Goal: Information Seeking & Learning: Compare options

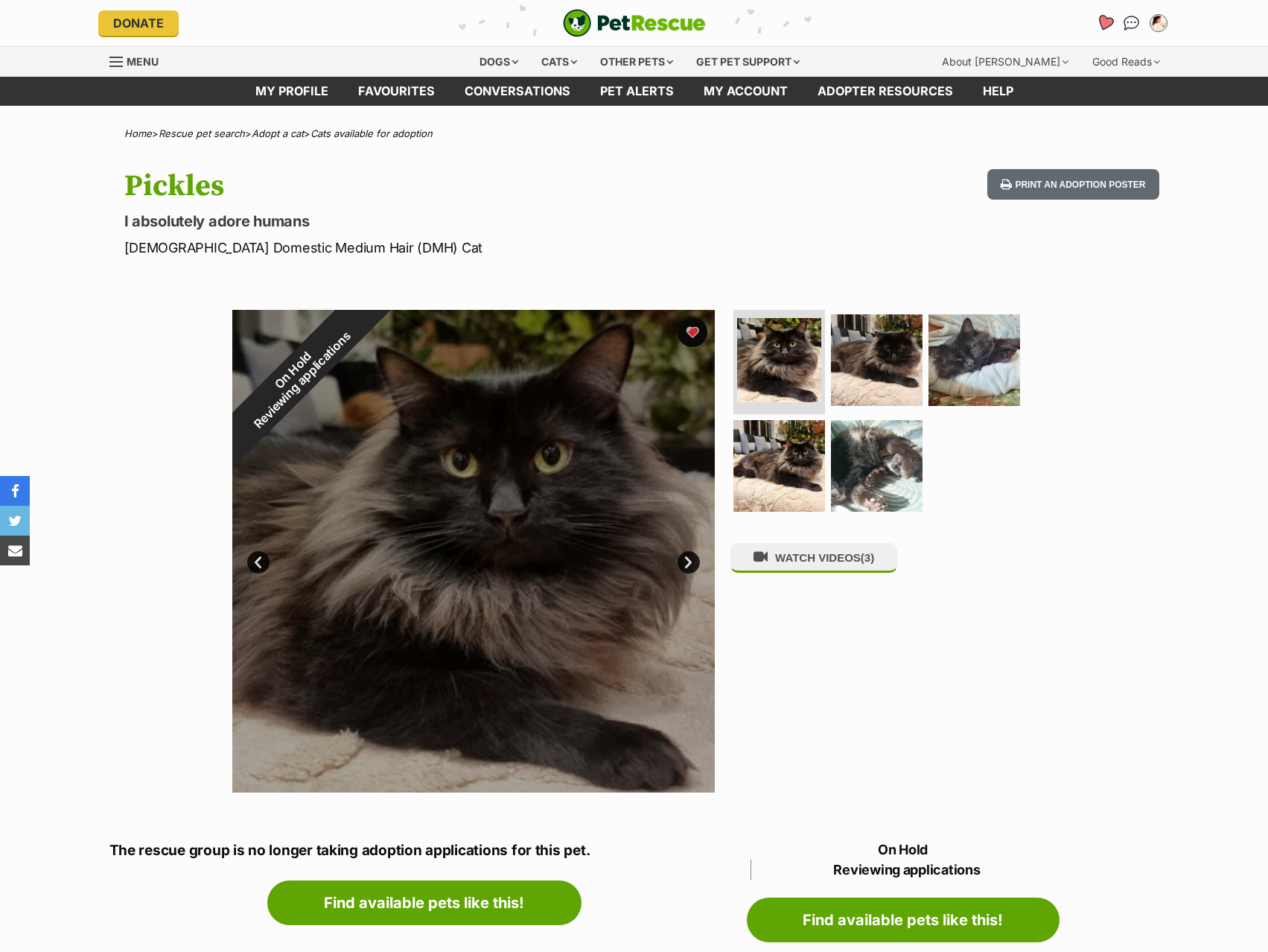
click at [1107, 18] on icon "Favourites" at bounding box center [1104, 23] width 18 height 17
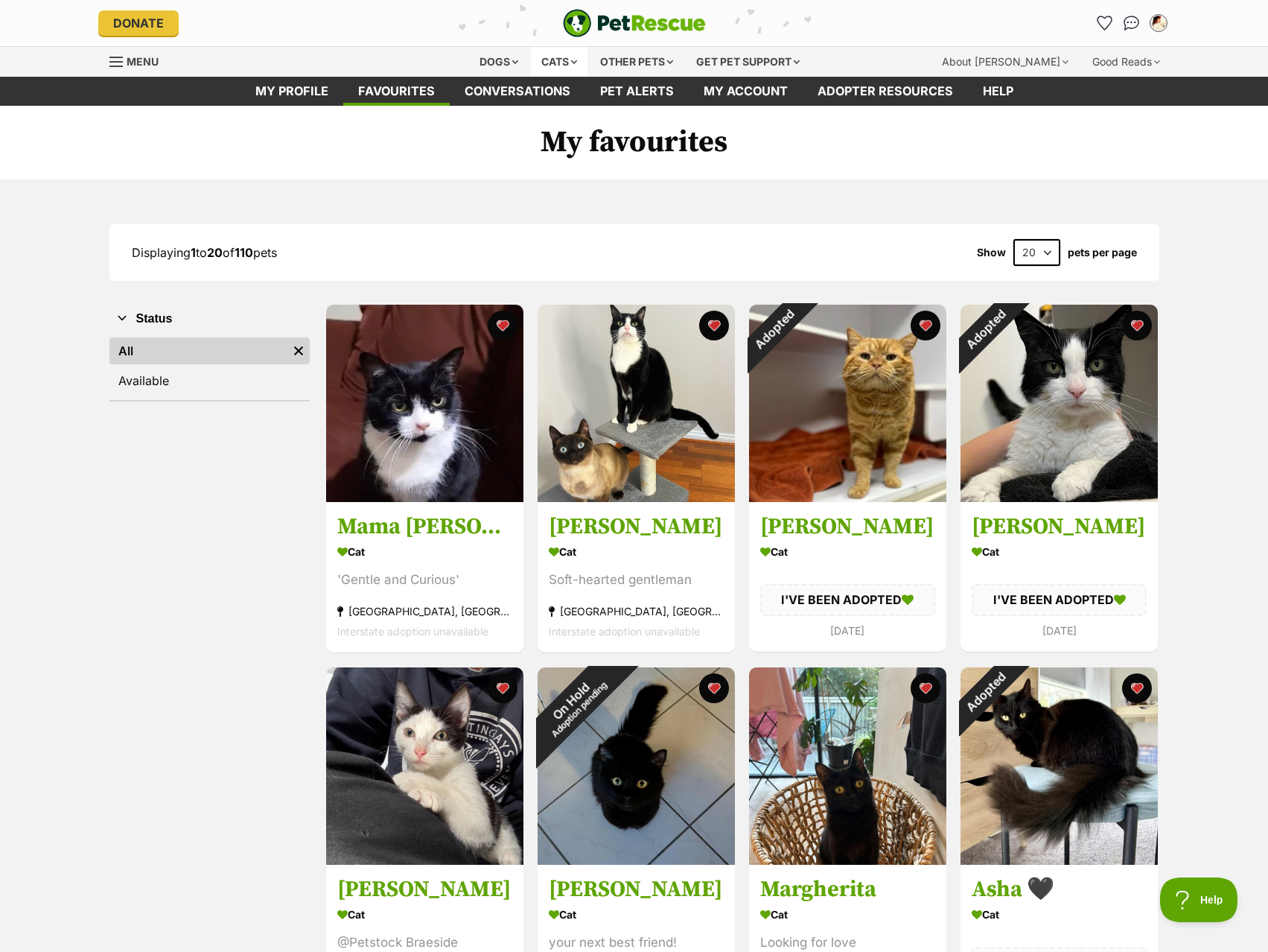
click at [570, 62] on div "Cats" at bounding box center [559, 62] width 56 height 30
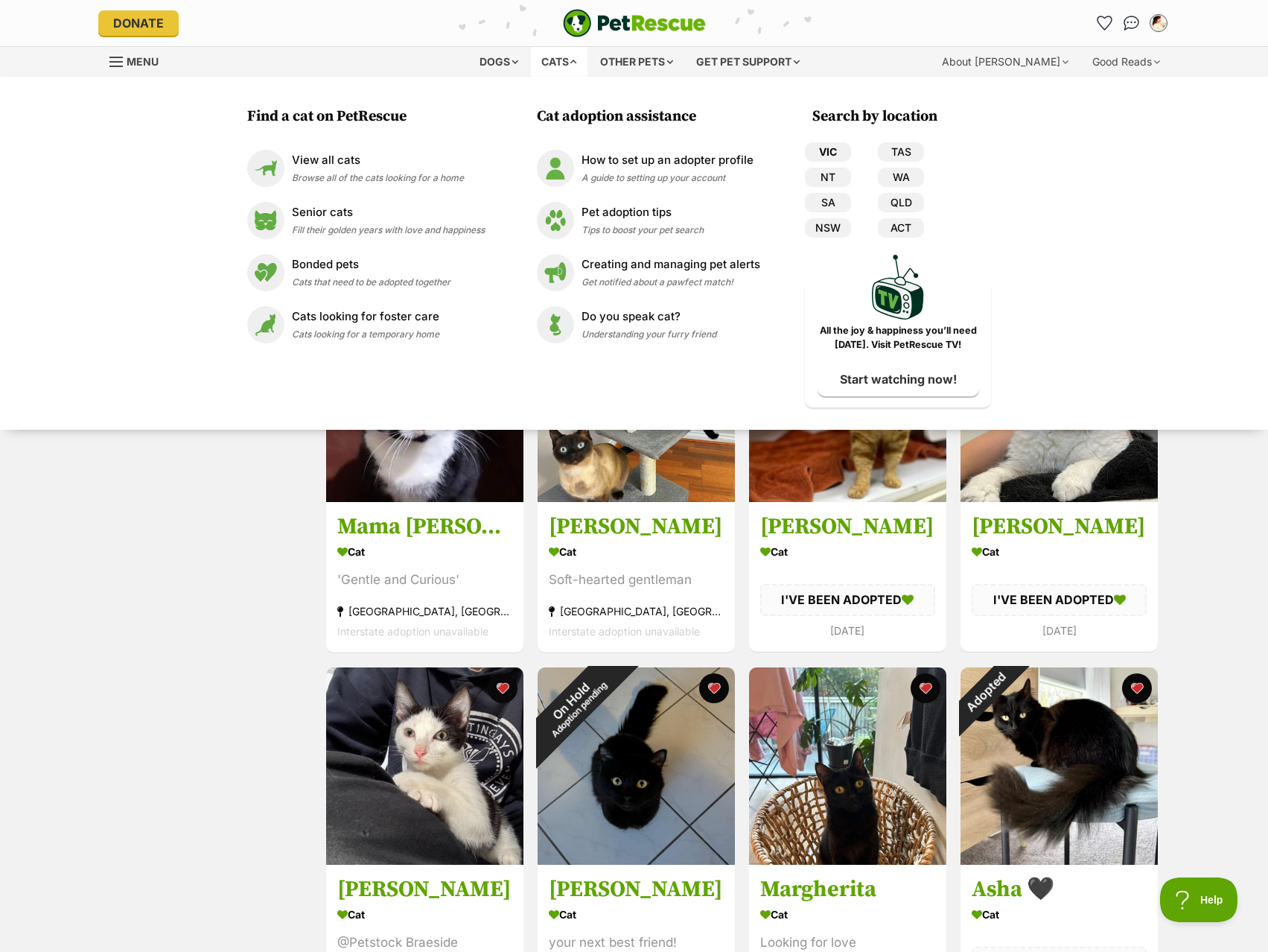
click at [836, 149] on link "VIC" at bounding box center [828, 152] width 46 height 19
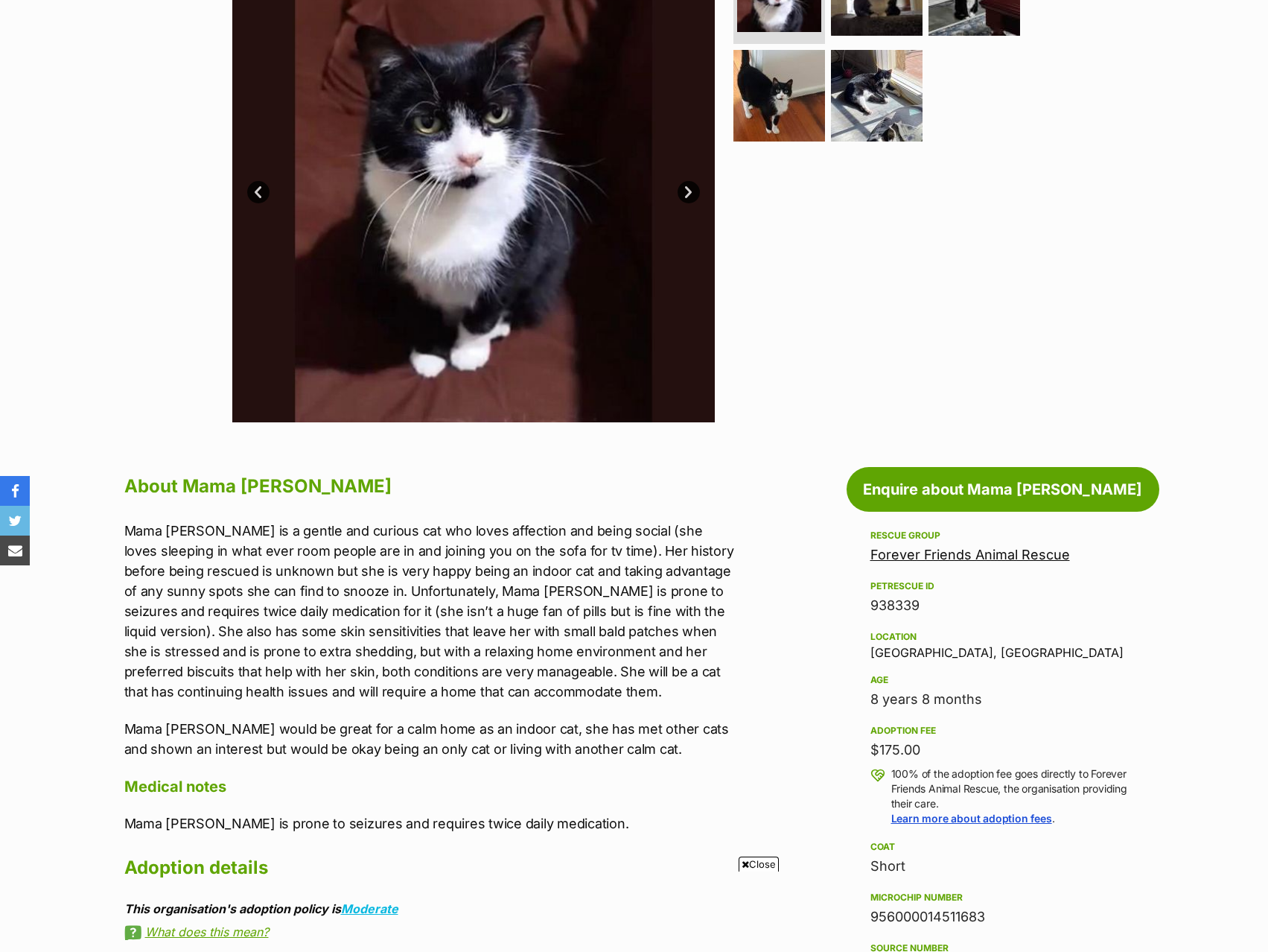
scroll to position [373, 0]
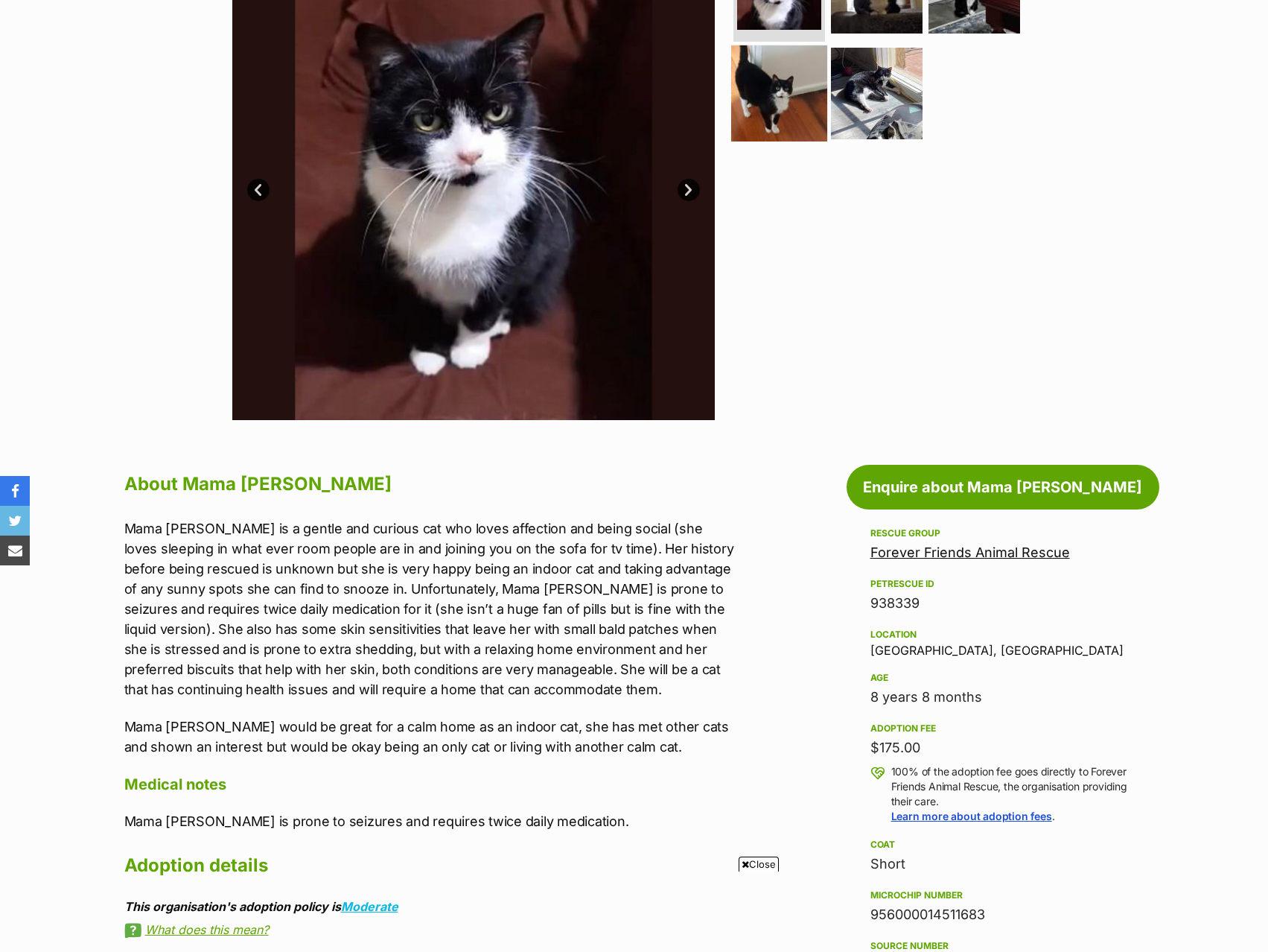
click at [782, 117] on img at bounding box center [779, 93] width 96 height 96
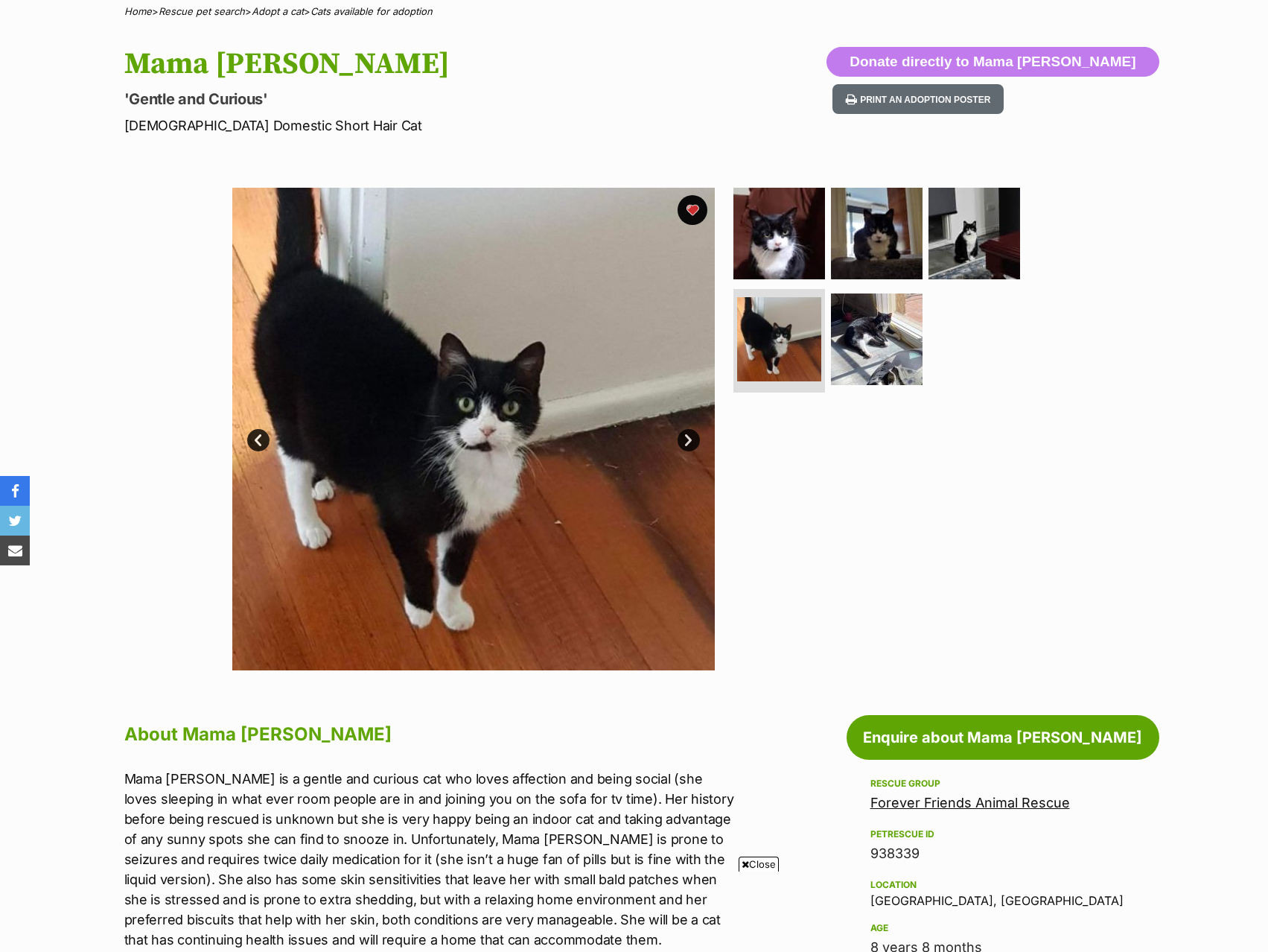
scroll to position [74, 0]
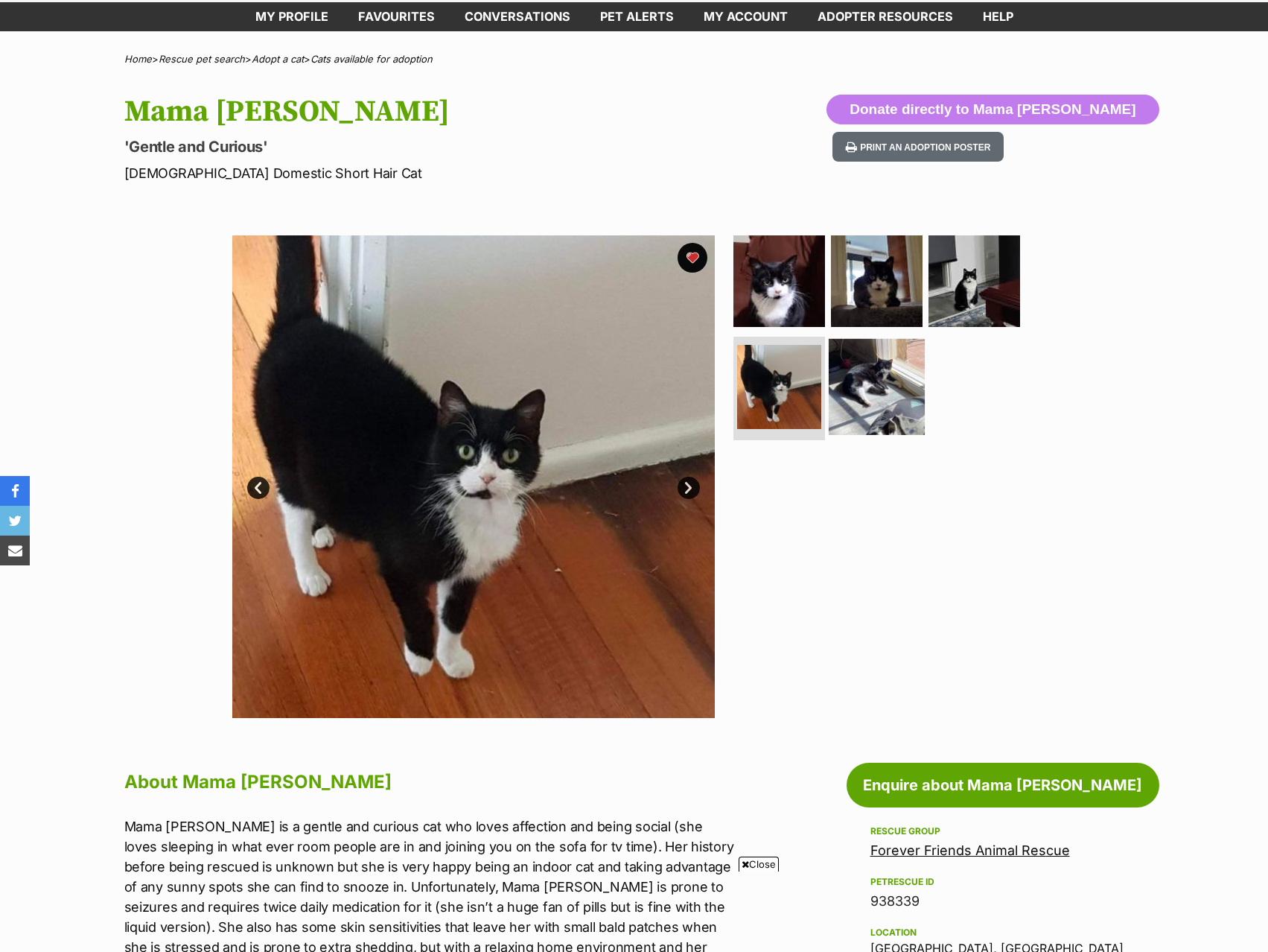
click at [882, 395] on img at bounding box center [877, 386] width 96 height 96
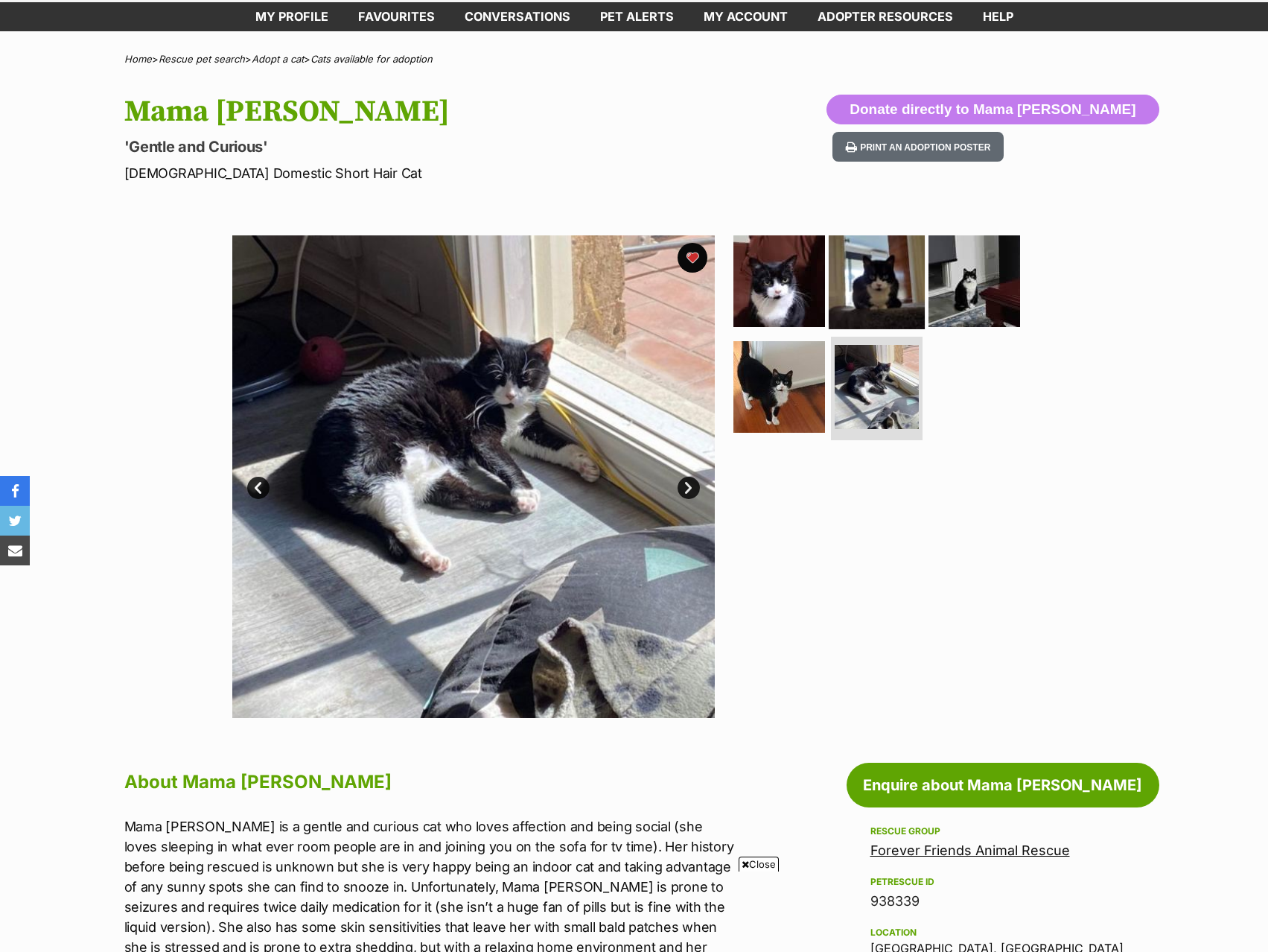
click at [861, 316] on img at bounding box center [877, 281] width 96 height 96
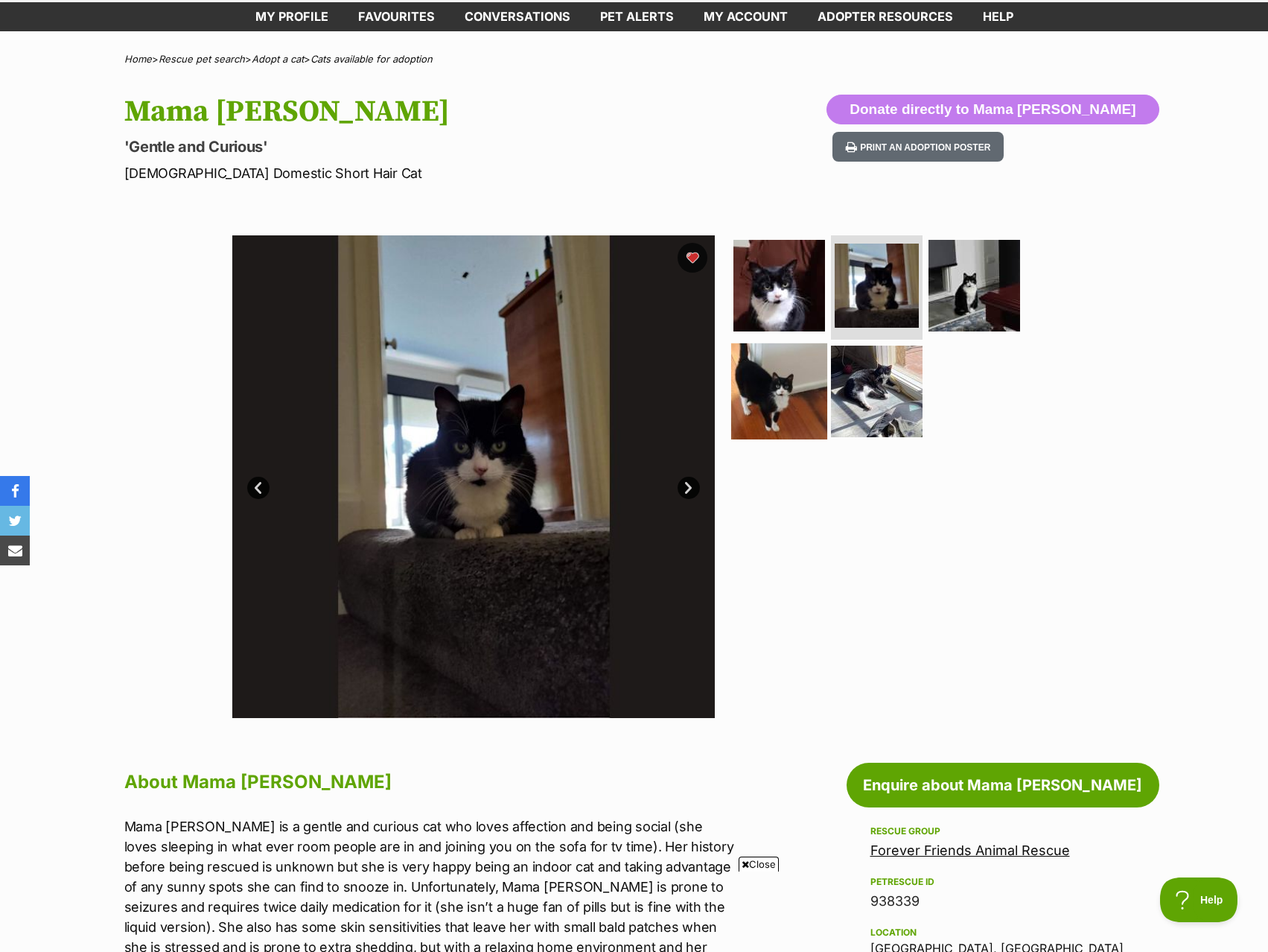
click at [810, 376] on img at bounding box center [779, 390] width 96 height 96
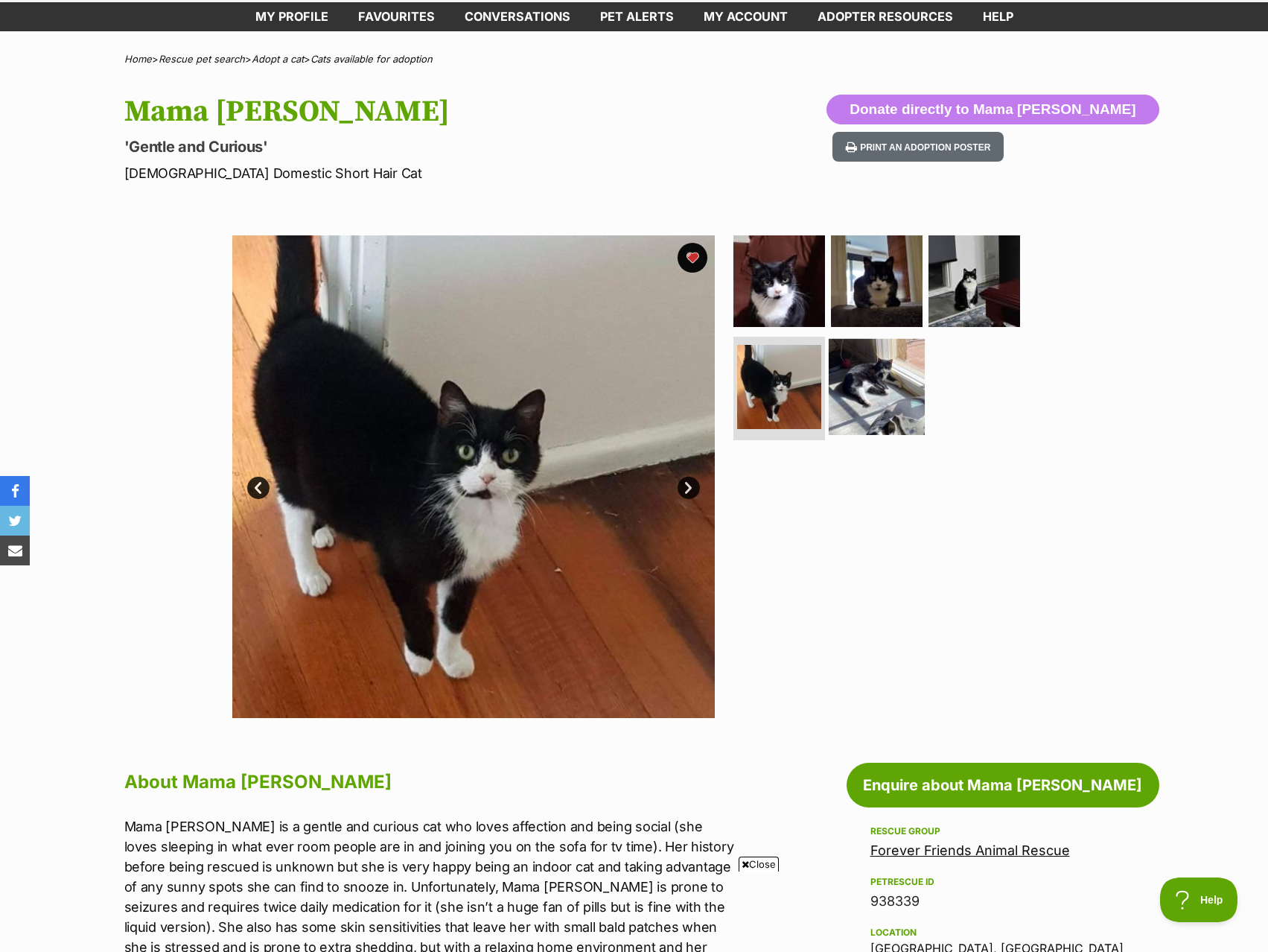
click at [857, 380] on img at bounding box center [877, 386] width 96 height 96
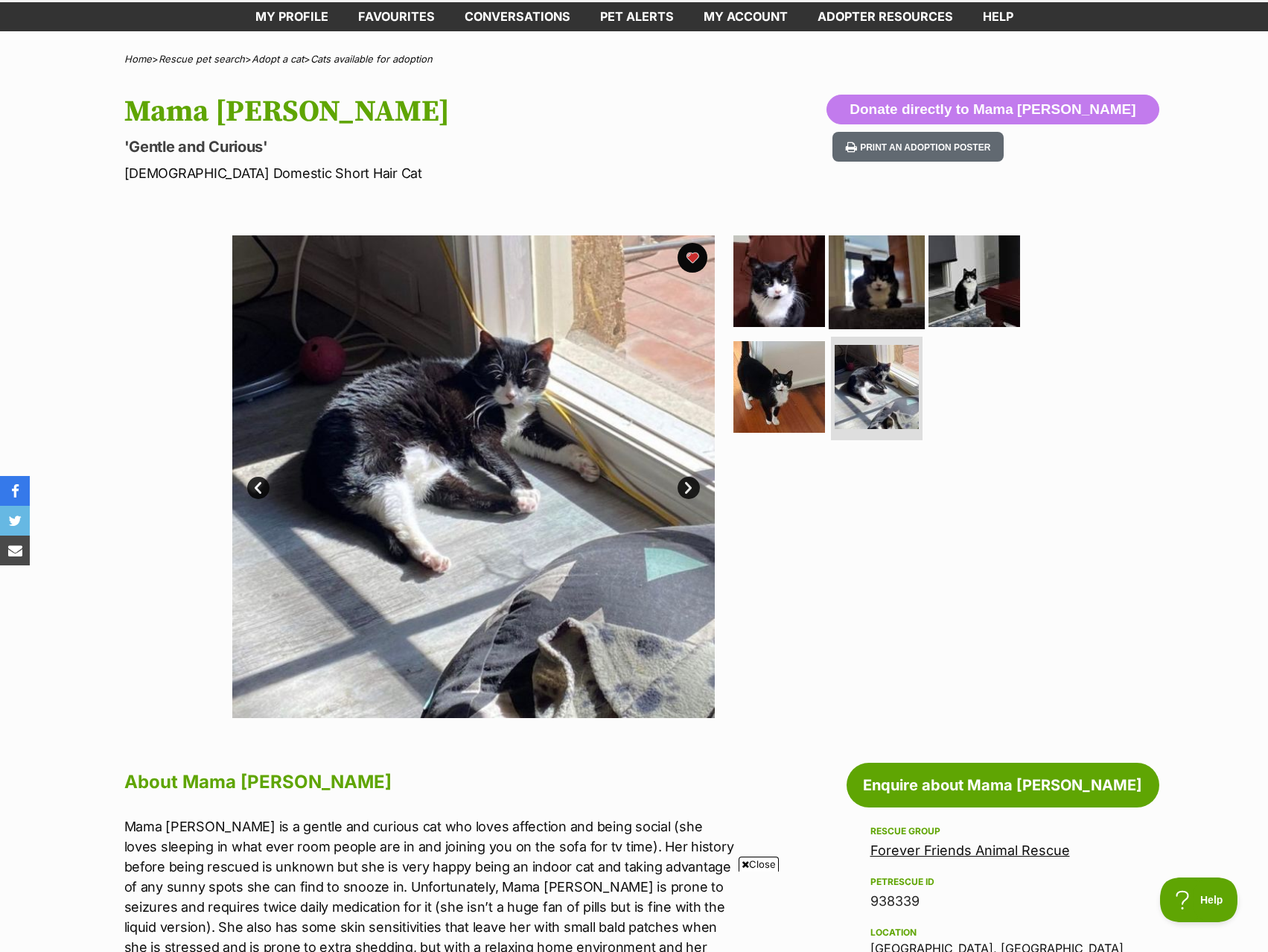
click at [866, 311] on img at bounding box center [877, 281] width 96 height 96
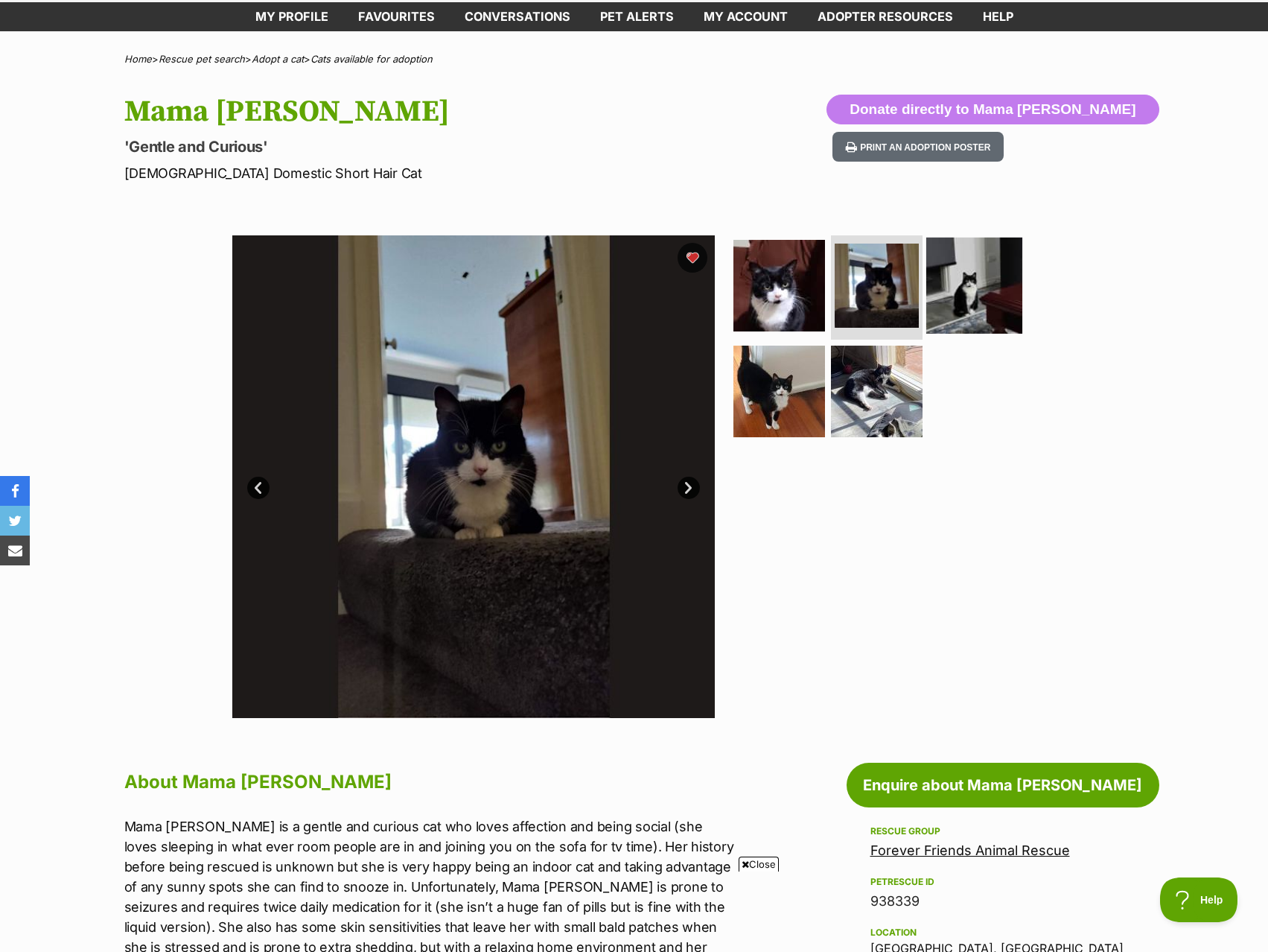
click at [947, 293] on img at bounding box center [975, 286] width 96 height 96
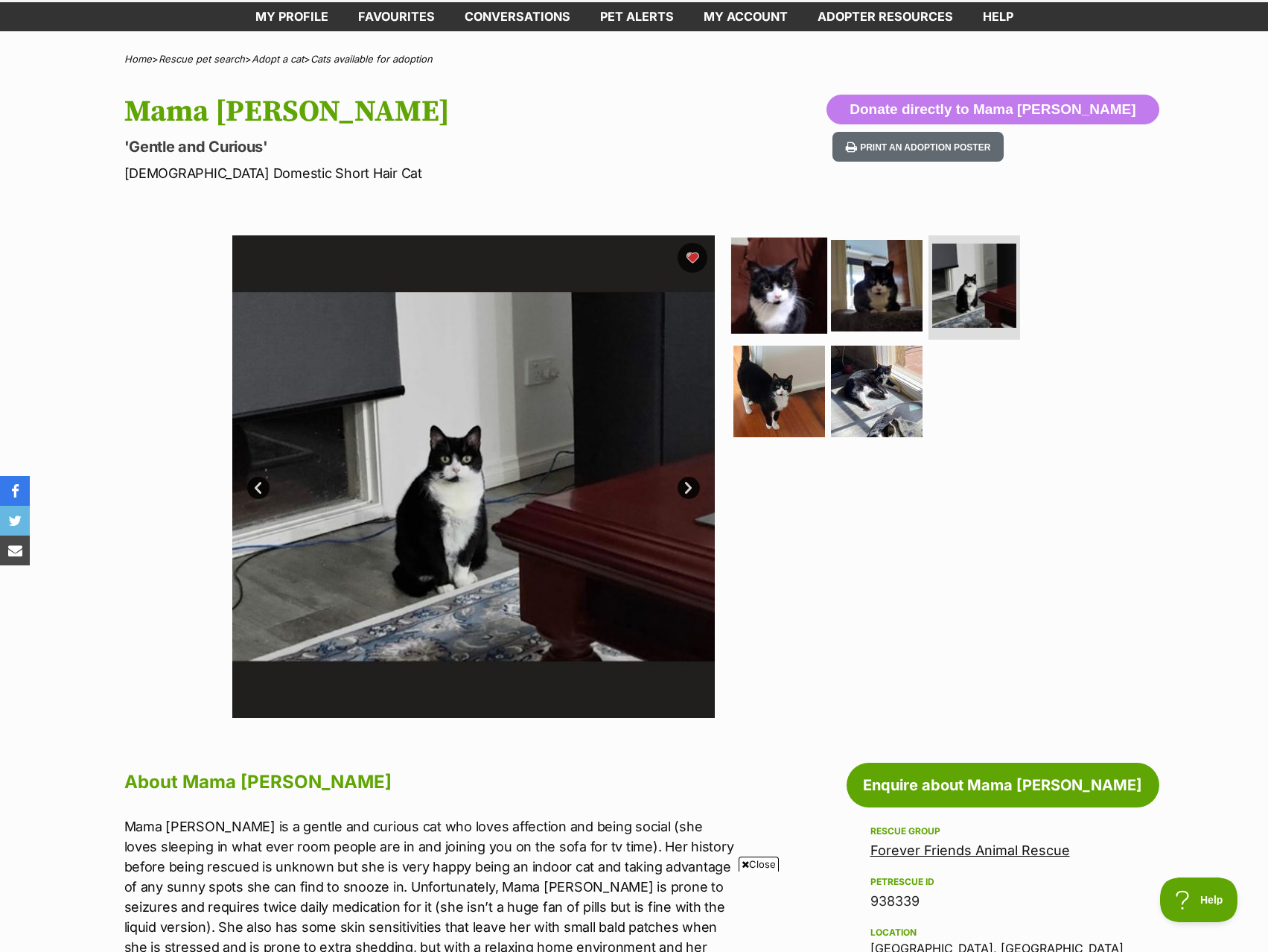
click at [760, 300] on img at bounding box center [779, 286] width 96 height 96
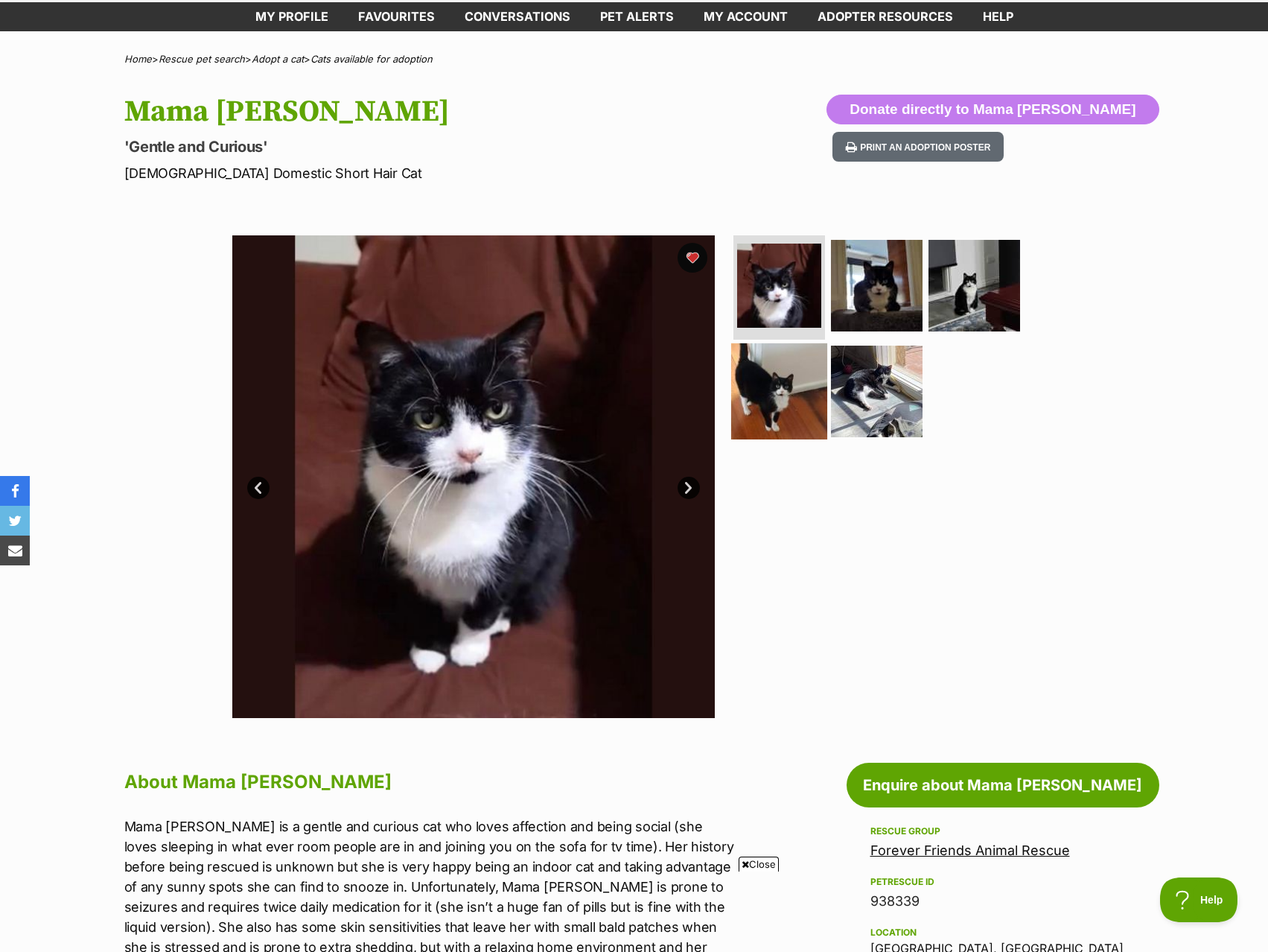
click at [756, 354] on img at bounding box center [779, 390] width 96 height 96
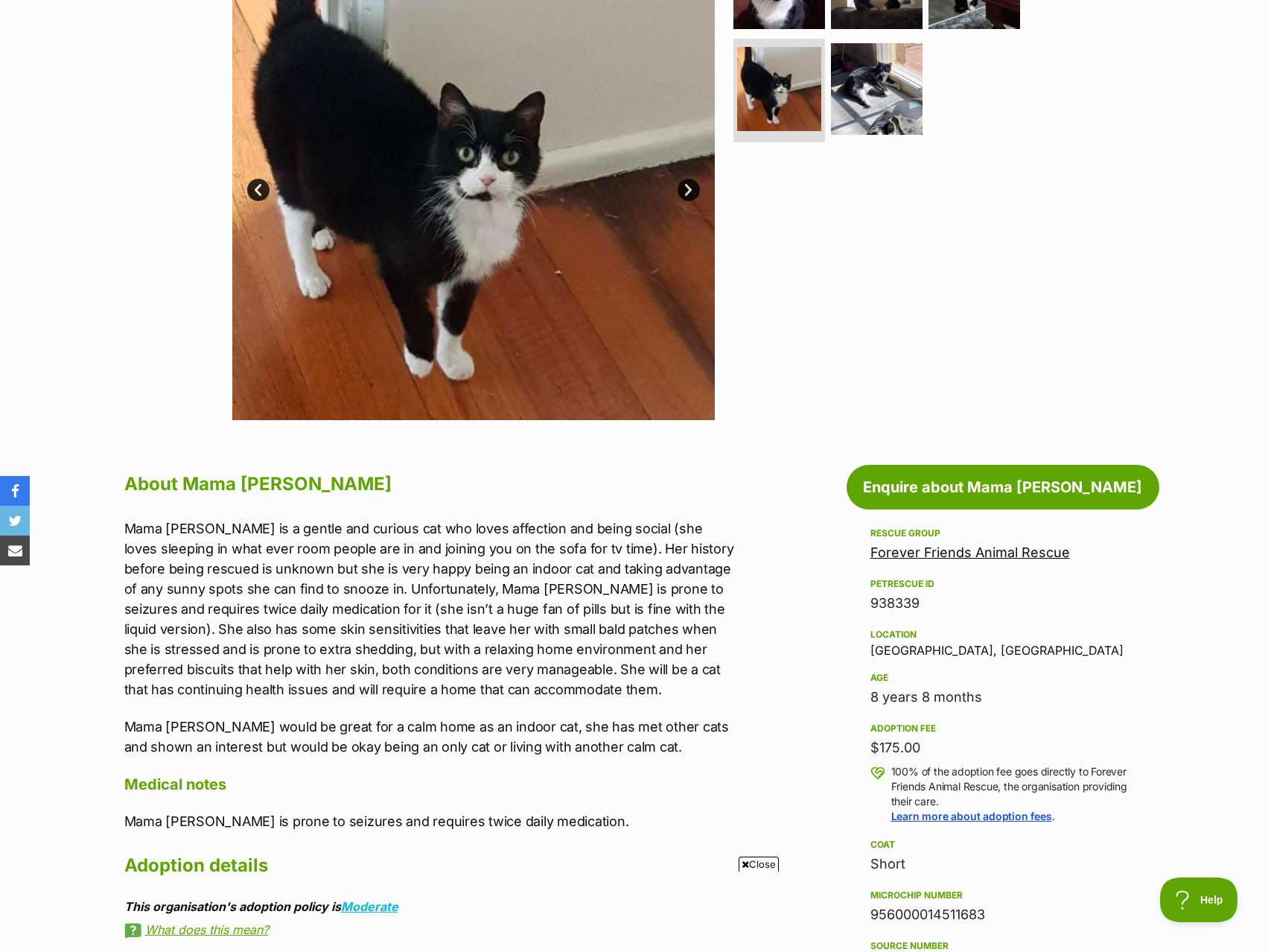
scroll to position [149, 0]
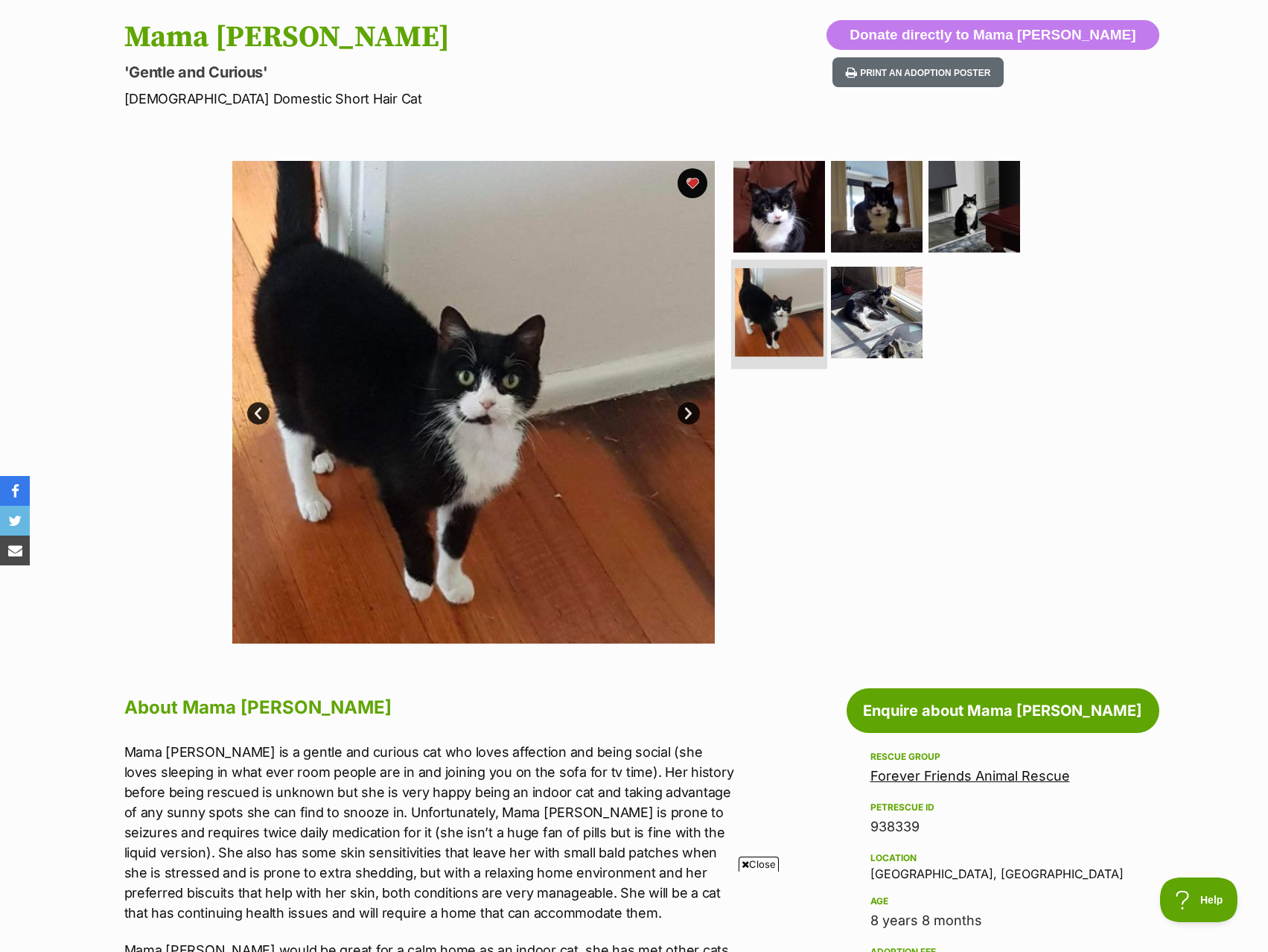
click at [809, 302] on img at bounding box center [779, 312] width 89 height 89
click at [857, 307] on img at bounding box center [877, 312] width 96 height 96
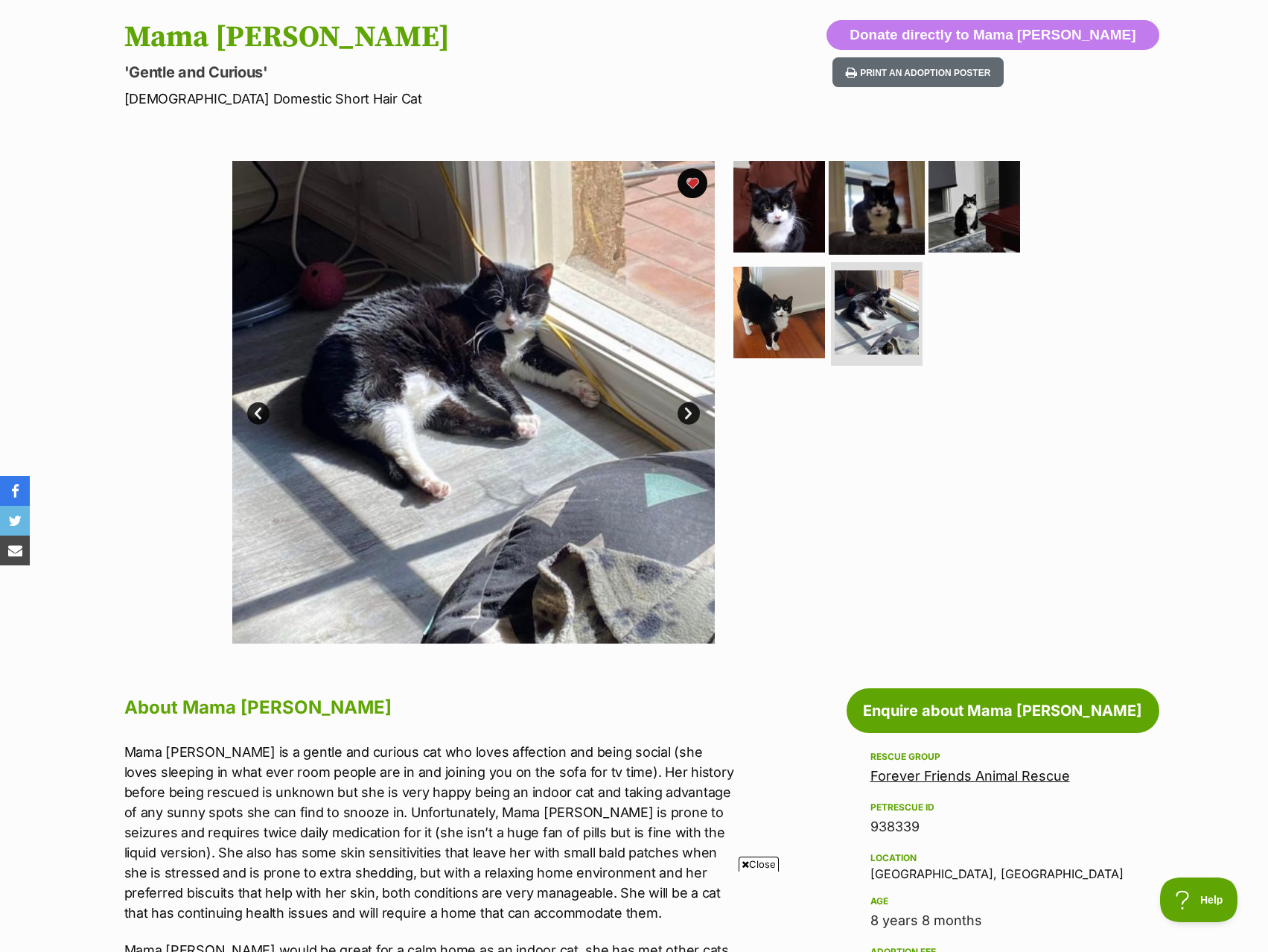
click at [857, 215] on img at bounding box center [877, 207] width 96 height 96
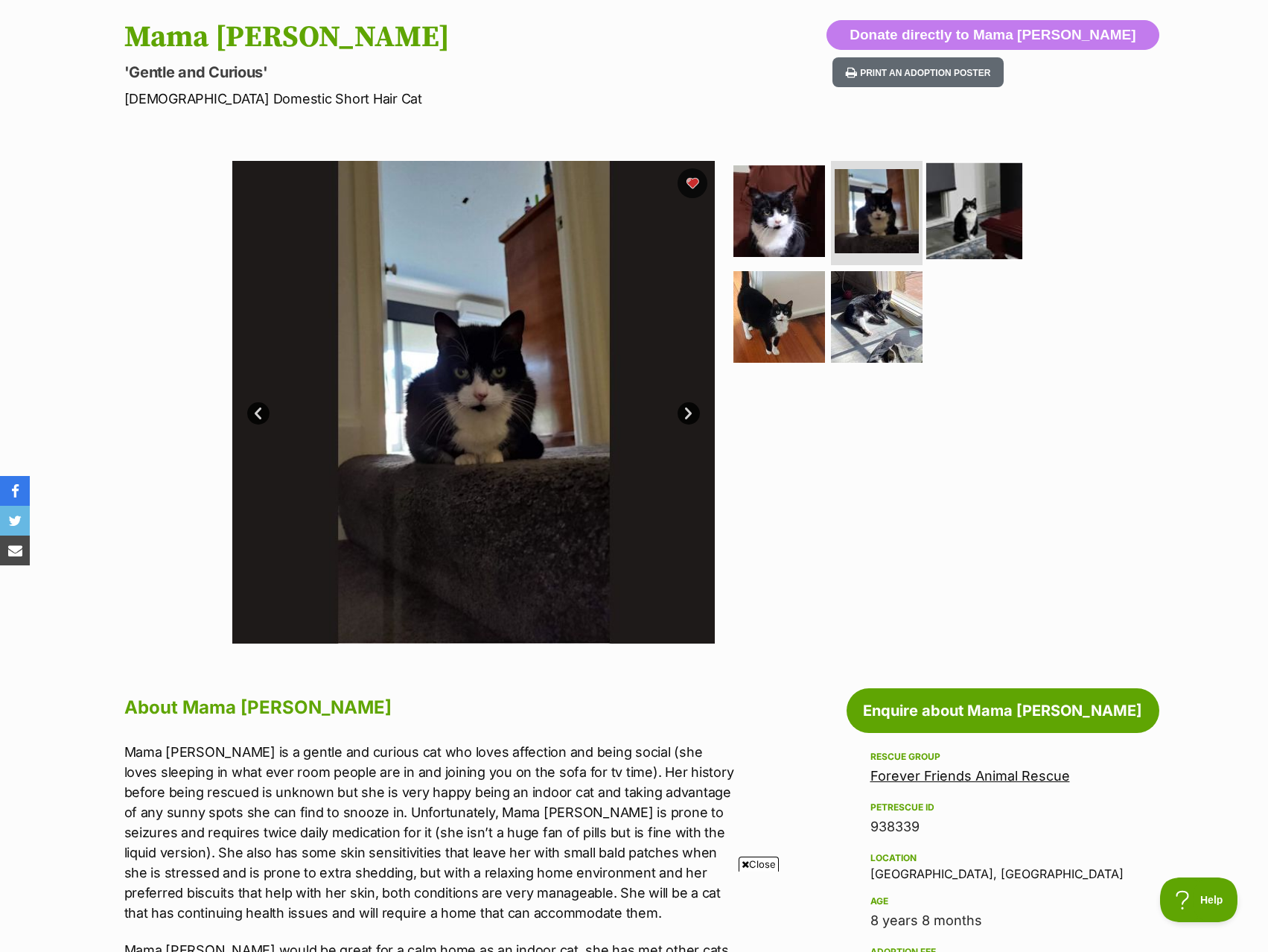
click at [948, 210] on img at bounding box center [975, 211] width 96 height 96
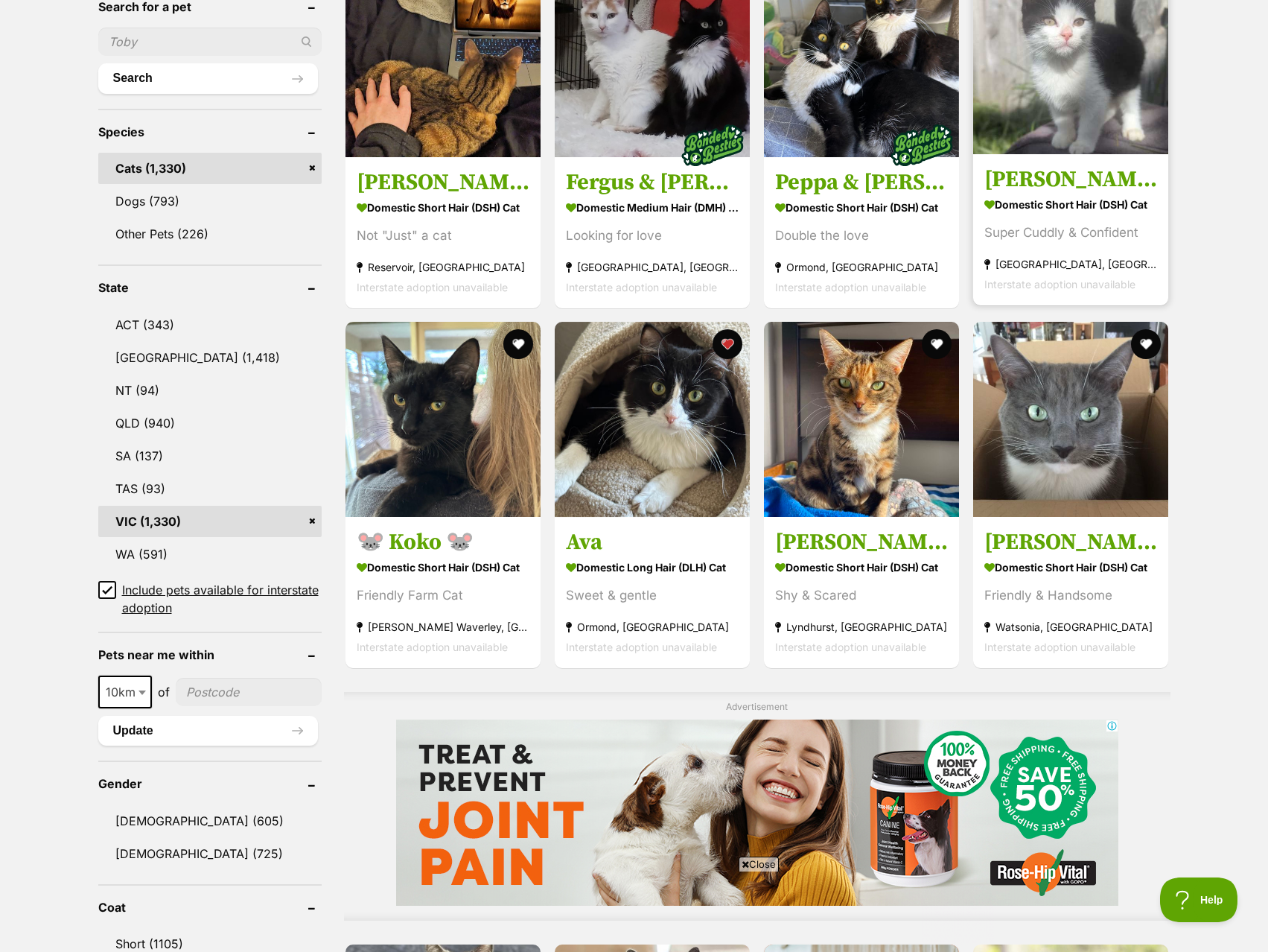
scroll to position [149, 0]
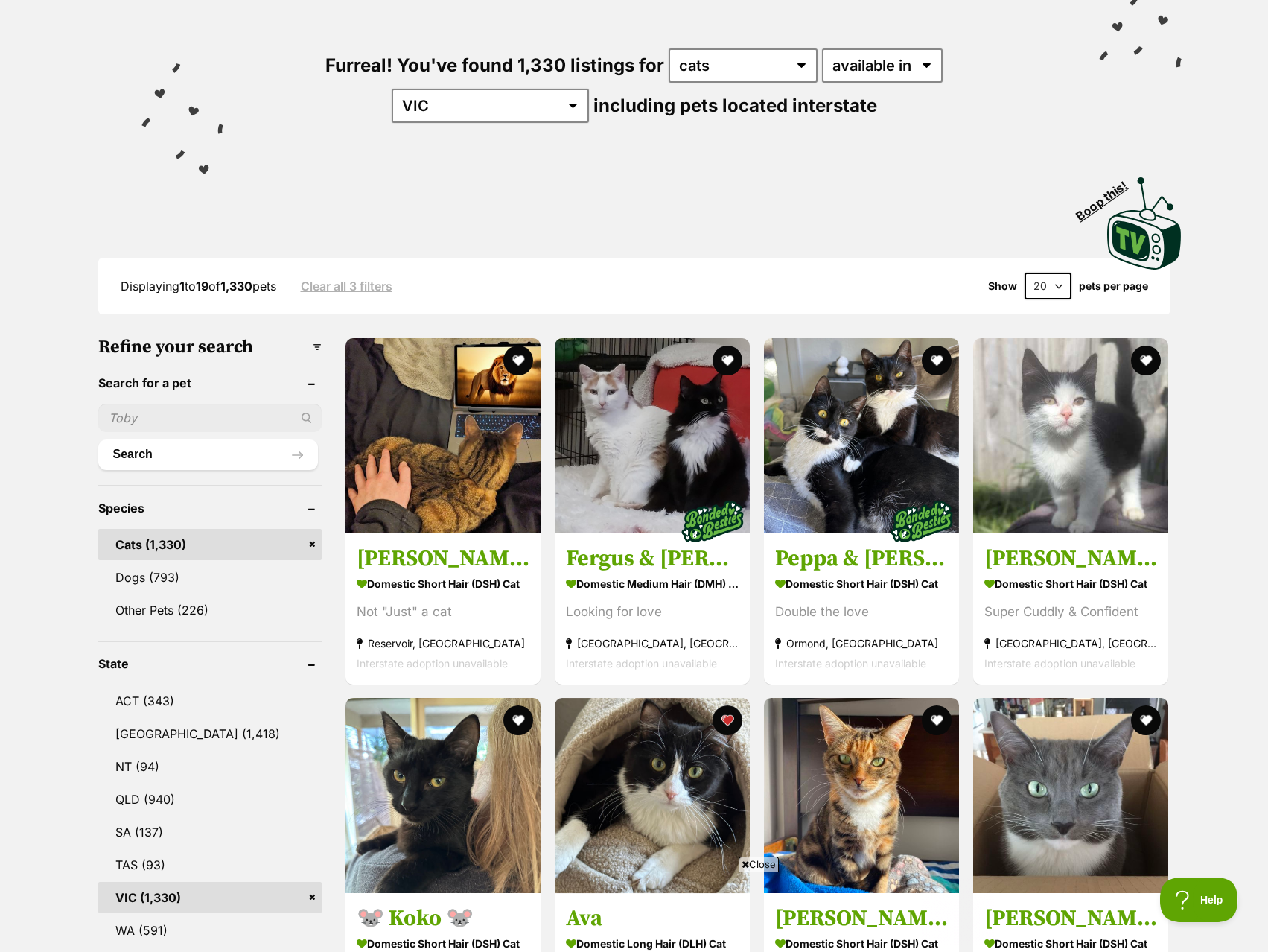
click at [1025, 275] on select "20 40 60" at bounding box center [1048, 286] width 47 height 27
click at [1037, 280] on select "20 40 60" at bounding box center [1048, 286] width 47 height 27
select select "60"
click at [1024, 272] on select "20 40 60" at bounding box center [1048, 286] width 47 height 27
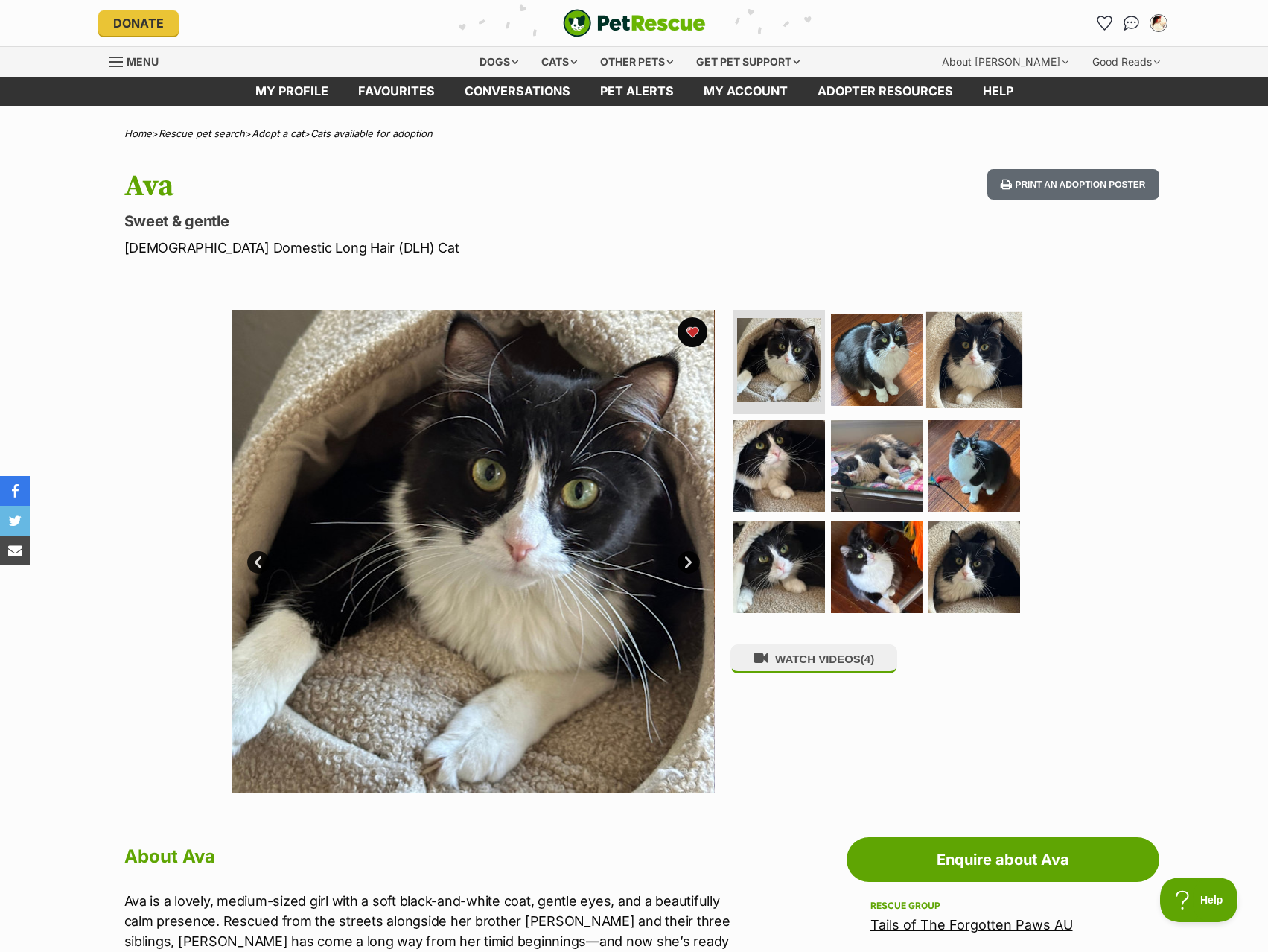
click at [936, 348] on img at bounding box center [975, 360] width 96 height 96
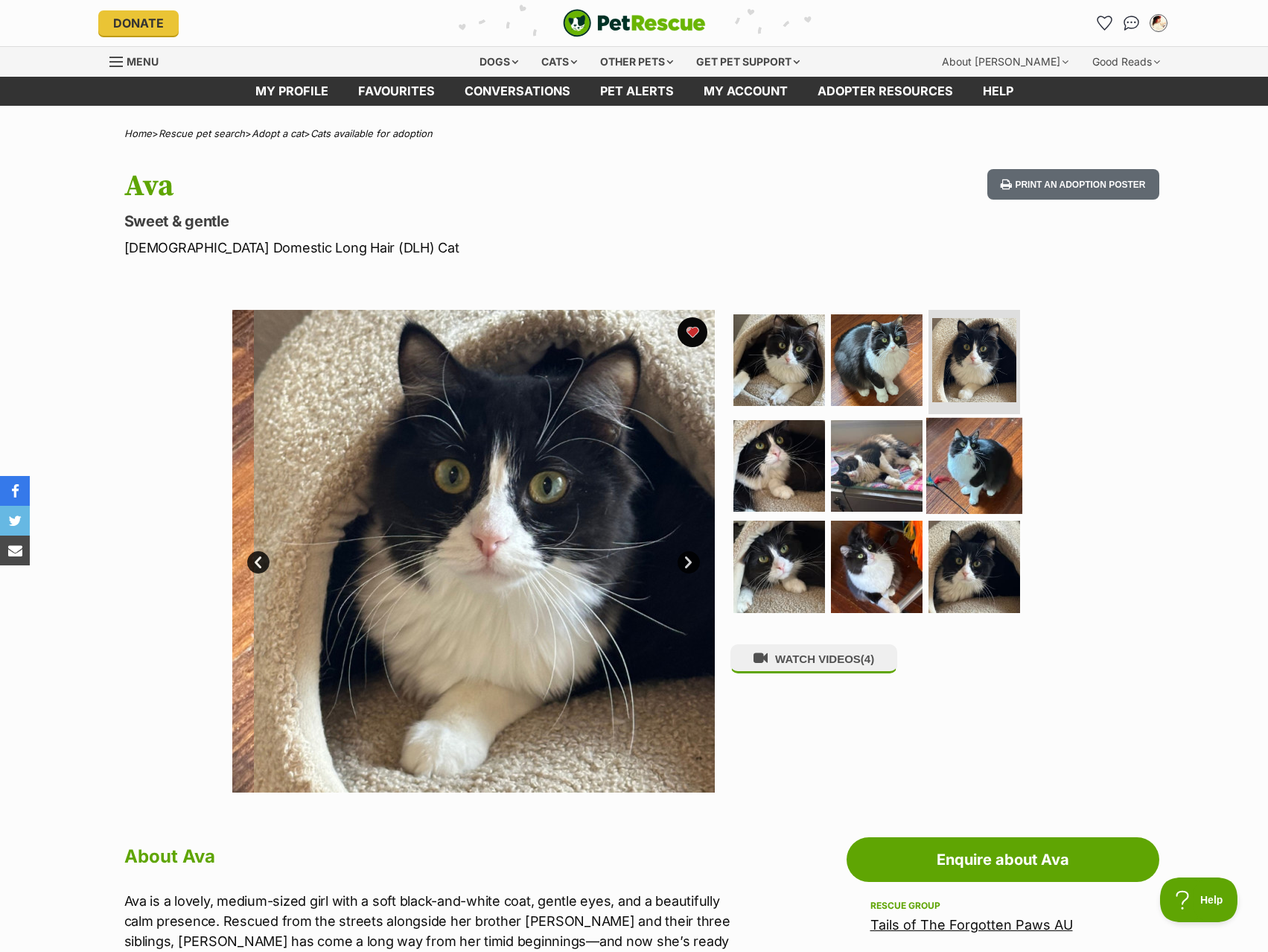
click at [928, 498] on img at bounding box center [975, 465] width 96 height 96
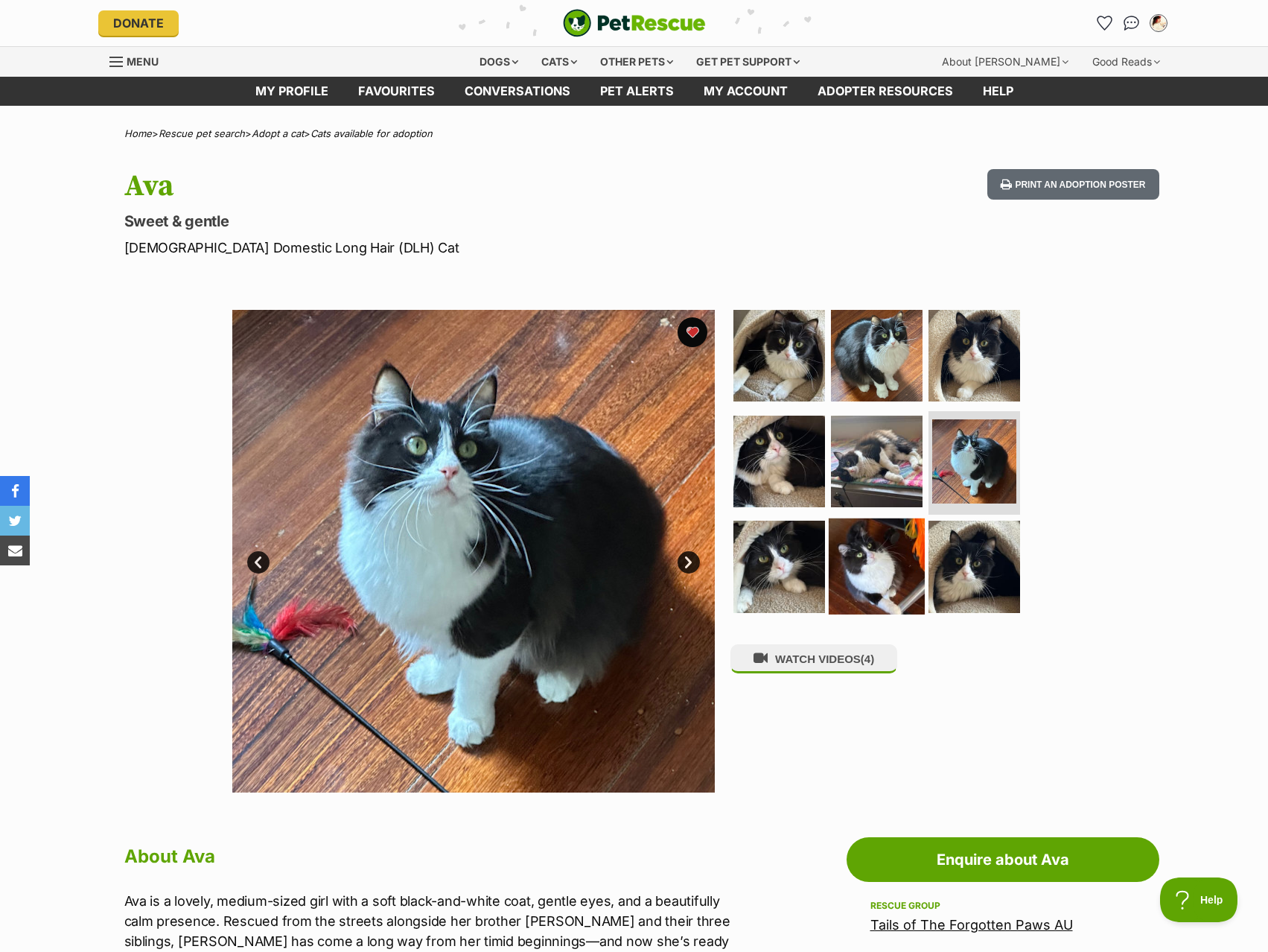
click at [889, 578] on img at bounding box center [877, 567] width 96 height 96
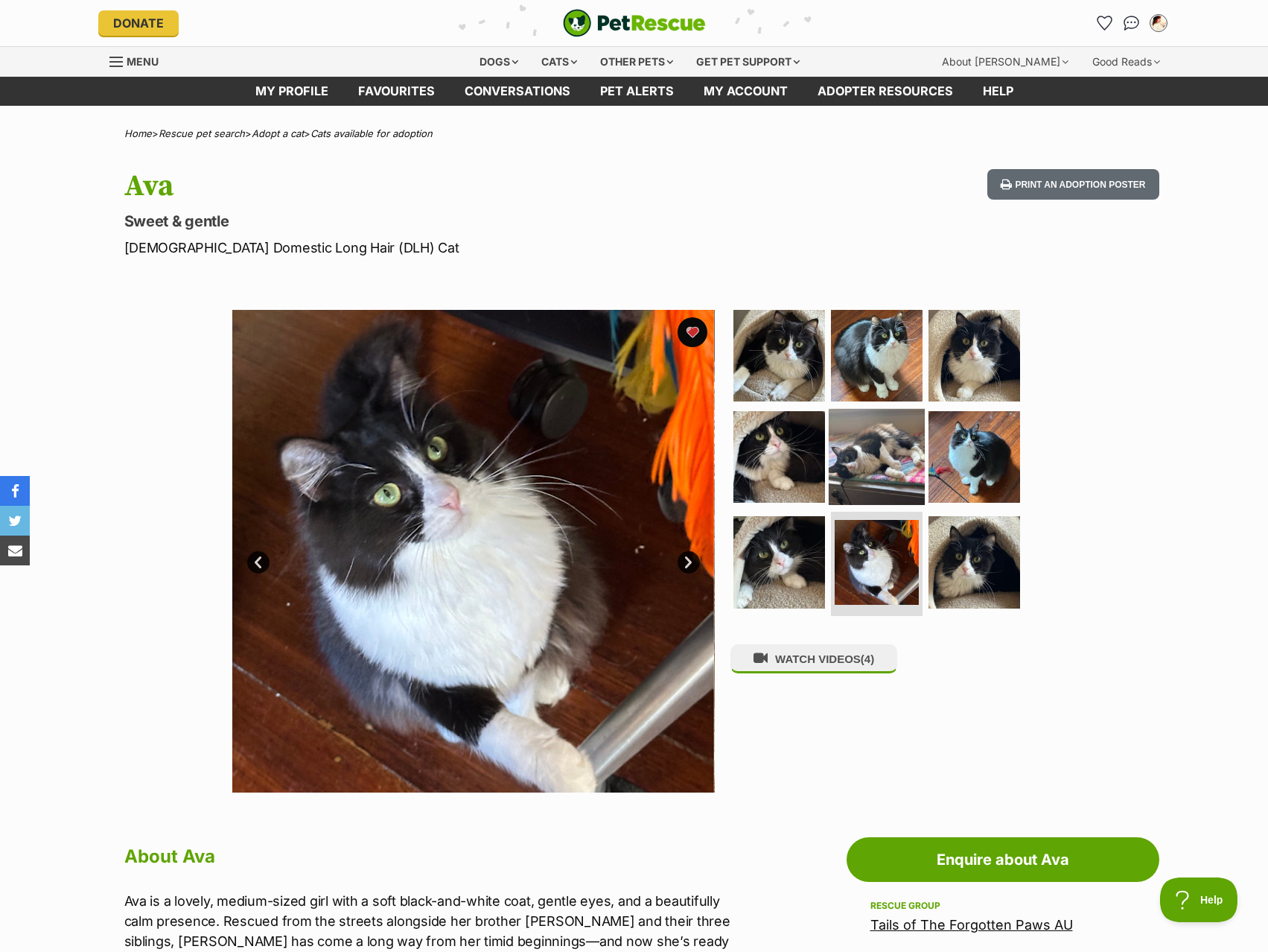
click at [843, 490] on img at bounding box center [877, 456] width 96 height 96
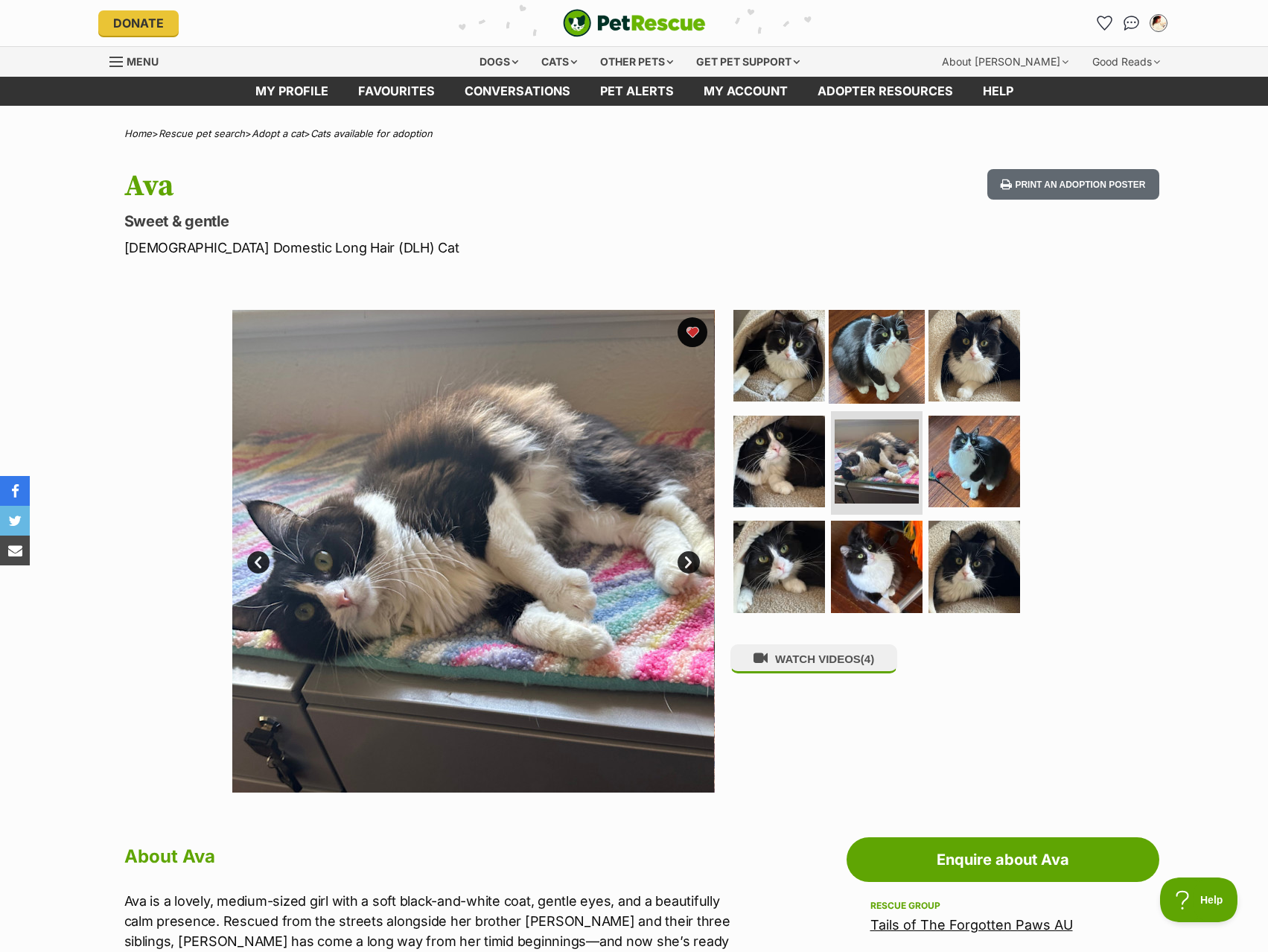
click at [852, 384] on img at bounding box center [877, 356] width 96 height 96
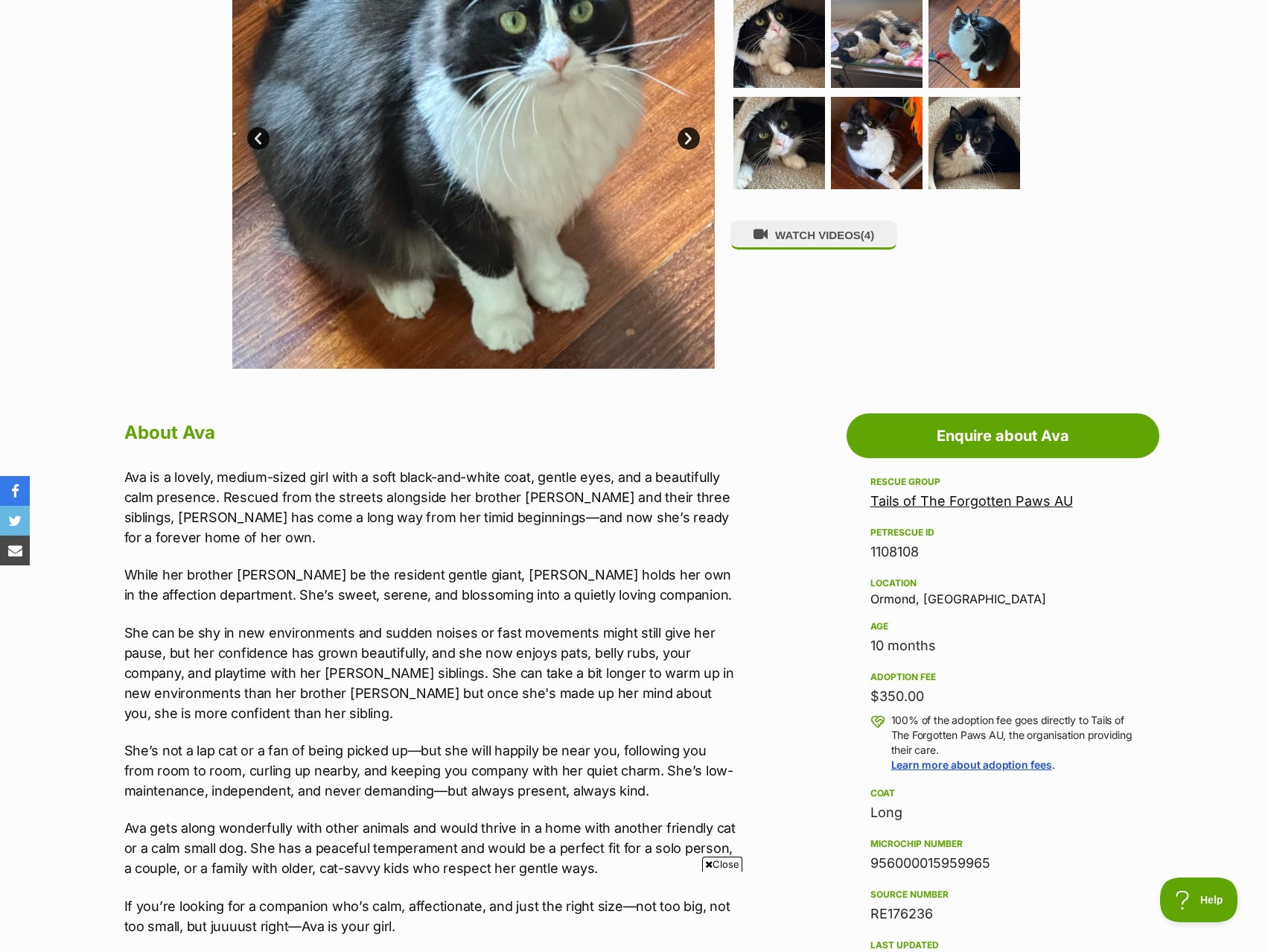
scroll to position [447, 0]
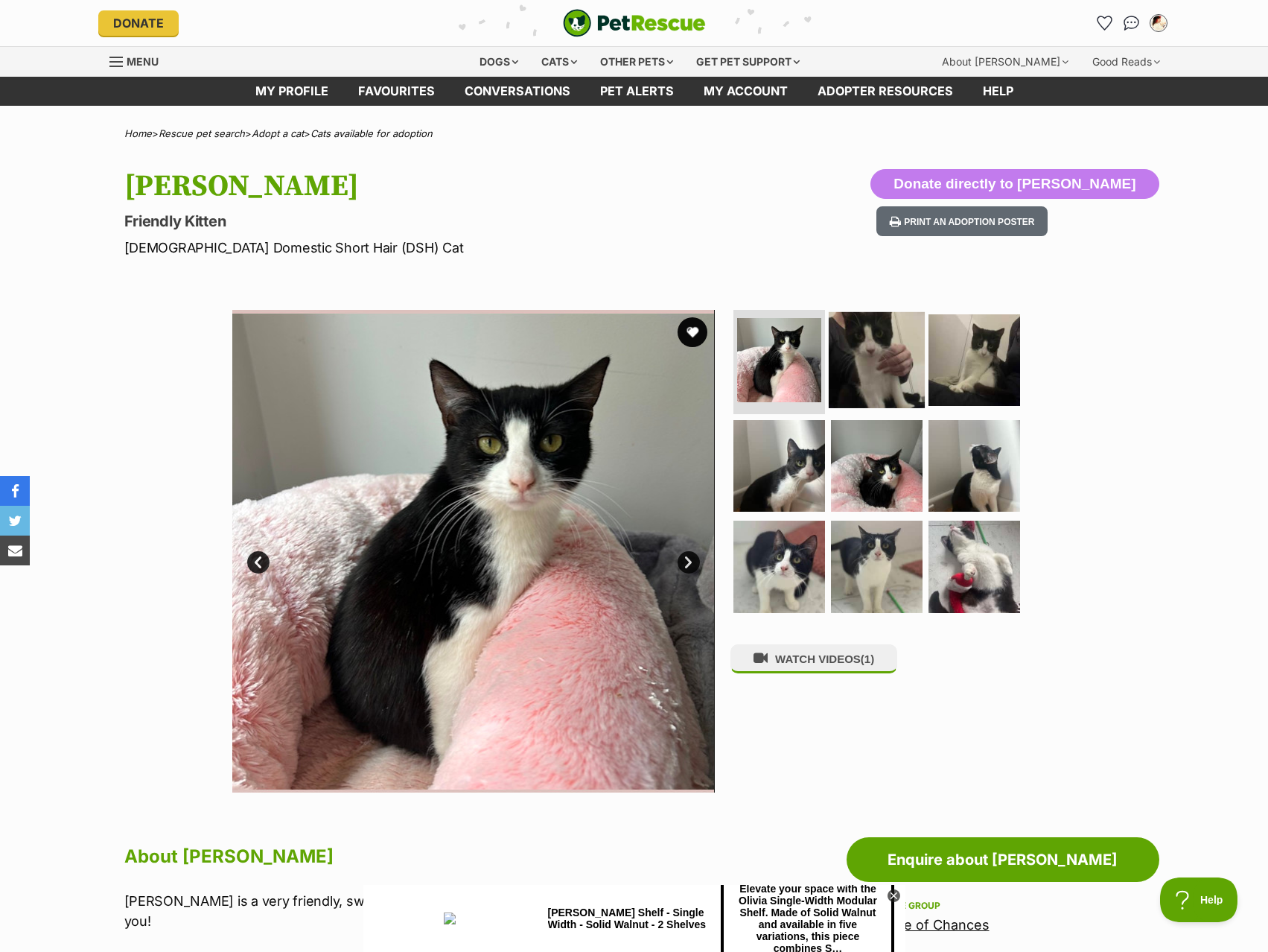
click at [878, 405] on img at bounding box center [877, 360] width 96 height 96
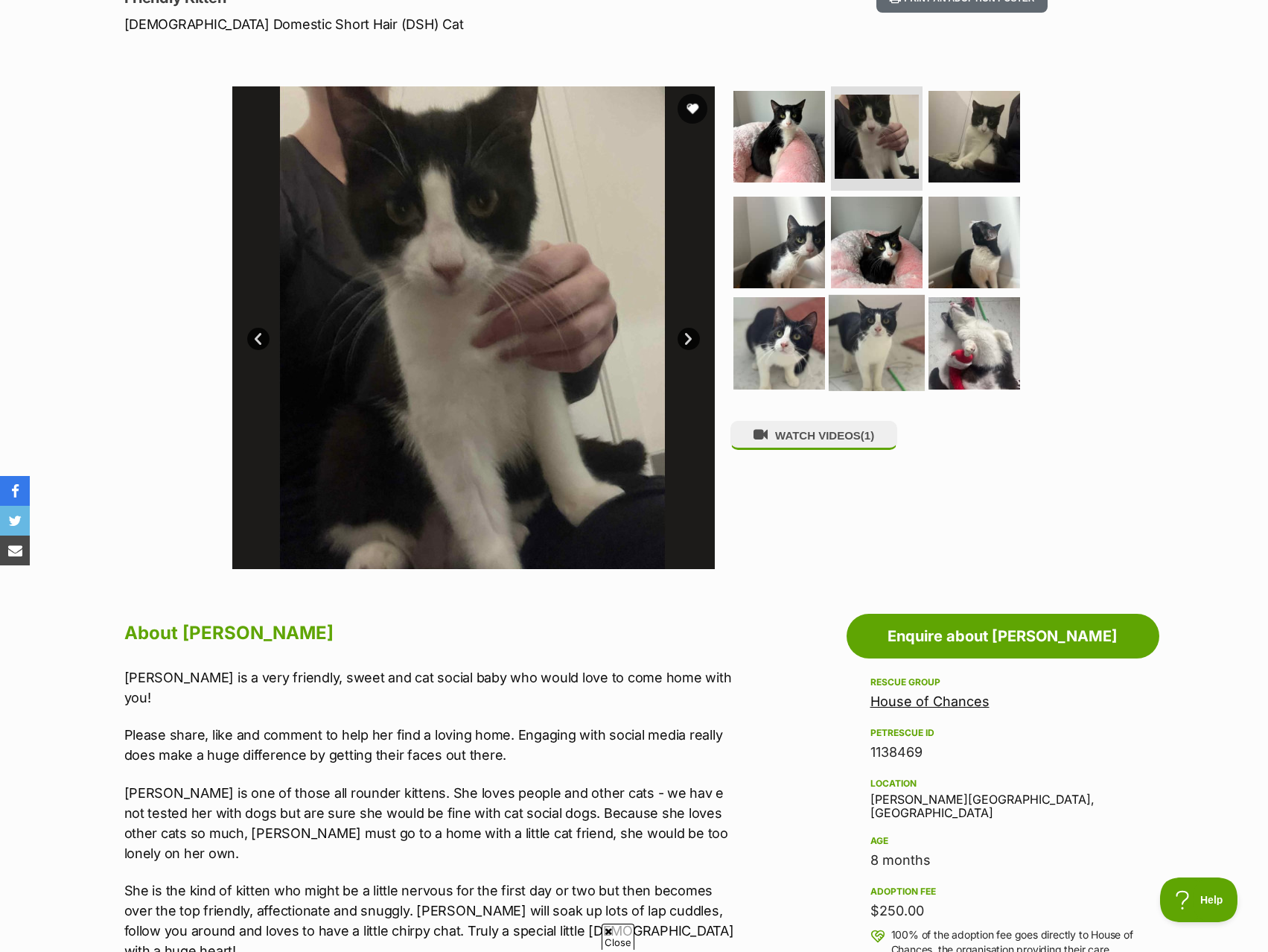
click at [846, 309] on img at bounding box center [877, 343] width 96 height 96
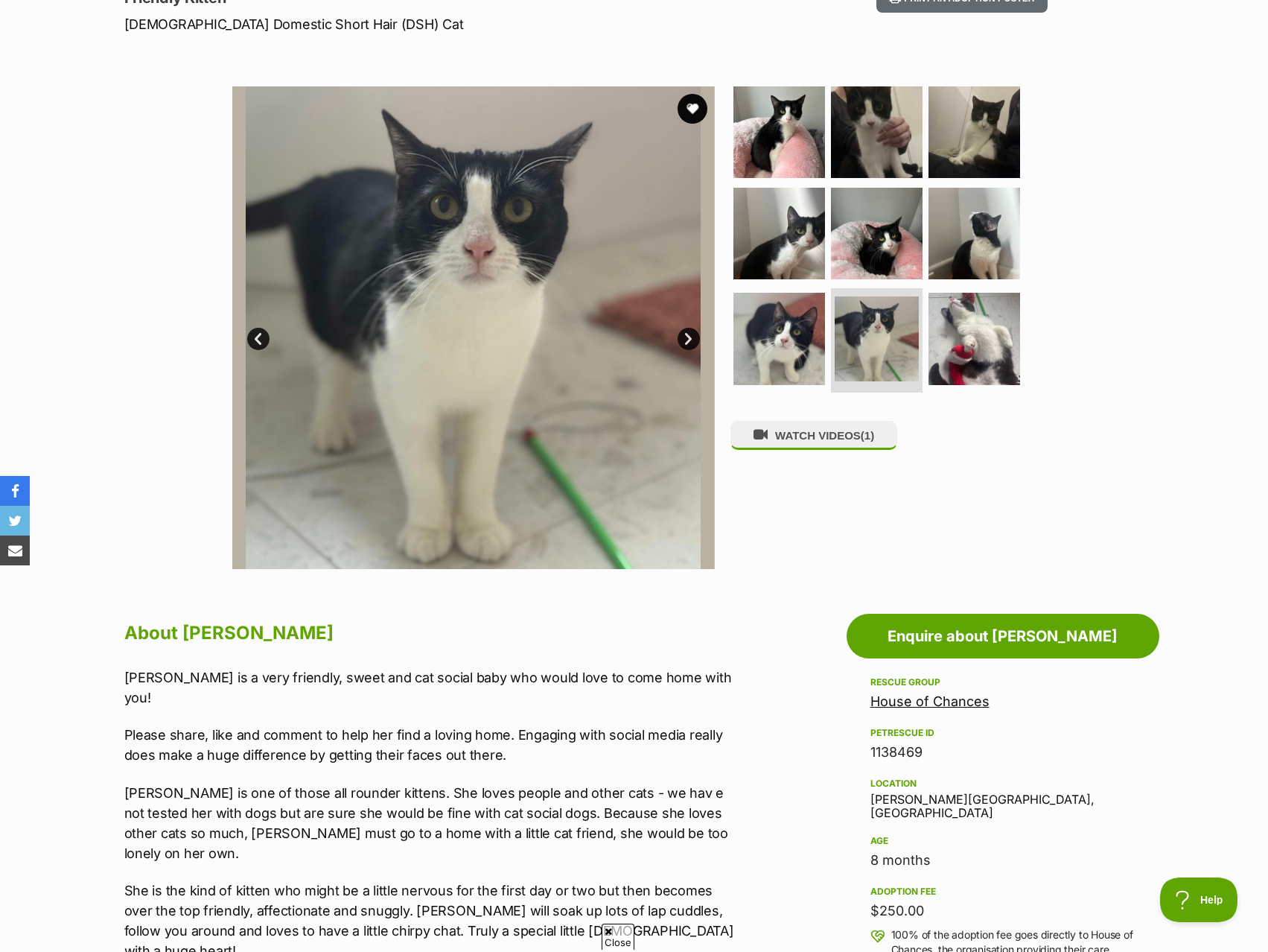
click at [968, 287] on ul at bounding box center [884, 242] width 305 height 312
click at [938, 233] on img at bounding box center [975, 233] width 96 height 96
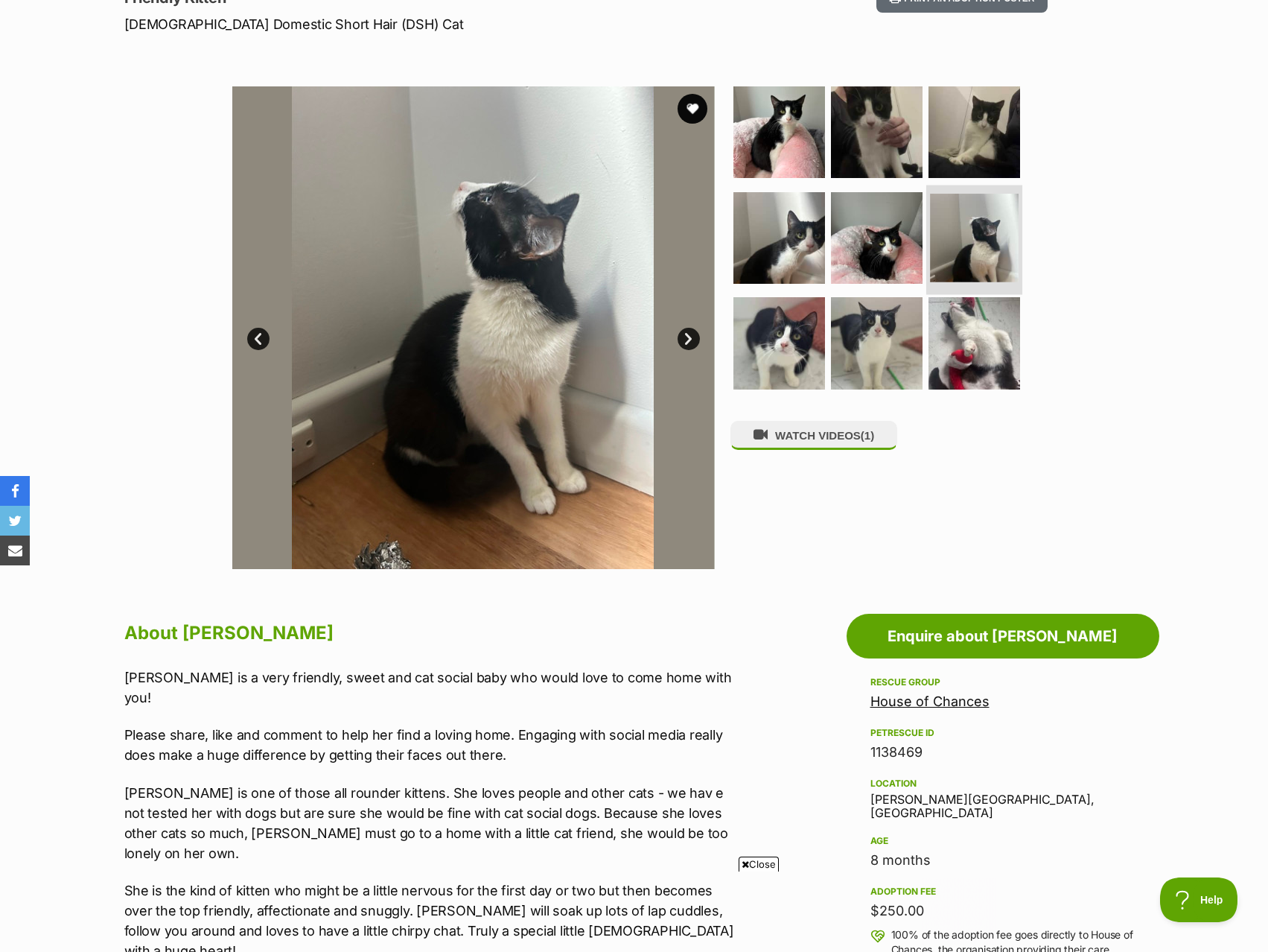
click at [1003, 245] on img at bounding box center [974, 238] width 89 height 89
click at [938, 348] on img at bounding box center [975, 343] width 96 height 96
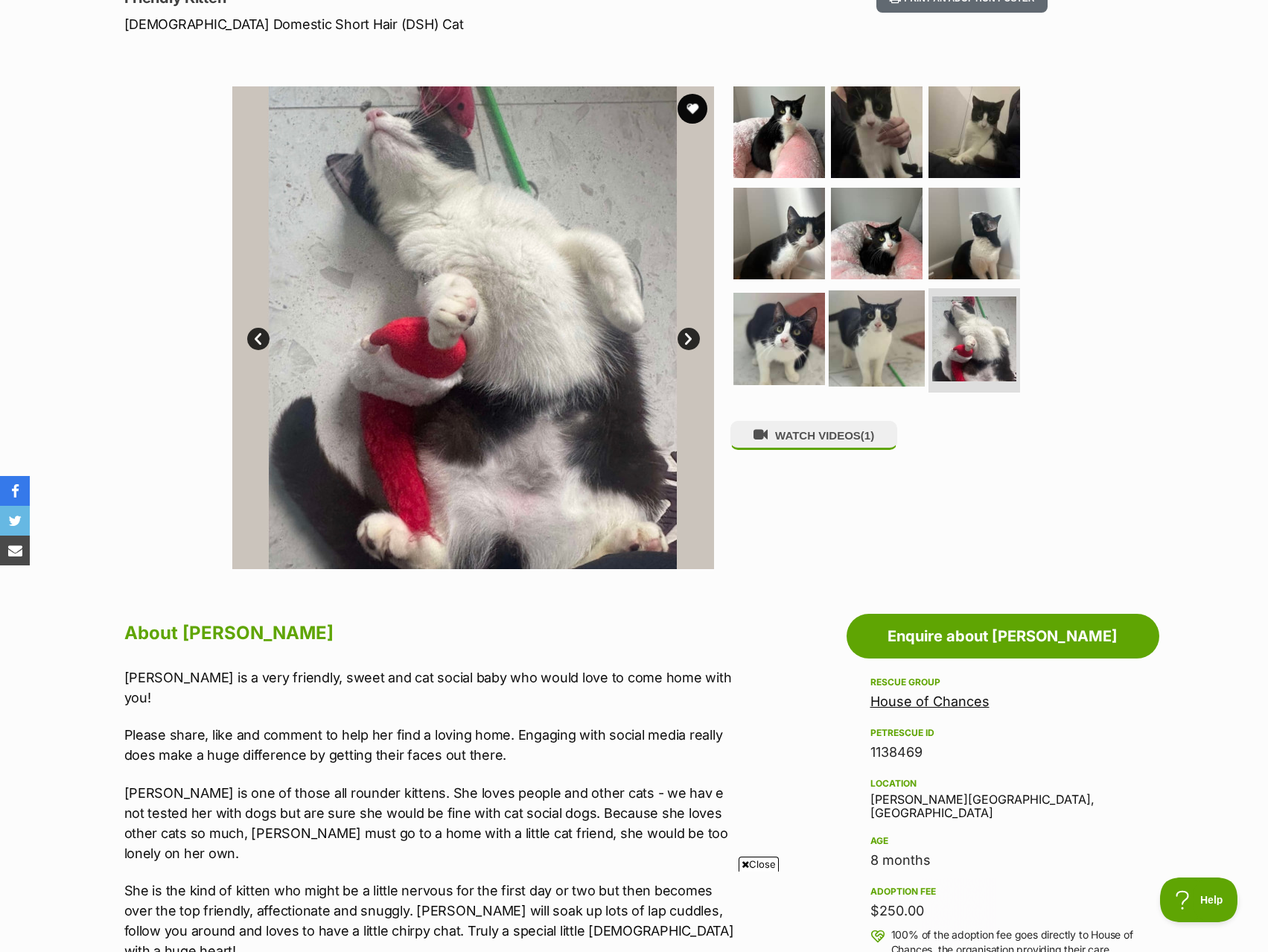
click at [896, 342] on img at bounding box center [877, 338] width 96 height 96
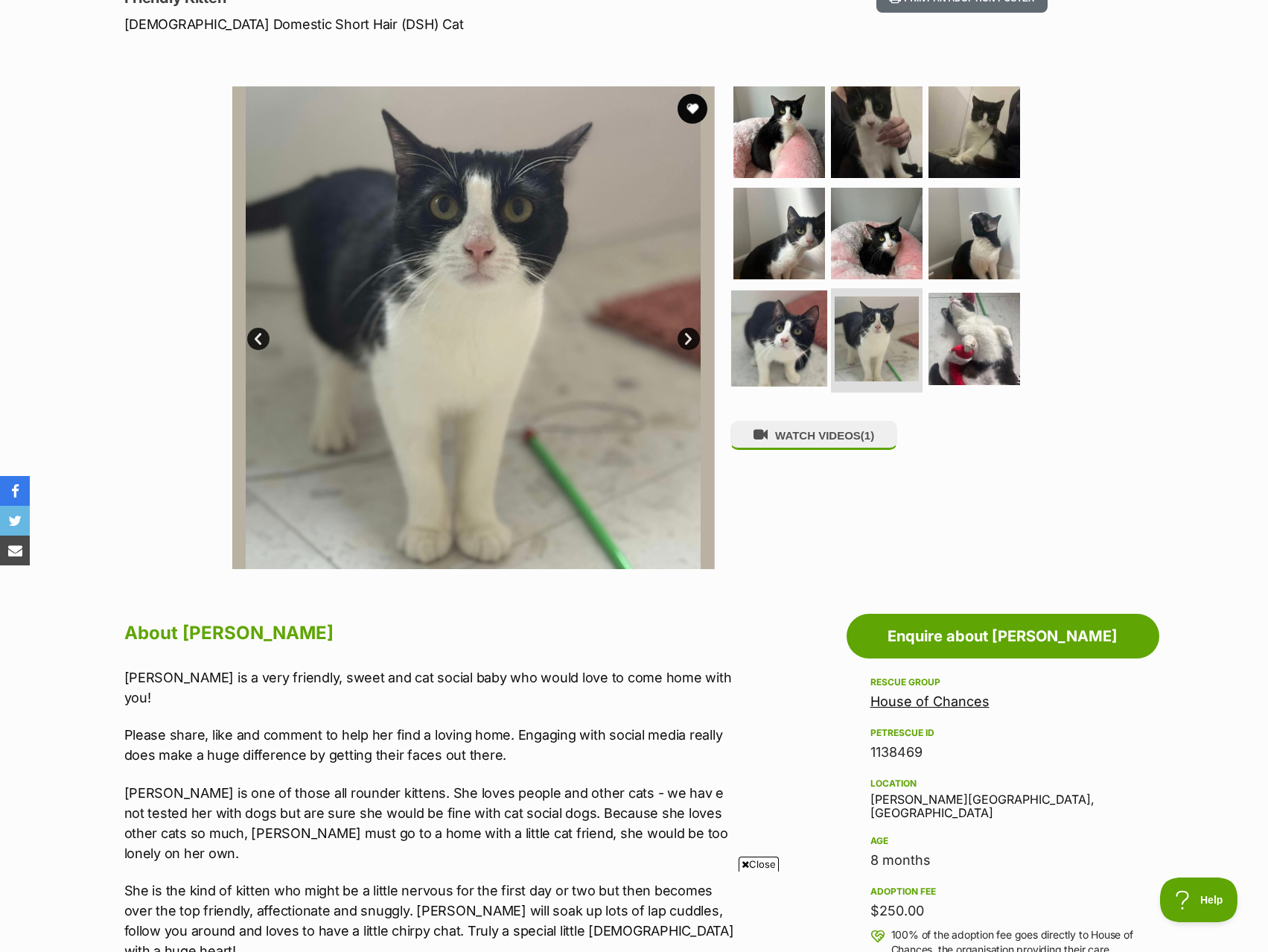
click at [786, 354] on img at bounding box center [779, 338] width 96 height 96
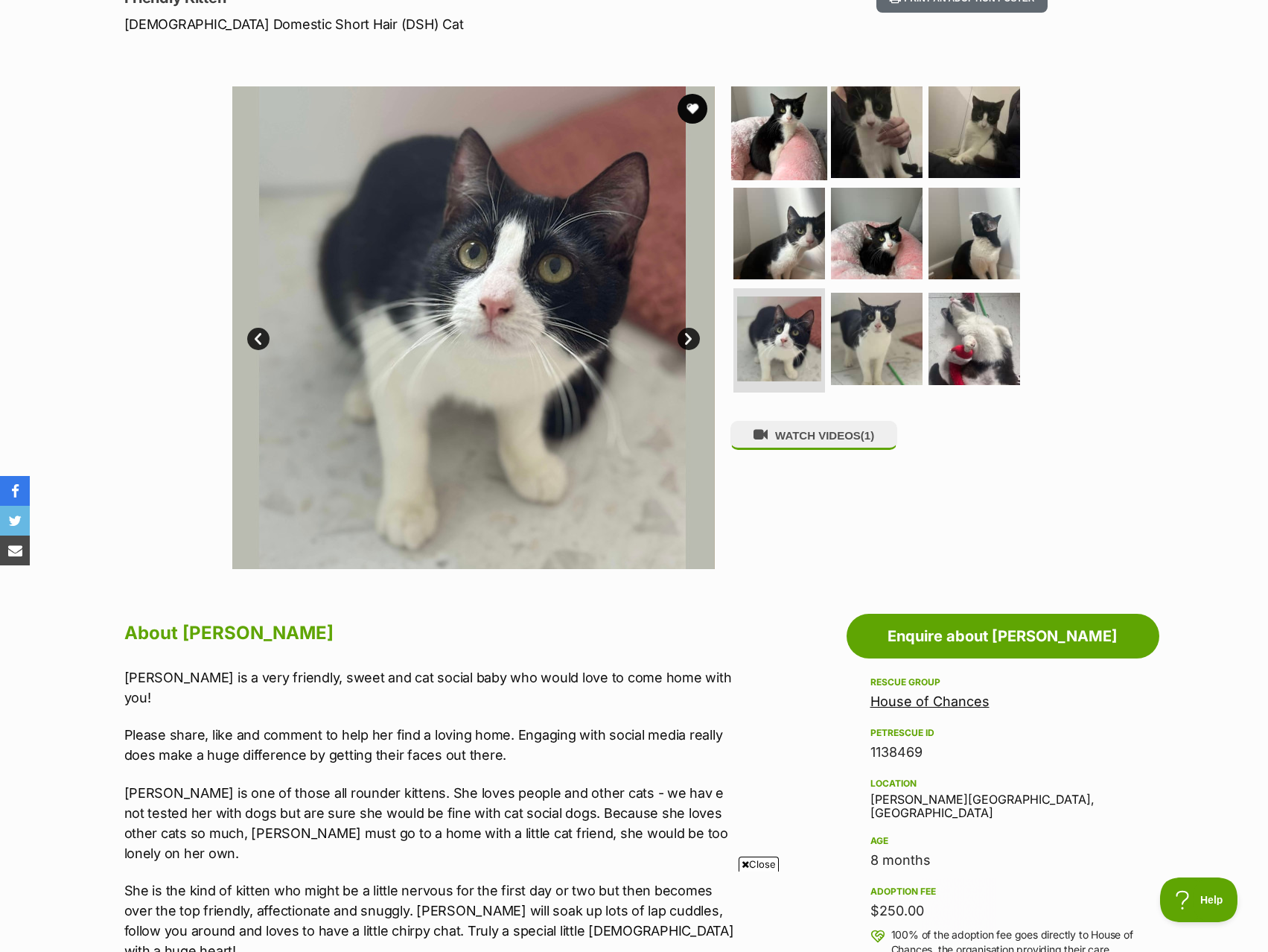
click at [804, 160] on img at bounding box center [779, 132] width 96 height 96
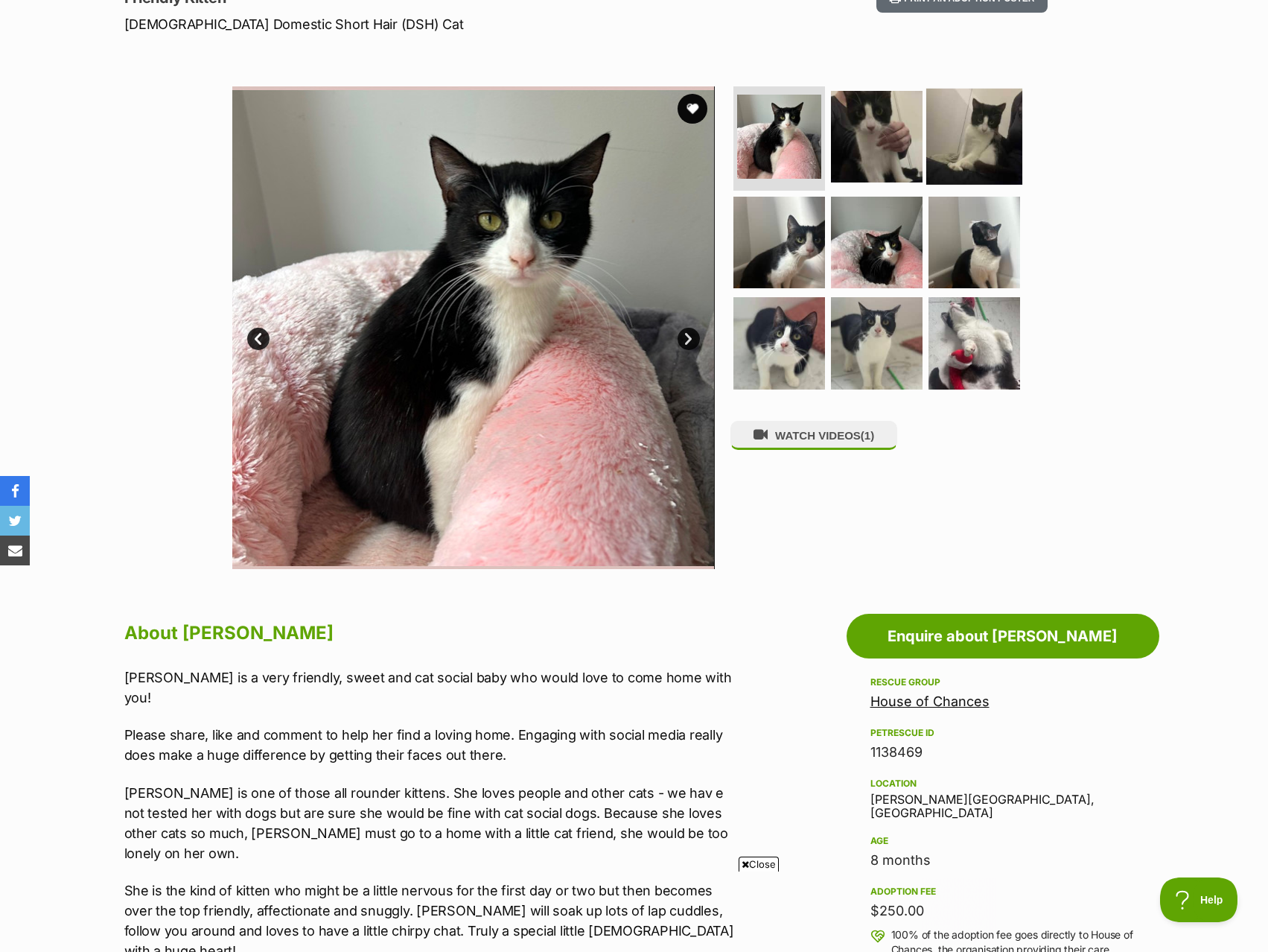
click at [950, 163] on img at bounding box center [975, 137] width 96 height 96
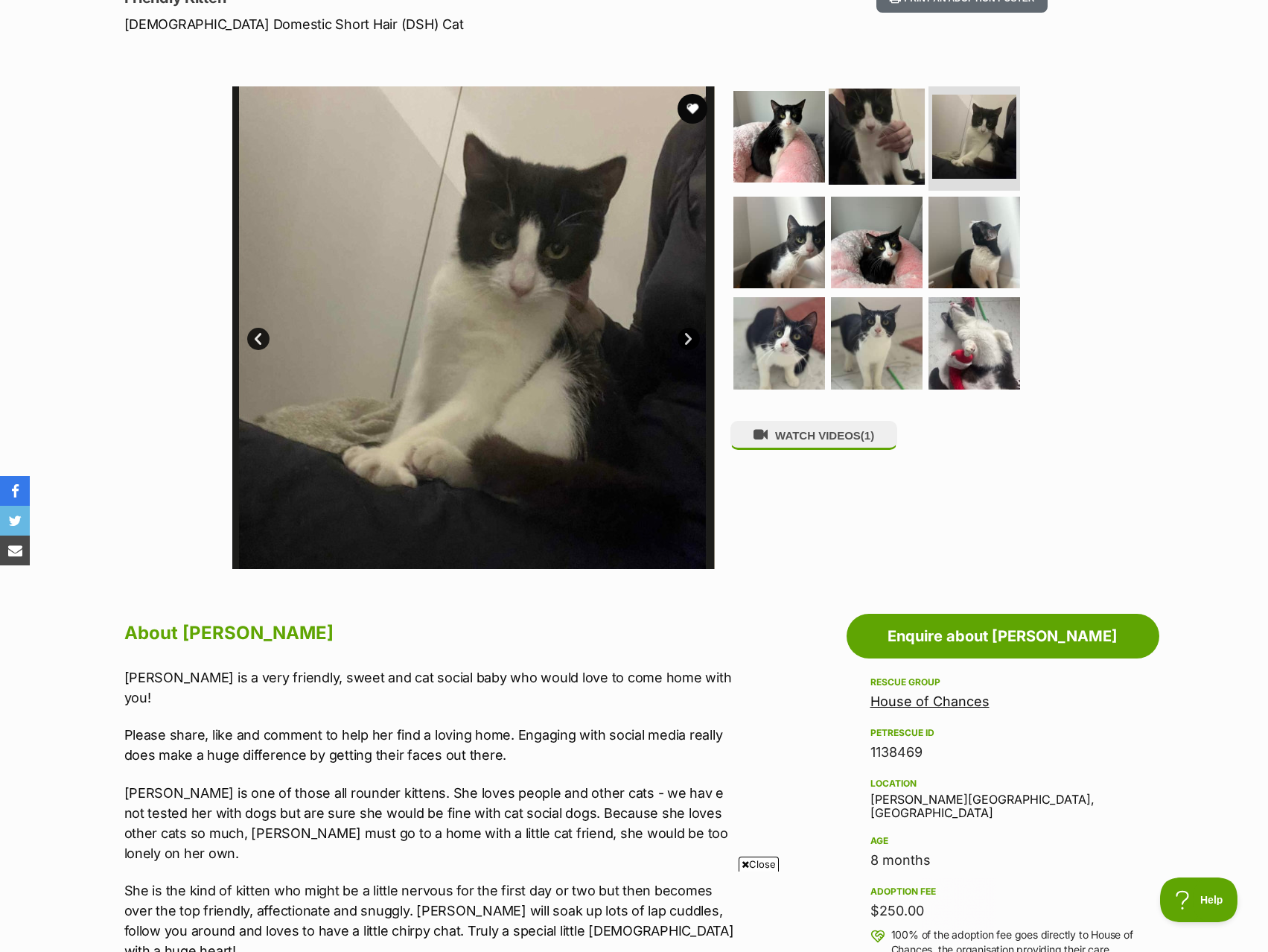
click at [875, 140] on img at bounding box center [877, 137] width 96 height 96
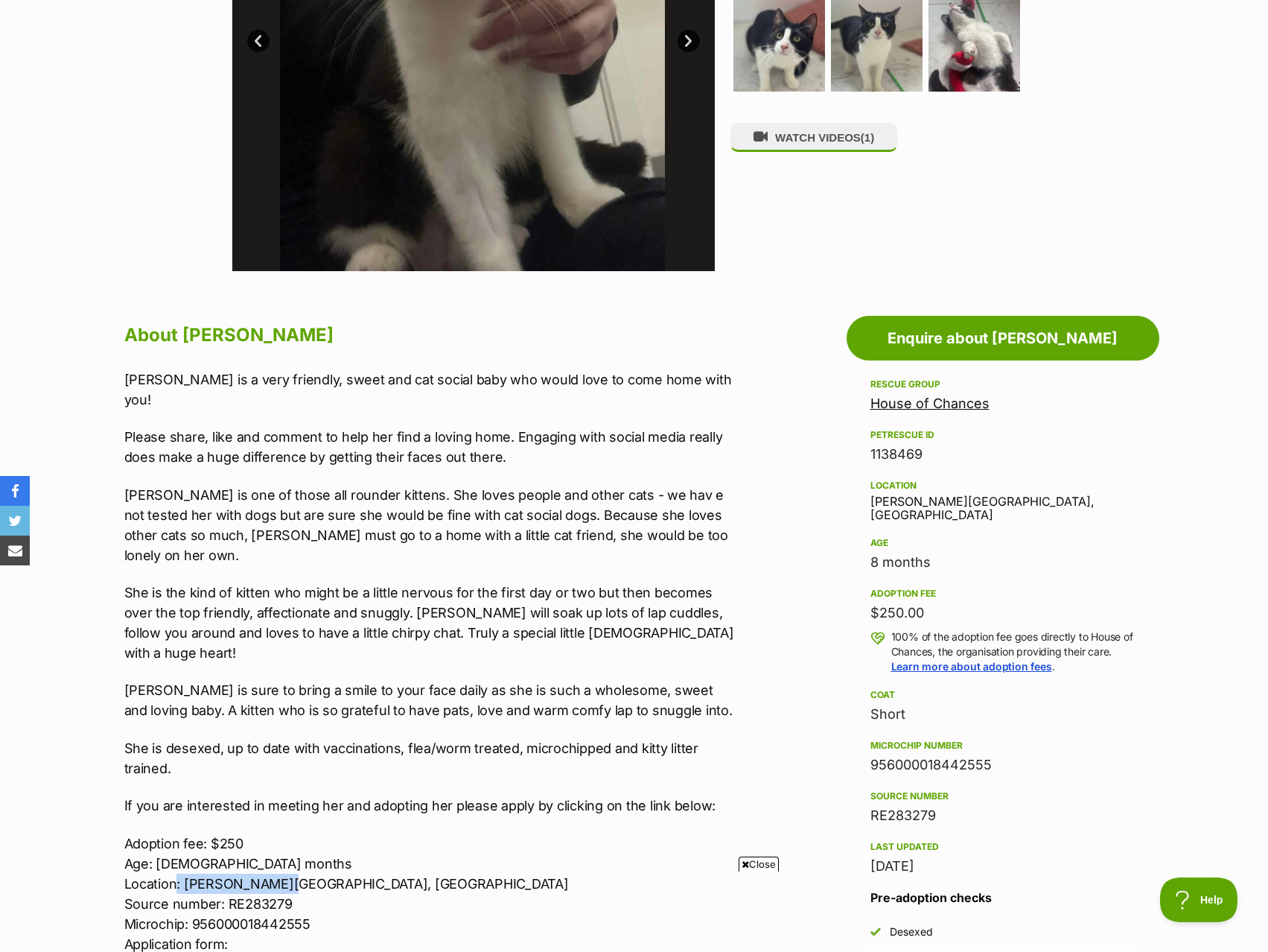
drag, startPoint x: 179, startPoint y: 827, endPoint x: 272, endPoint y: 826, distance: 93.0
click at [272, 833] on p "Adoption fee: $250 Age: 7 months Location: Patterson Lakes, VIC Source number: …" at bounding box center [433, 893] width 615 height 121
click at [292, 833] on p "Adoption fee: $250 Age: 7 months Location: Patterson Lakes, VIC Source number: …" at bounding box center [433, 893] width 615 height 121
click at [275, 833] on p "Adoption fee: $250 Age: 7 months Location: Patterson Lakes, VIC Source number: …" at bounding box center [433, 893] width 615 height 121
drag, startPoint x: 278, startPoint y: 824, endPoint x: 185, endPoint y: 824, distance: 93.0
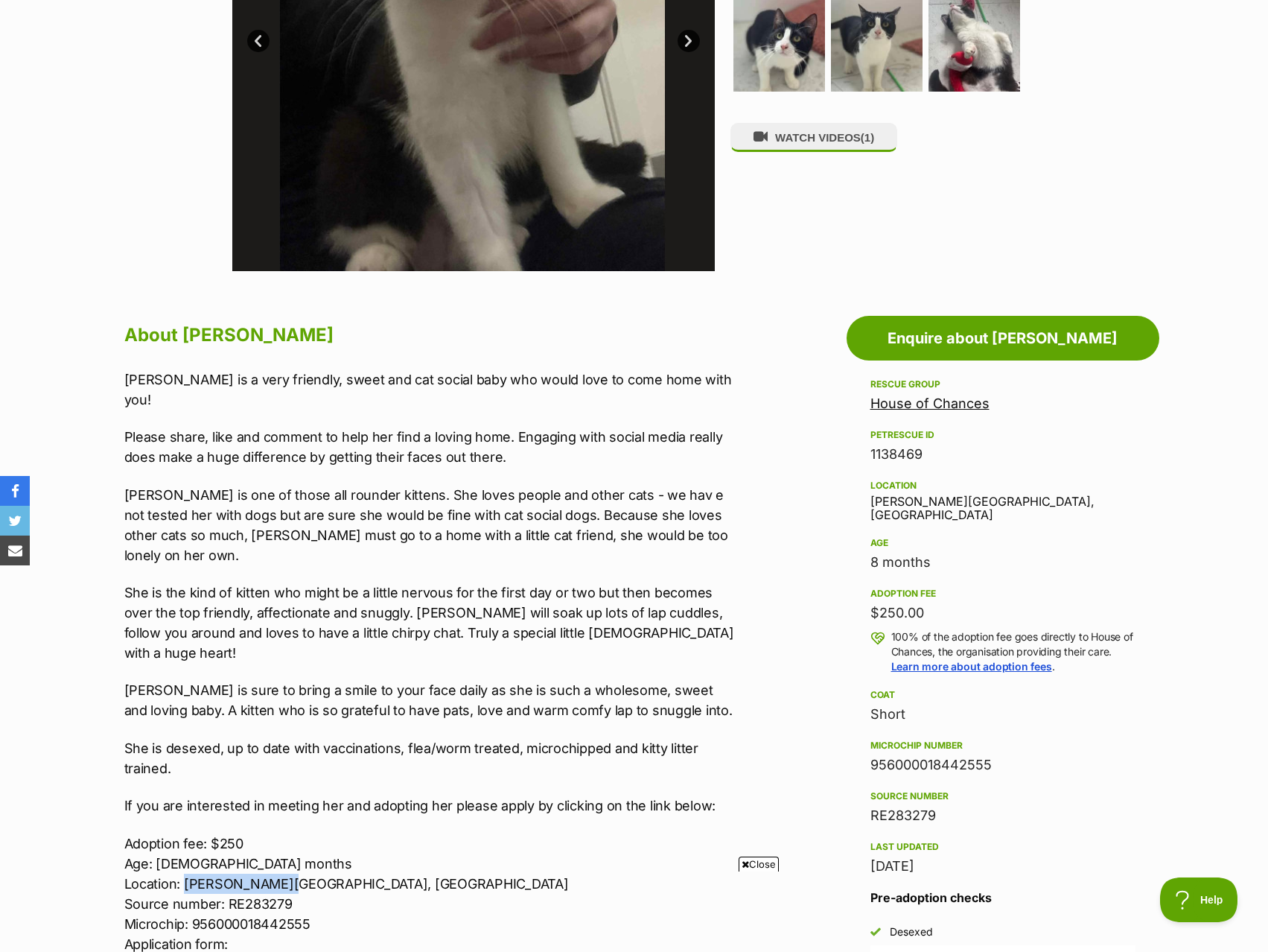
click at [185, 833] on p "Adoption fee: $250 Age: 7 months Location: Patterson Lakes, VIC Source number: …" at bounding box center [433, 893] width 615 height 121
drag, startPoint x: 272, startPoint y: 826, endPoint x: 352, endPoint y: 842, distance: 81.6
click at [353, 842] on p "Adoption fee: $250 Age: 7 months Location: Patterson Lakes, VIC Source number: …" at bounding box center [433, 893] width 615 height 121
drag, startPoint x: 332, startPoint y: 833, endPoint x: 183, endPoint y: 826, distance: 149.2
click at [183, 833] on p "Adoption fee: $250 Age: 7 months Location: Patterson Lakes, VIC Source number: …" at bounding box center [433, 893] width 615 height 121
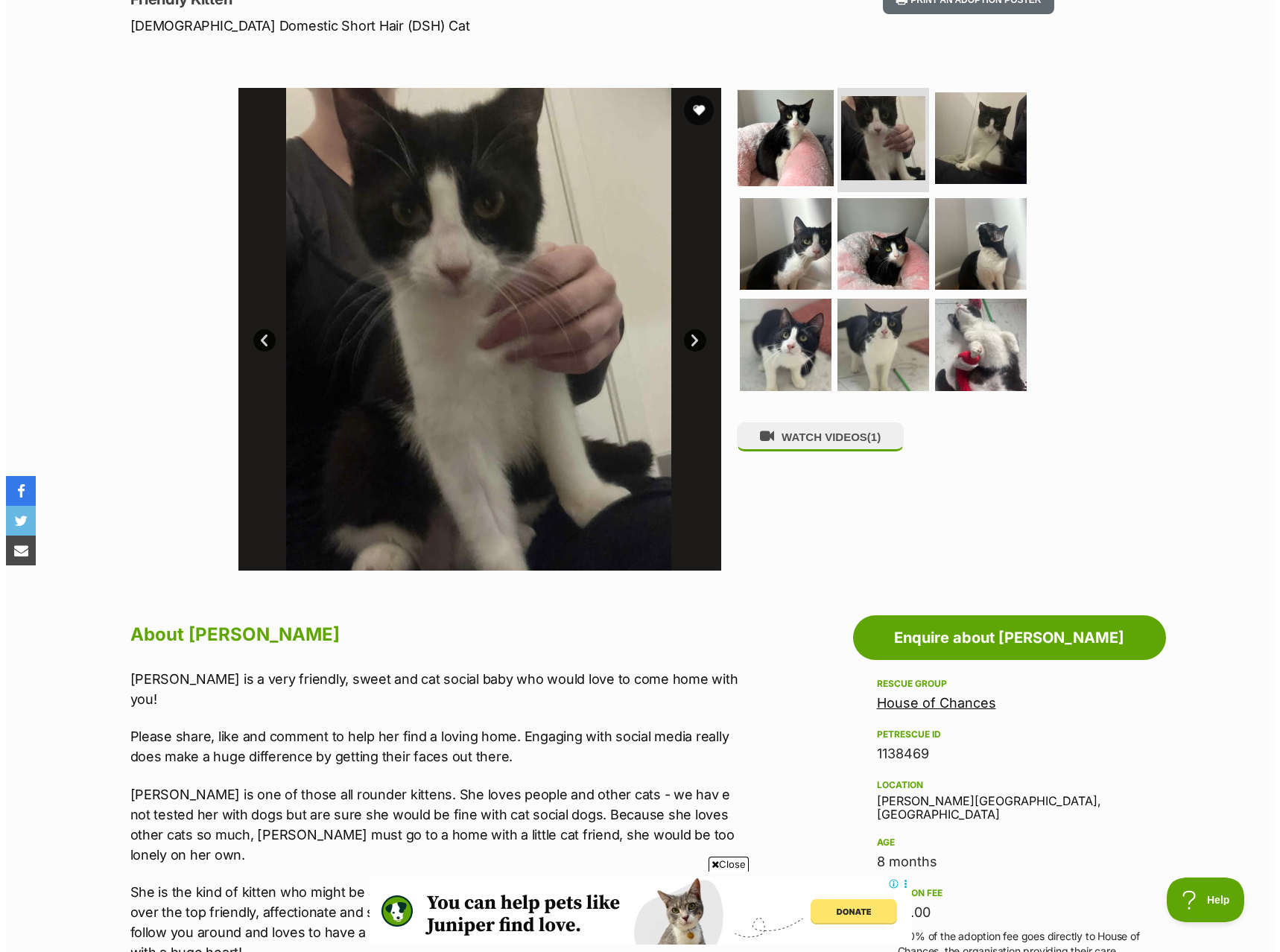
scroll to position [223, 0]
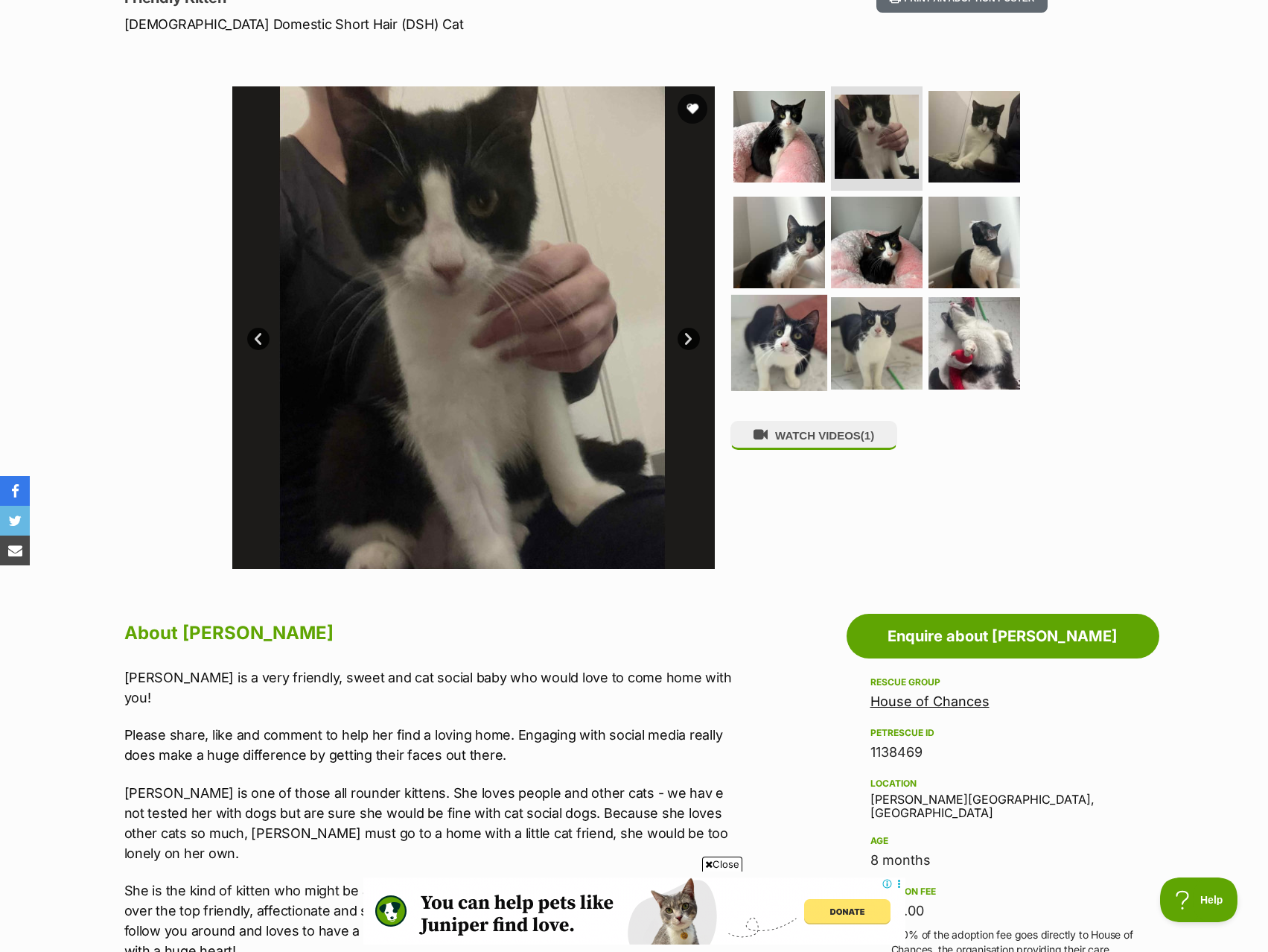
click at [739, 316] on img at bounding box center [779, 343] width 96 height 96
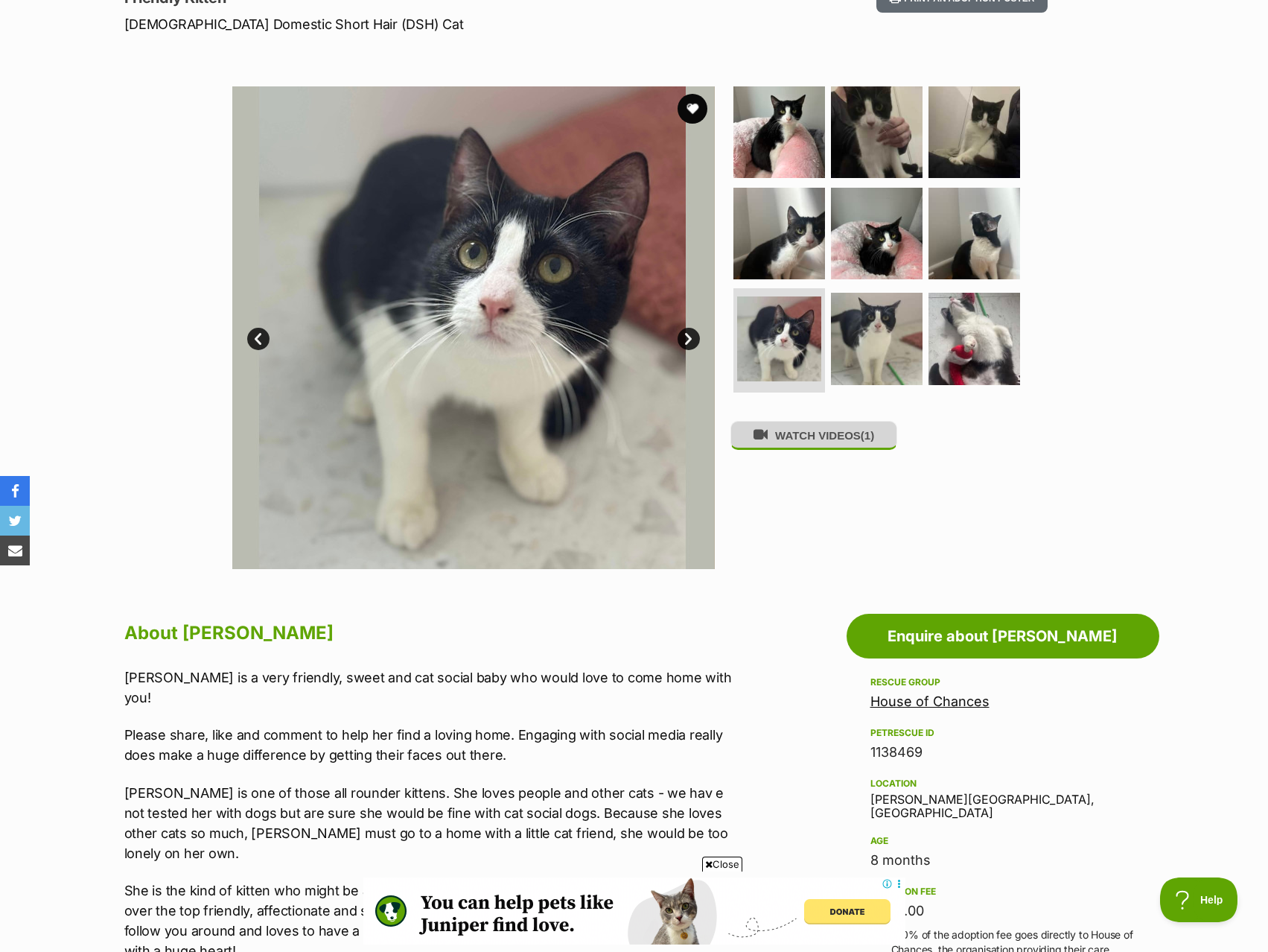
click at [808, 441] on button "WATCH VIDEOS (1)" at bounding box center [814, 435] width 167 height 29
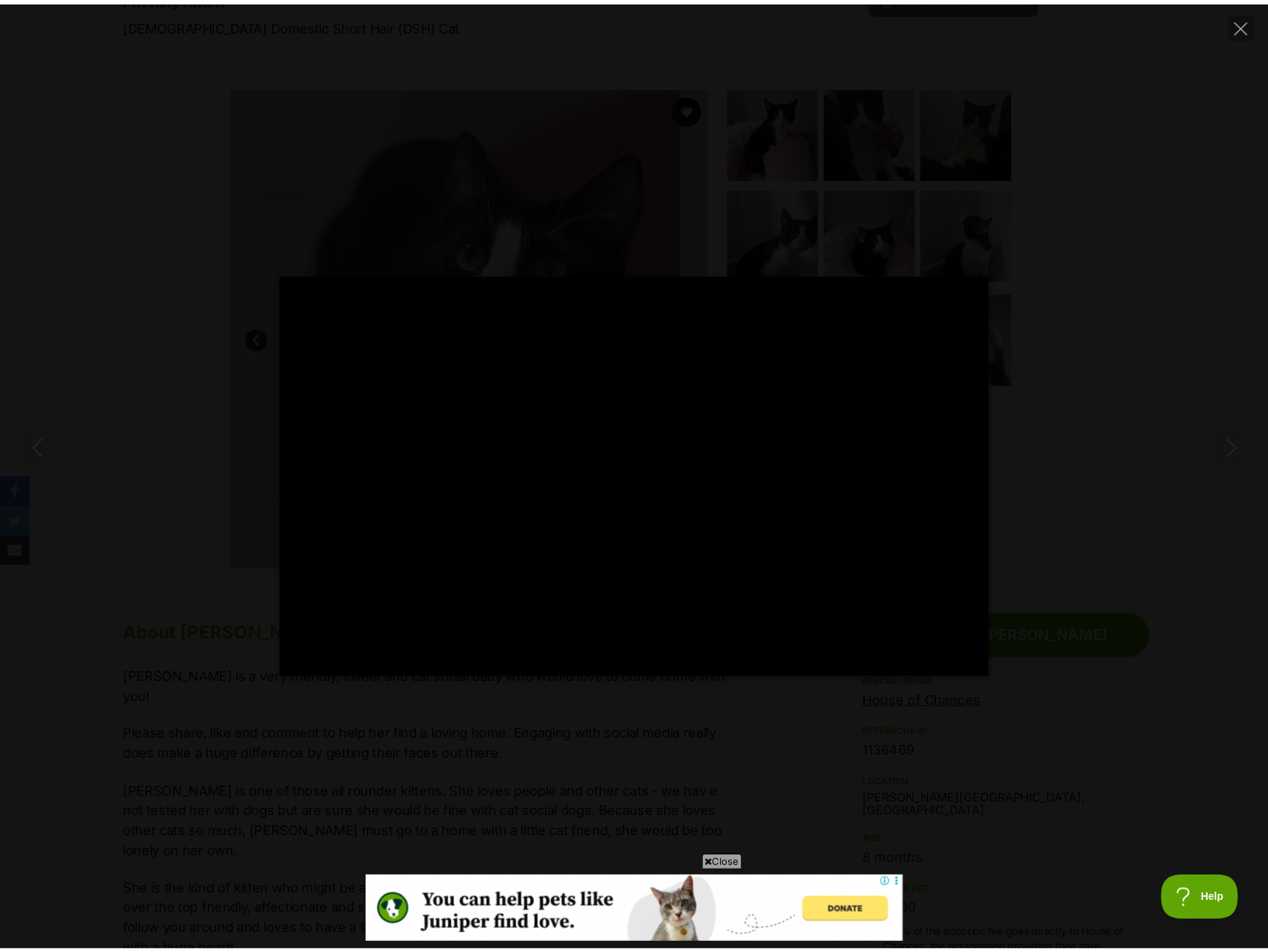
scroll to position [0, 0]
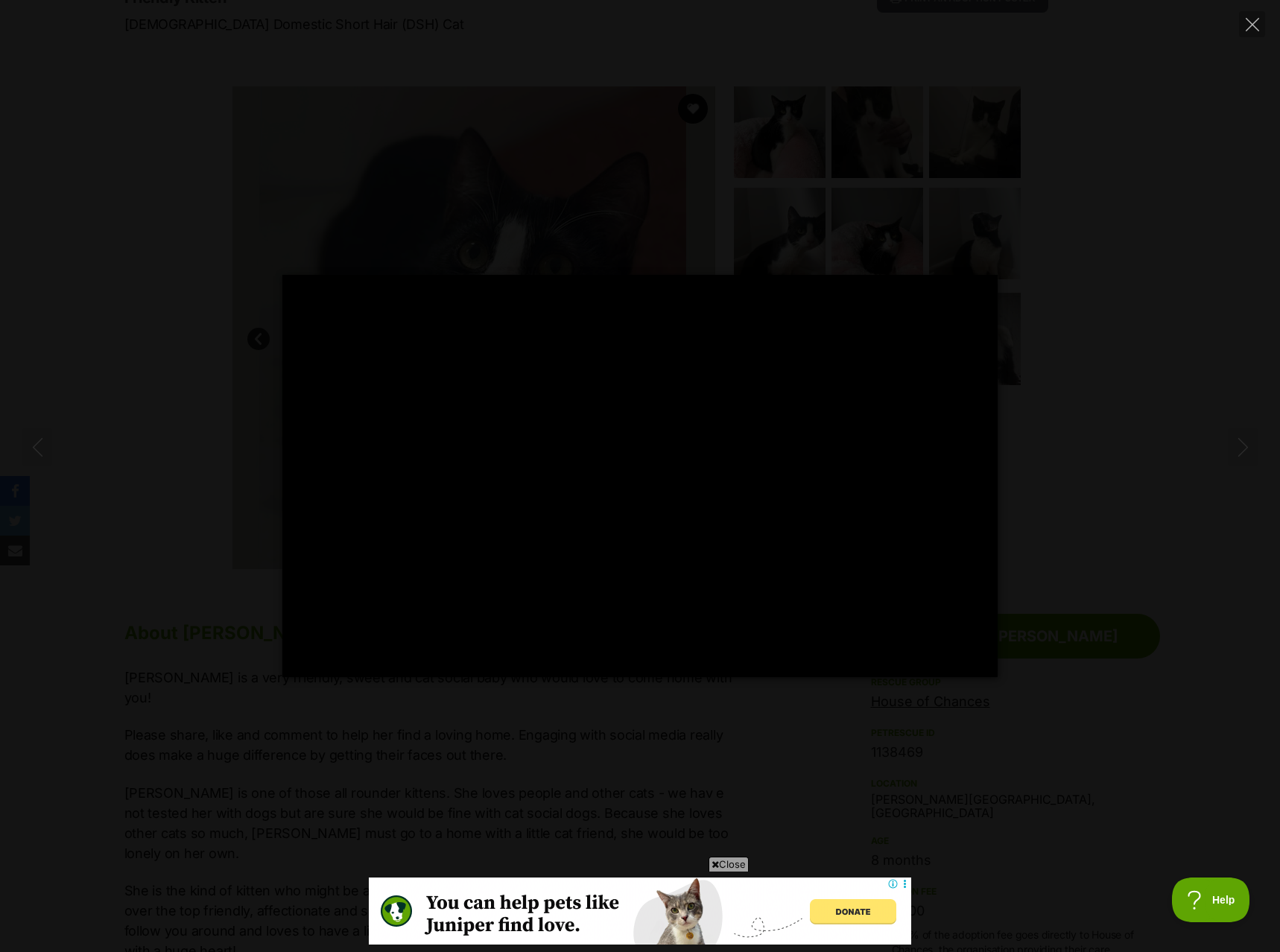
type input "100"
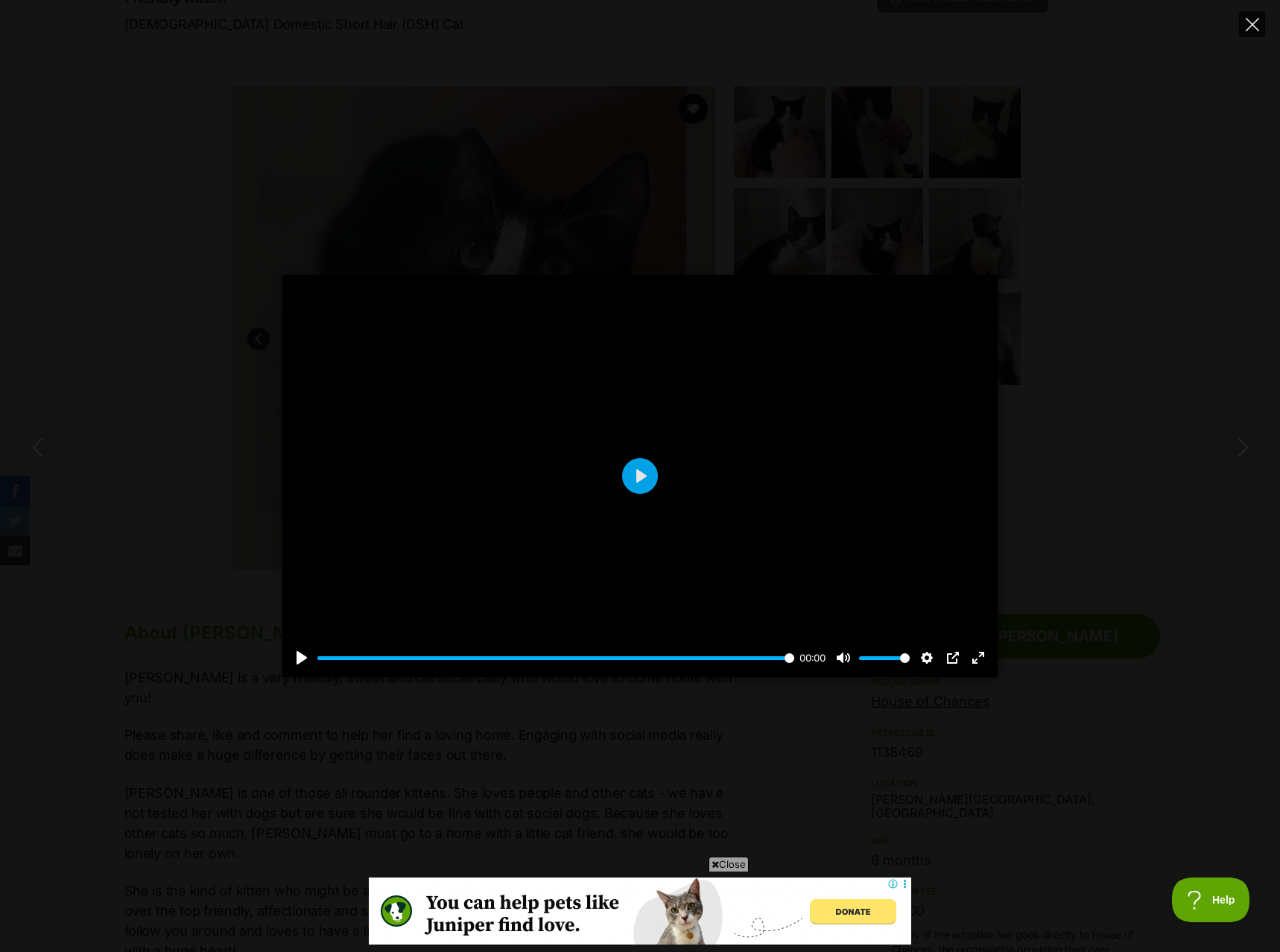
click at [1259, 17] on button "Close" at bounding box center [1251, 24] width 26 height 26
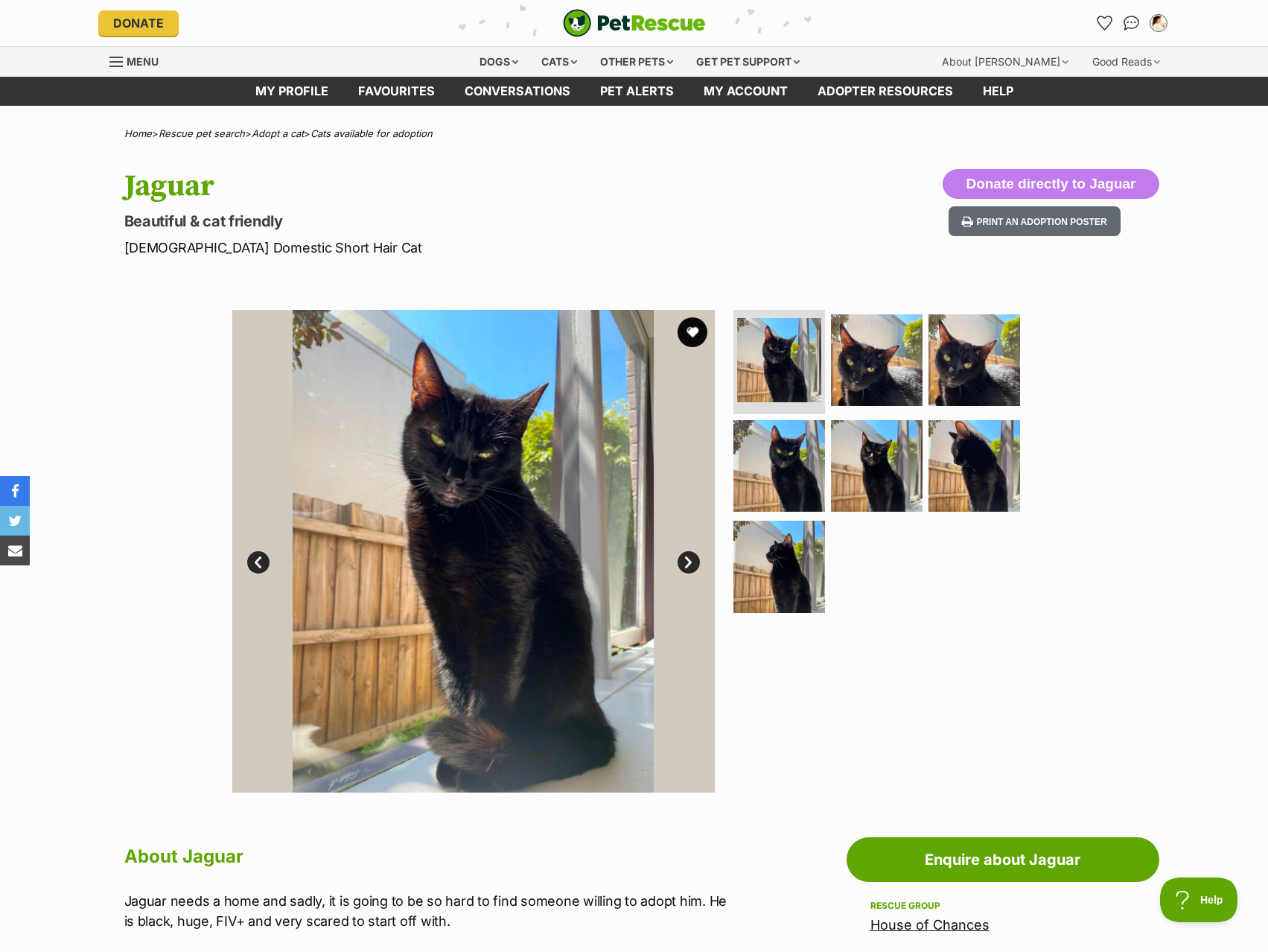
click at [941, 310] on ul at bounding box center [884, 465] width 305 height 312
click at [890, 367] on img at bounding box center [877, 360] width 96 height 96
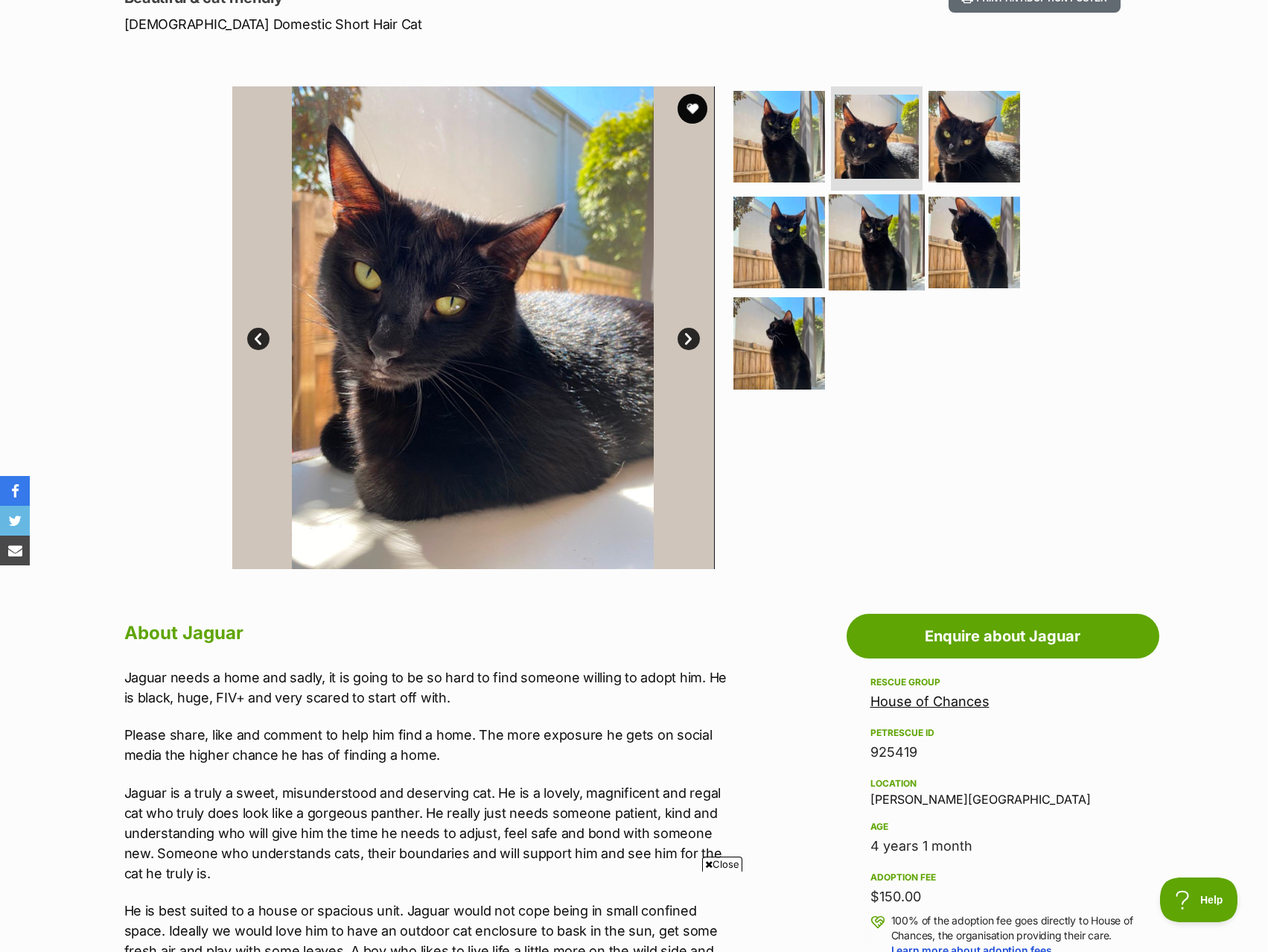
click at [912, 207] on img at bounding box center [877, 242] width 96 height 96
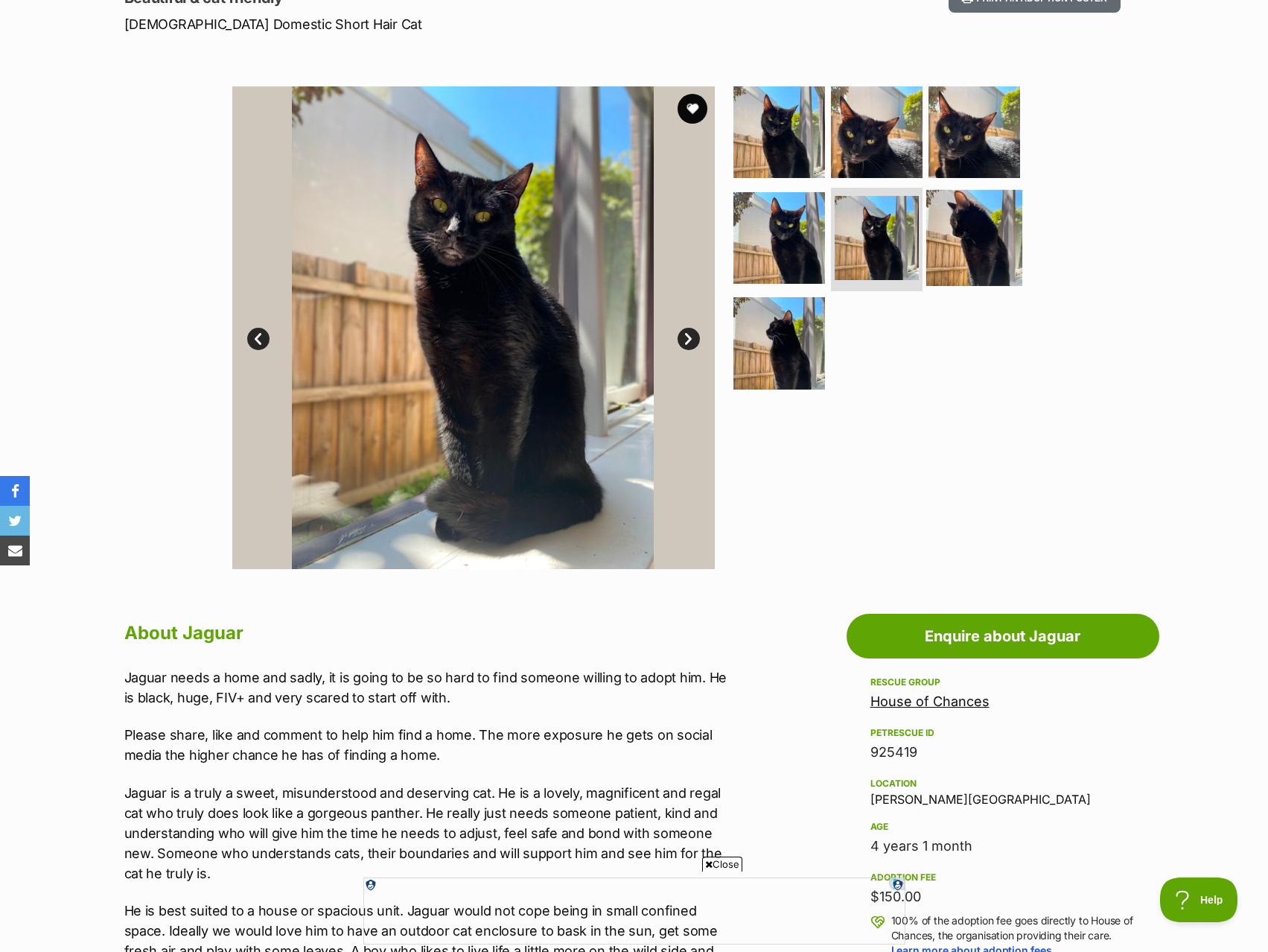
click at [985, 259] on img at bounding box center [975, 237] width 96 height 96
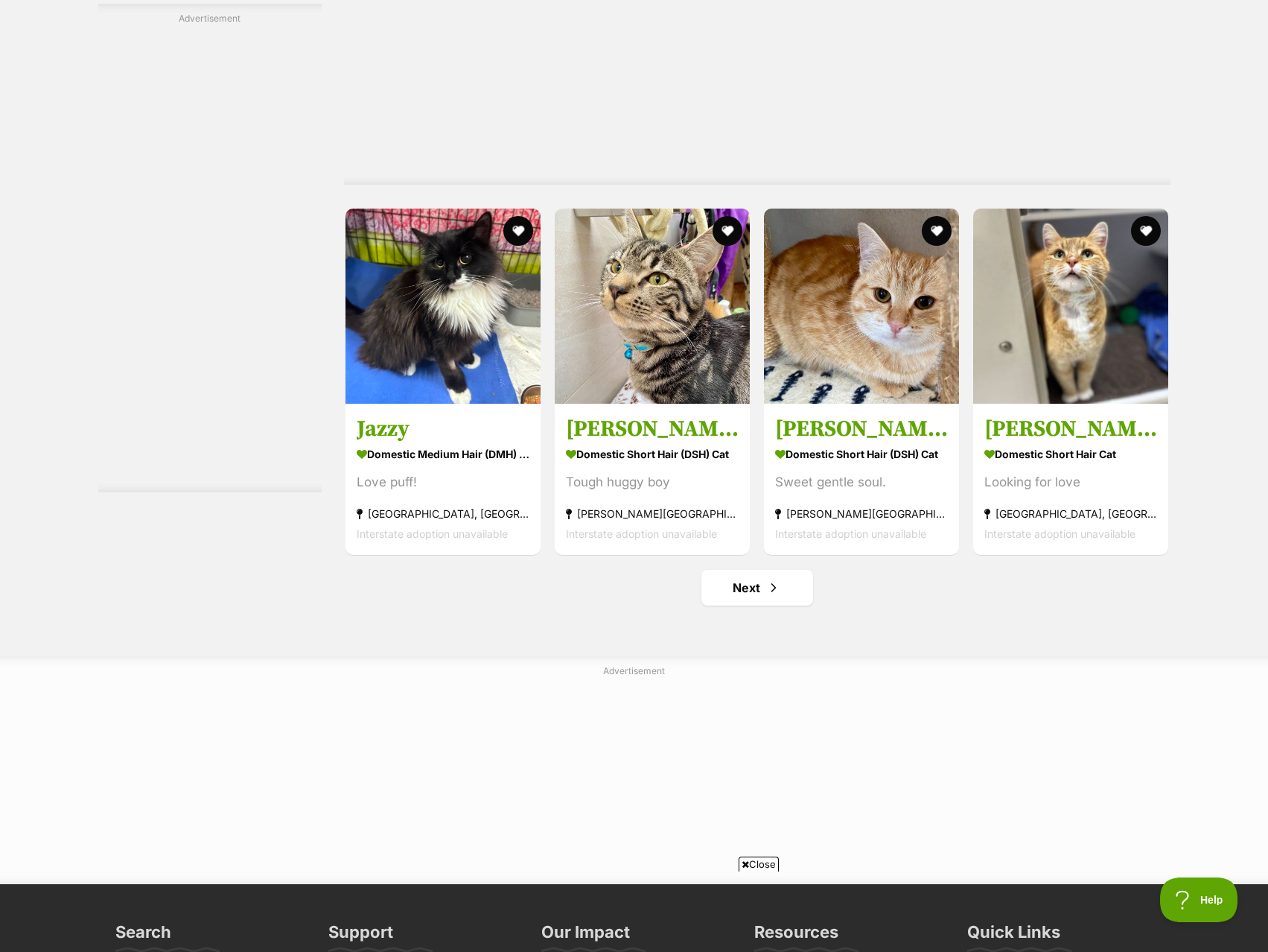
scroll to position [7895, 0]
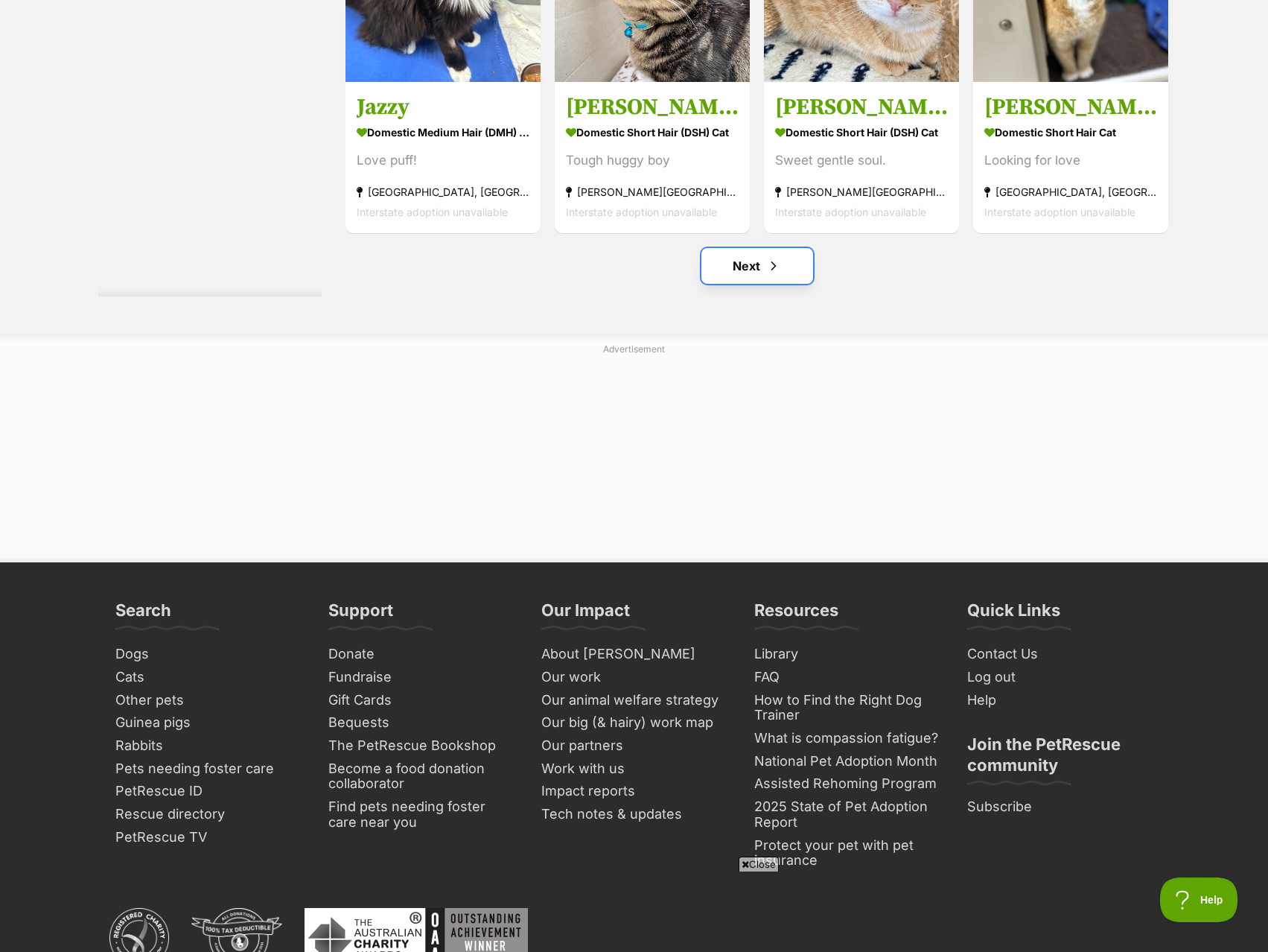
click at [754, 277] on link "Next" at bounding box center [757, 266] width 111 height 35
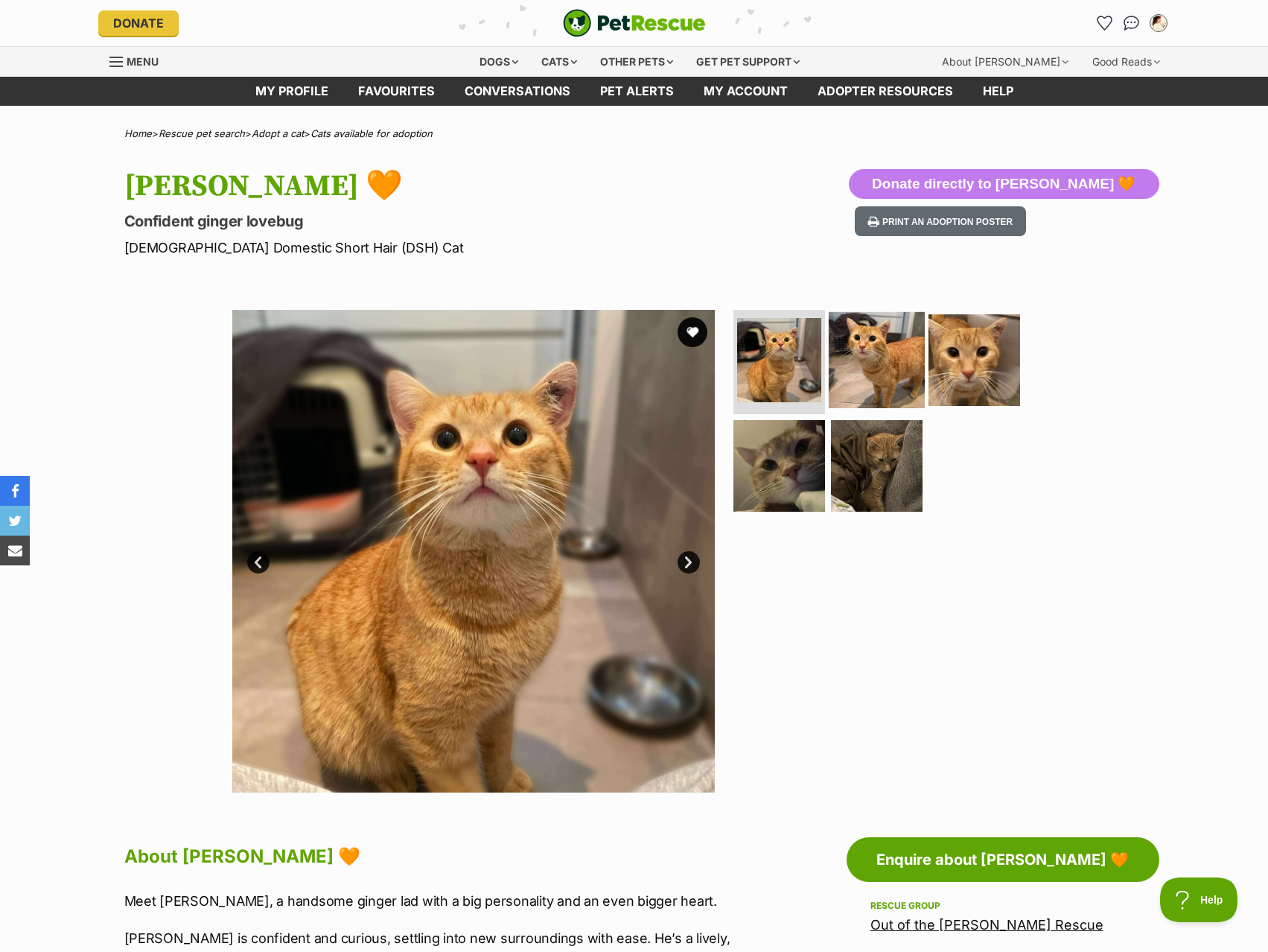
click at [871, 363] on img at bounding box center [877, 360] width 96 height 96
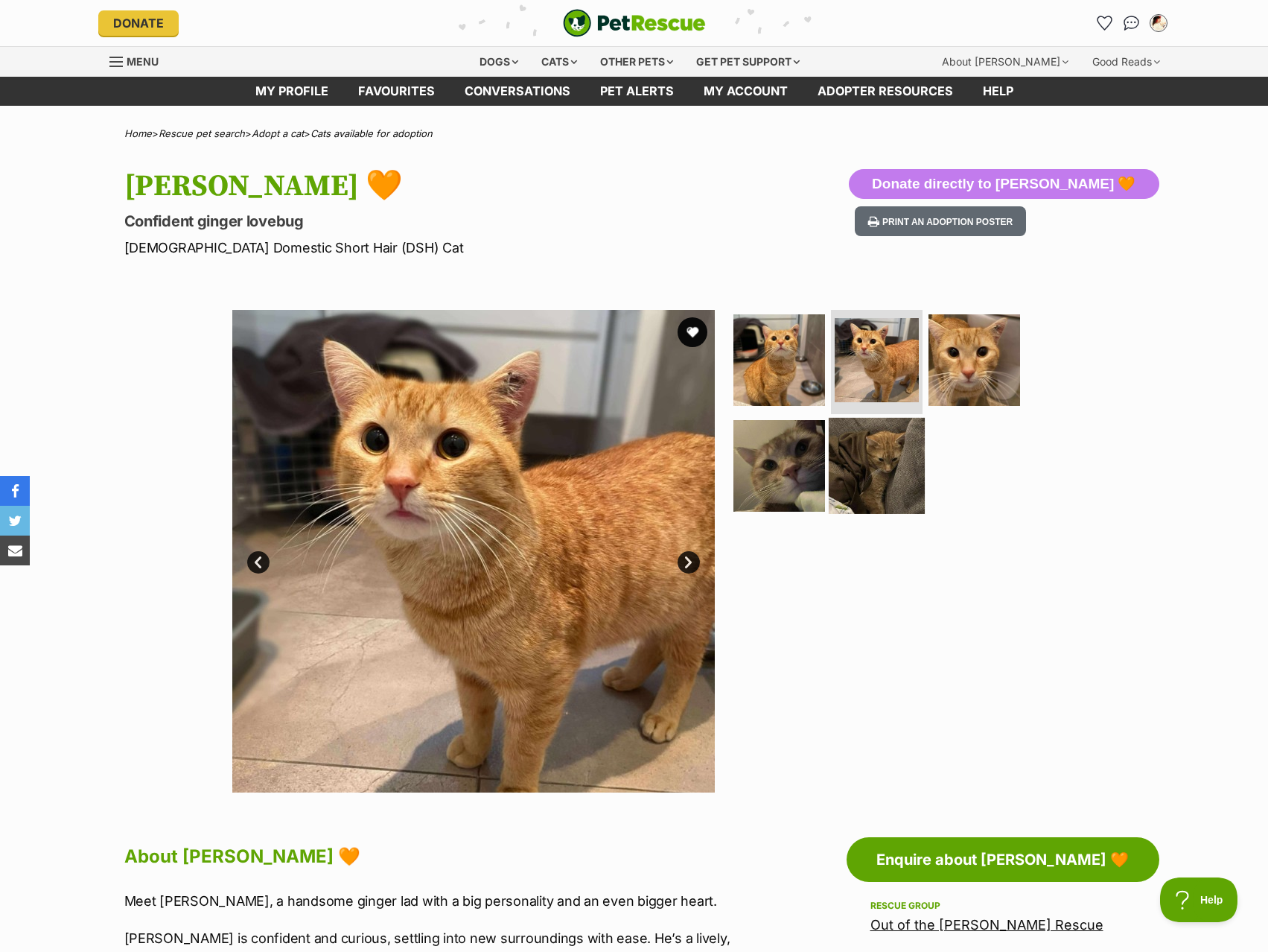
click at [847, 481] on img at bounding box center [877, 465] width 96 height 96
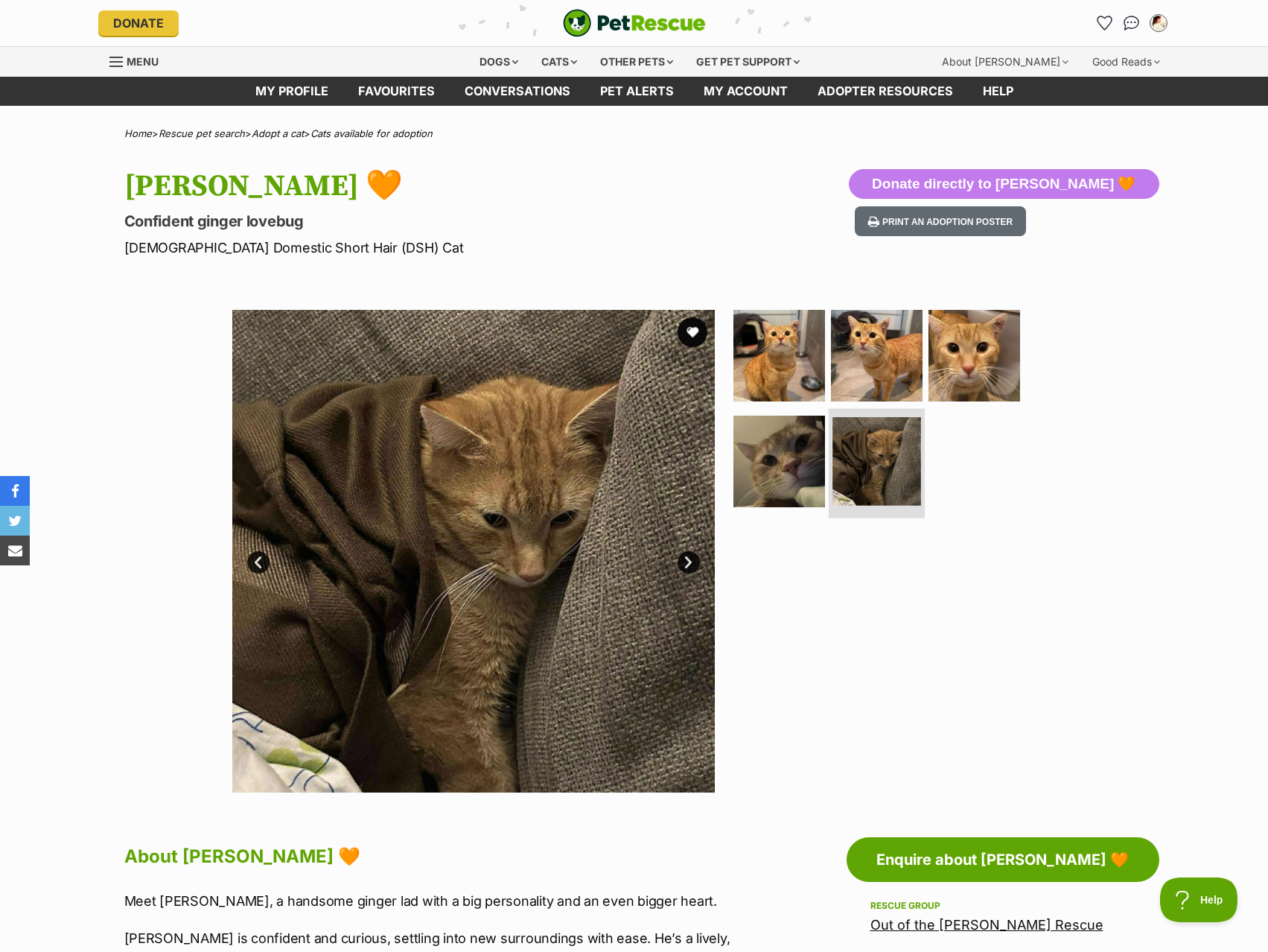
click at [829, 466] on li at bounding box center [877, 463] width 96 height 110
click at [775, 476] on img at bounding box center [779, 460] width 96 height 96
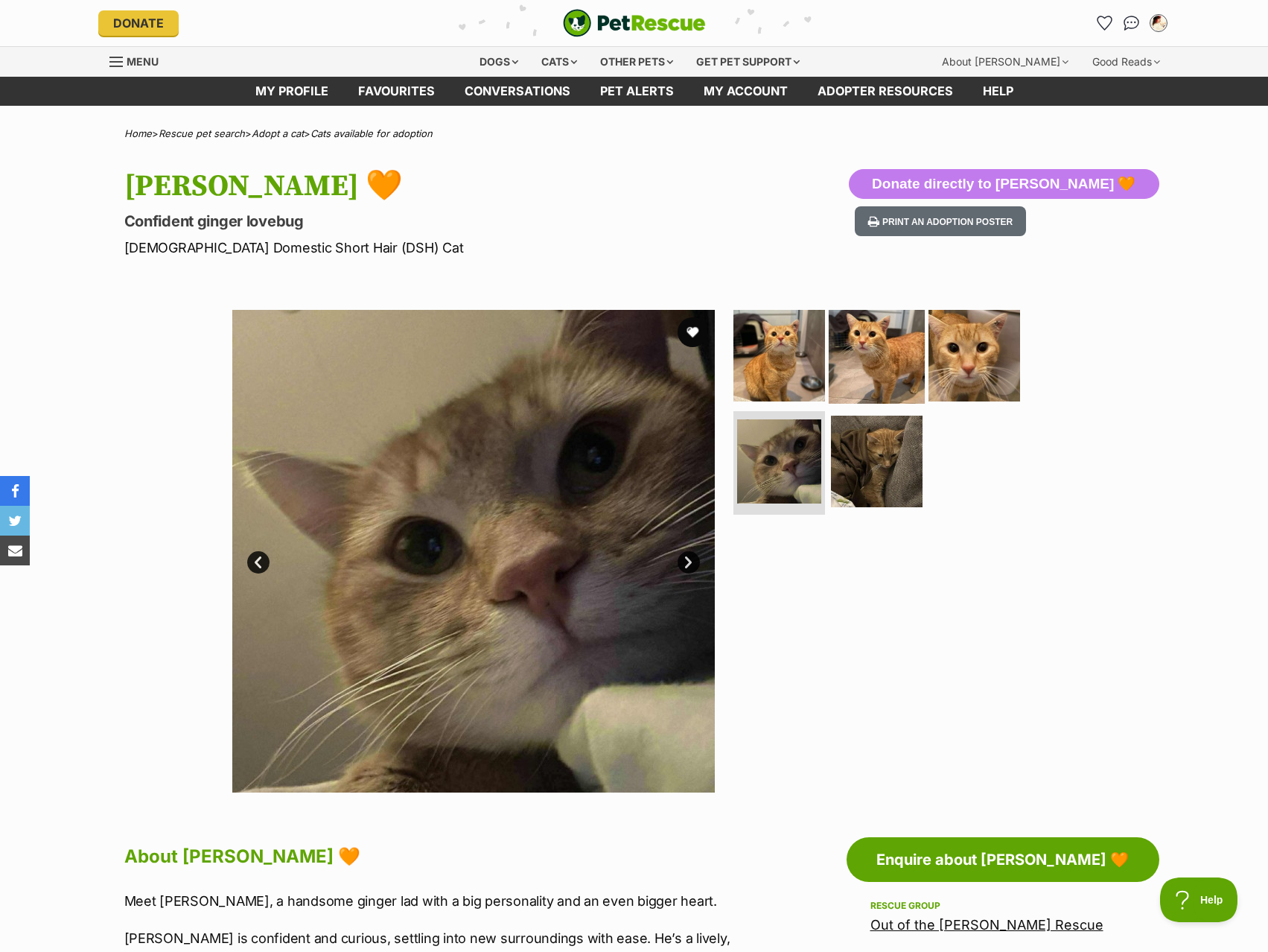
click at [908, 399] on img at bounding box center [877, 356] width 96 height 96
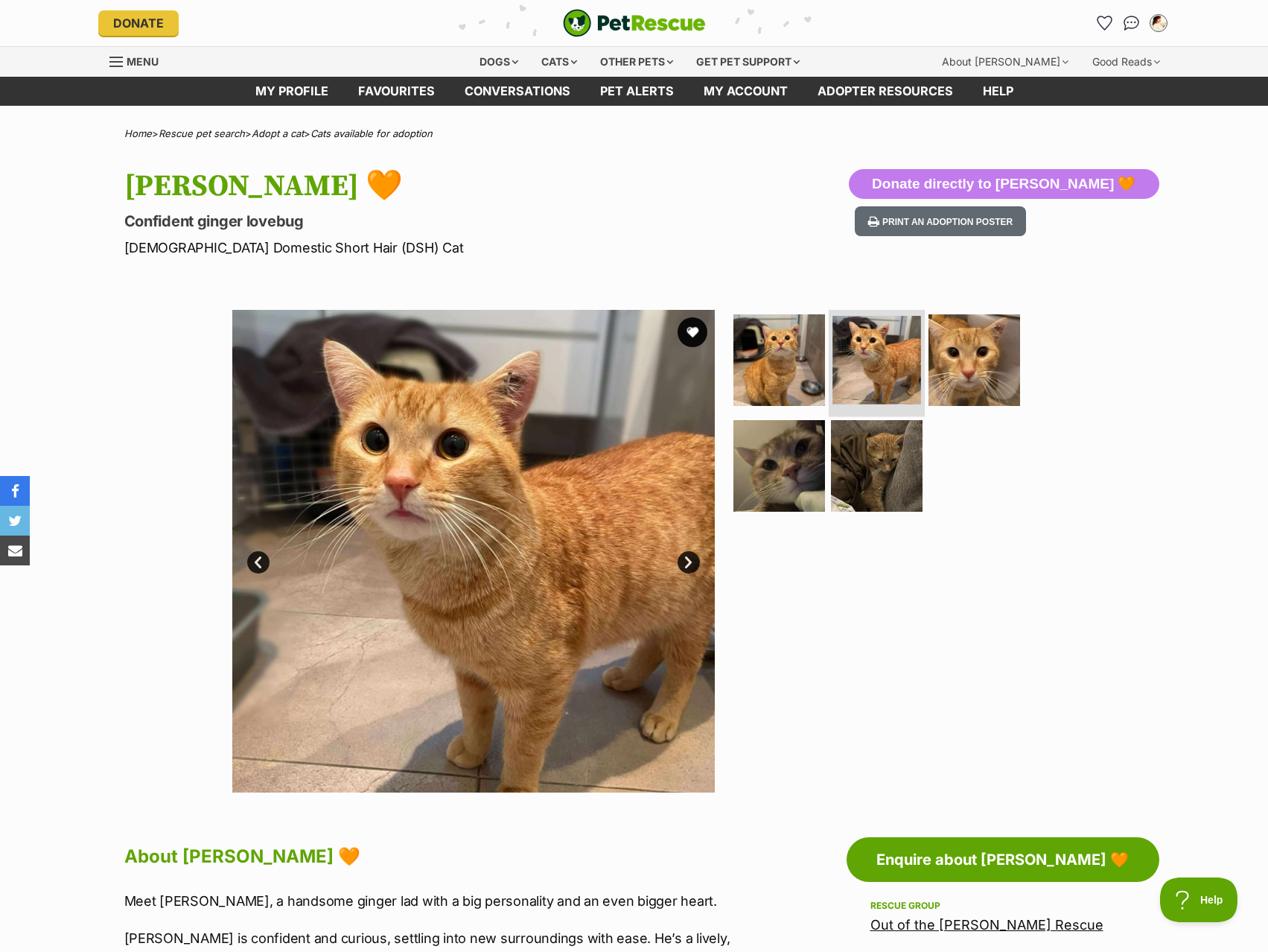
click at [841, 382] on img at bounding box center [877, 360] width 89 height 89
click at [865, 363] on img at bounding box center [877, 360] width 89 height 89
click at [949, 370] on img at bounding box center [975, 360] width 96 height 96
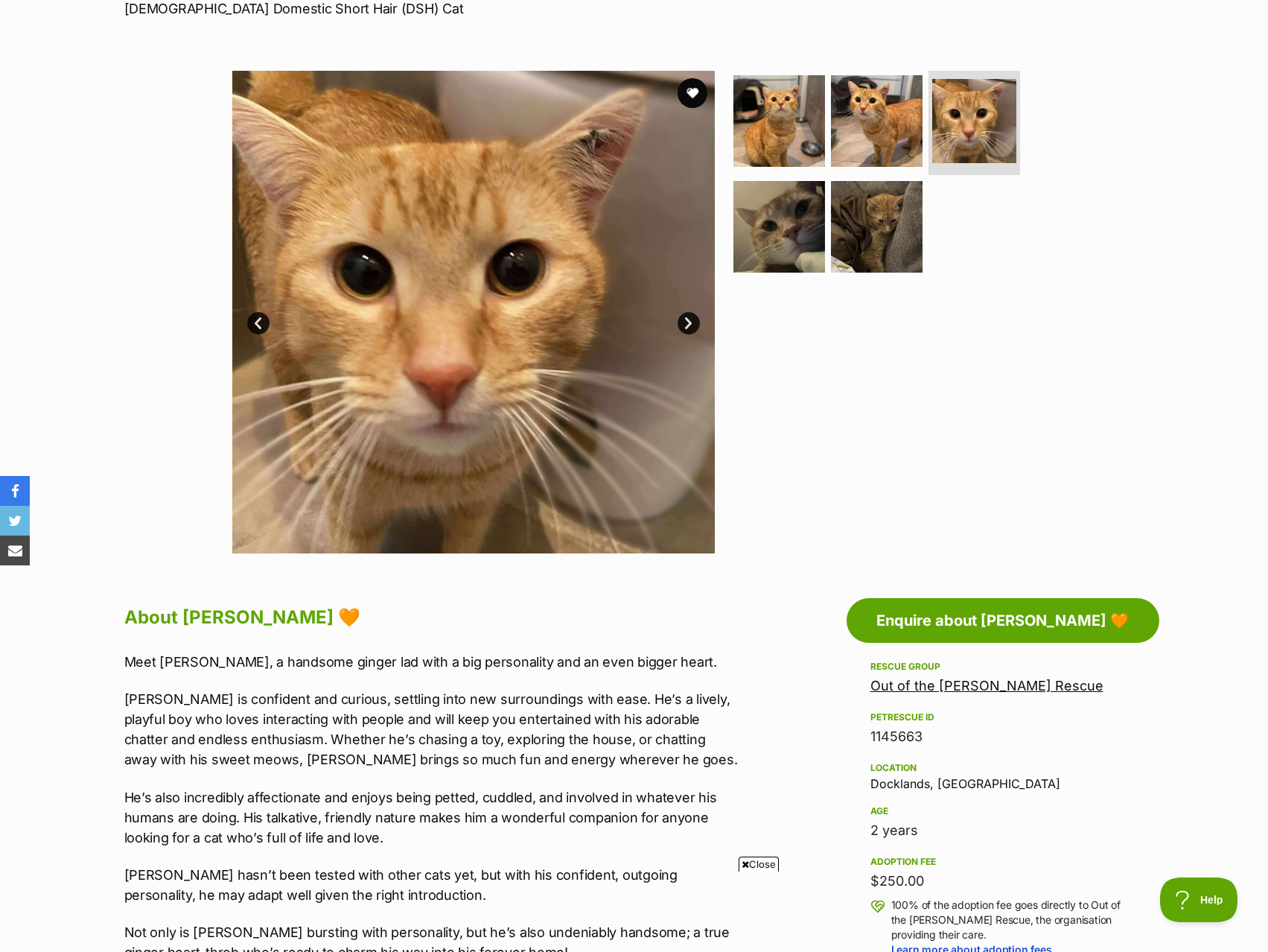
scroll to position [223, 0]
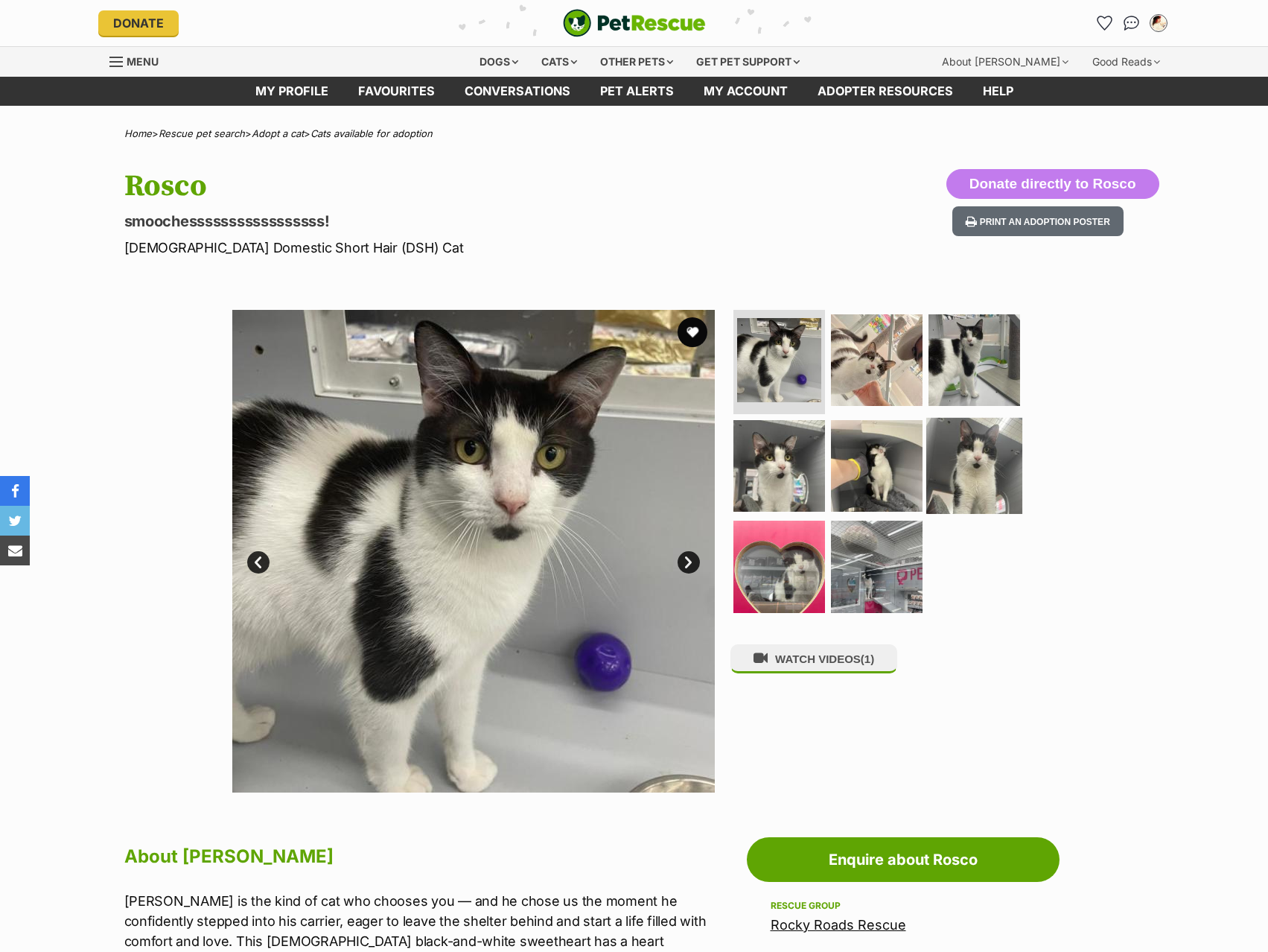
click at [975, 426] on img at bounding box center [975, 465] width 96 height 96
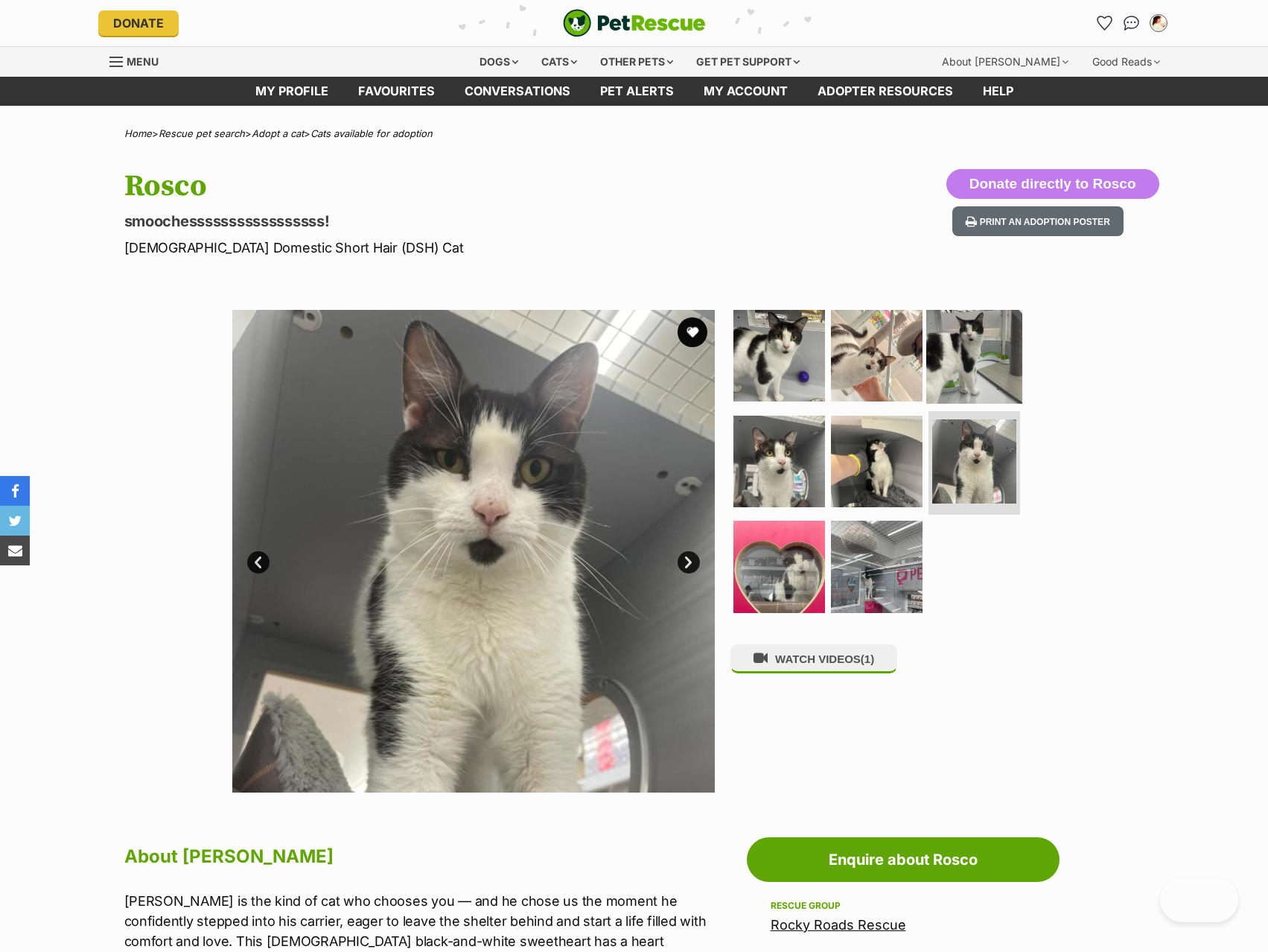
click at [992, 359] on img at bounding box center [975, 356] width 96 height 96
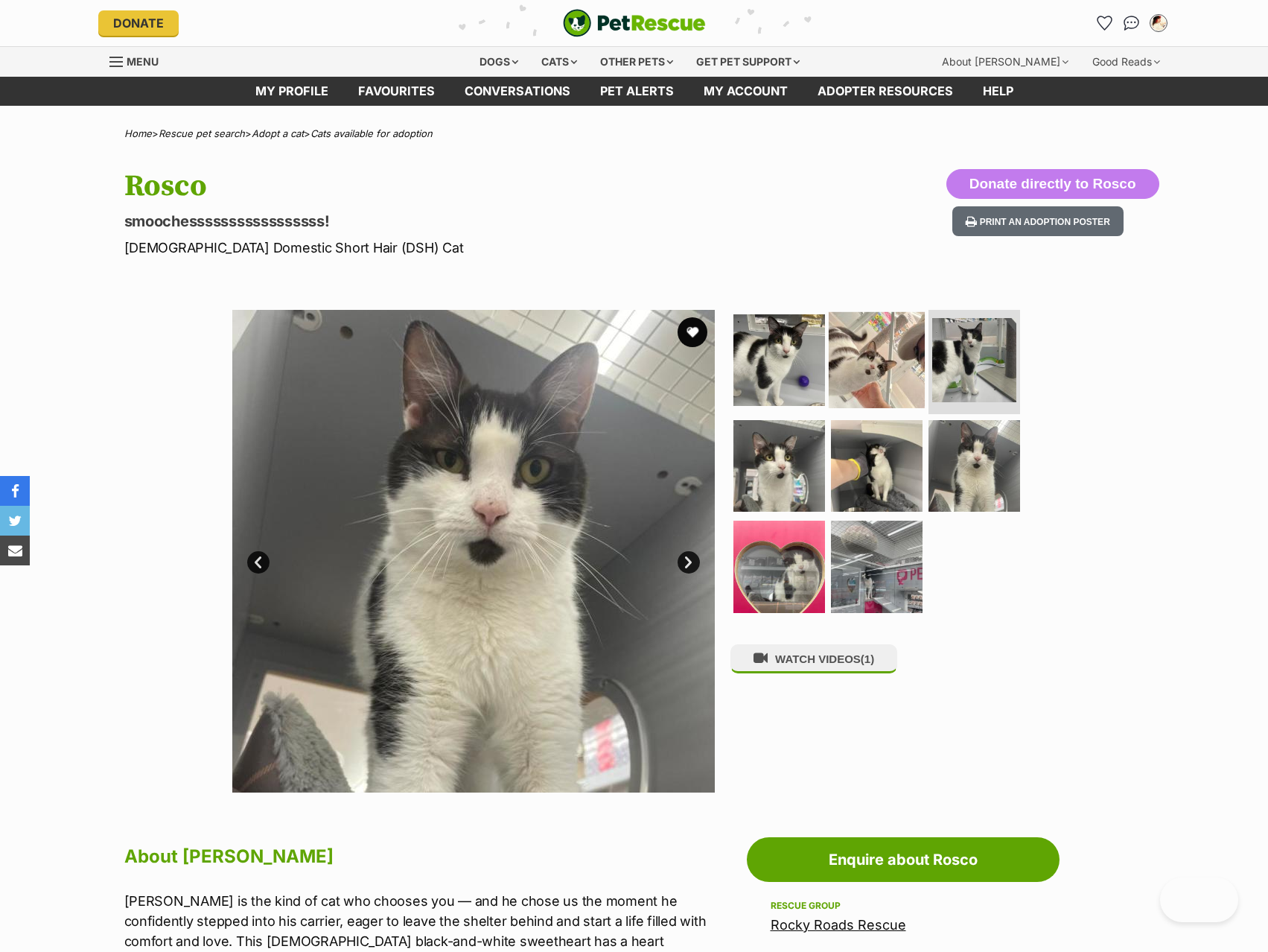
click at [905, 342] on img at bounding box center [877, 360] width 96 height 96
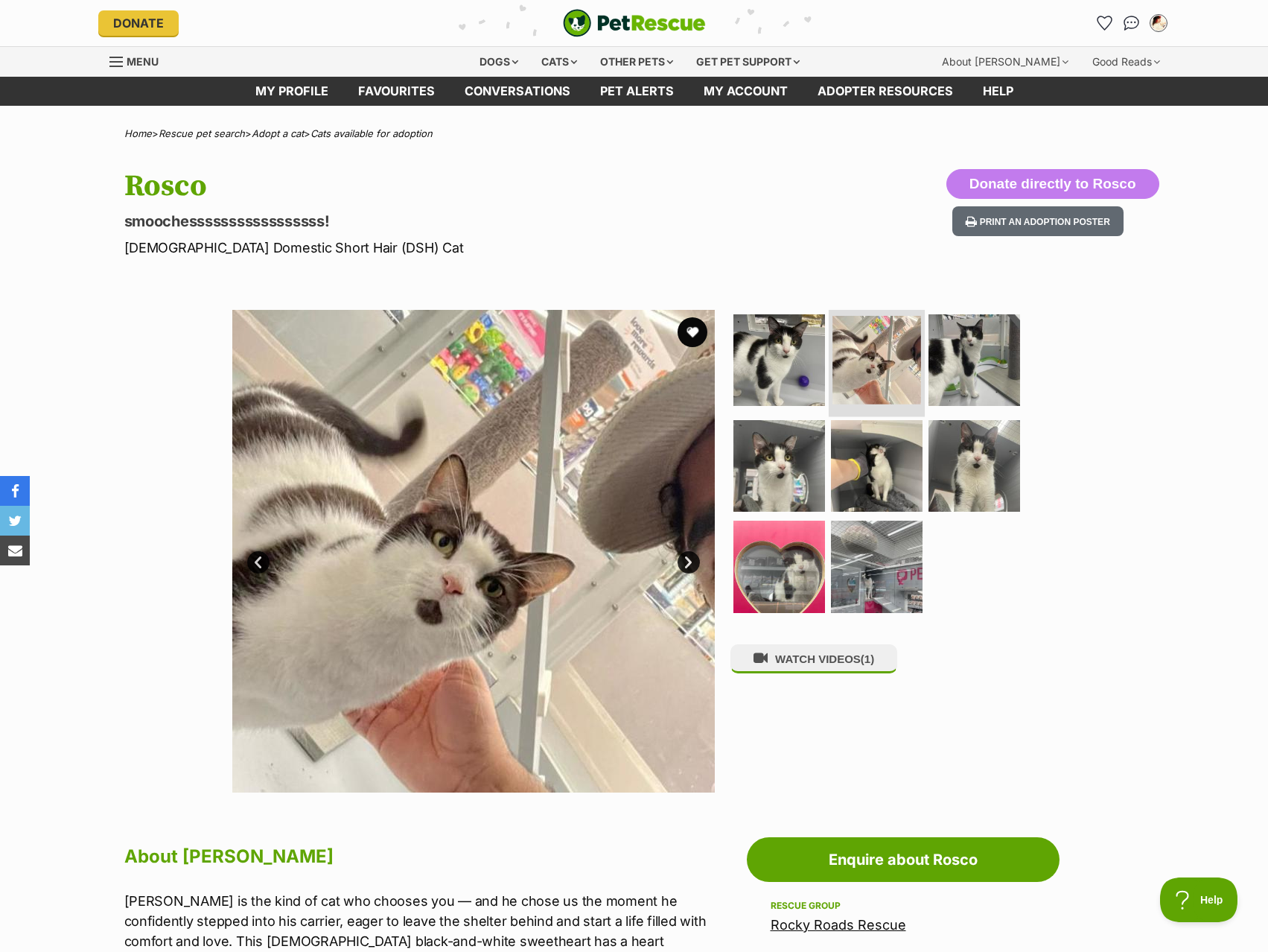
click at [856, 347] on img at bounding box center [877, 360] width 89 height 89
click at [765, 501] on img at bounding box center [779, 465] width 96 height 96
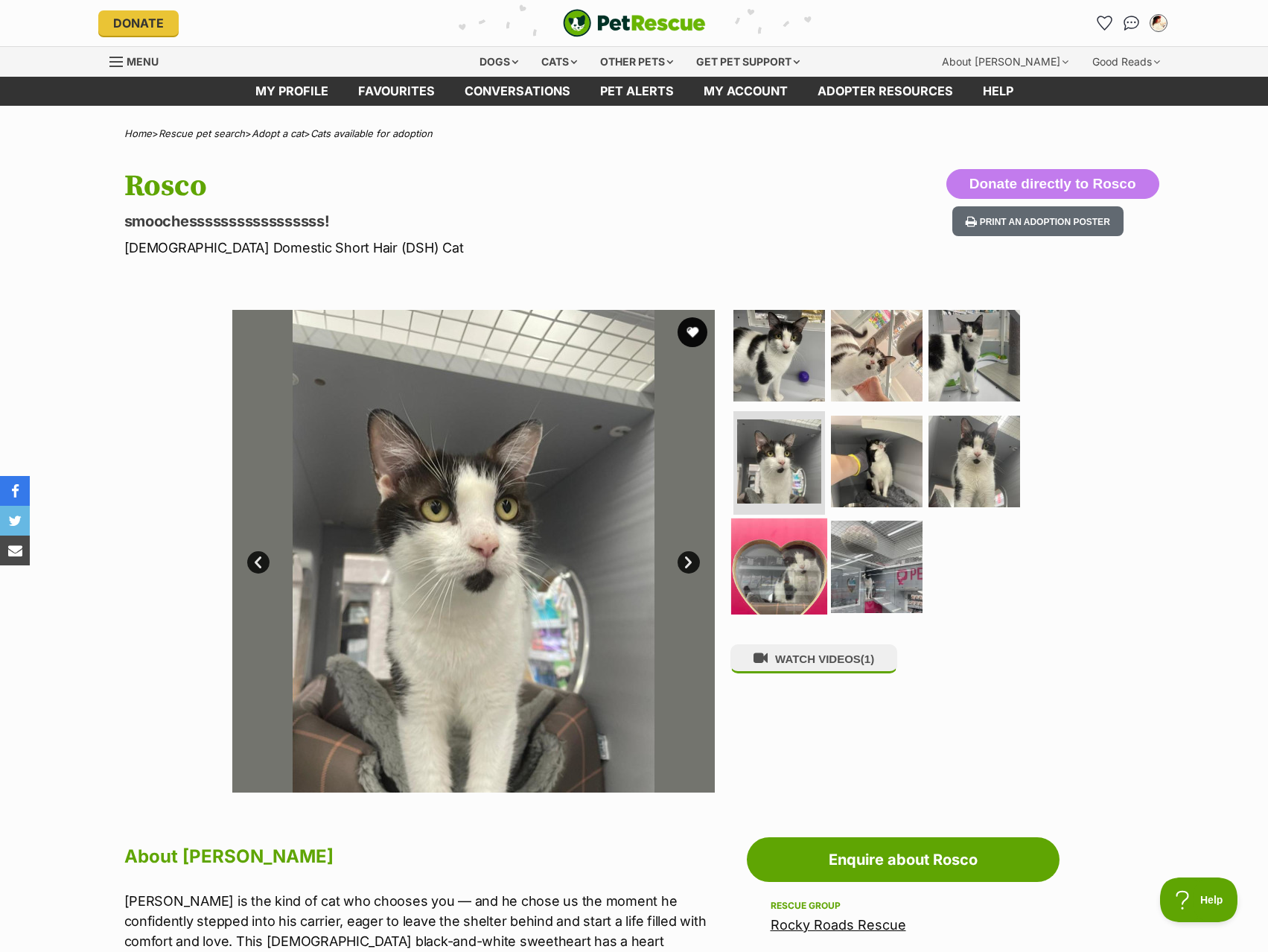
click at [746, 583] on img at bounding box center [779, 567] width 96 height 96
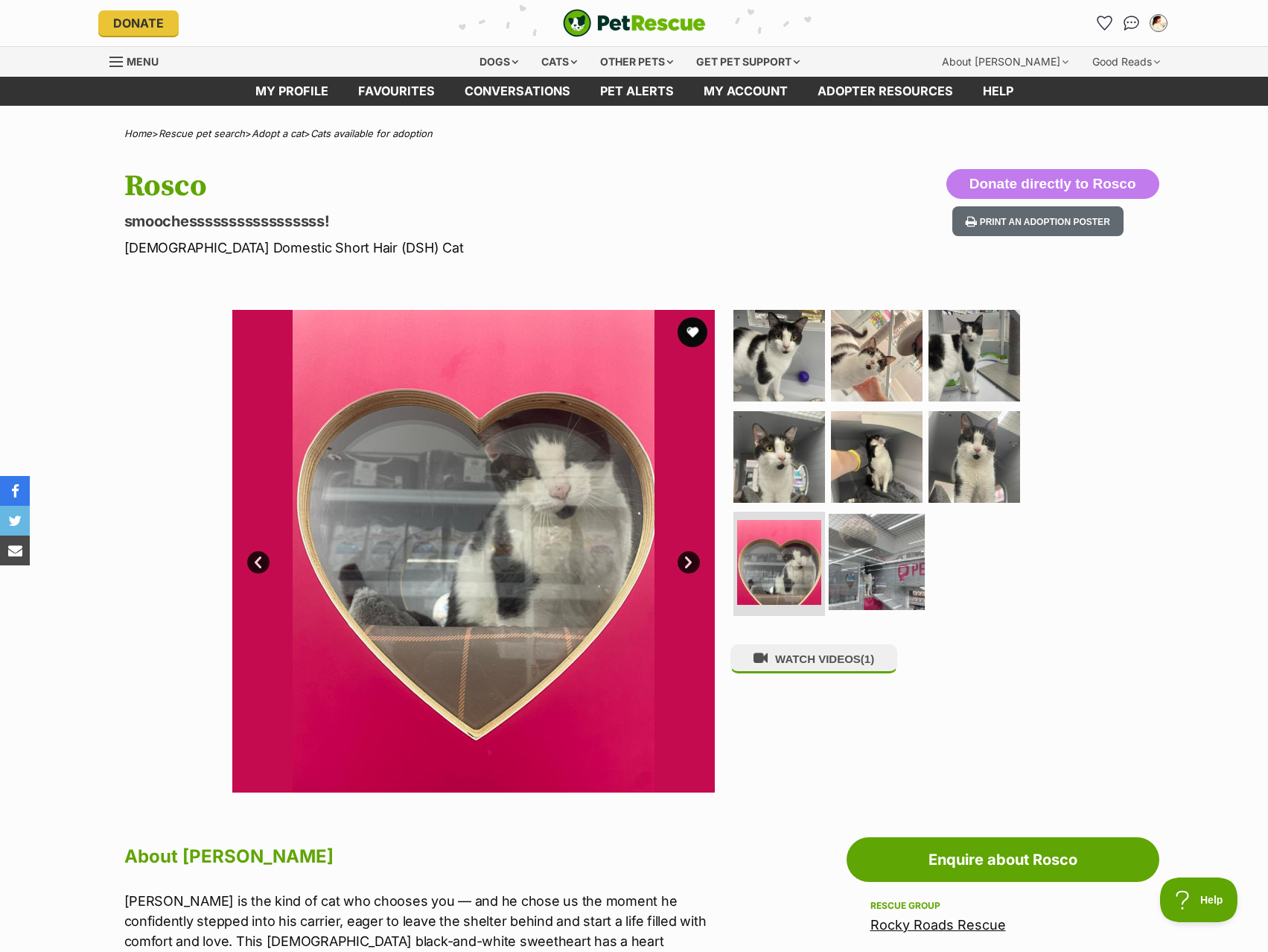
click at [865, 577] on img at bounding box center [877, 562] width 96 height 96
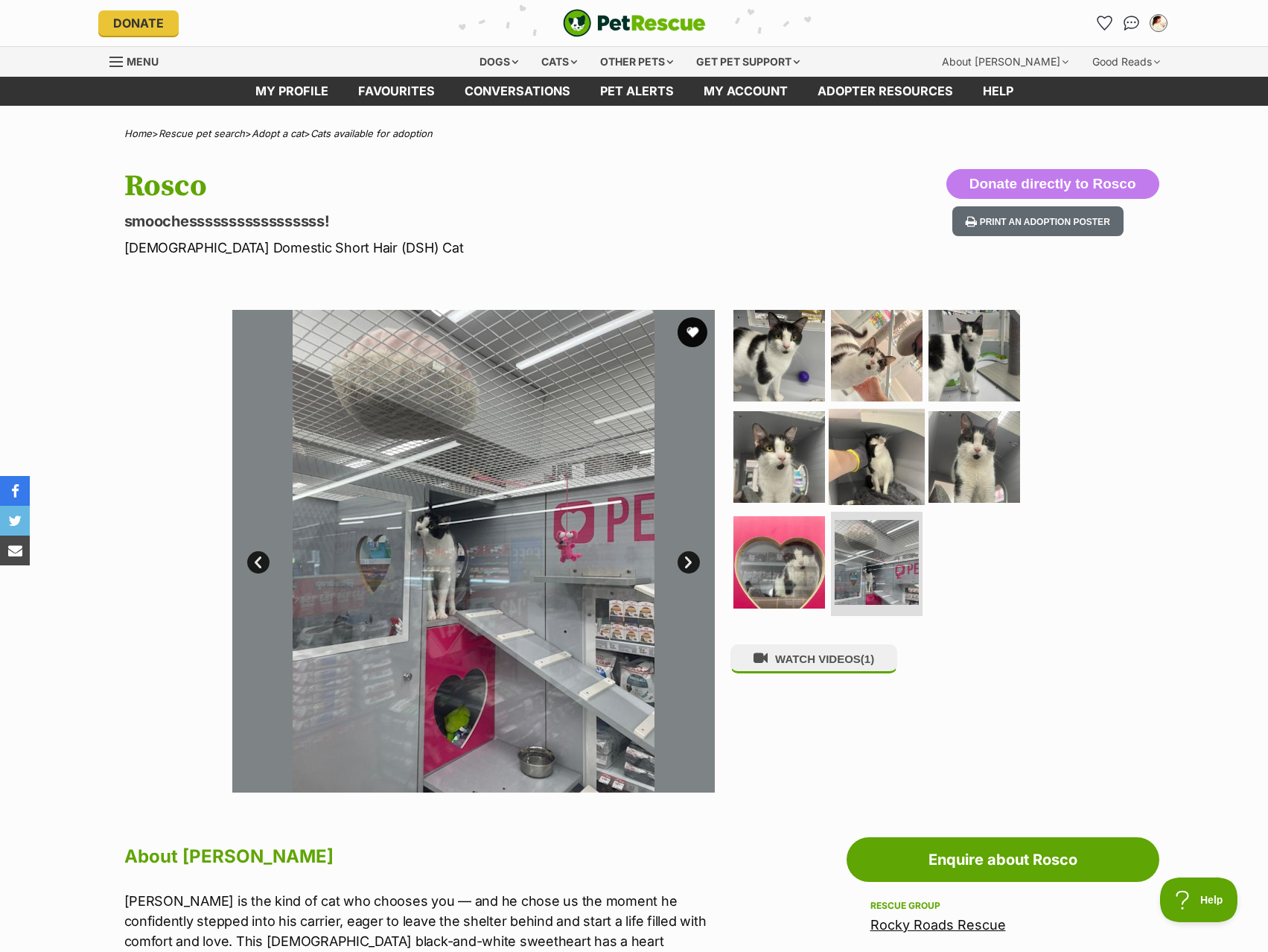
click at [869, 479] on img at bounding box center [877, 456] width 96 height 96
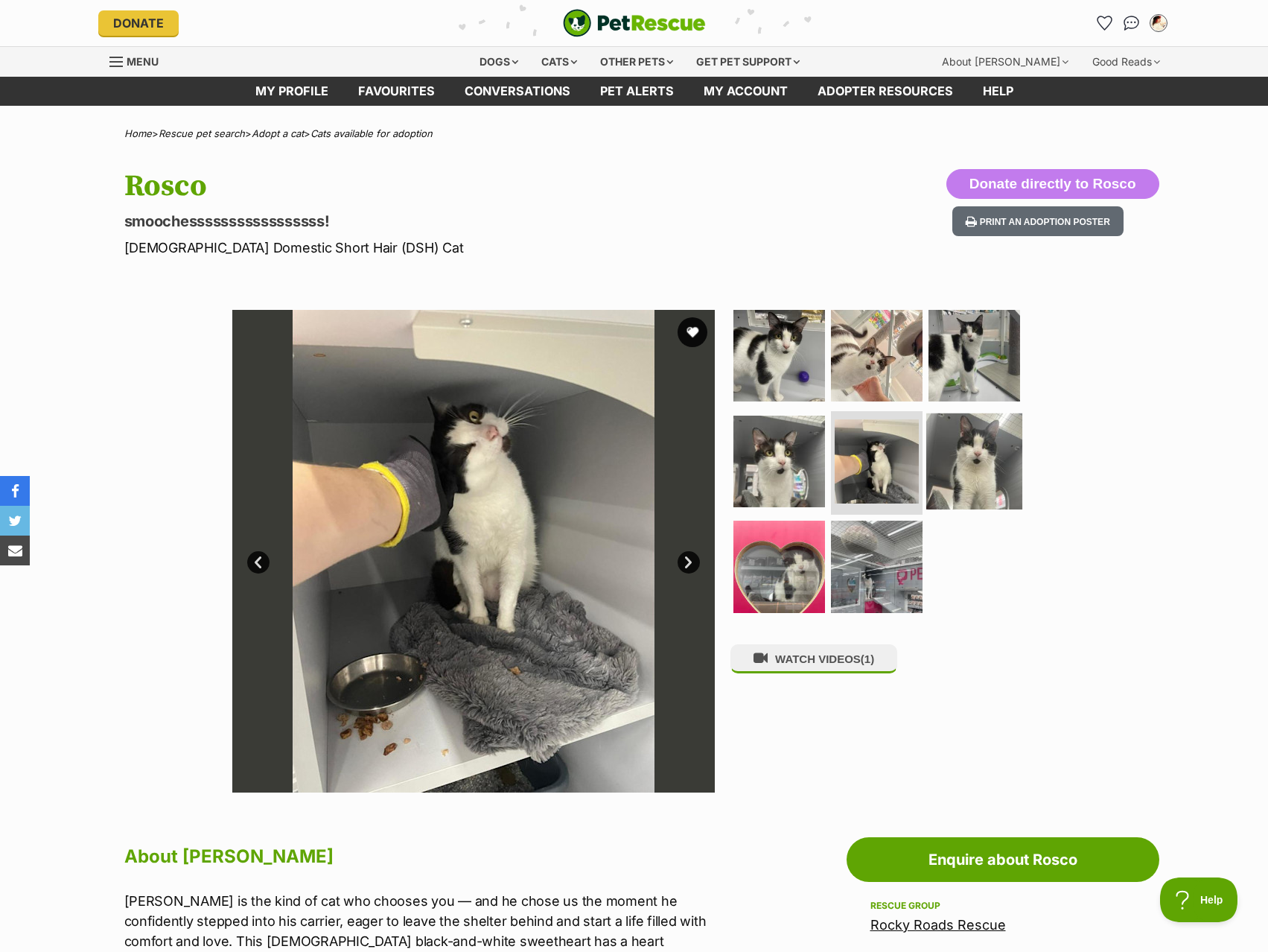
click at [950, 480] on img at bounding box center [975, 460] width 96 height 96
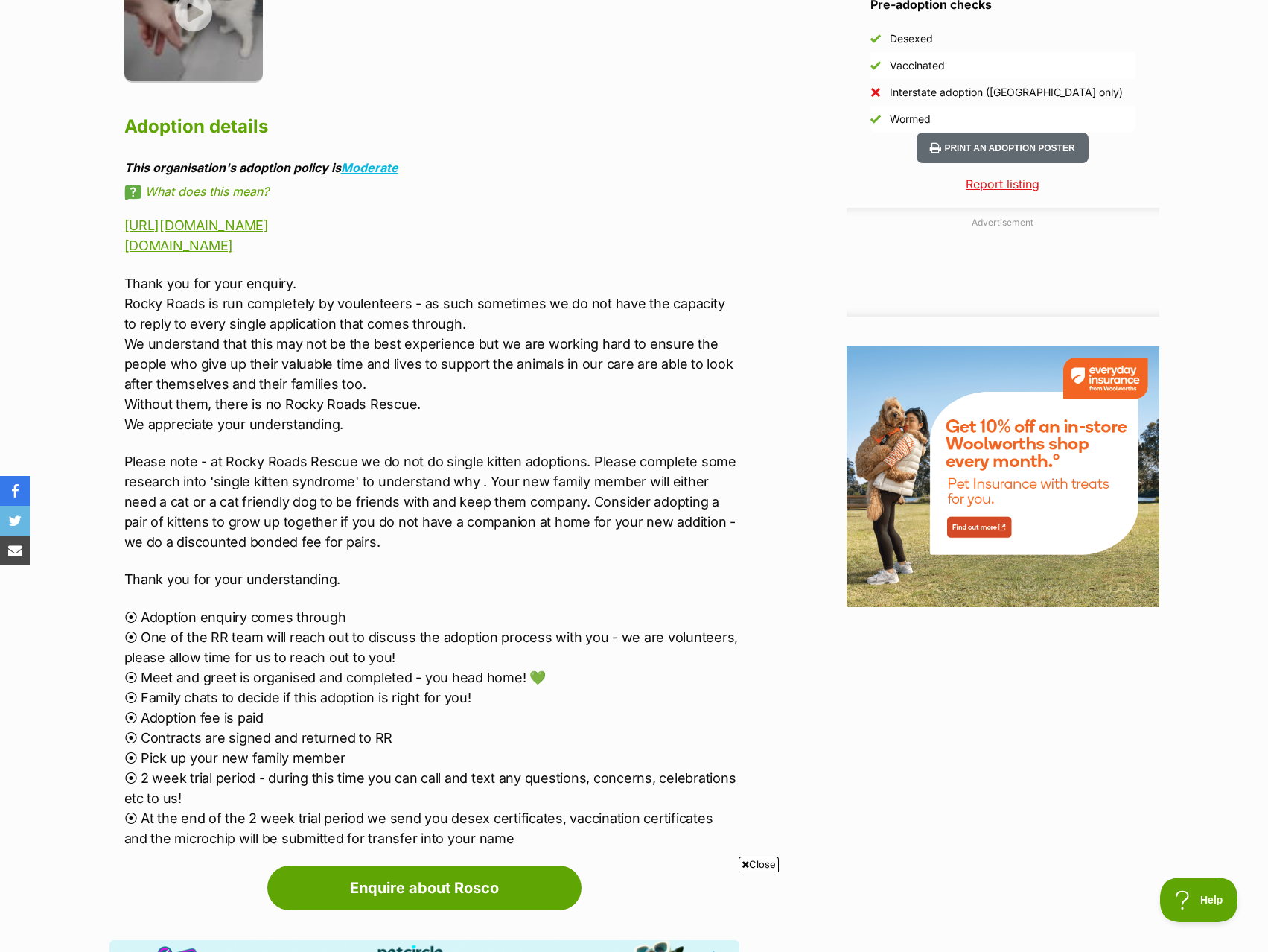
click at [604, 278] on p "Thank you for your enquiry. Rocky Roads is run completely by voulenteers - as s…" at bounding box center [433, 353] width 615 height 161
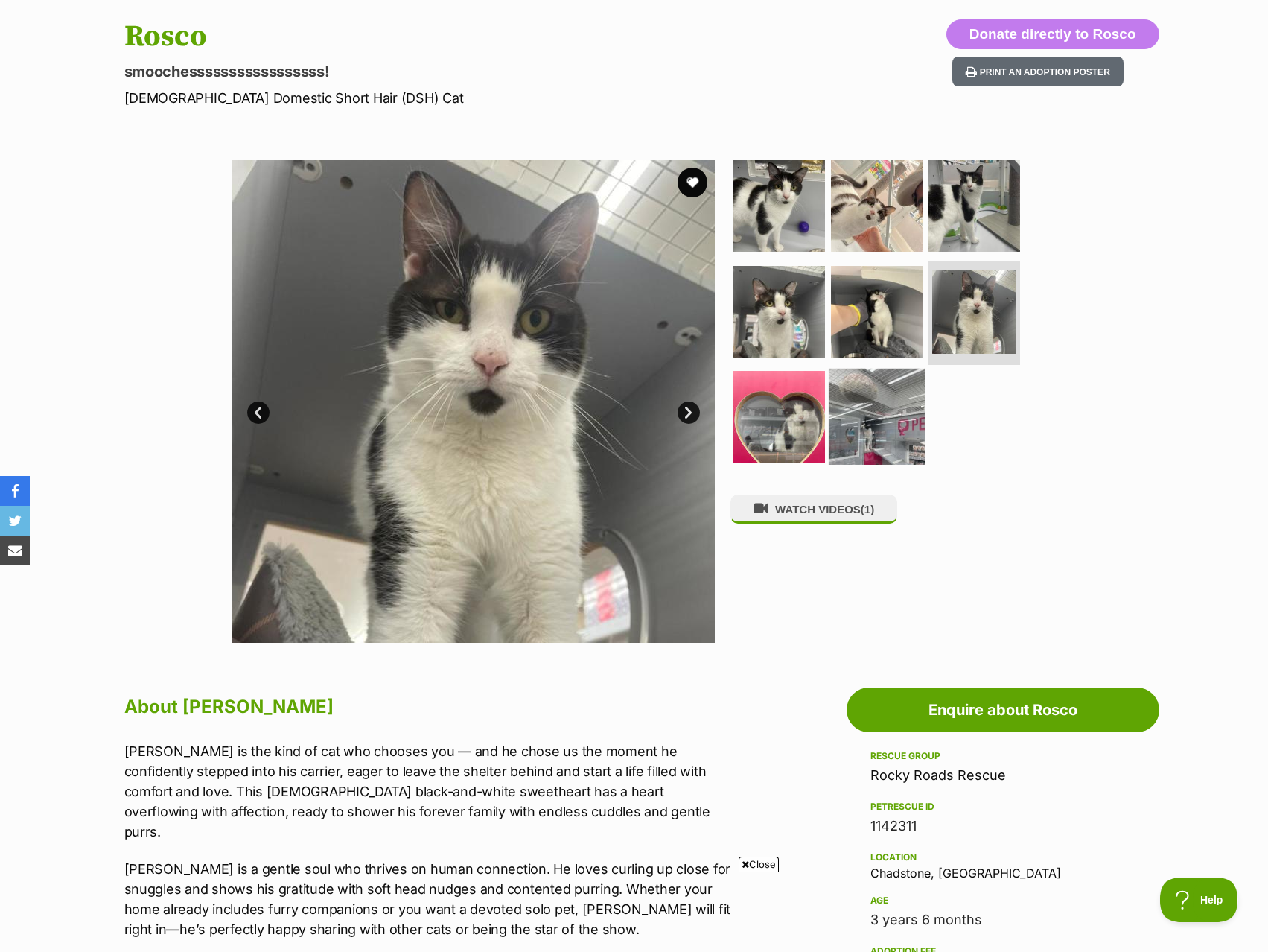
scroll to position [149, 0]
click at [801, 423] on img at bounding box center [779, 417] width 96 height 96
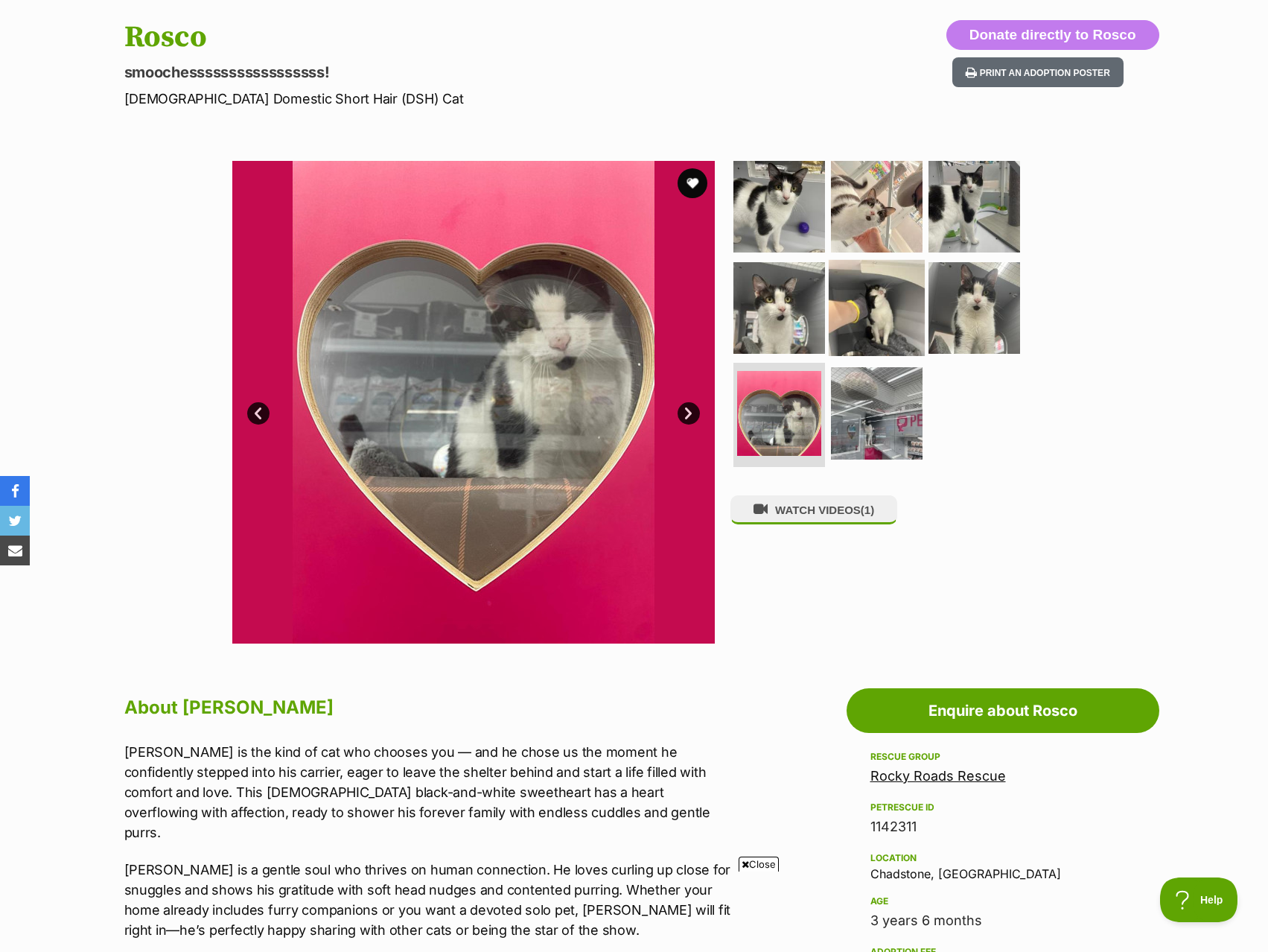
click at [873, 341] on img at bounding box center [877, 307] width 96 height 96
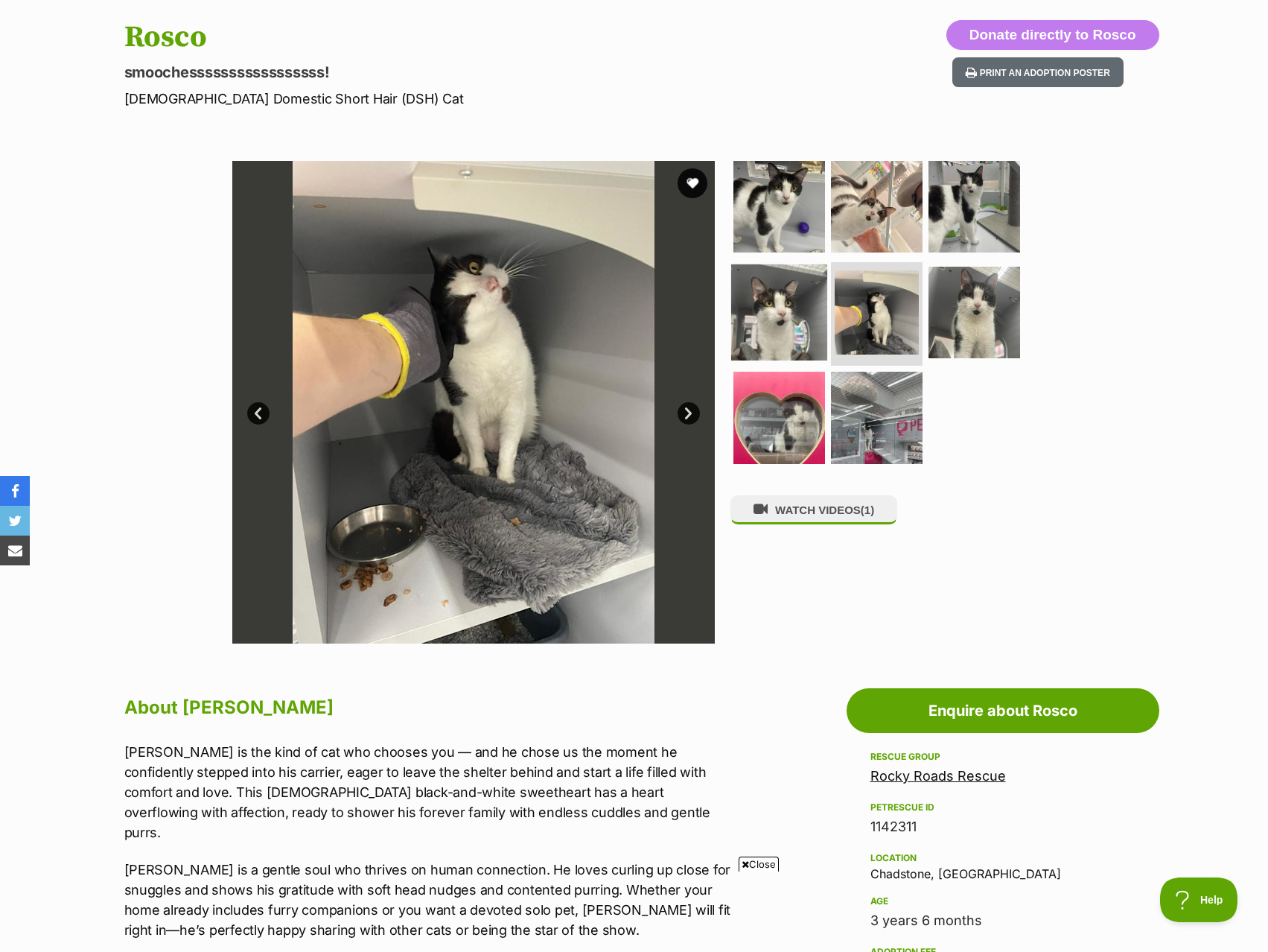
click at [761, 315] on img at bounding box center [779, 312] width 96 height 96
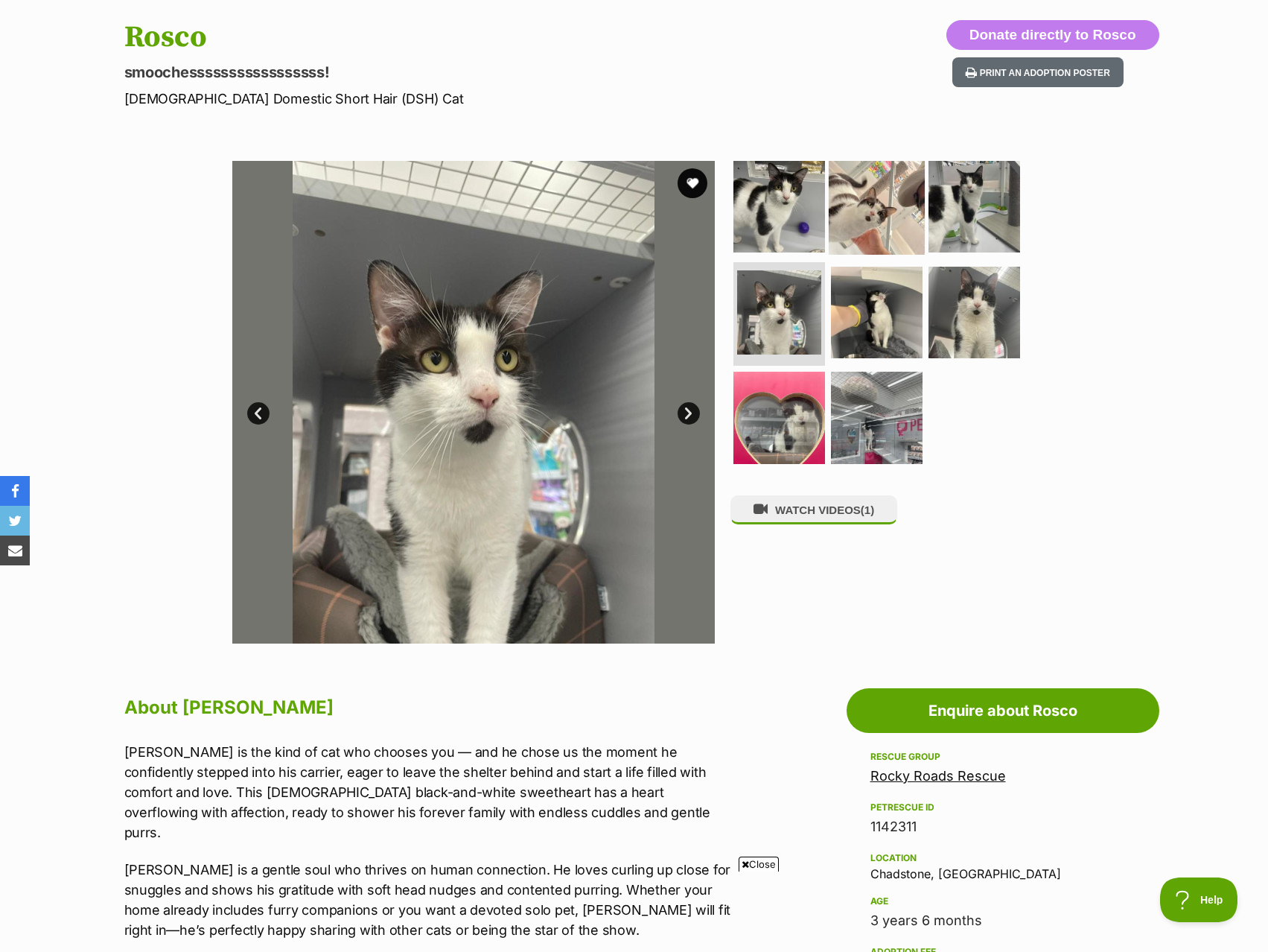
click at [852, 220] on img at bounding box center [877, 207] width 96 height 96
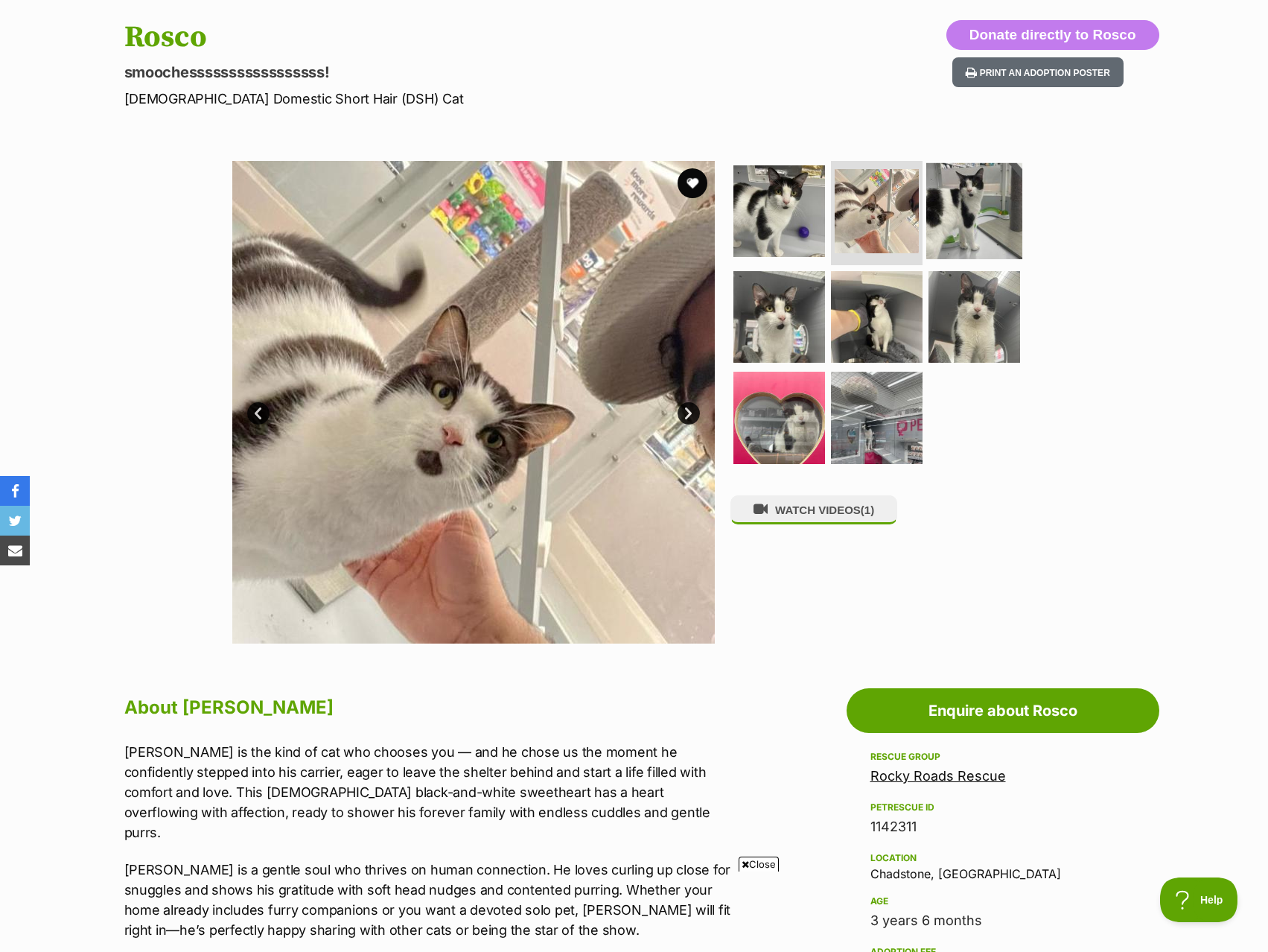
click at [964, 240] on img at bounding box center [975, 211] width 96 height 96
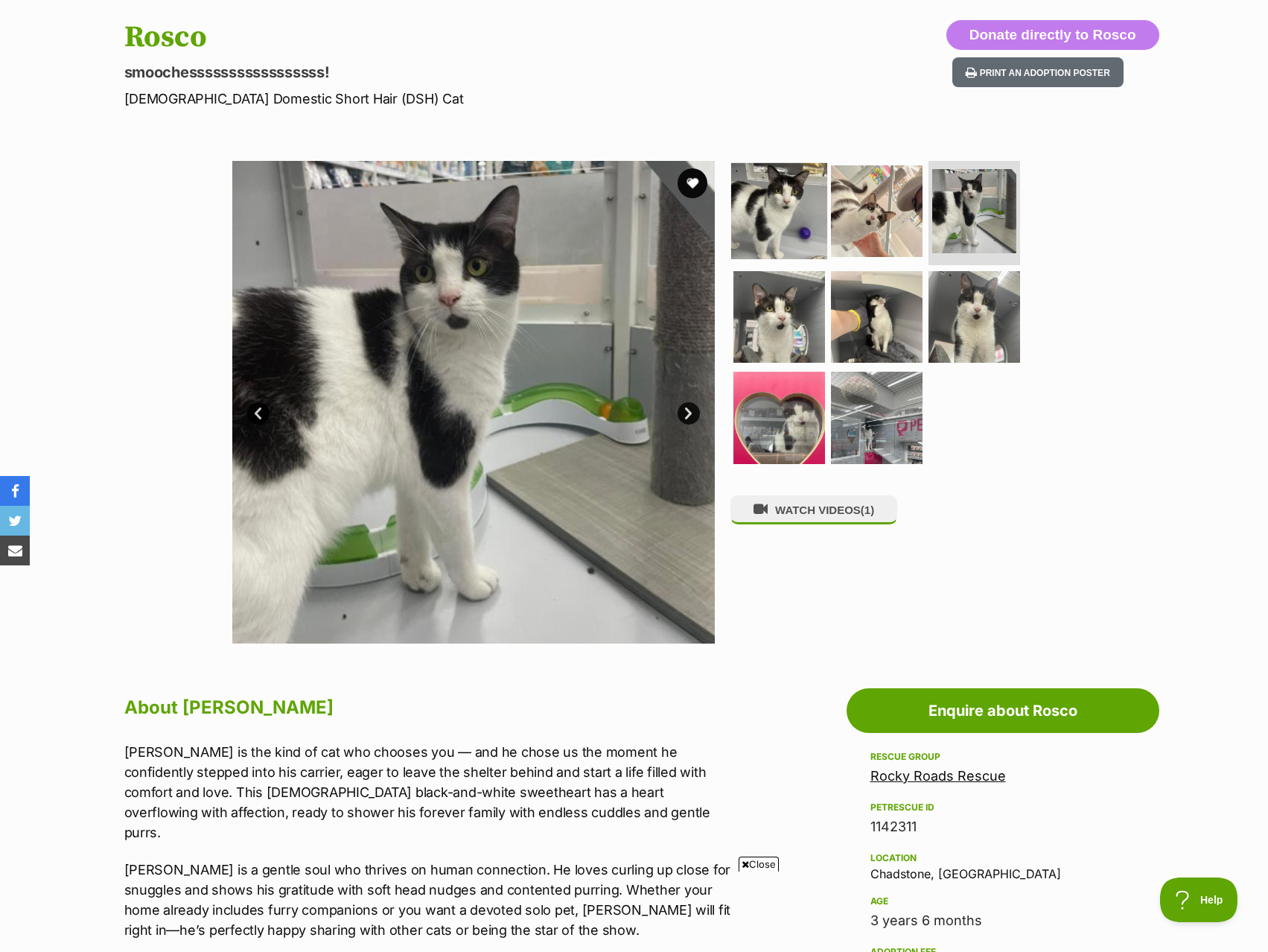
click at [812, 215] on img at bounding box center [779, 211] width 96 height 96
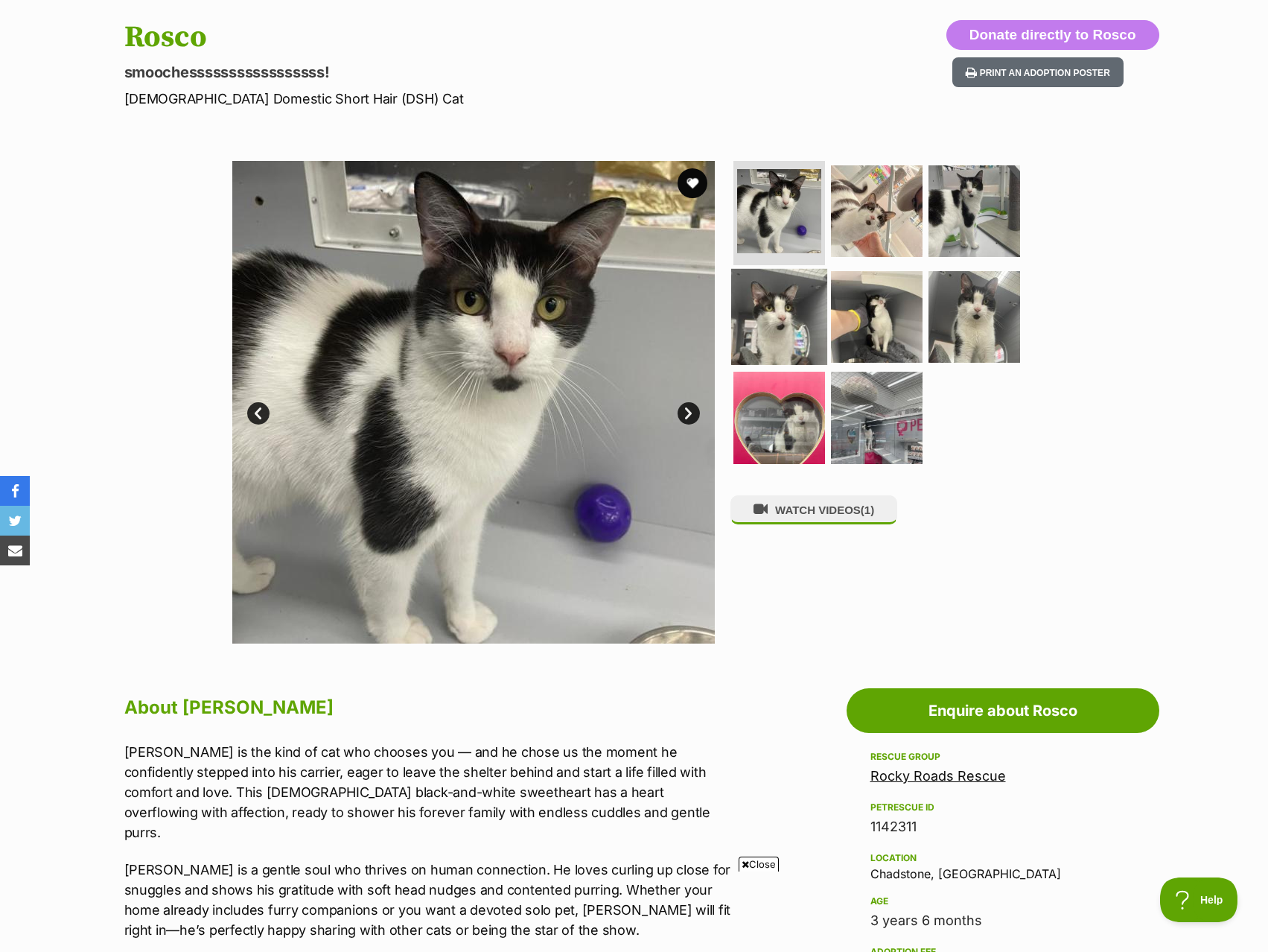
click at [776, 320] on img at bounding box center [779, 316] width 96 height 96
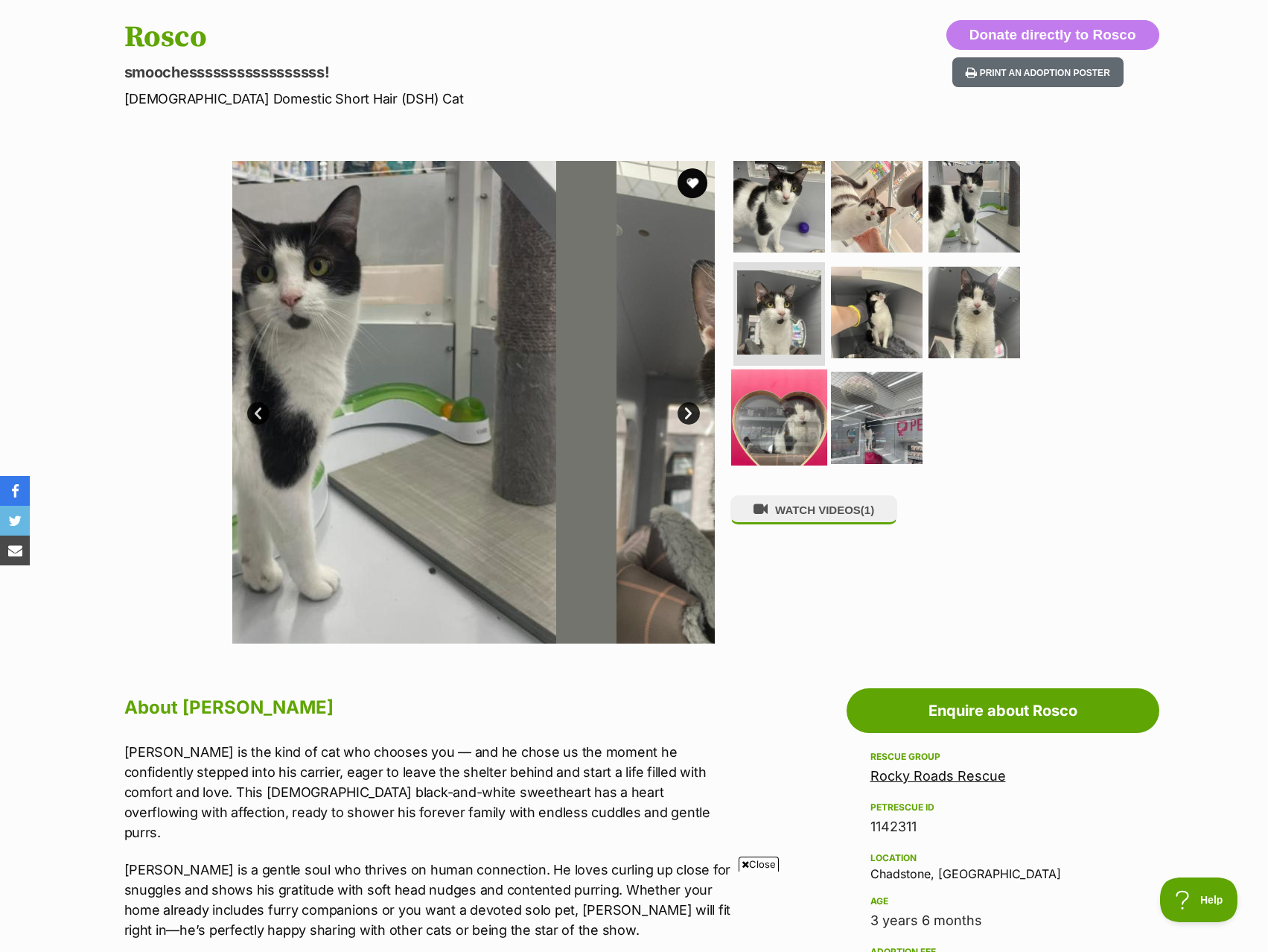
click at [783, 438] on img at bounding box center [779, 417] width 96 height 96
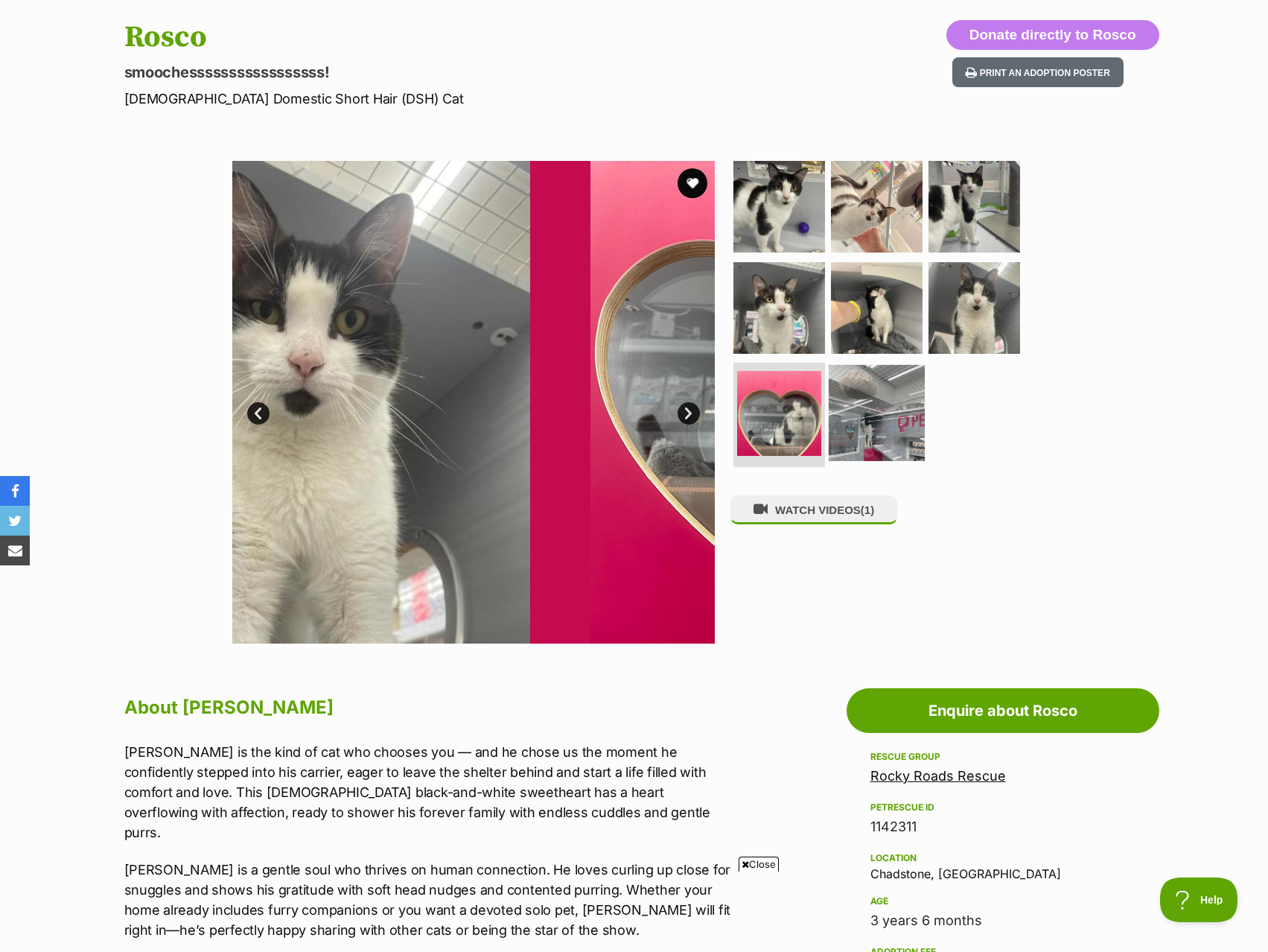
click at [858, 416] on img at bounding box center [877, 413] width 96 height 96
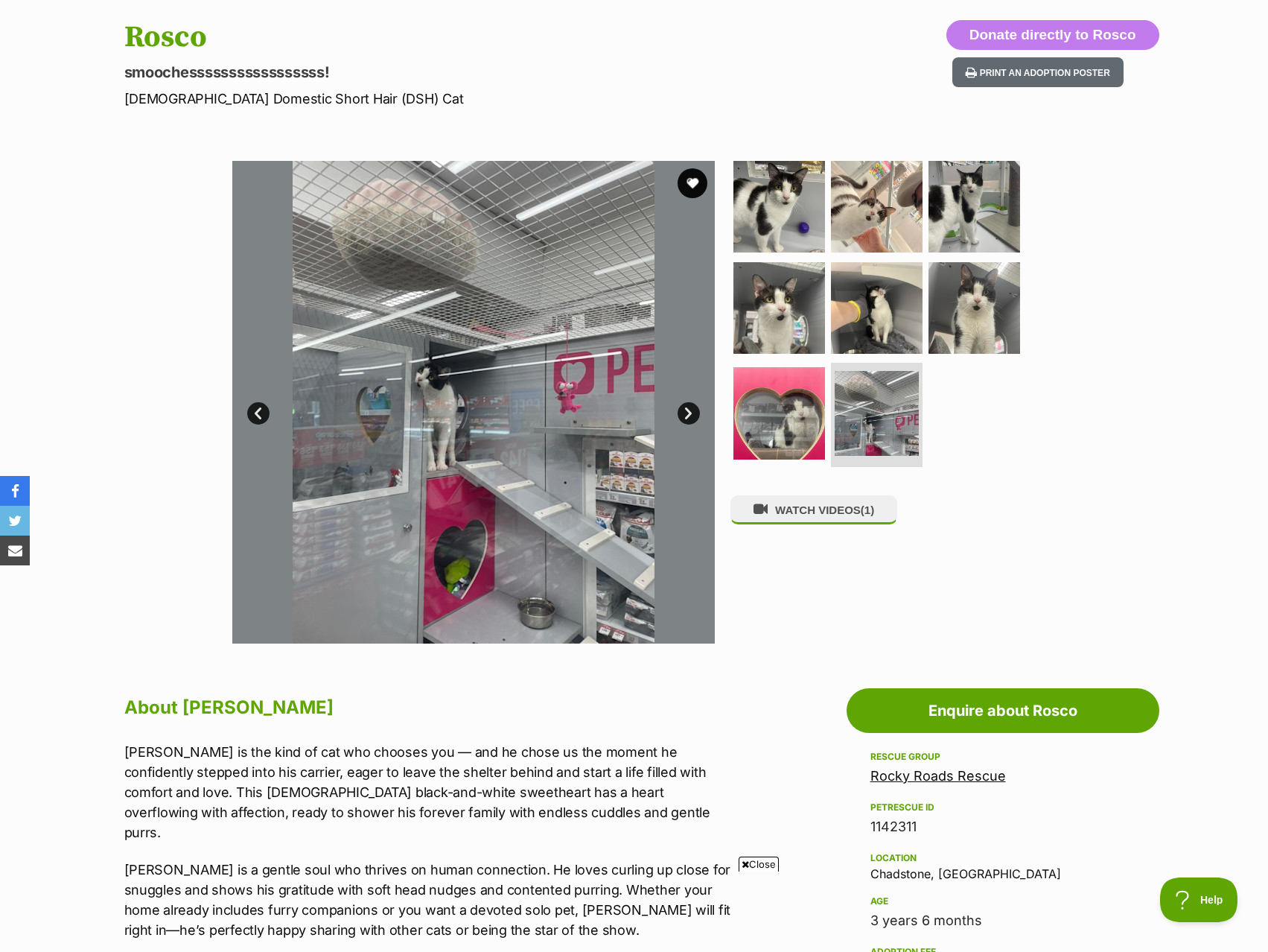
scroll to position [0, 0]
click at [794, 181] on img at bounding box center [779, 207] width 96 height 96
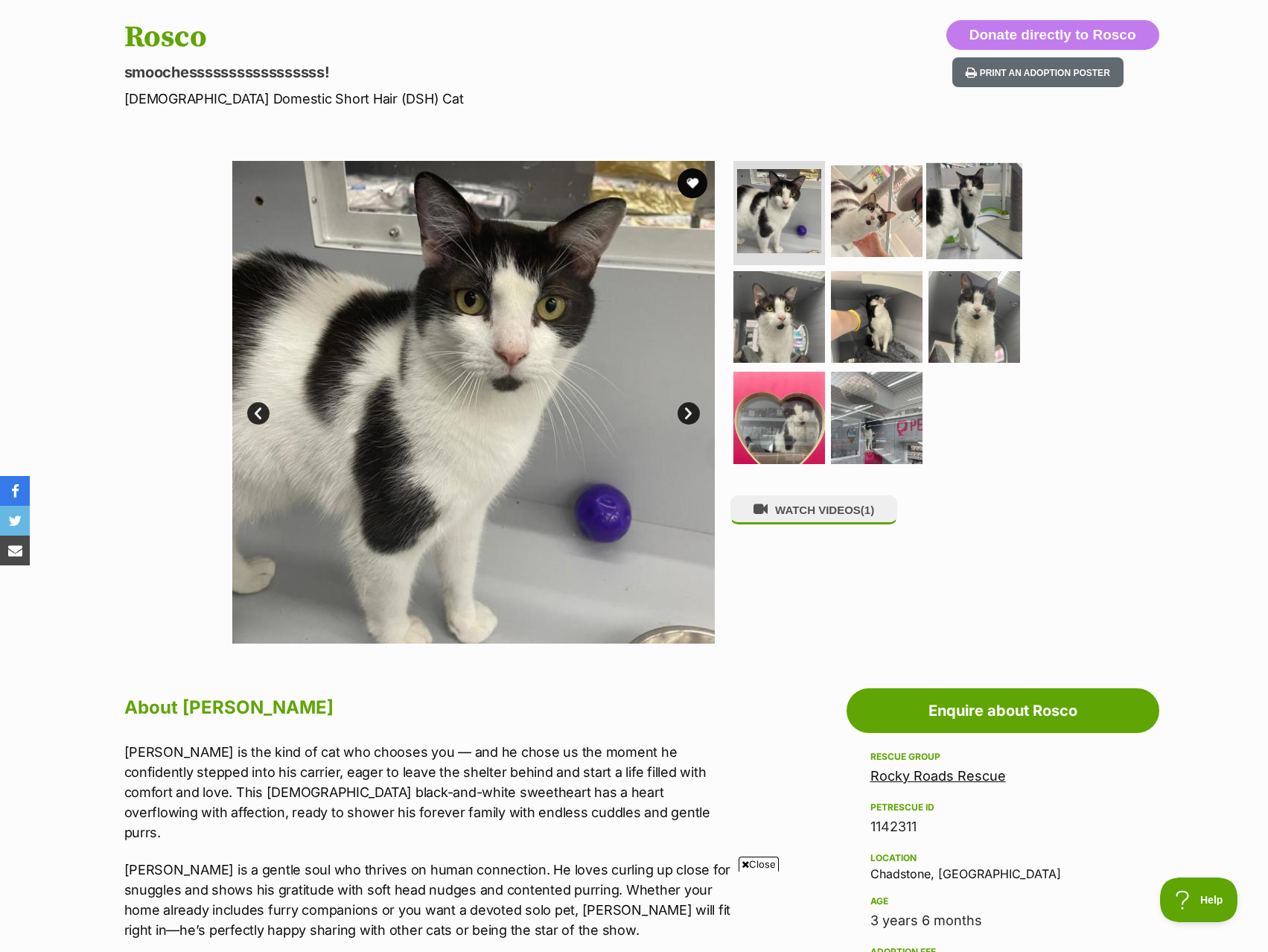
click at [948, 207] on img at bounding box center [975, 211] width 96 height 96
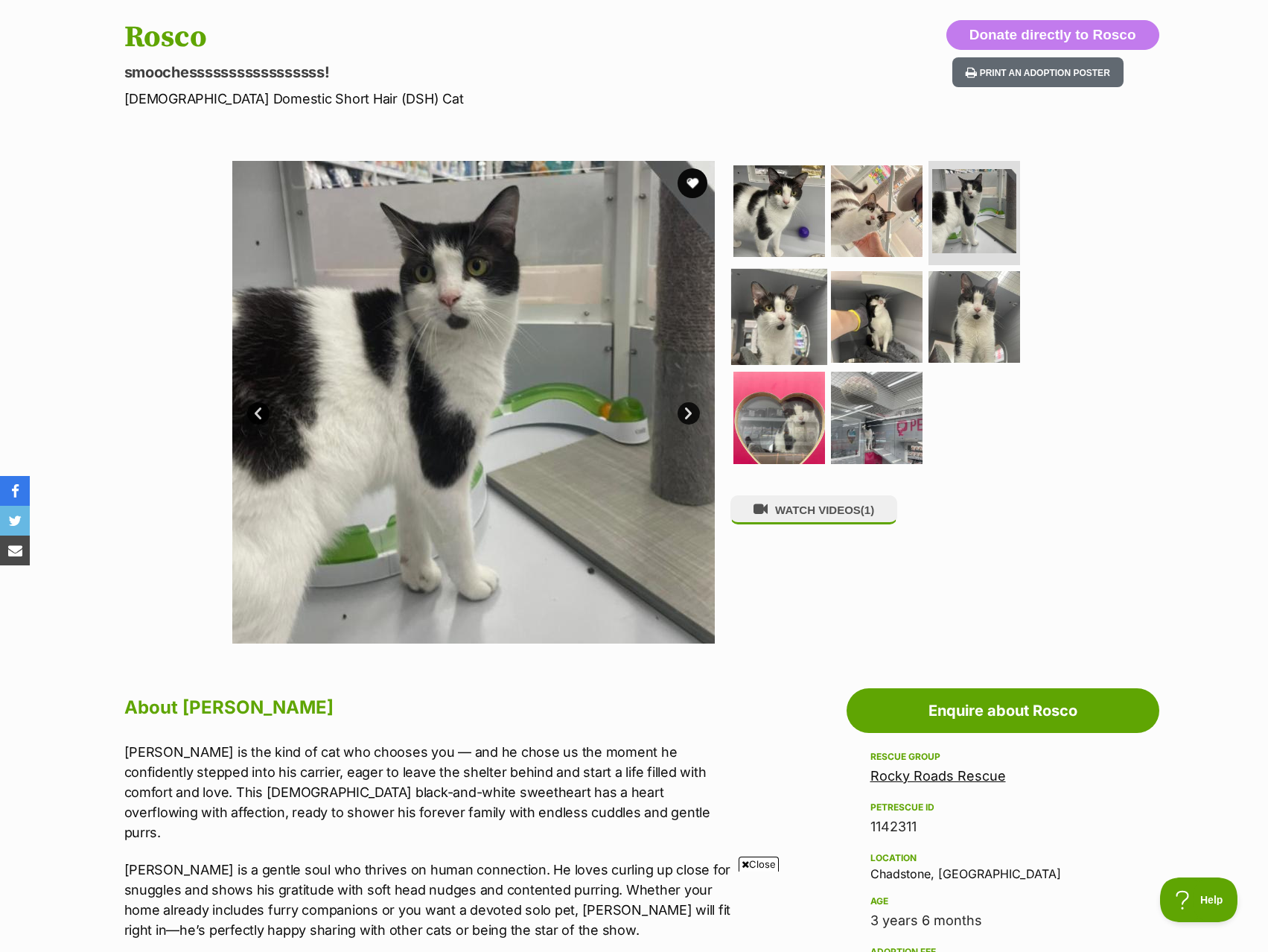
click at [747, 310] on img at bounding box center [779, 316] width 96 height 96
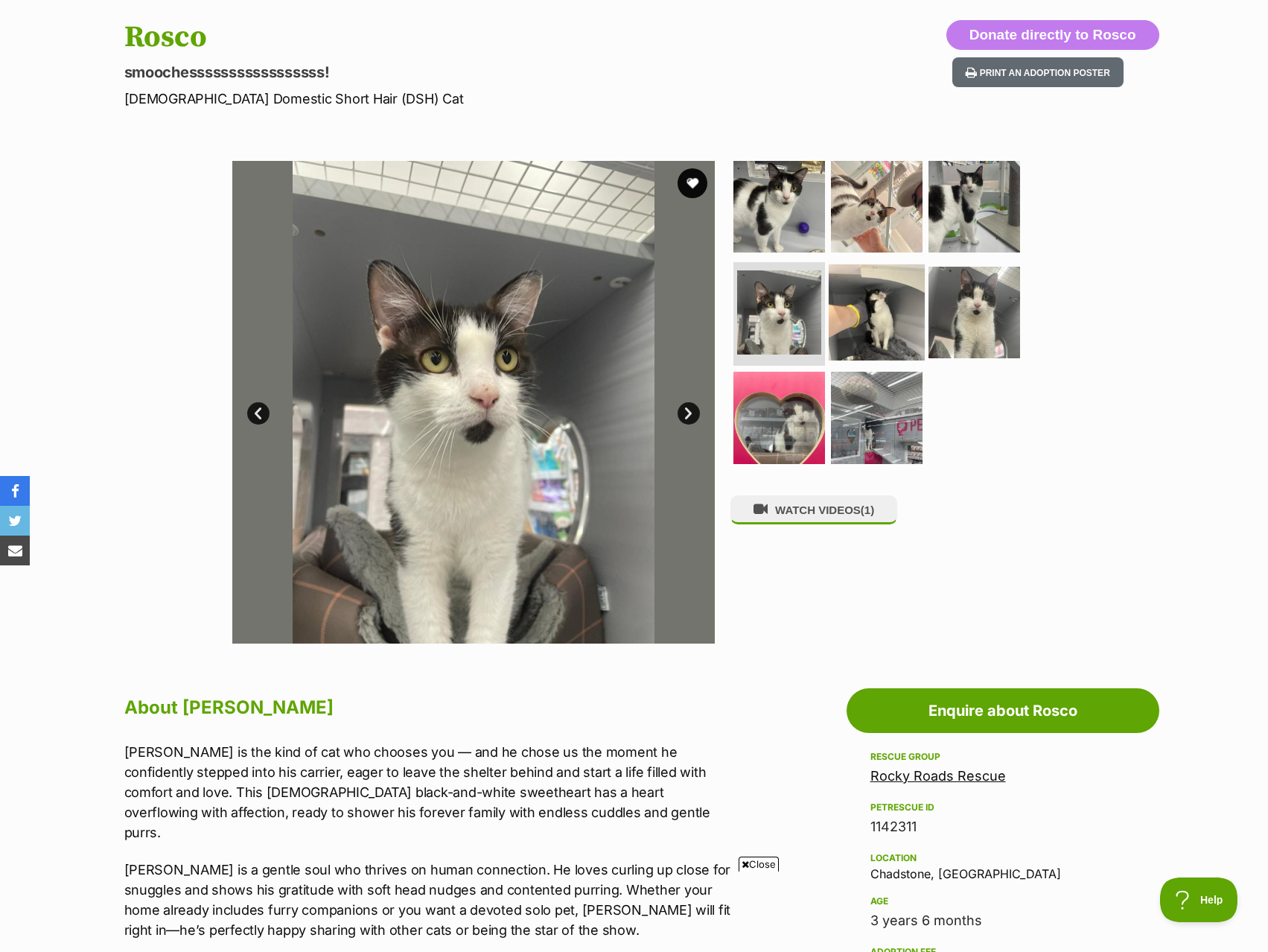
click at [846, 320] on img at bounding box center [877, 312] width 96 height 96
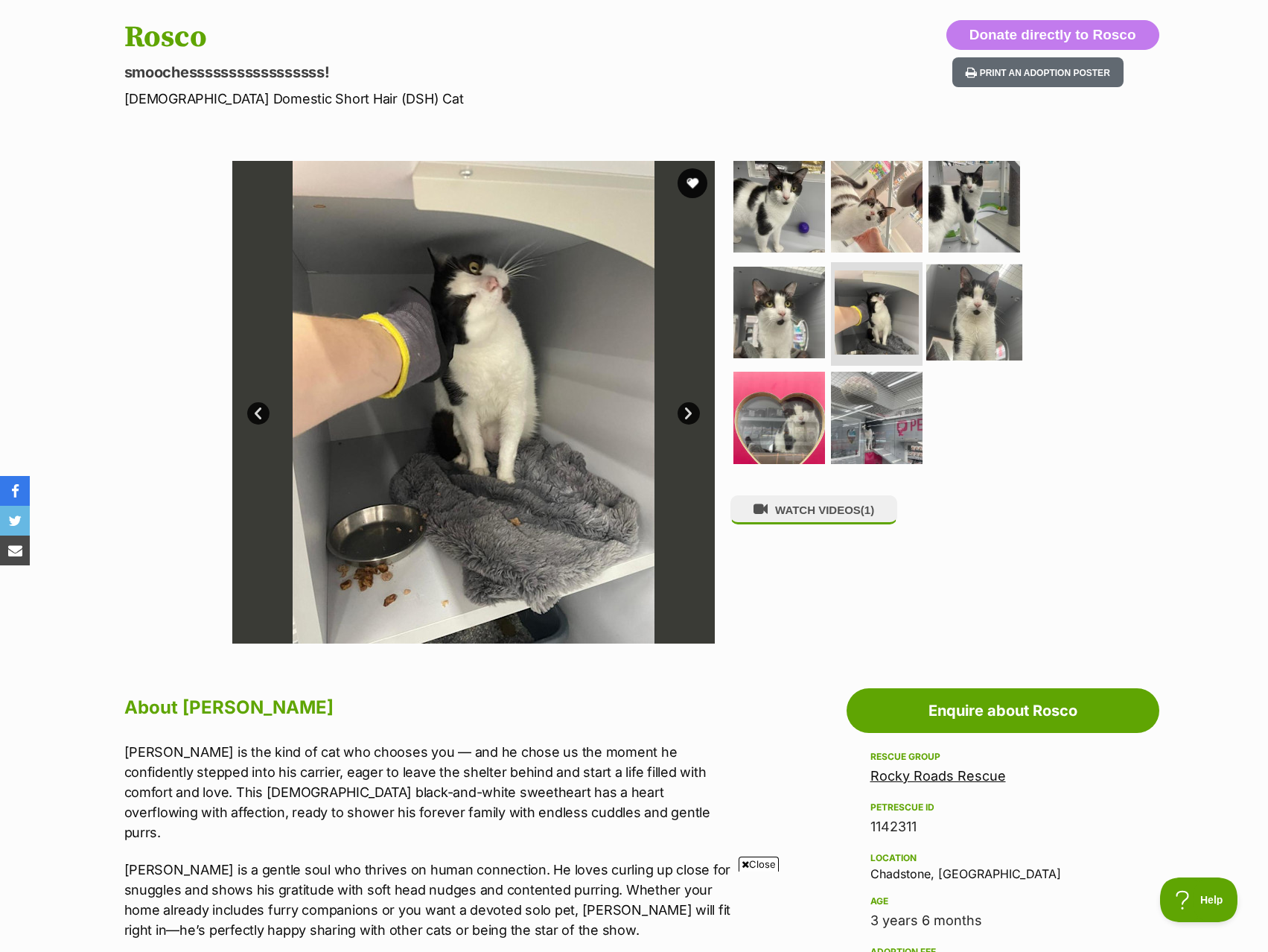
click at [970, 316] on img at bounding box center [975, 312] width 96 height 96
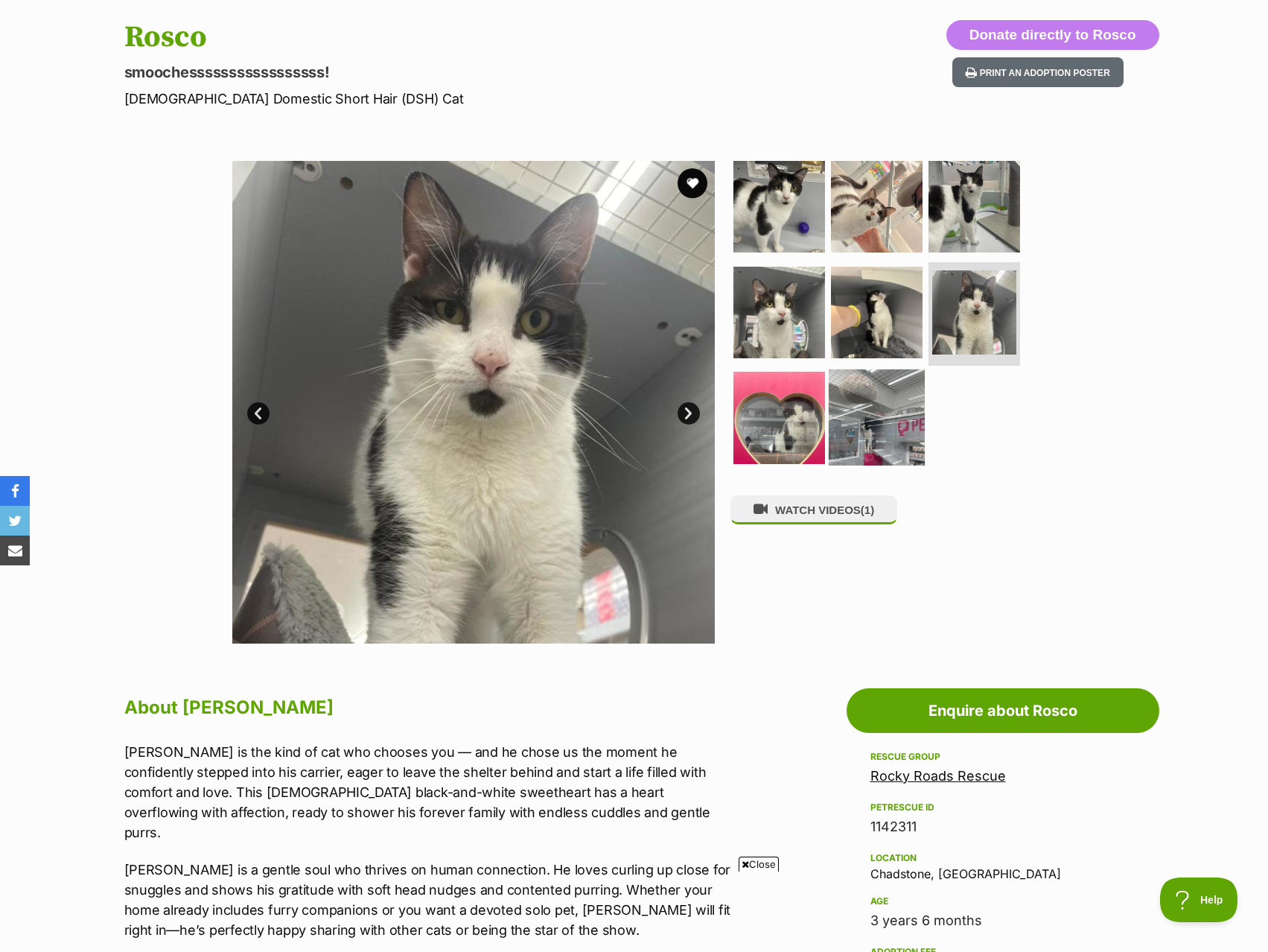
click at [841, 411] on img at bounding box center [877, 417] width 96 height 96
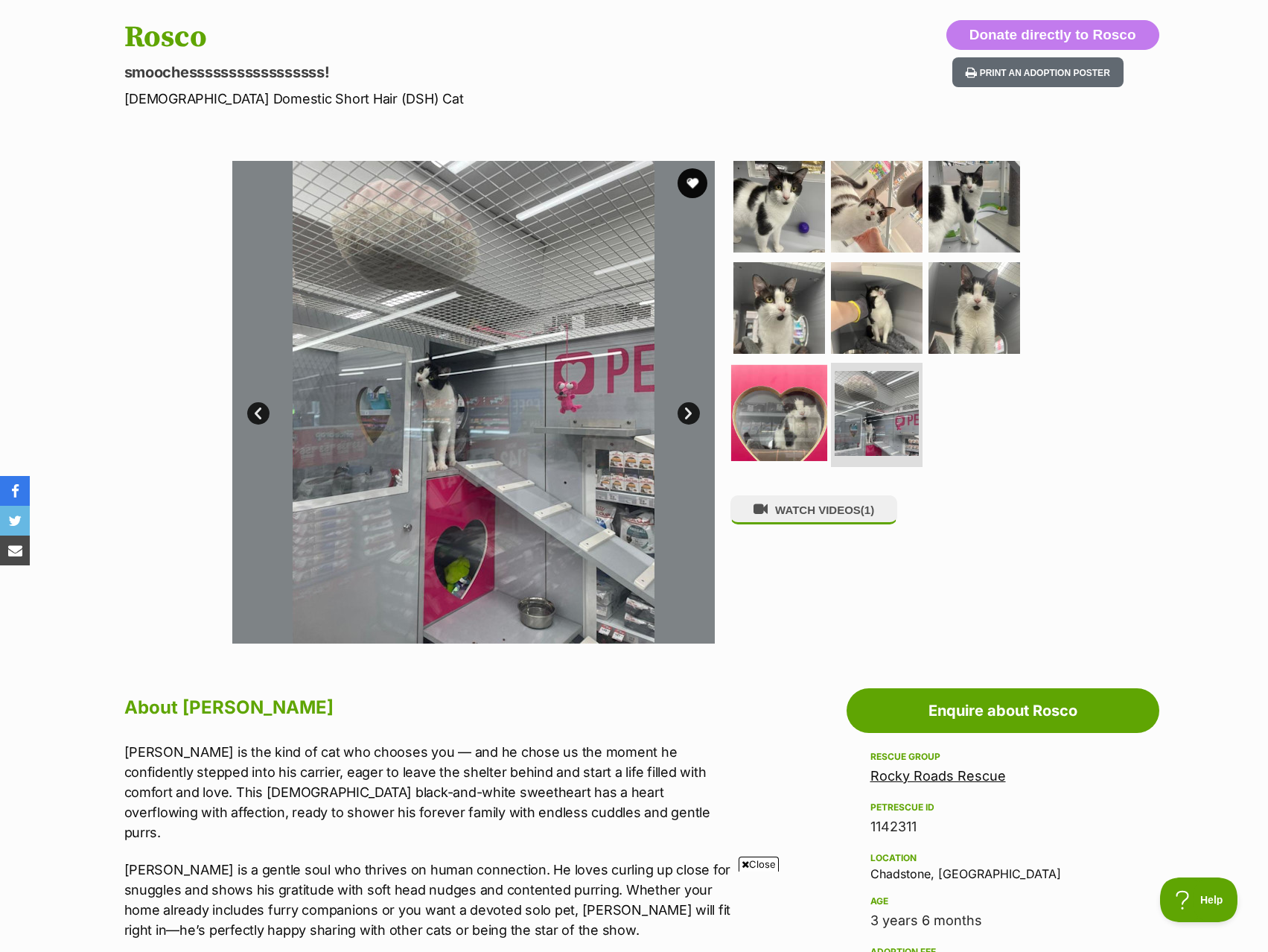
click at [792, 415] on img at bounding box center [779, 413] width 96 height 96
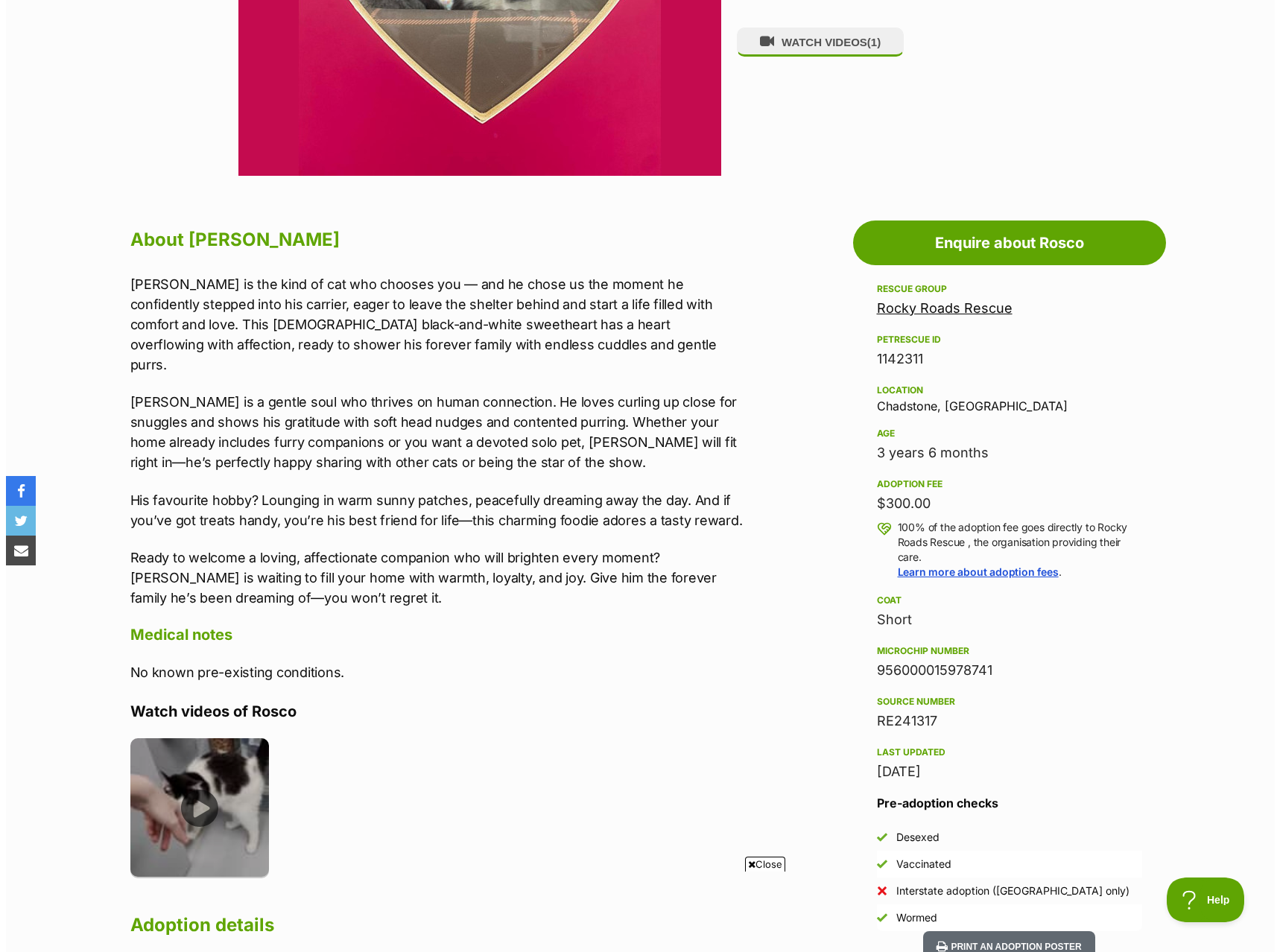
scroll to position [745, 0]
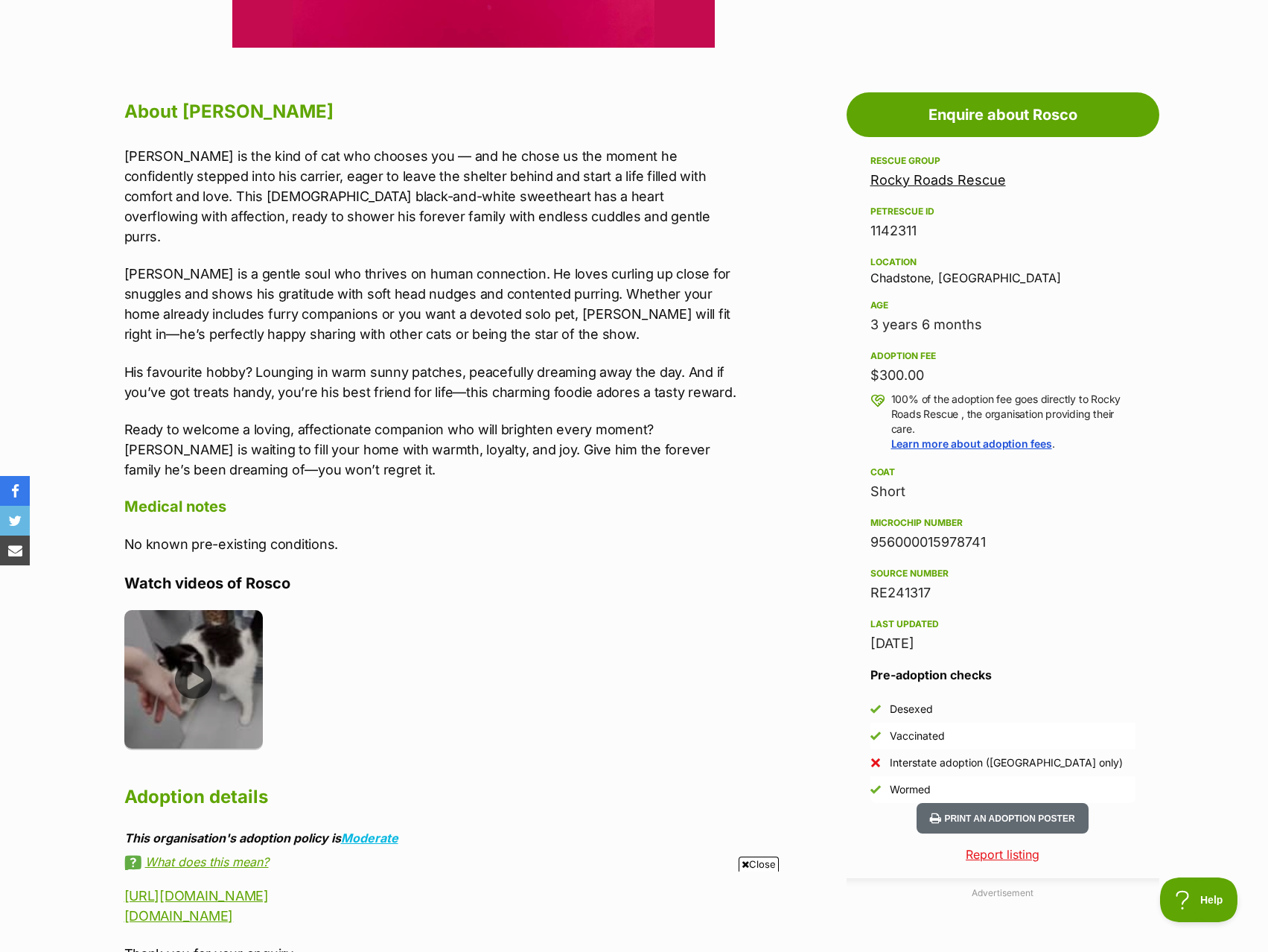
click at [161, 610] on img at bounding box center [194, 679] width 139 height 139
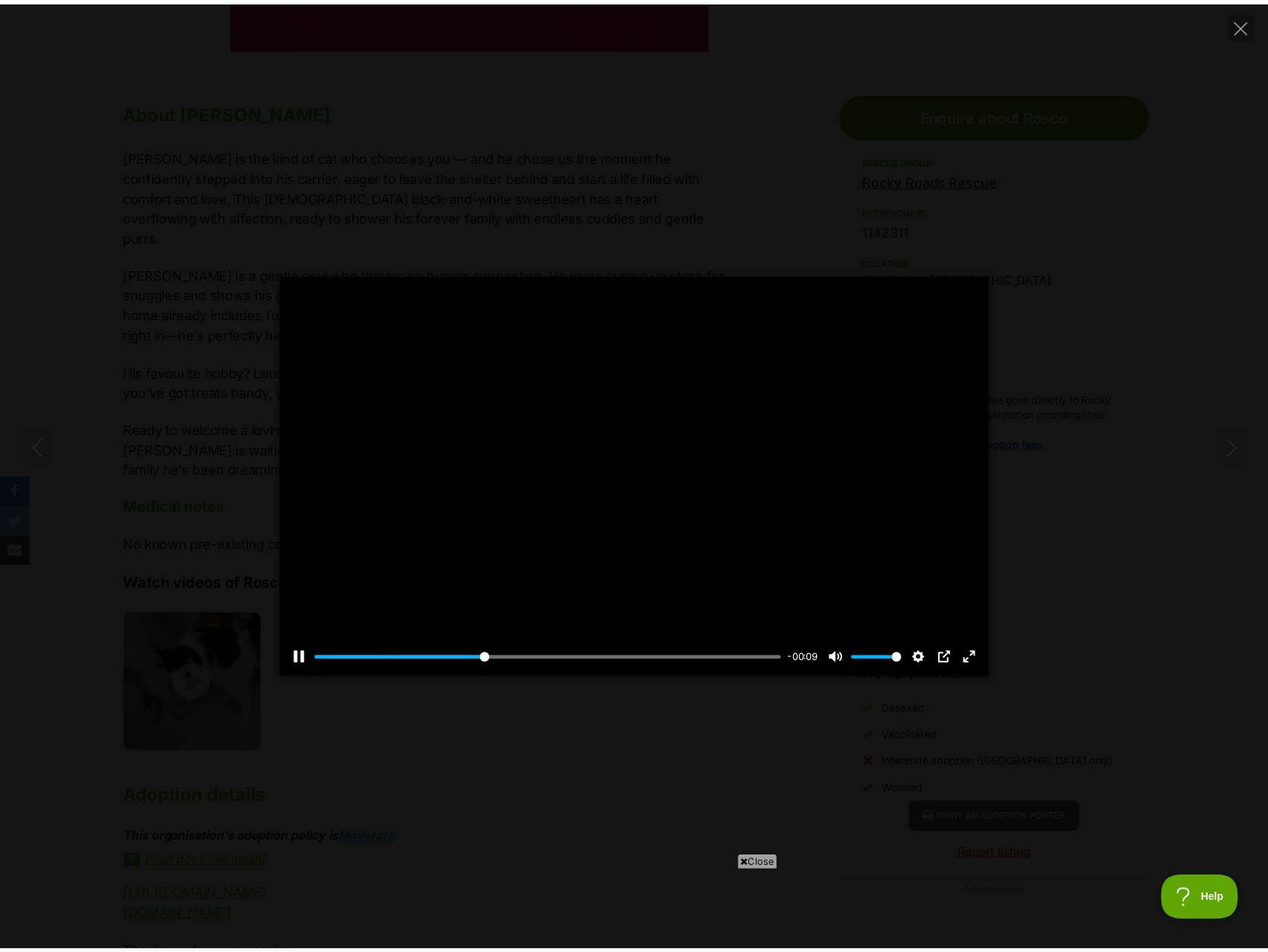
scroll to position [0, 0]
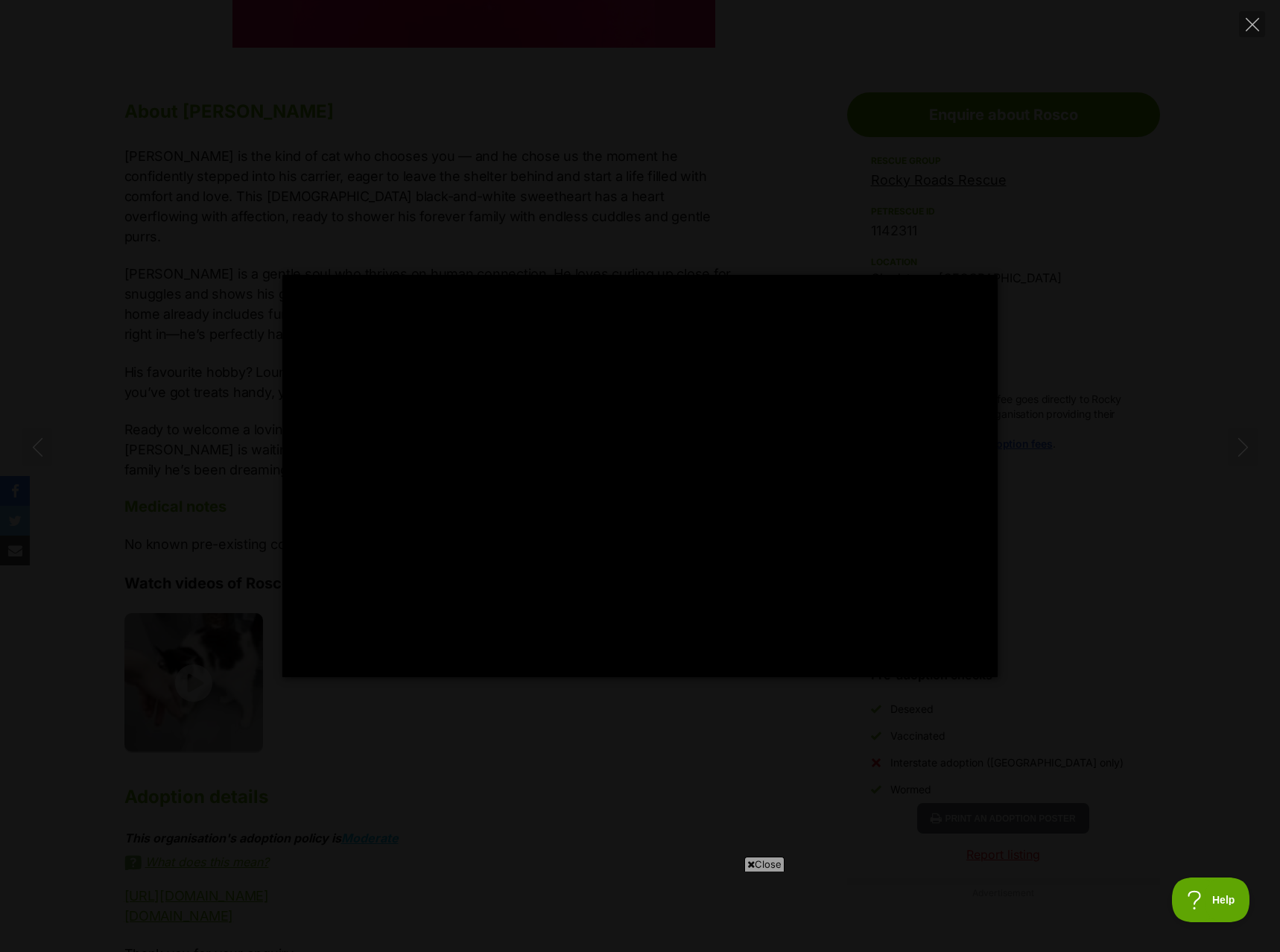
type input "100"
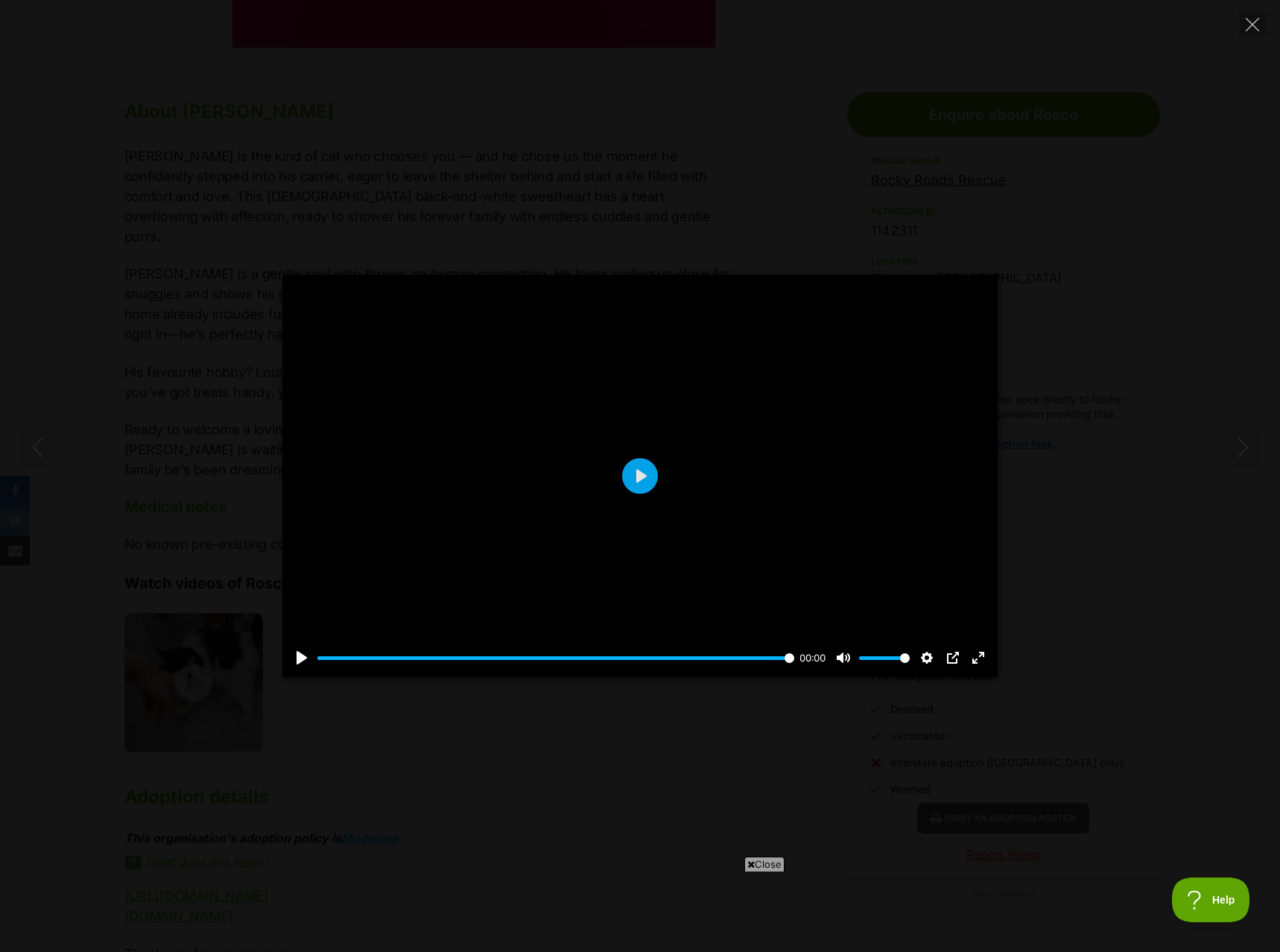
click at [1040, 390] on div "Pause Play % buffered 00:00 00:00 Unmute Mute Disable captions Enable captions …" at bounding box center [640, 476] width 1280 height 402
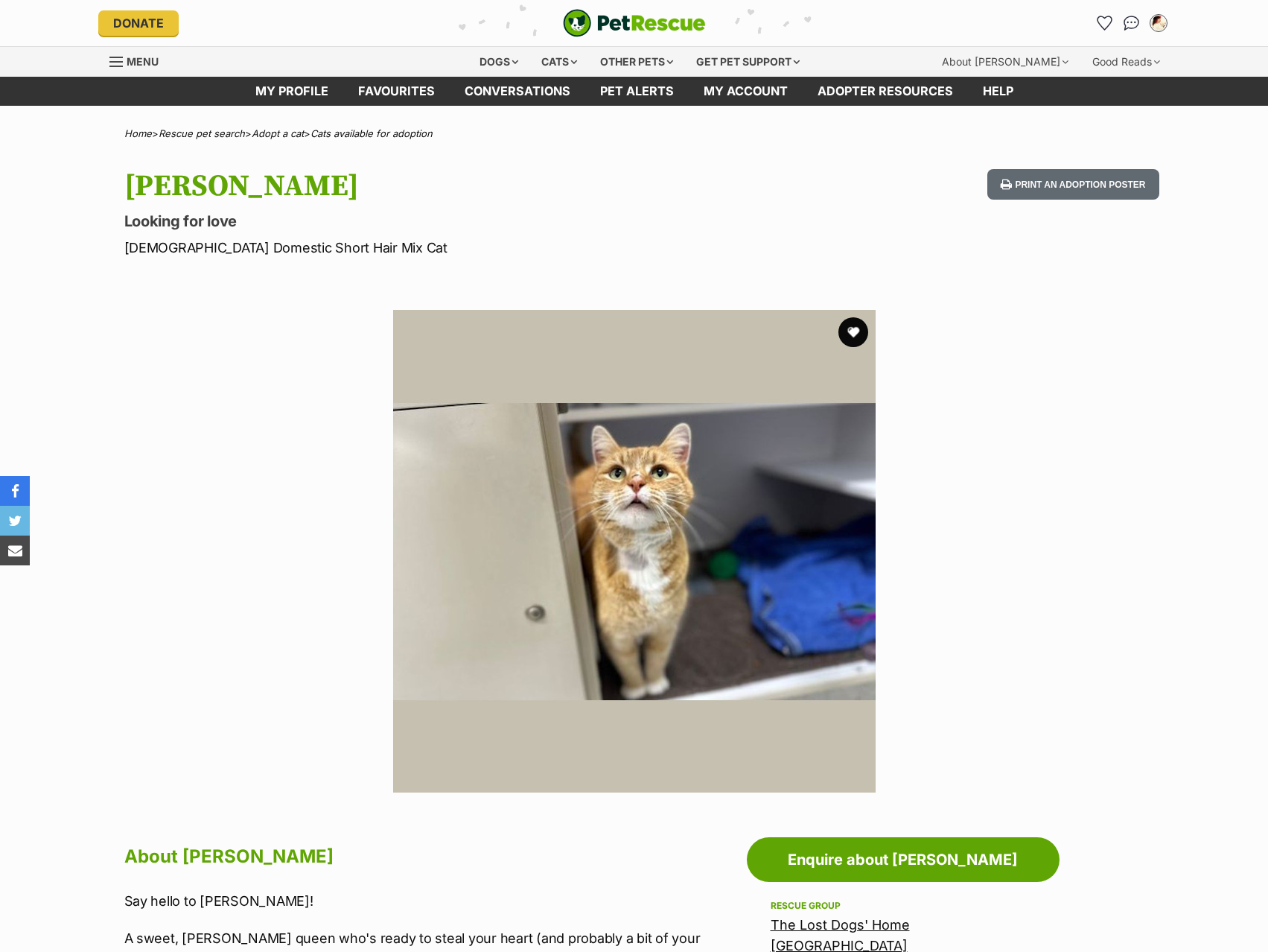
click at [677, 499] on img at bounding box center [634, 551] width 482 height 482
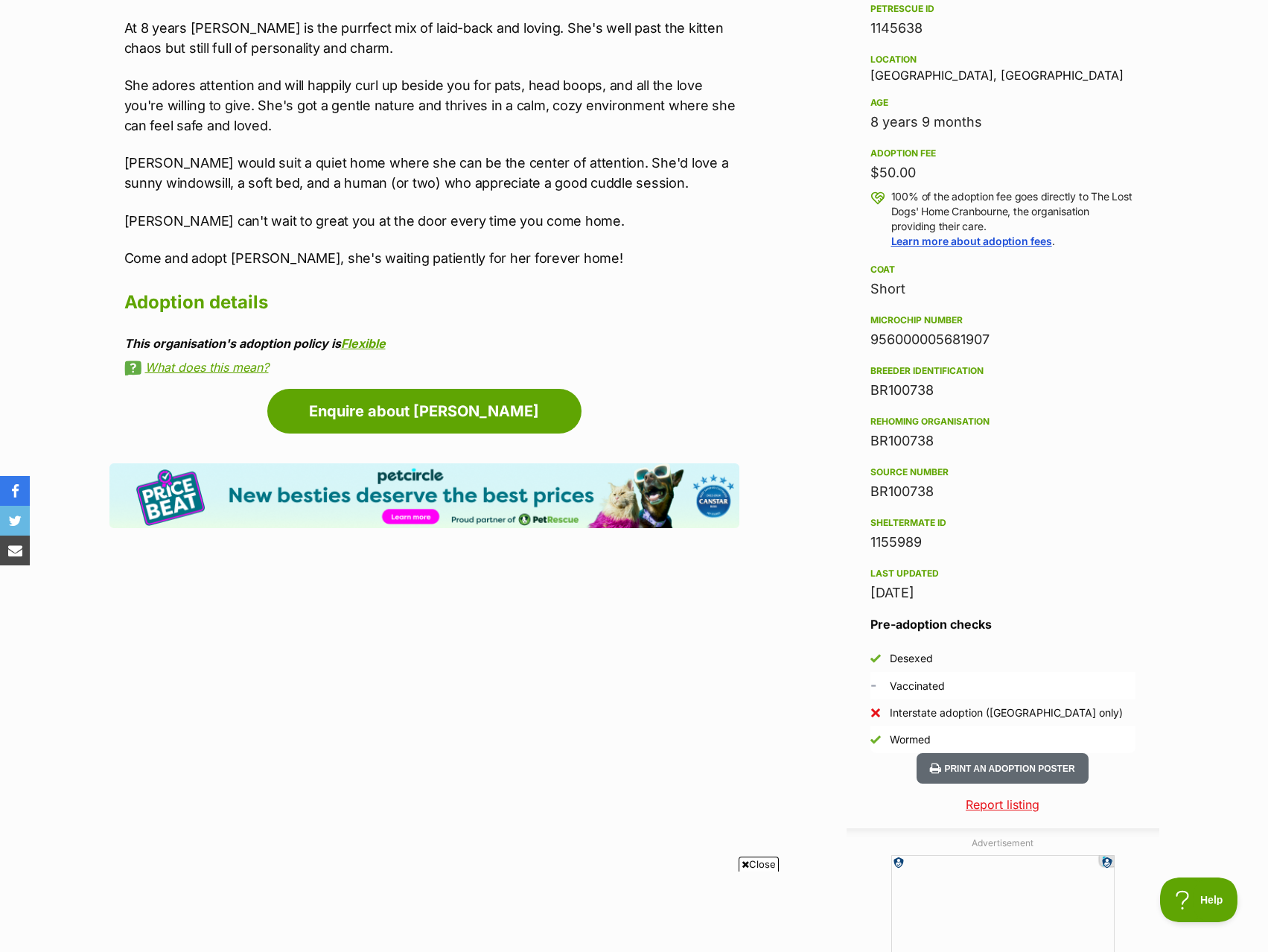
scroll to position [670, 0]
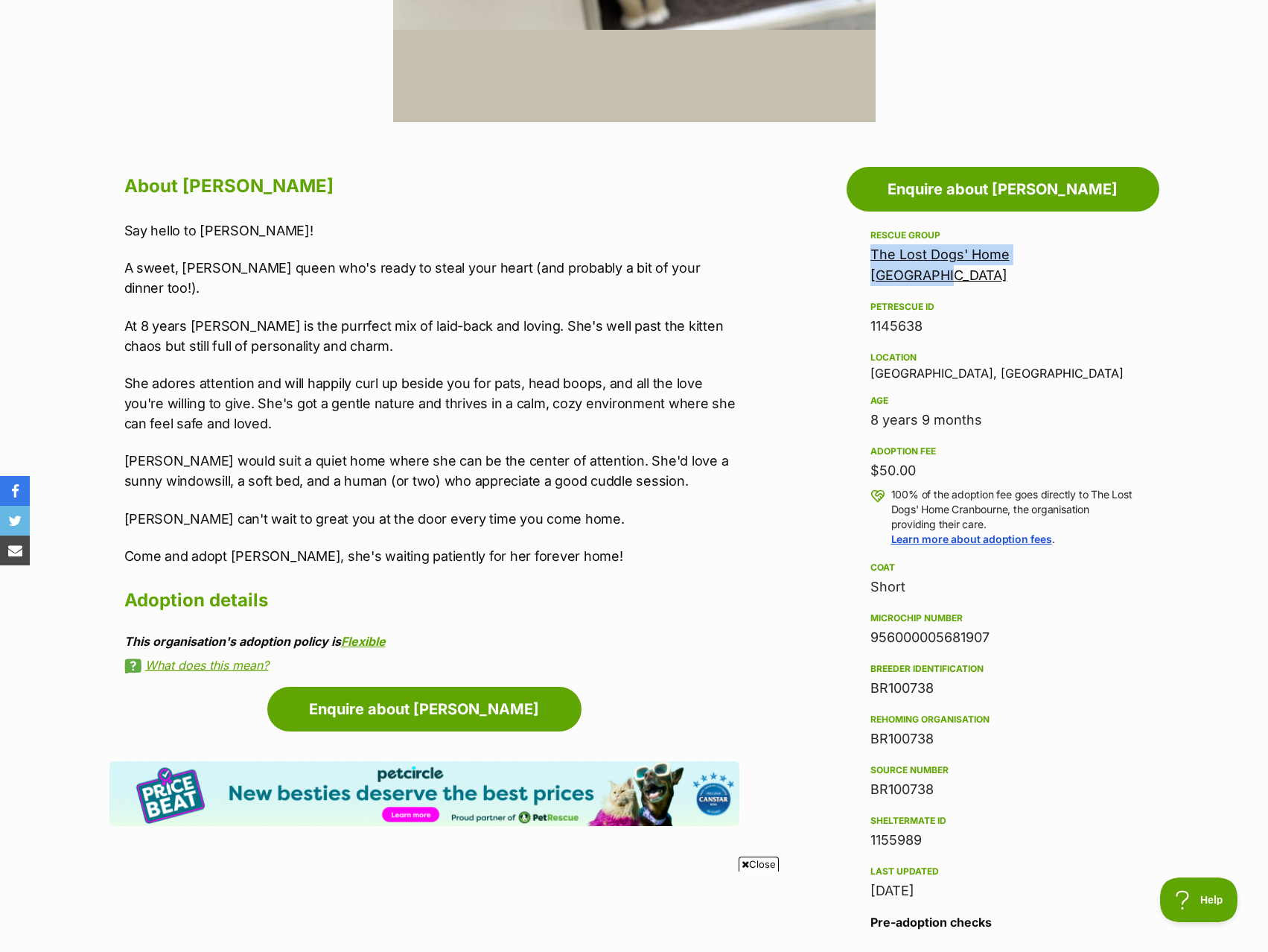
drag, startPoint x: 1118, startPoint y: 260, endPoint x: 869, endPoint y: 252, distance: 249.1
click at [869, 252] on aside "Rescue group The Lost Dogs' Home Cranbourne PetRescue ID 1145638 Location Cranb…" at bounding box center [1002, 639] width 313 height 825
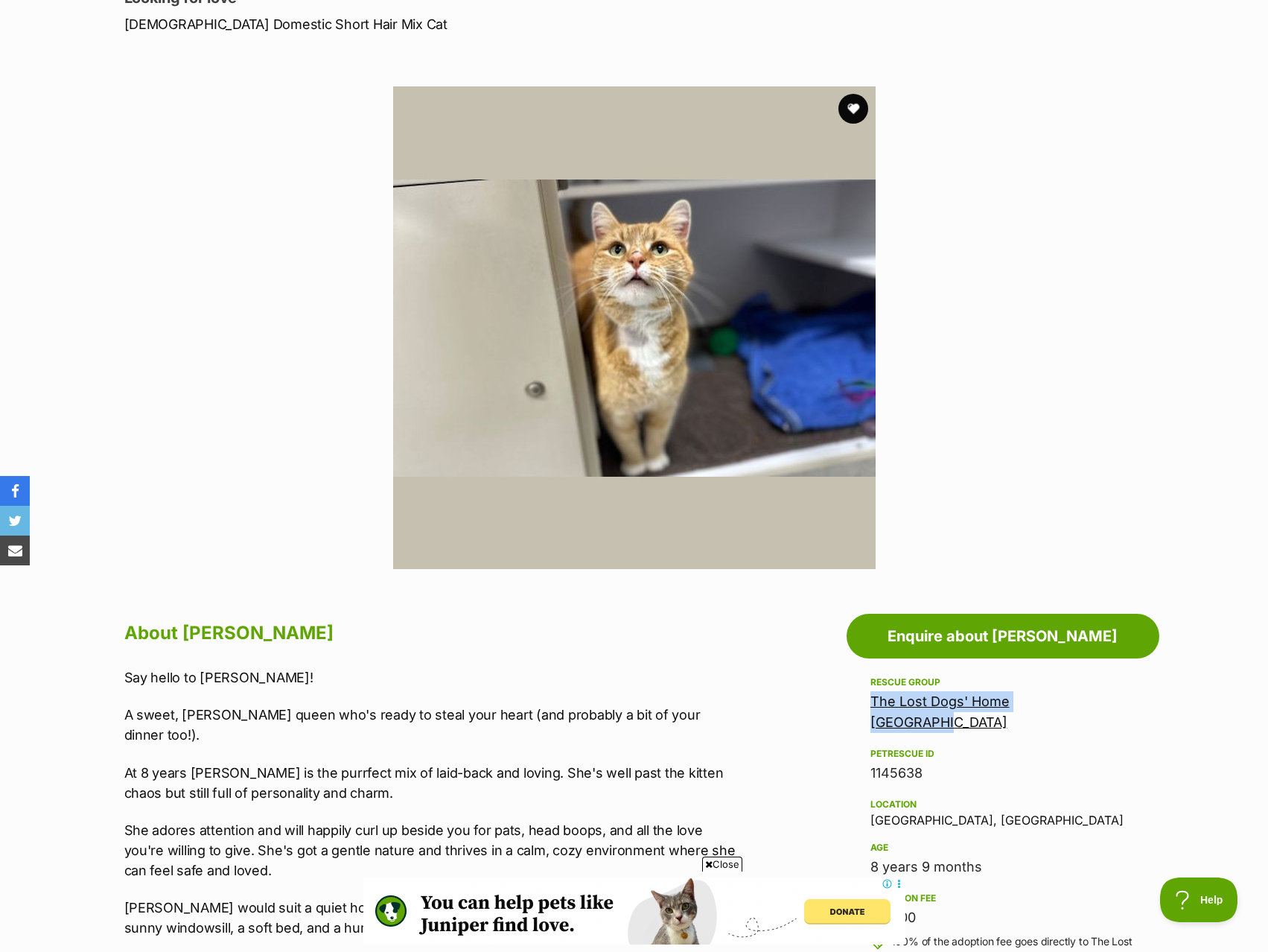
scroll to position [0, 0]
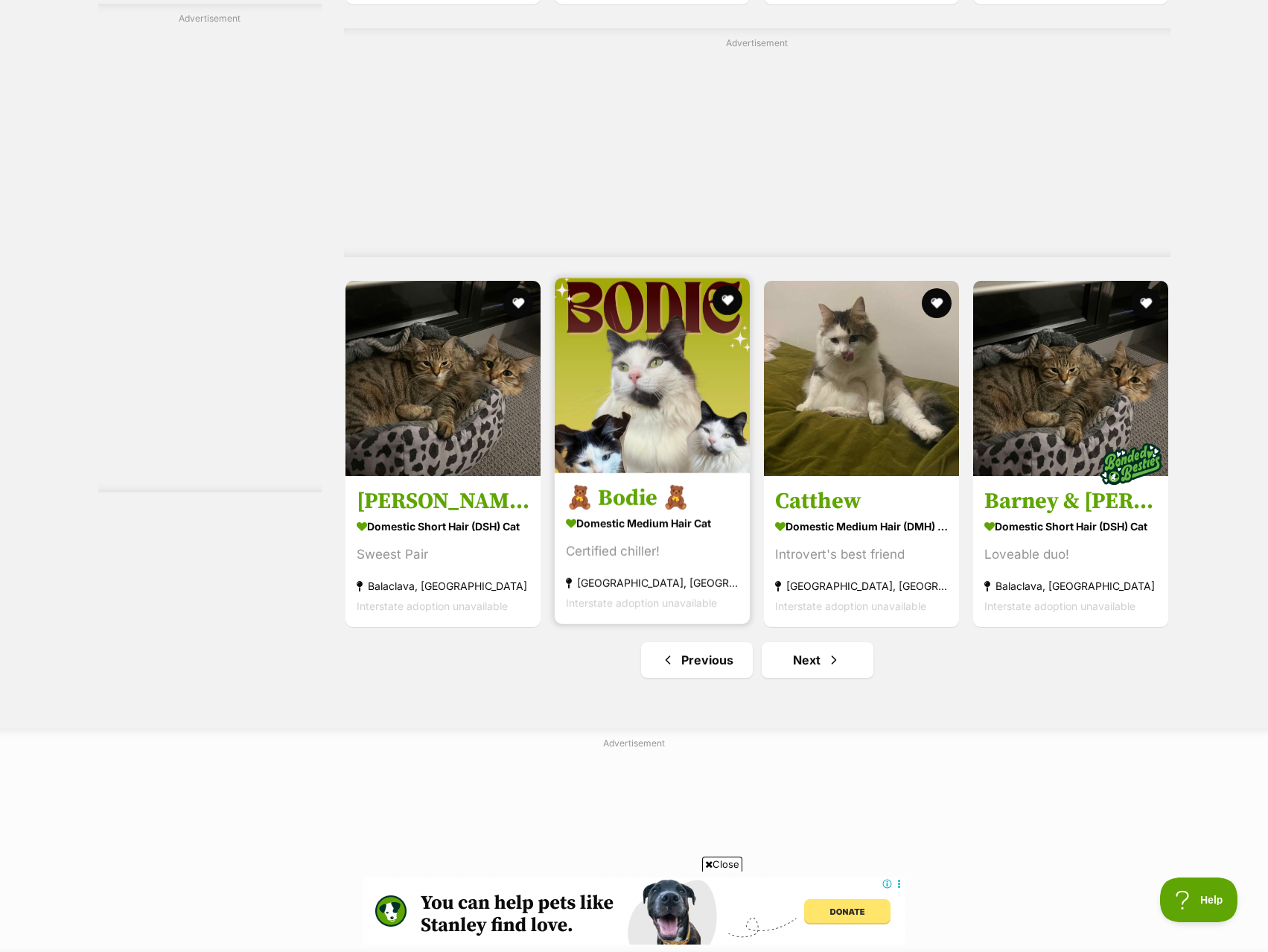
scroll to position [7522, 0]
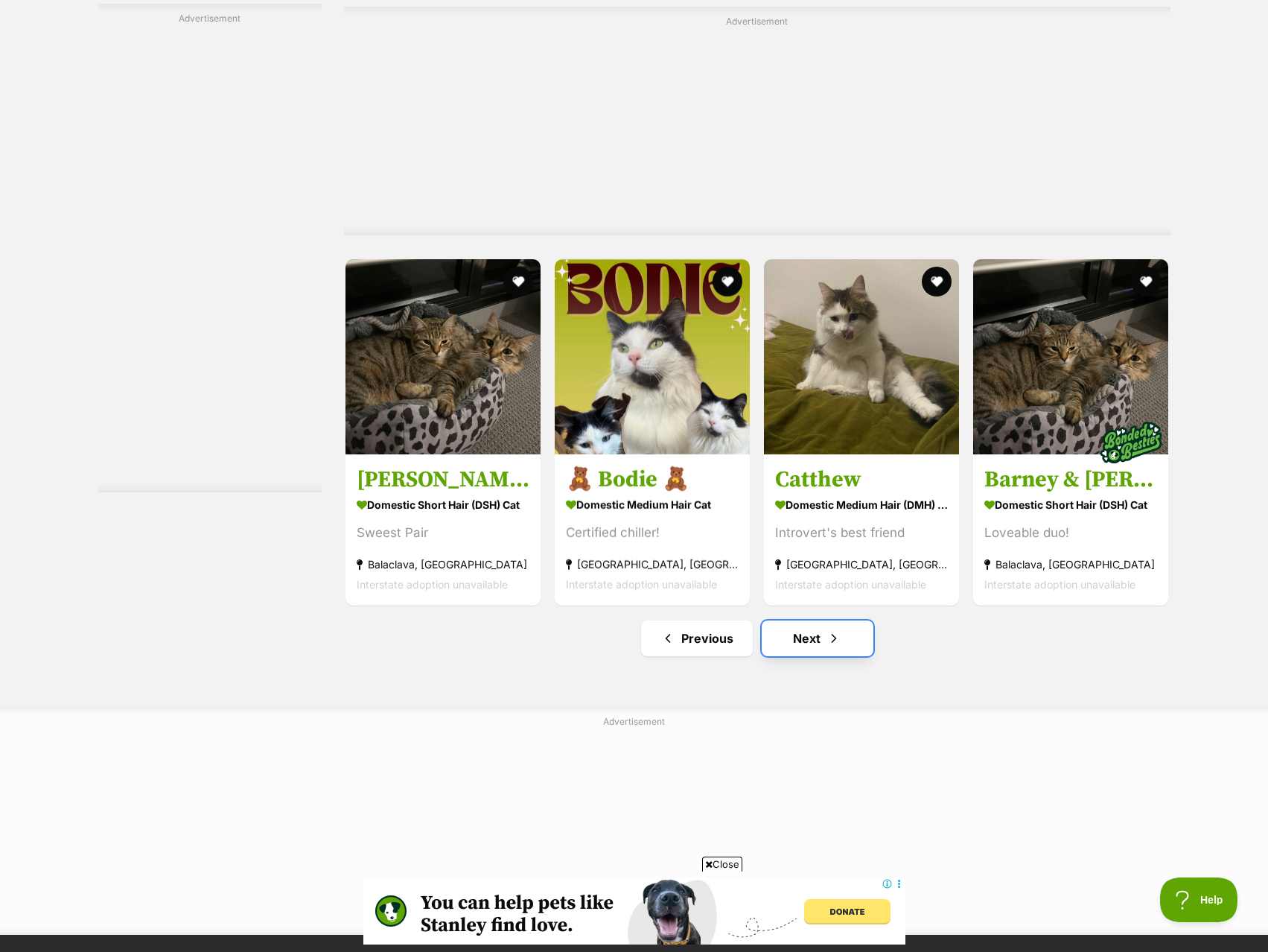
click at [831, 648] on span "Next page" at bounding box center [834, 637] width 15 height 18
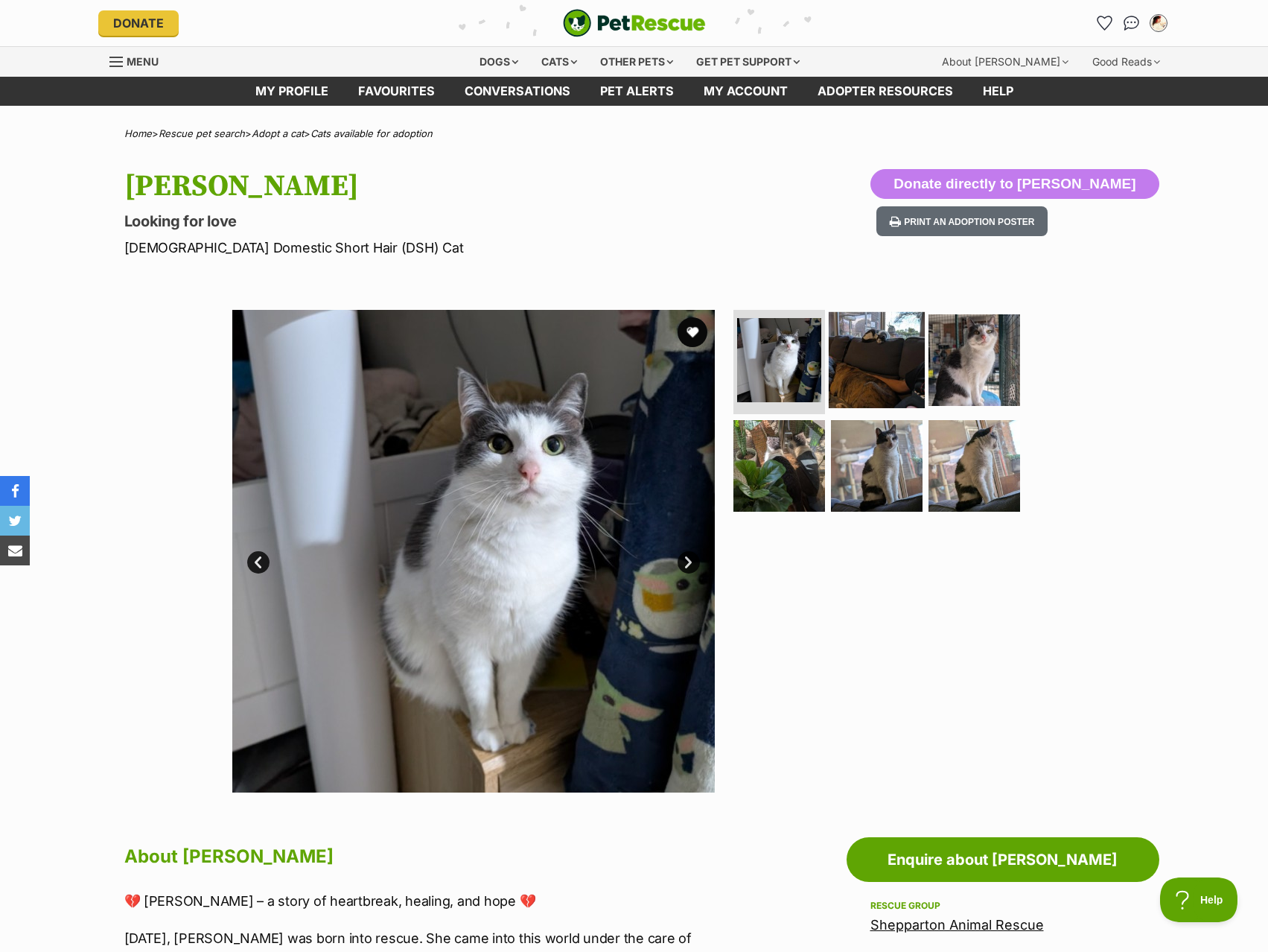
click at [849, 382] on img at bounding box center [877, 360] width 96 height 96
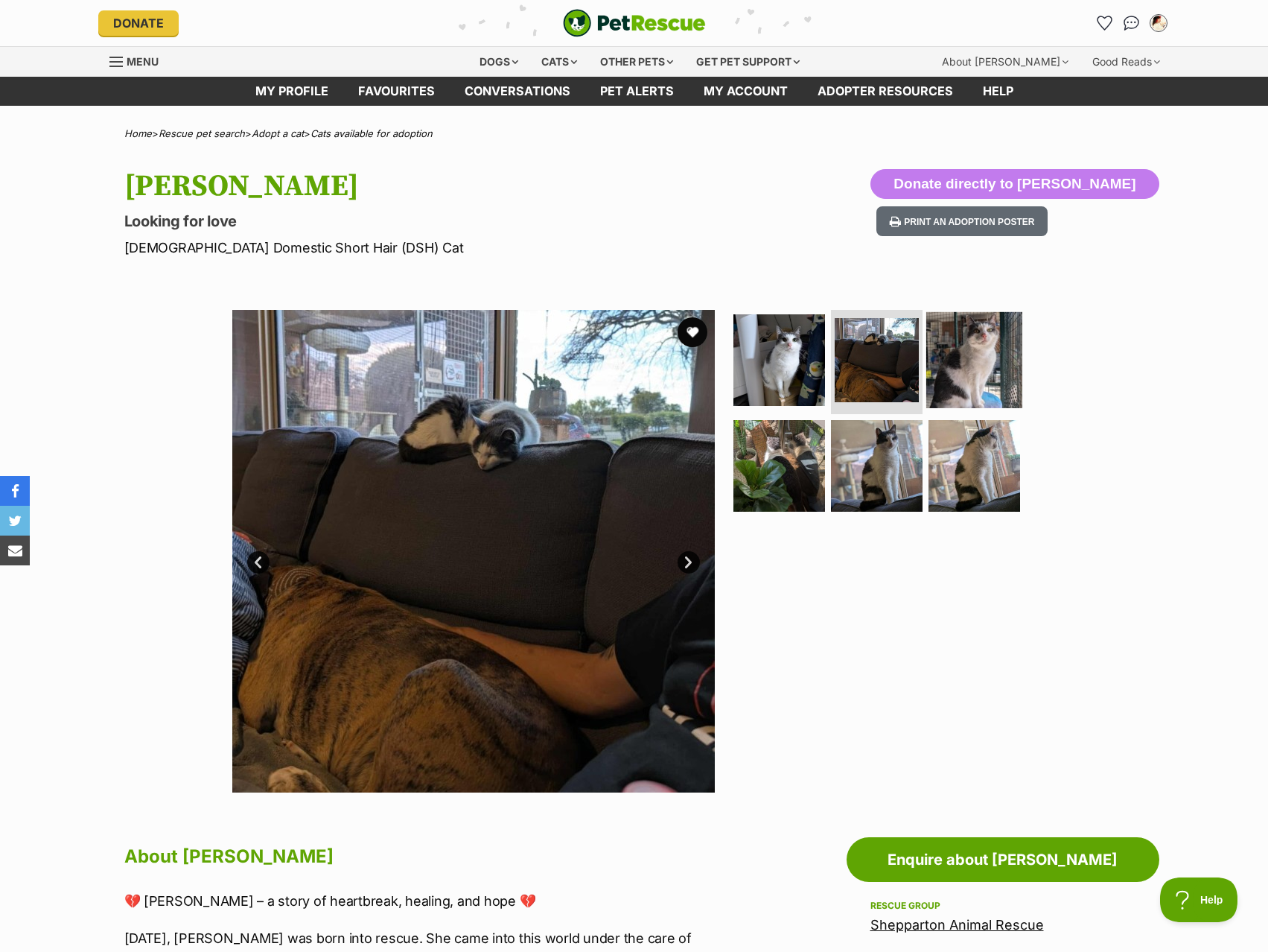
click at [964, 383] on img at bounding box center [975, 360] width 96 height 96
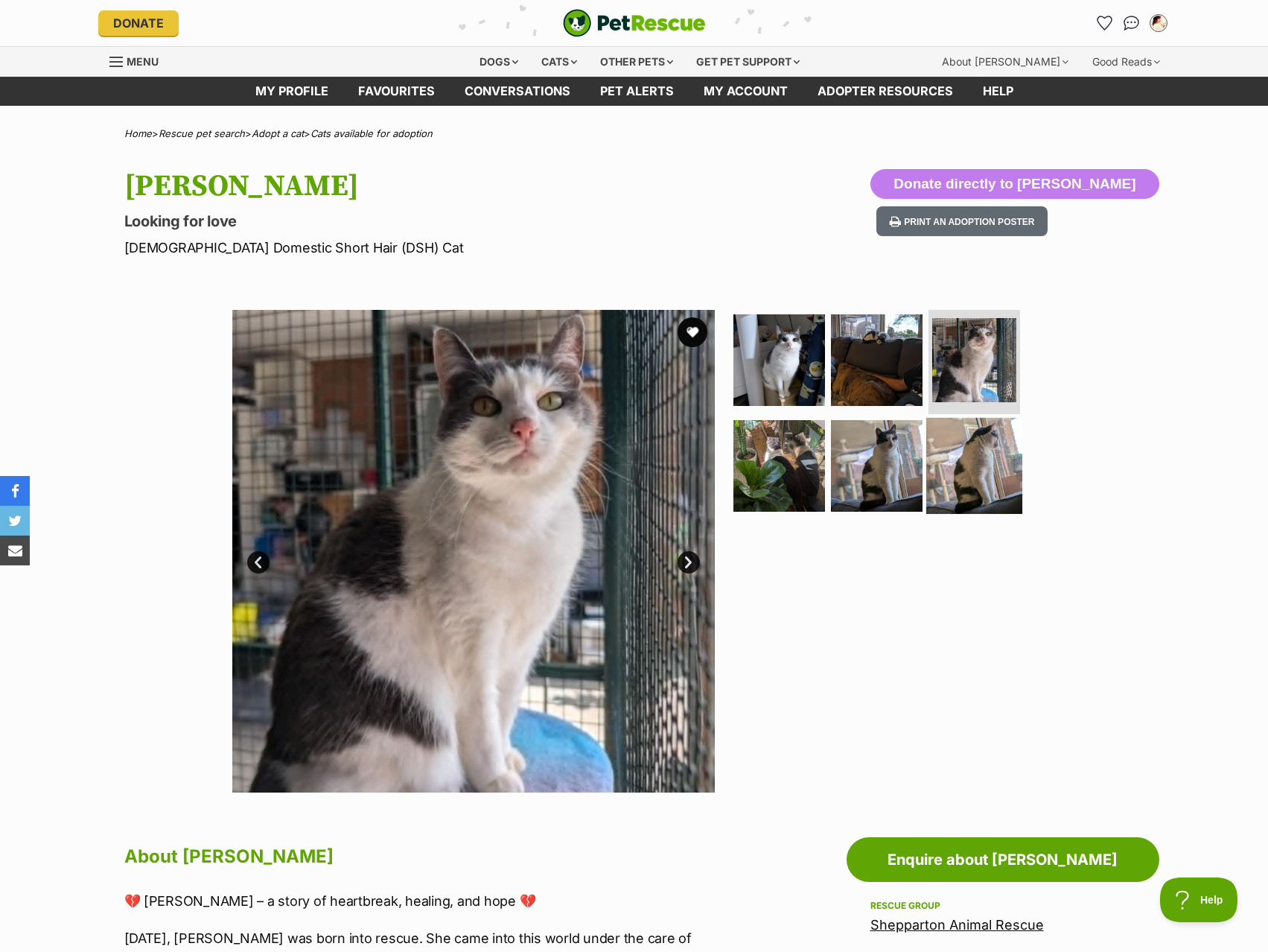
click at [957, 493] on img at bounding box center [975, 465] width 96 height 96
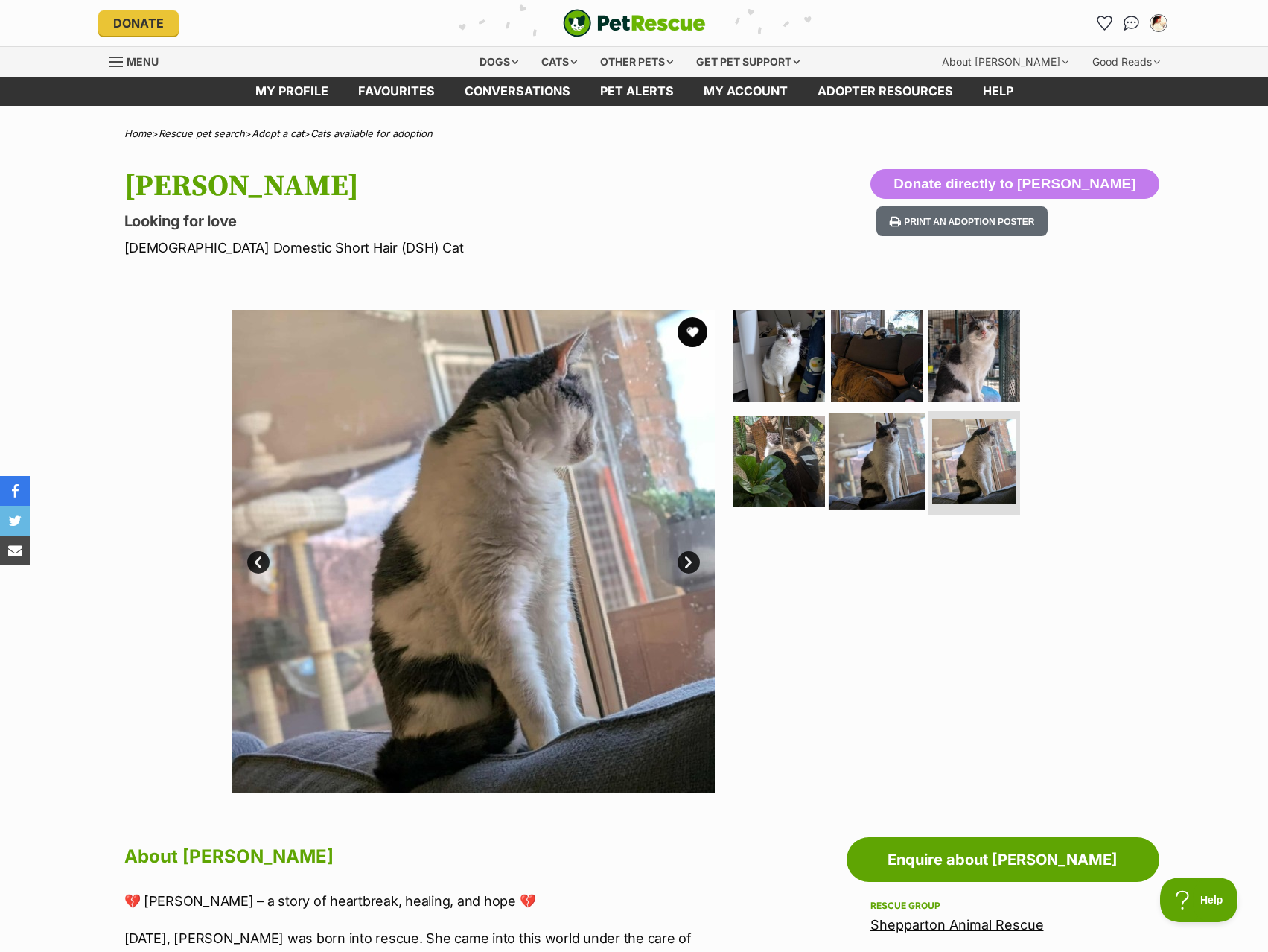
click at [881, 464] on img at bounding box center [877, 460] width 96 height 96
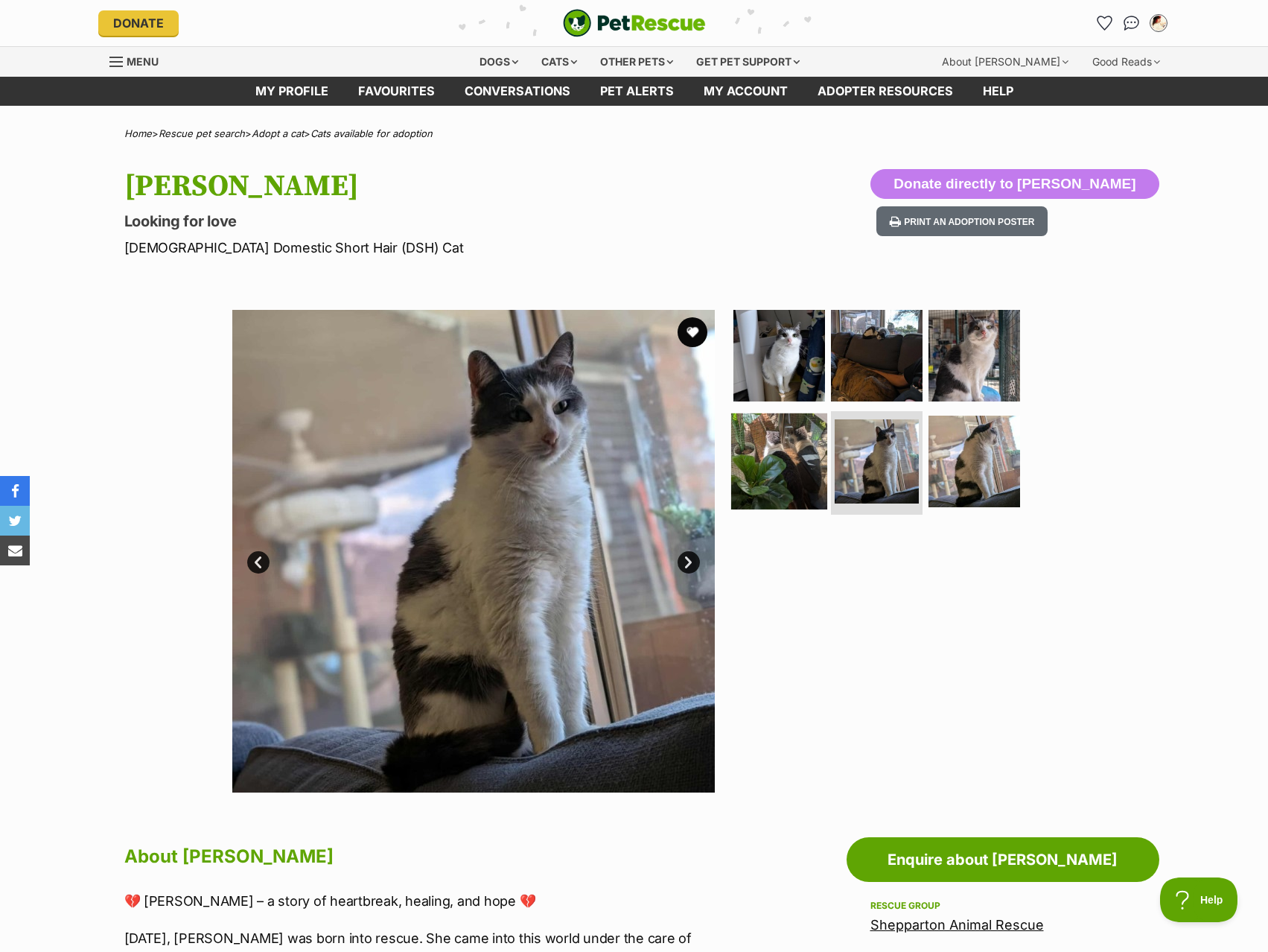
click at [788, 464] on img at bounding box center [779, 460] width 96 height 96
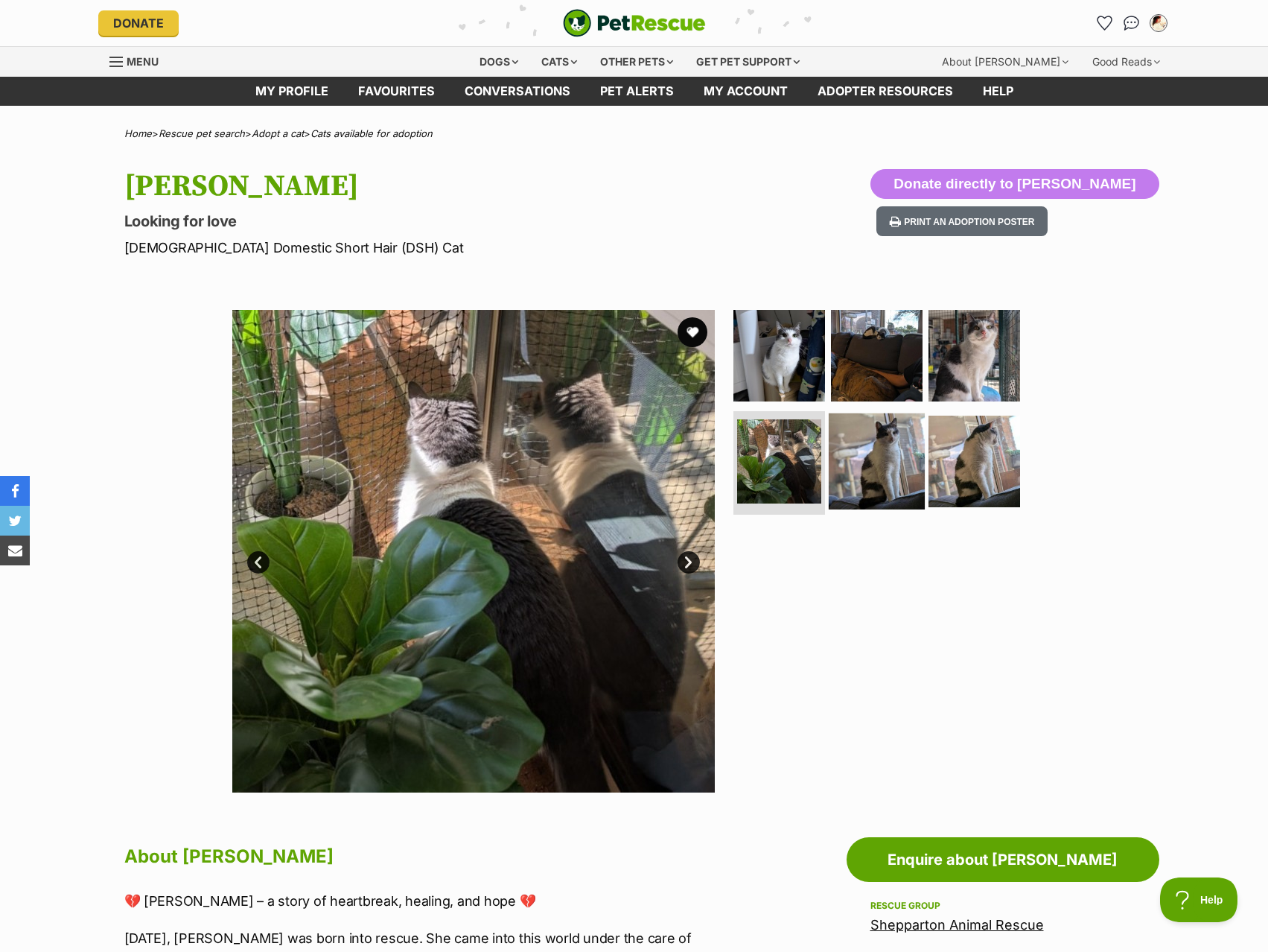
click at [895, 460] on img at bounding box center [877, 460] width 96 height 96
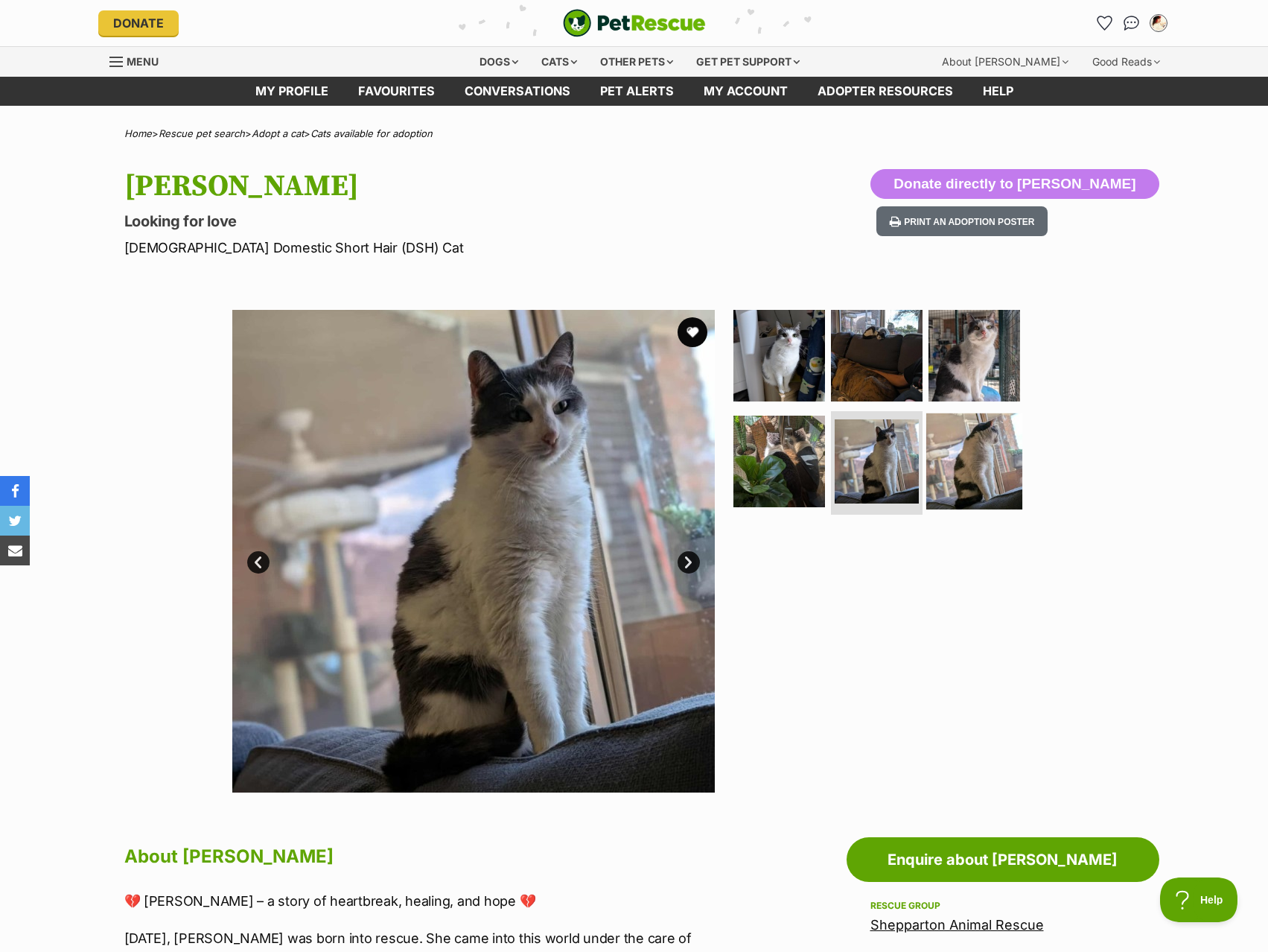
click at [986, 458] on img at bounding box center [975, 460] width 96 height 96
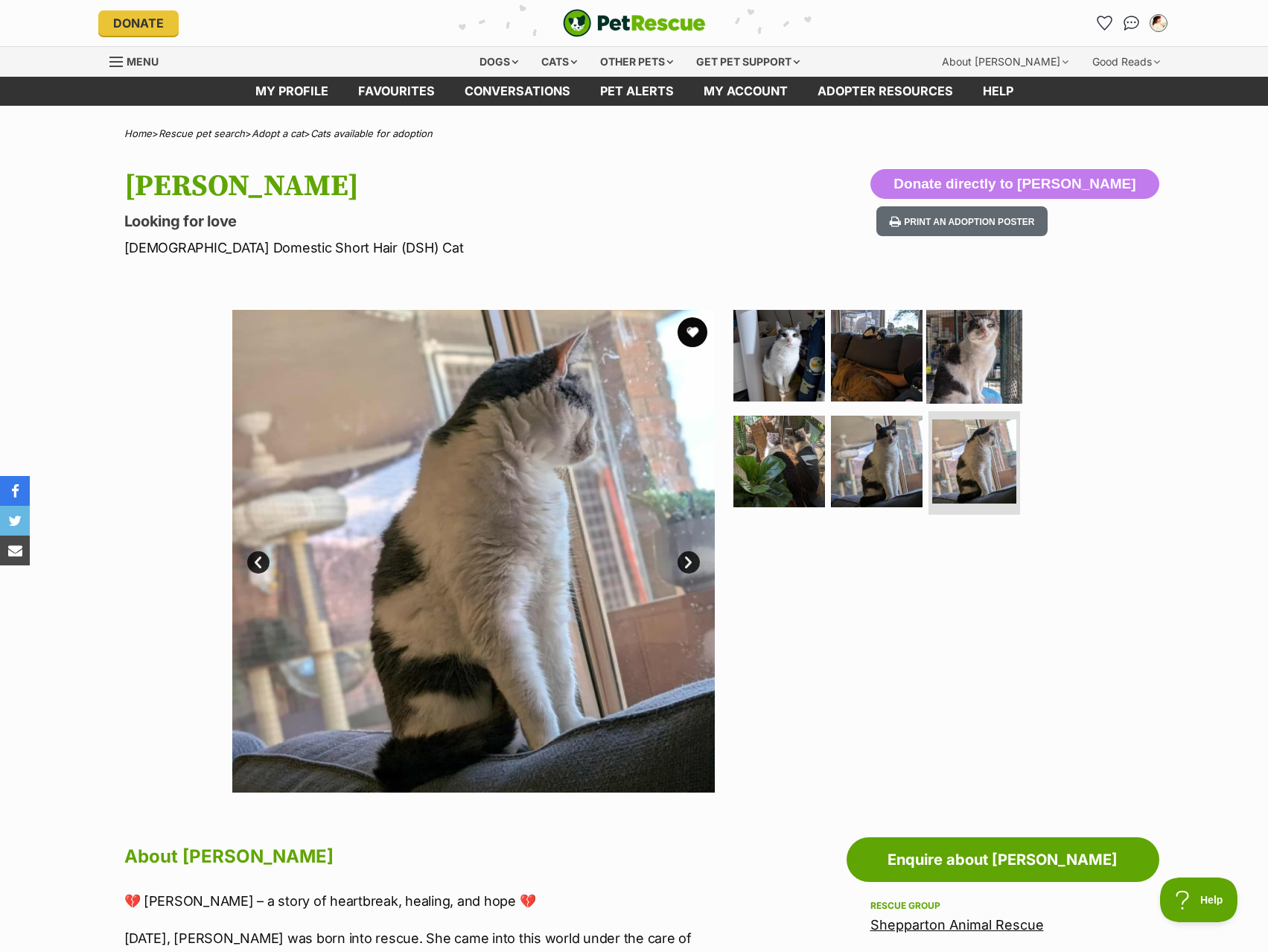
click at [992, 361] on img at bounding box center [975, 356] width 96 height 96
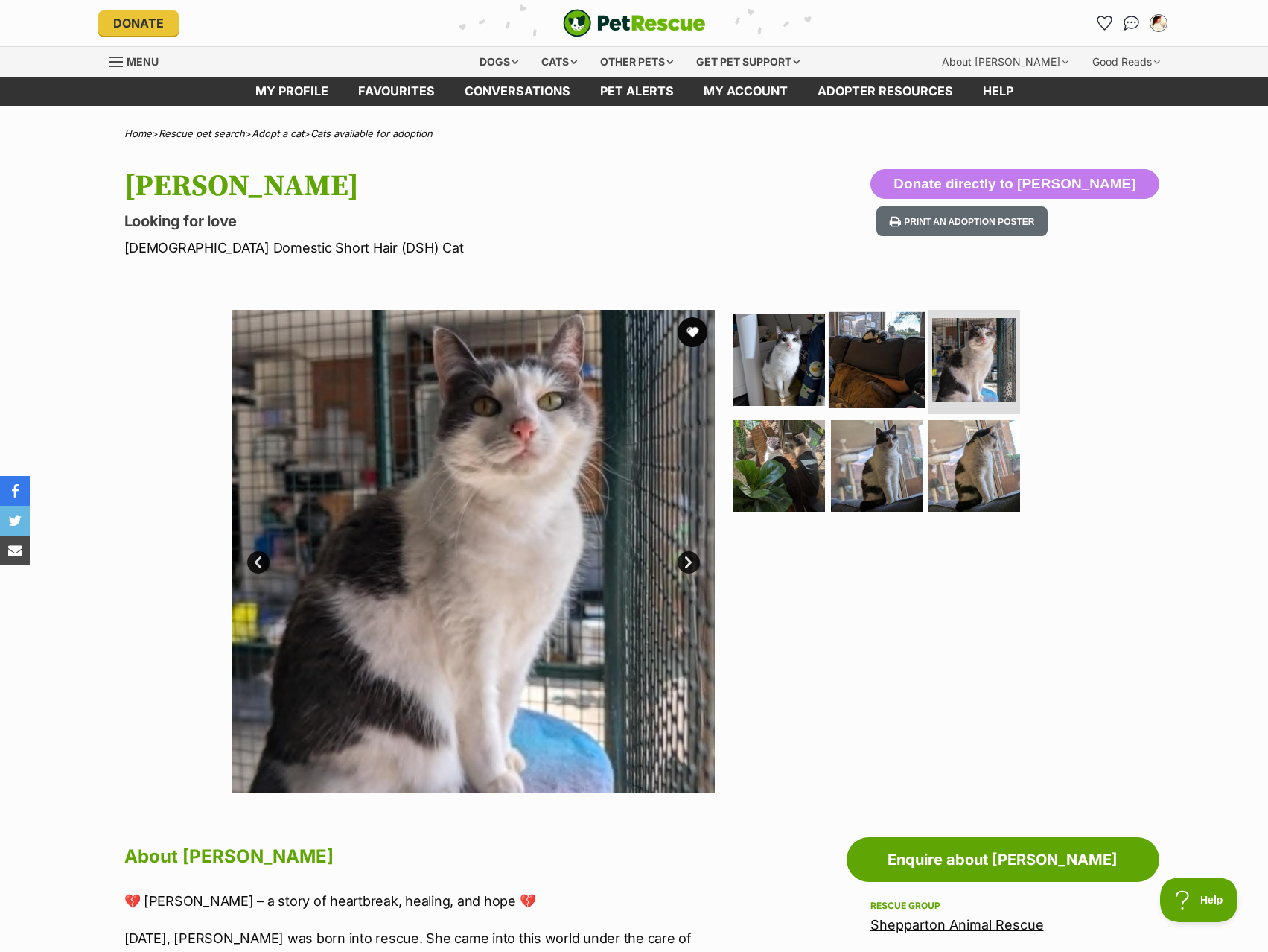
click at [893, 373] on img at bounding box center [877, 360] width 96 height 96
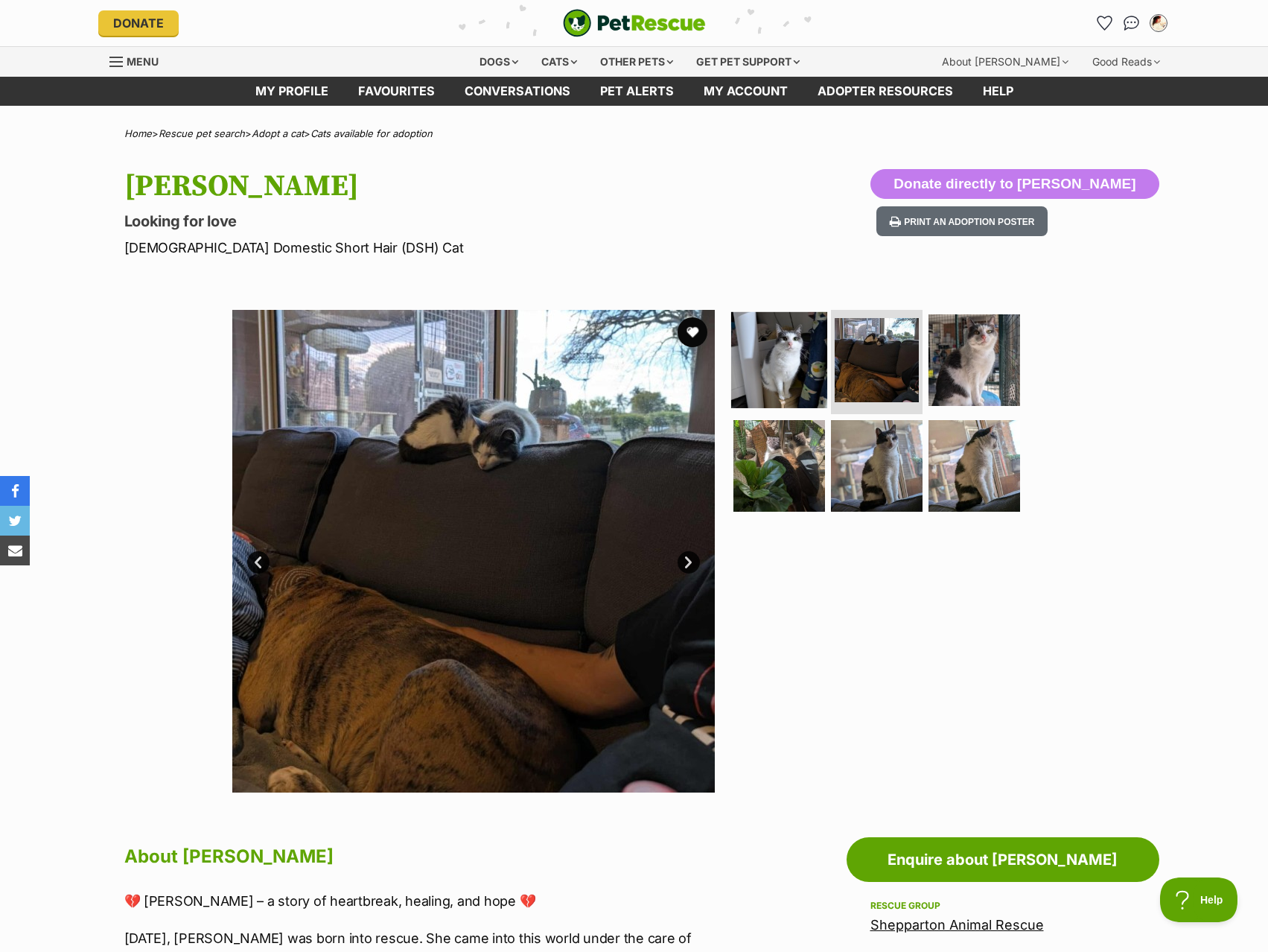
click at [808, 373] on img at bounding box center [779, 360] width 96 height 96
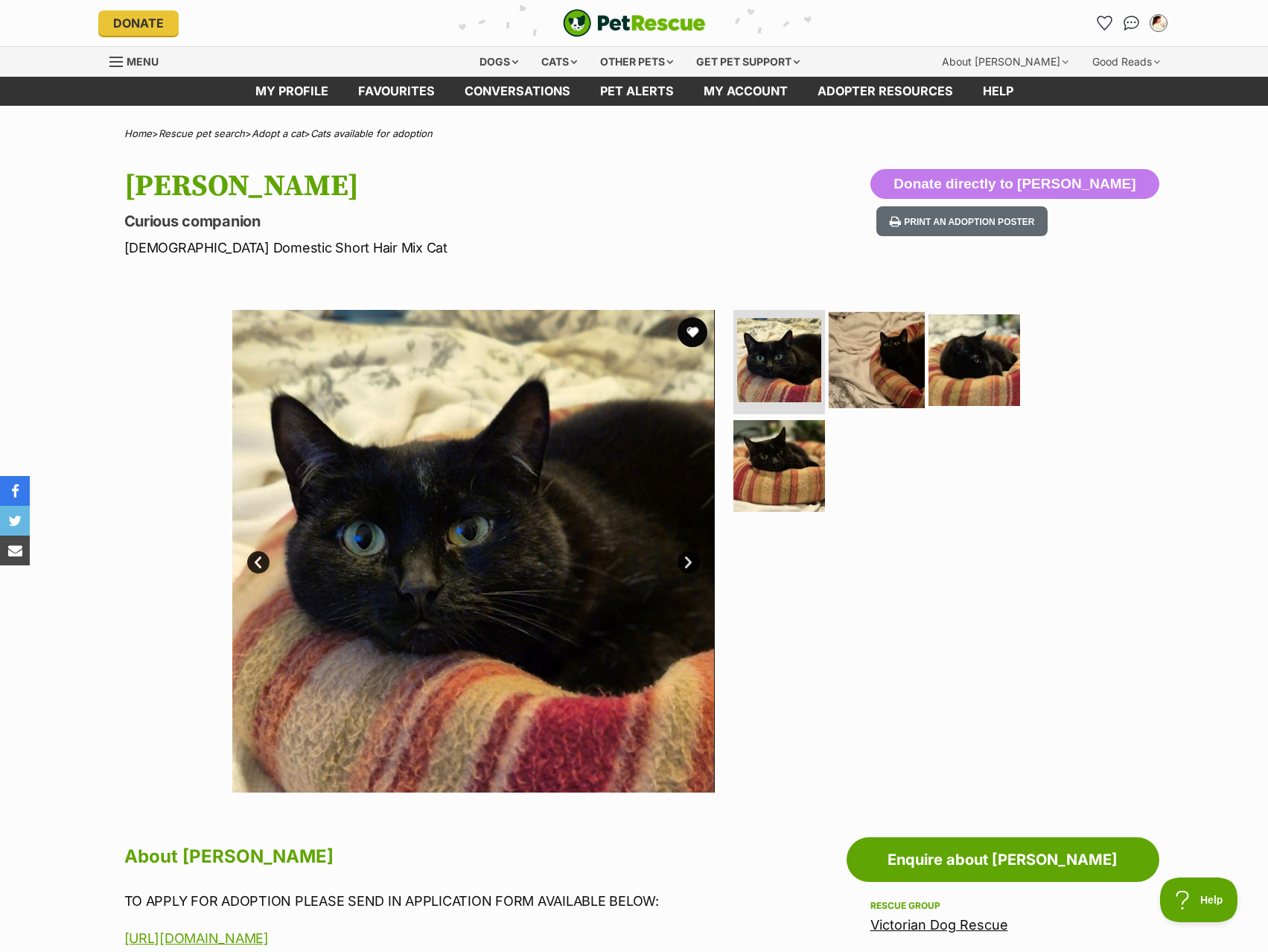
click at [842, 369] on img at bounding box center [877, 360] width 96 height 96
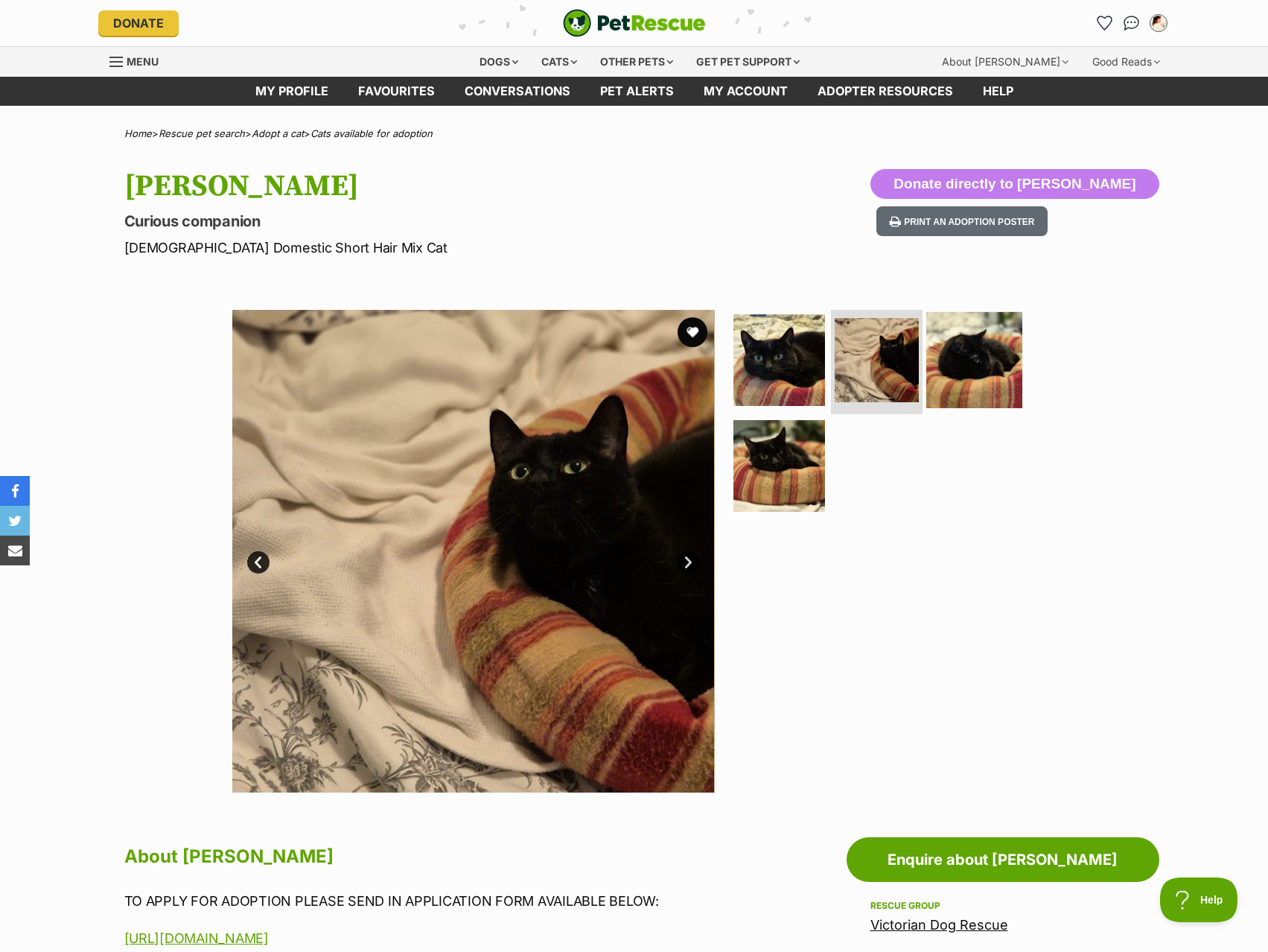
click at [946, 359] on img at bounding box center [975, 360] width 96 height 96
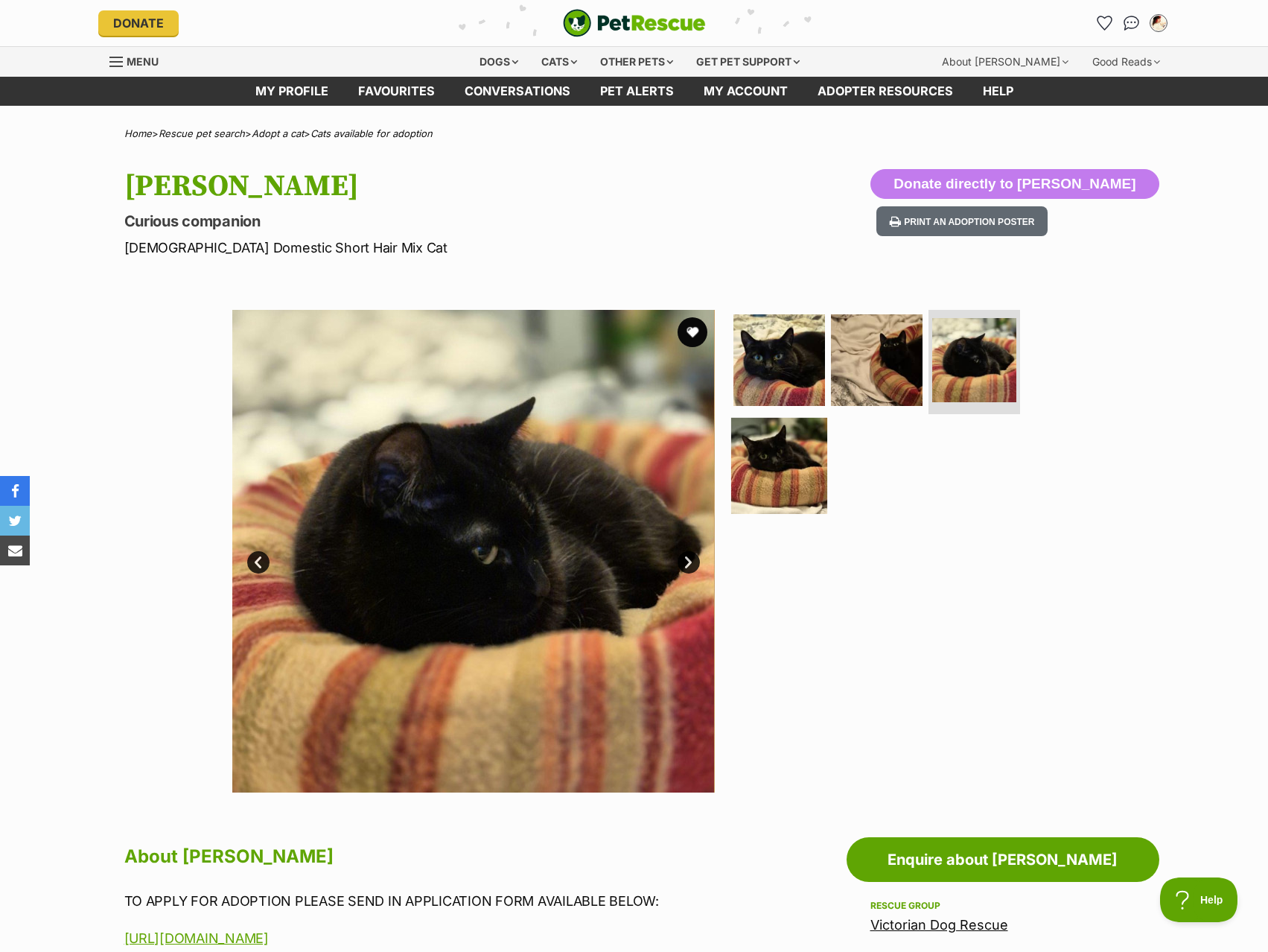
click at [785, 469] on img at bounding box center [779, 465] width 96 height 96
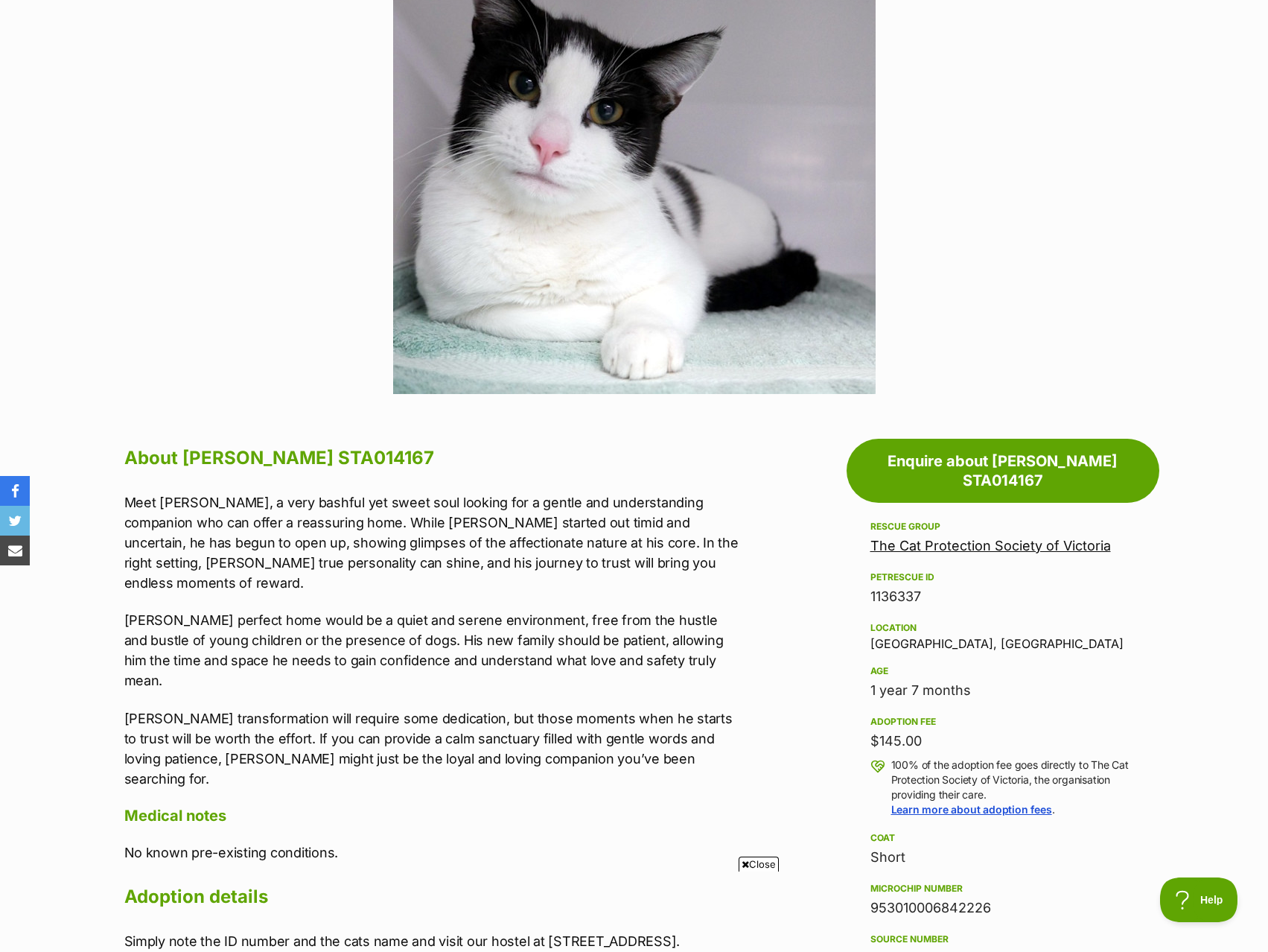
scroll to position [298, 0]
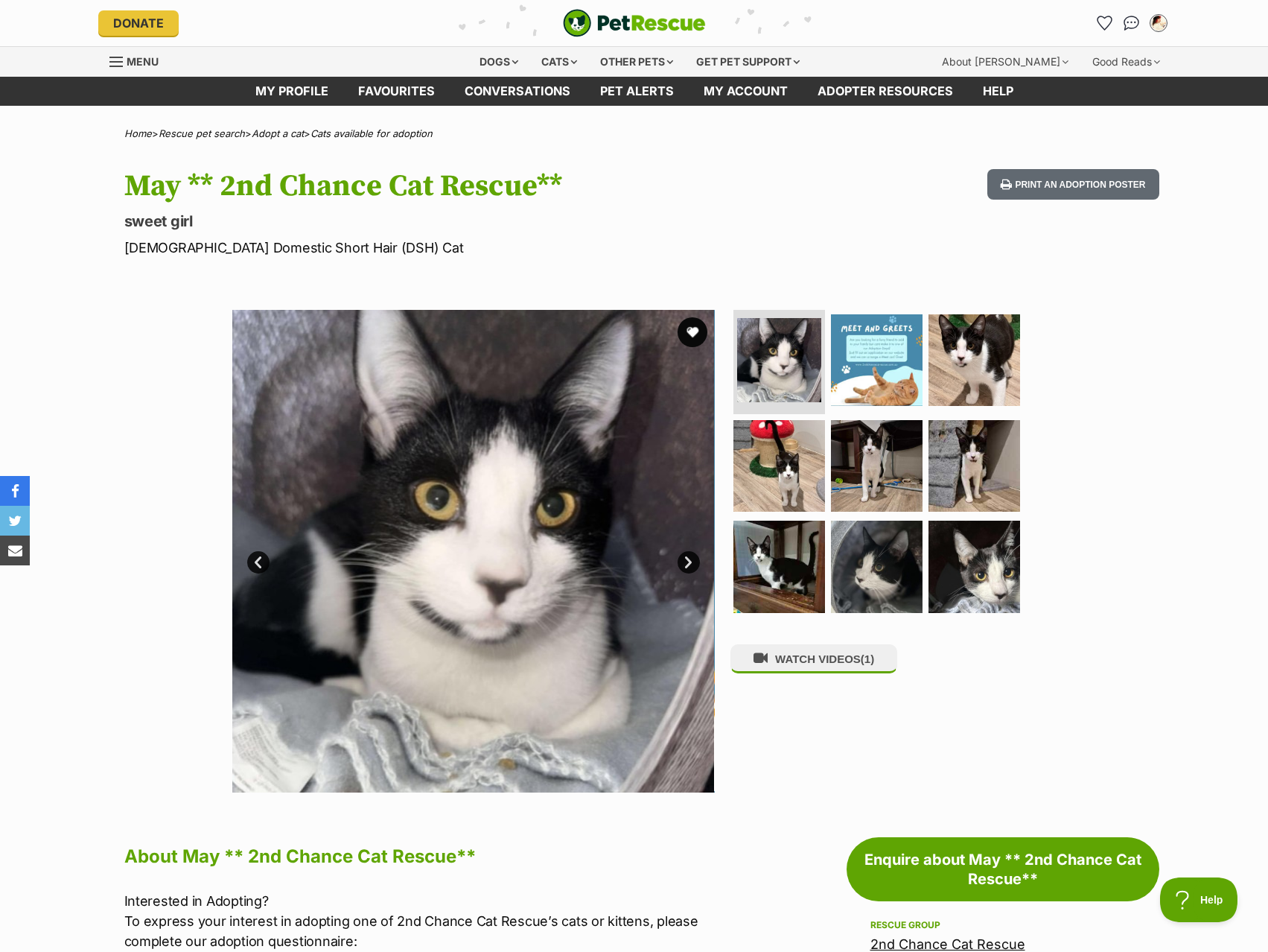
click at [921, 393] on ul at bounding box center [884, 465] width 305 height 312
click at [879, 460] on img at bounding box center [877, 465] width 96 height 96
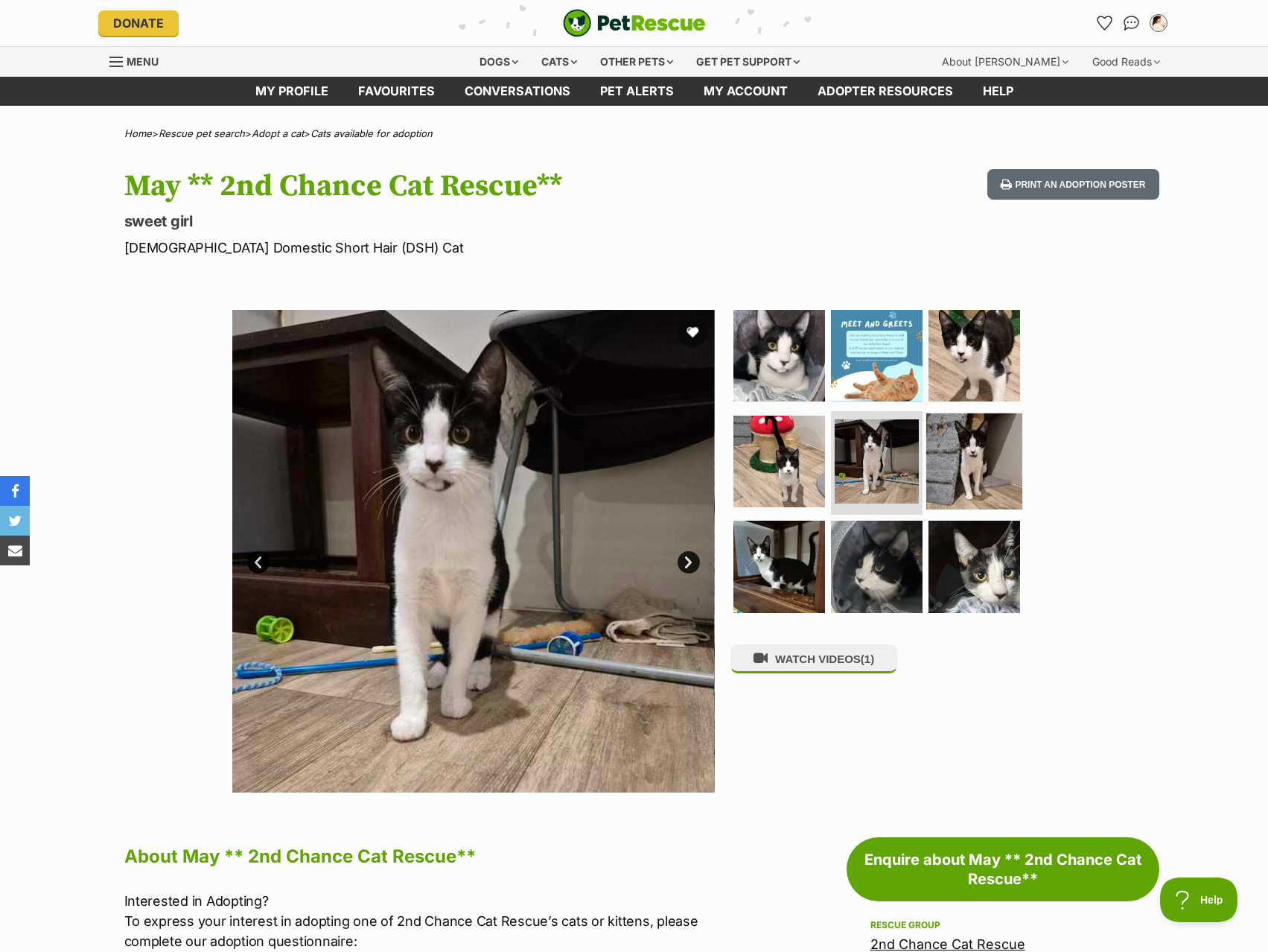
click at [970, 458] on img at bounding box center [975, 460] width 96 height 96
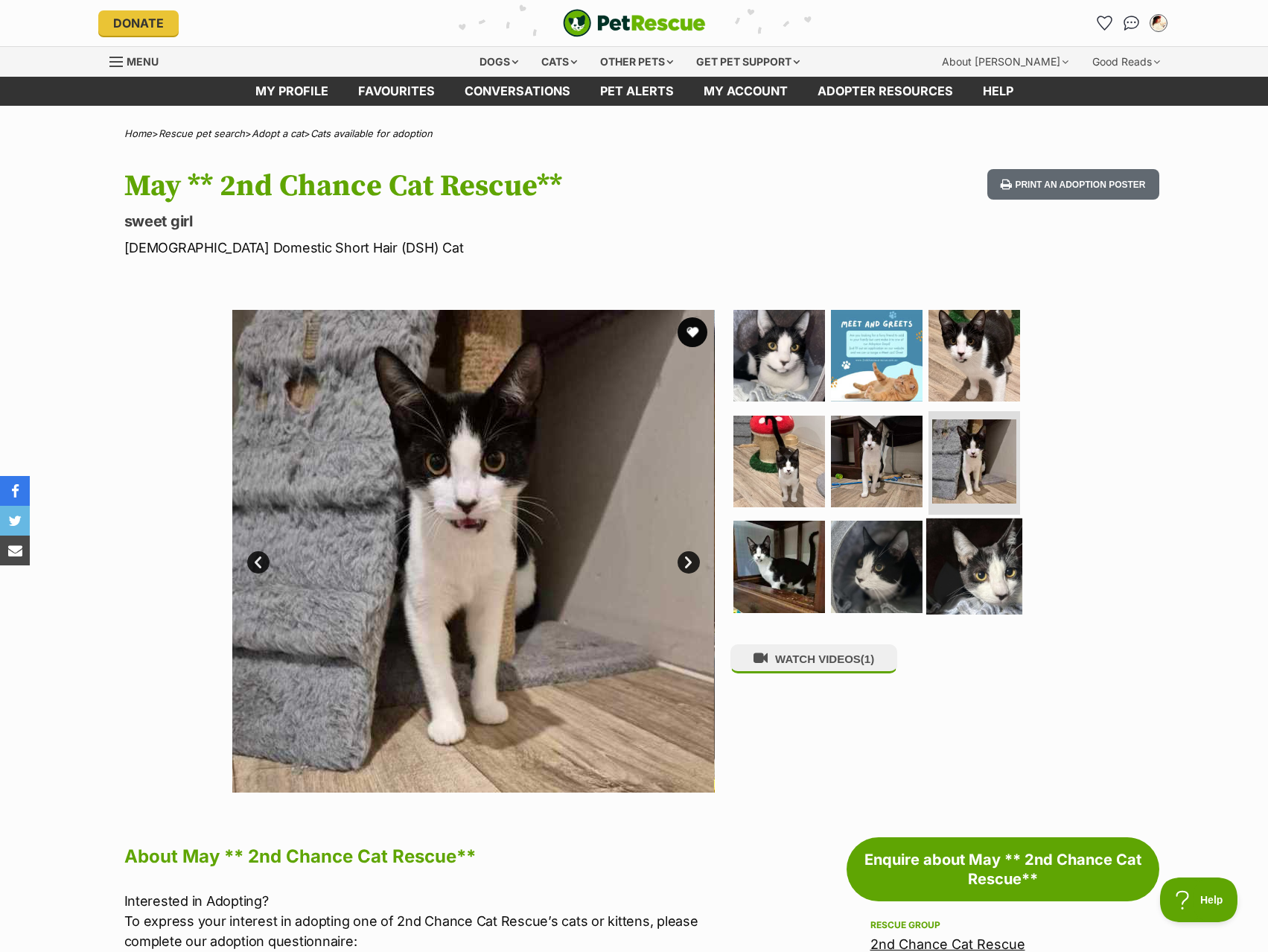
click at [942, 533] on img at bounding box center [975, 567] width 96 height 96
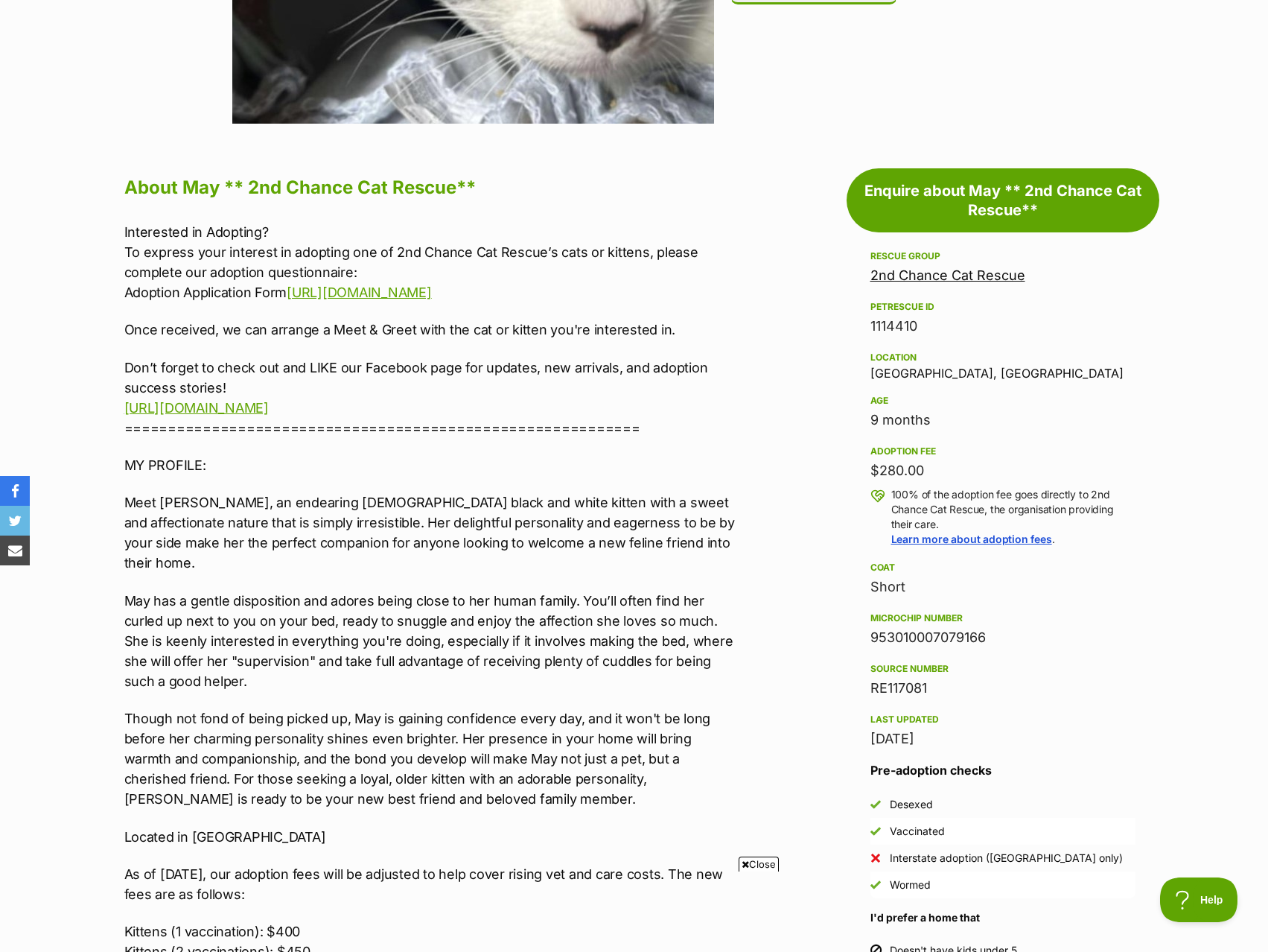
scroll to position [670, 0]
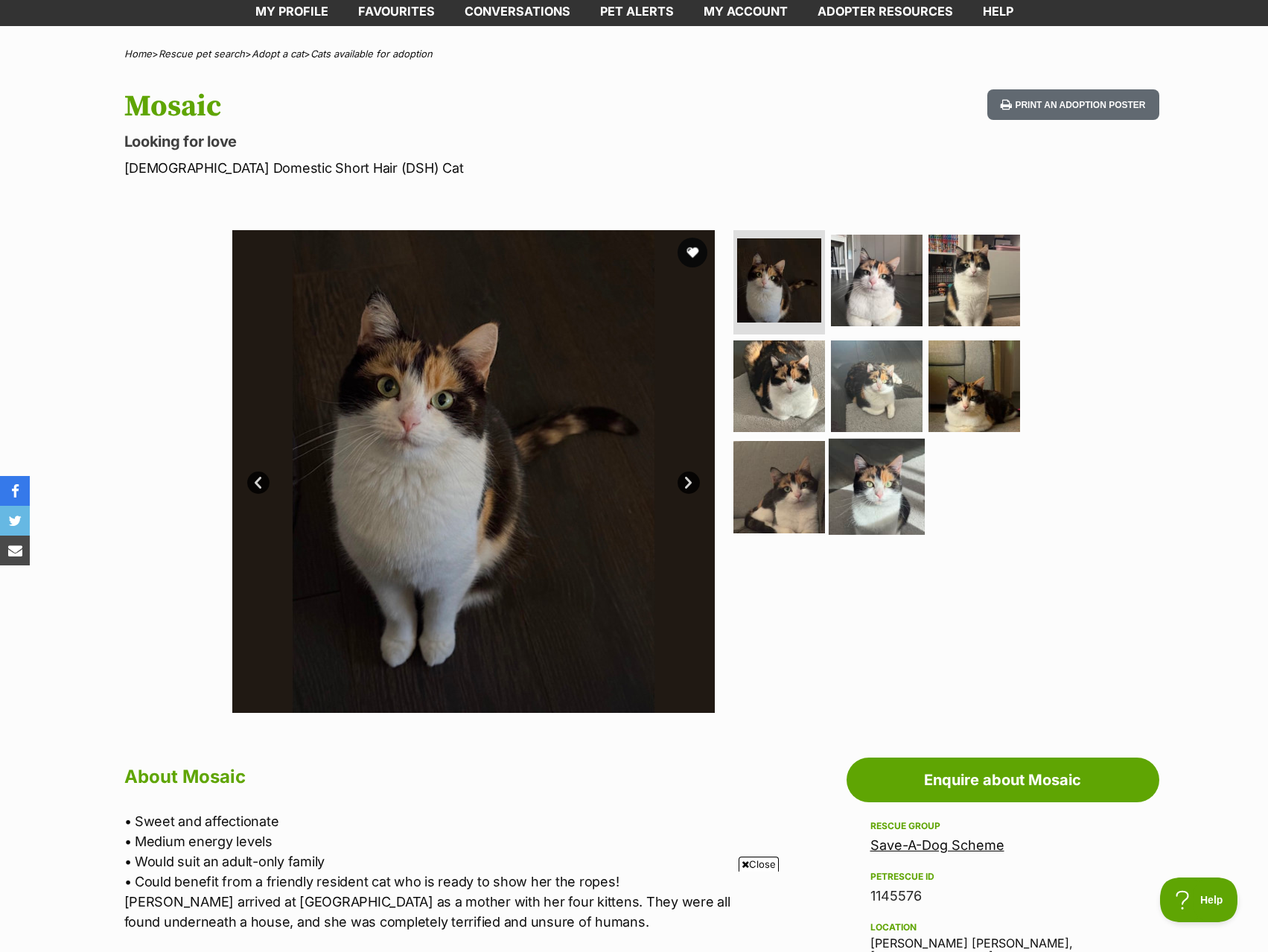
scroll to position [74, 0]
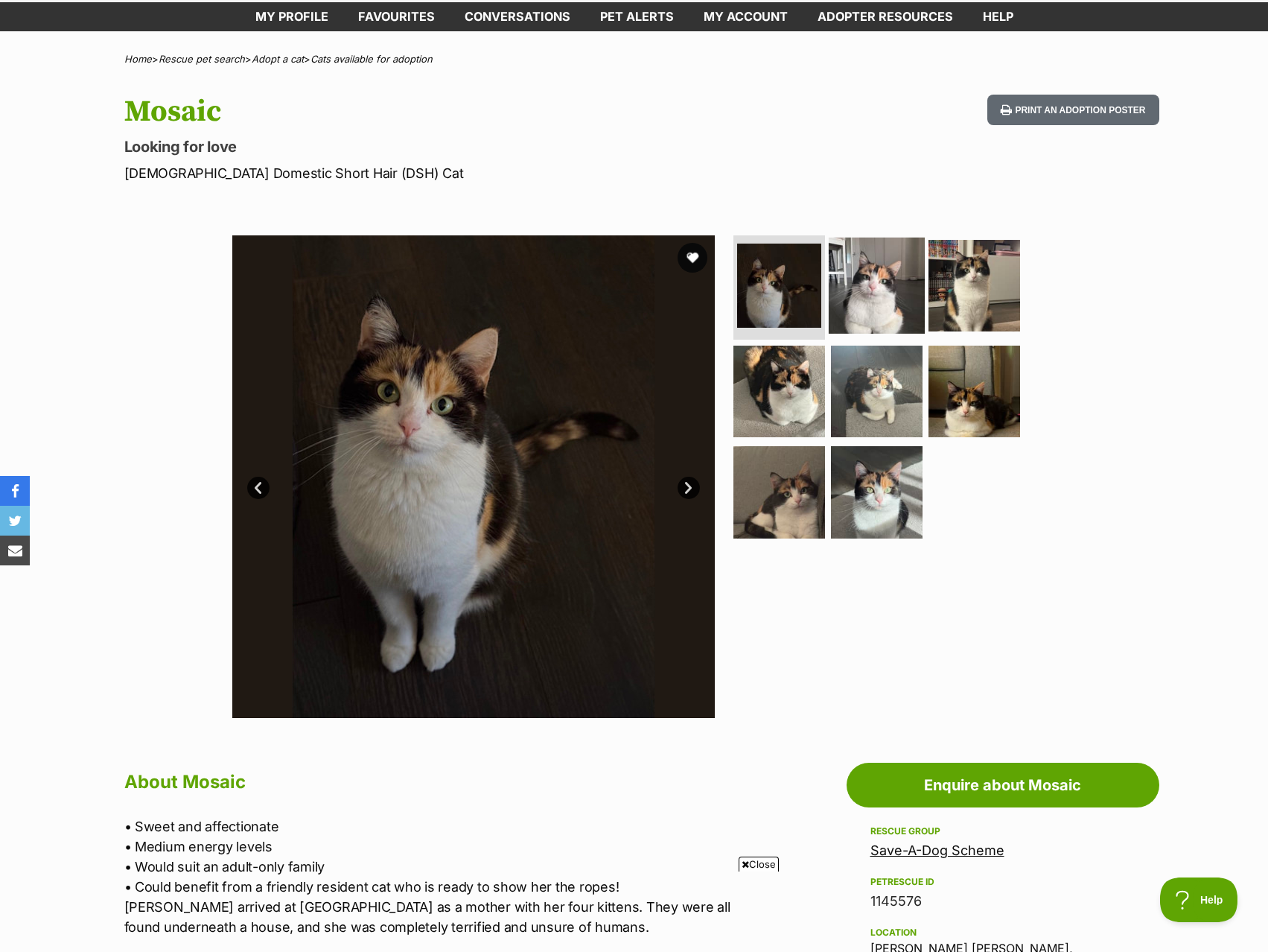
click at [844, 290] on img at bounding box center [877, 286] width 96 height 96
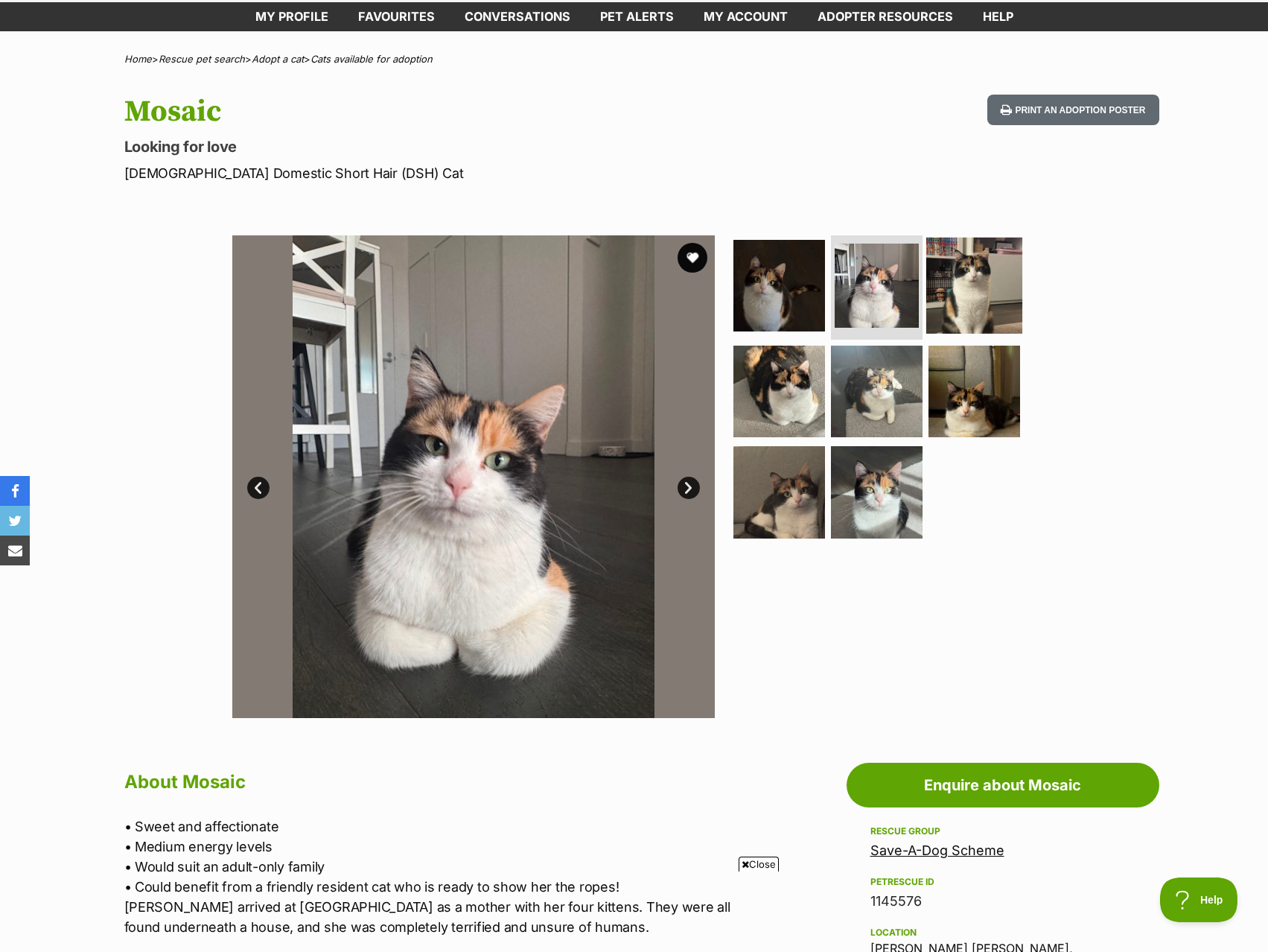
click at [1005, 323] on img at bounding box center [975, 286] width 96 height 96
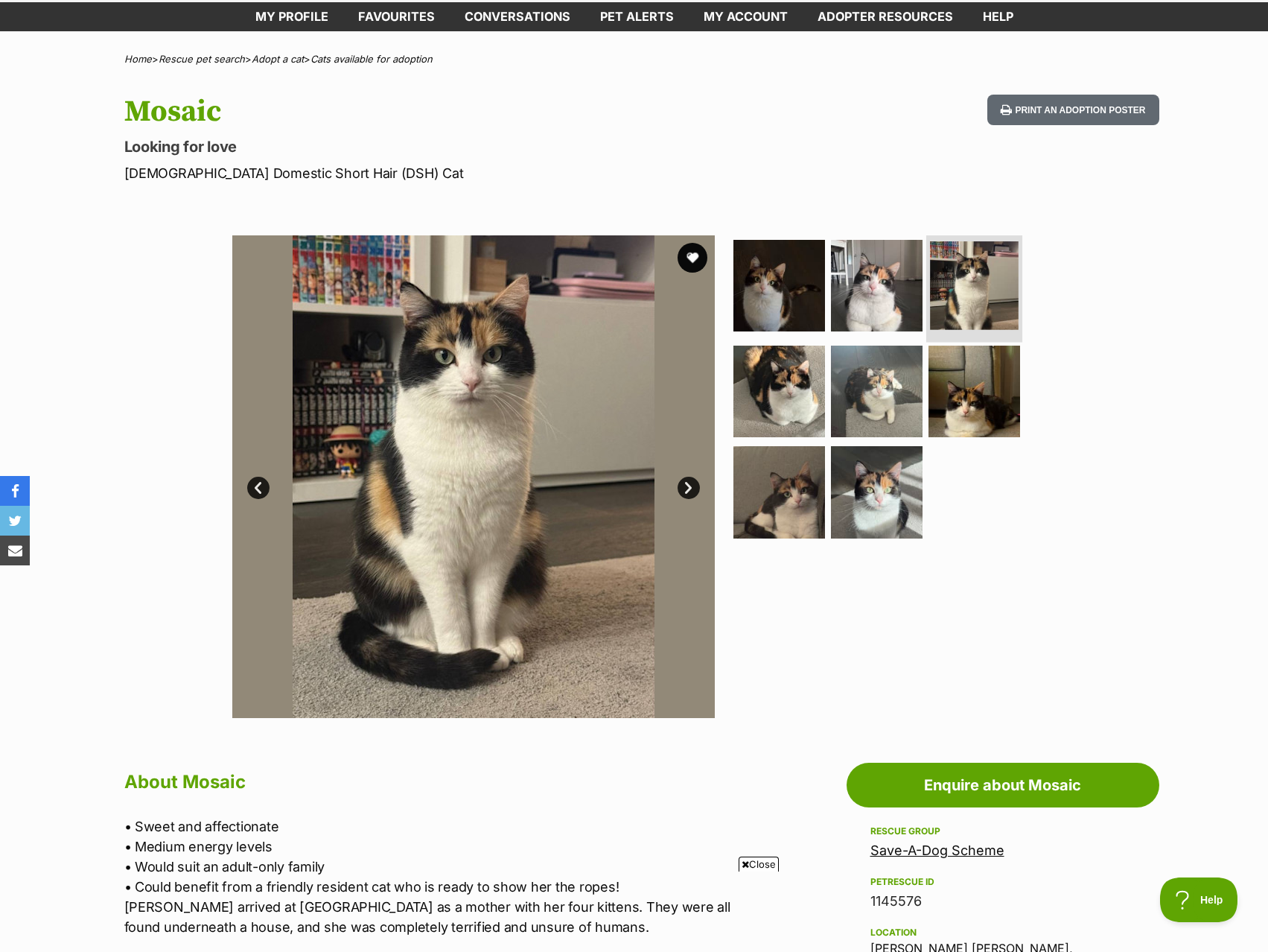
scroll to position [0, 0]
click at [744, 401] on img at bounding box center [779, 390] width 96 height 96
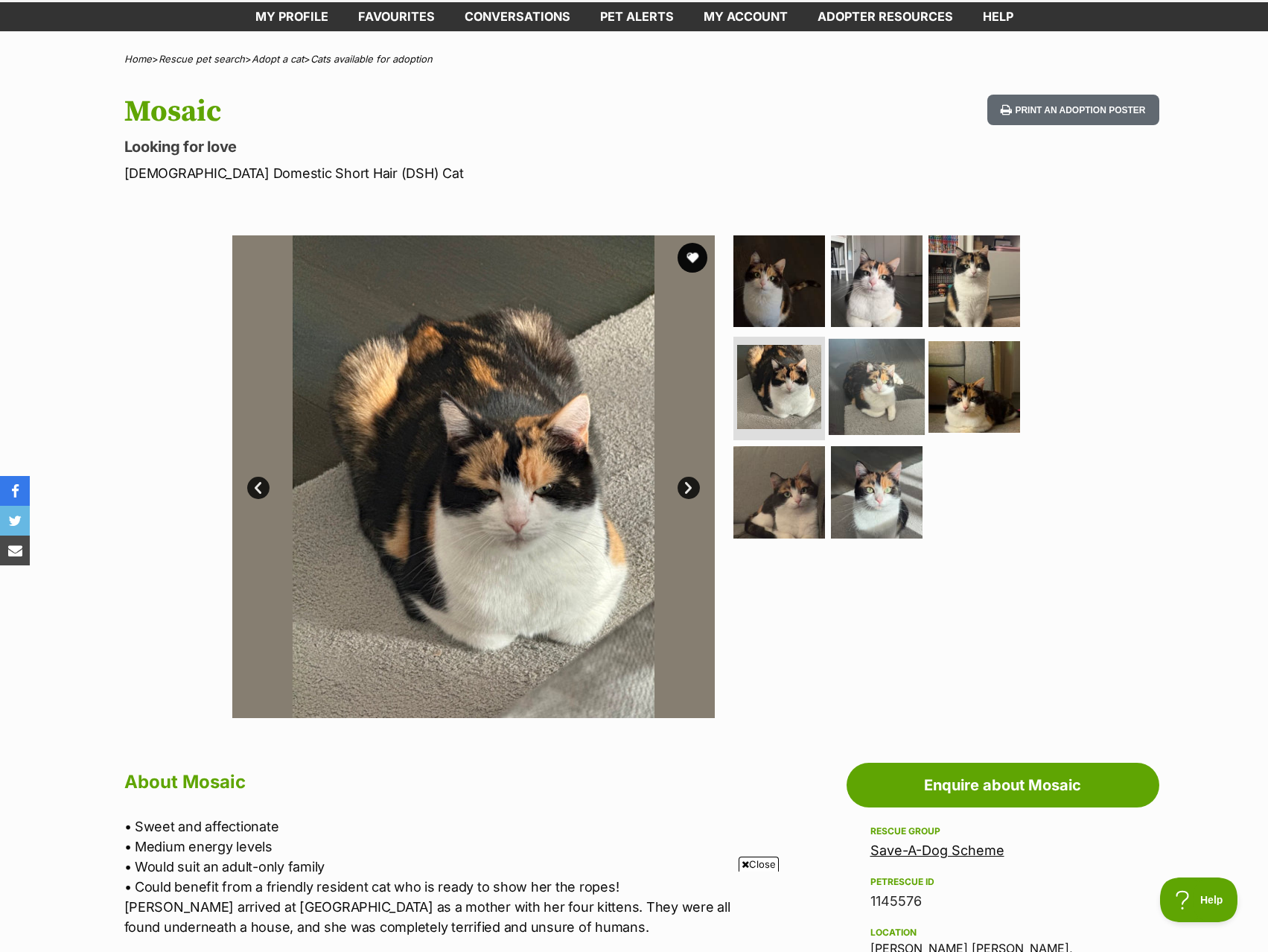
click at [873, 399] on img at bounding box center [877, 386] width 96 height 96
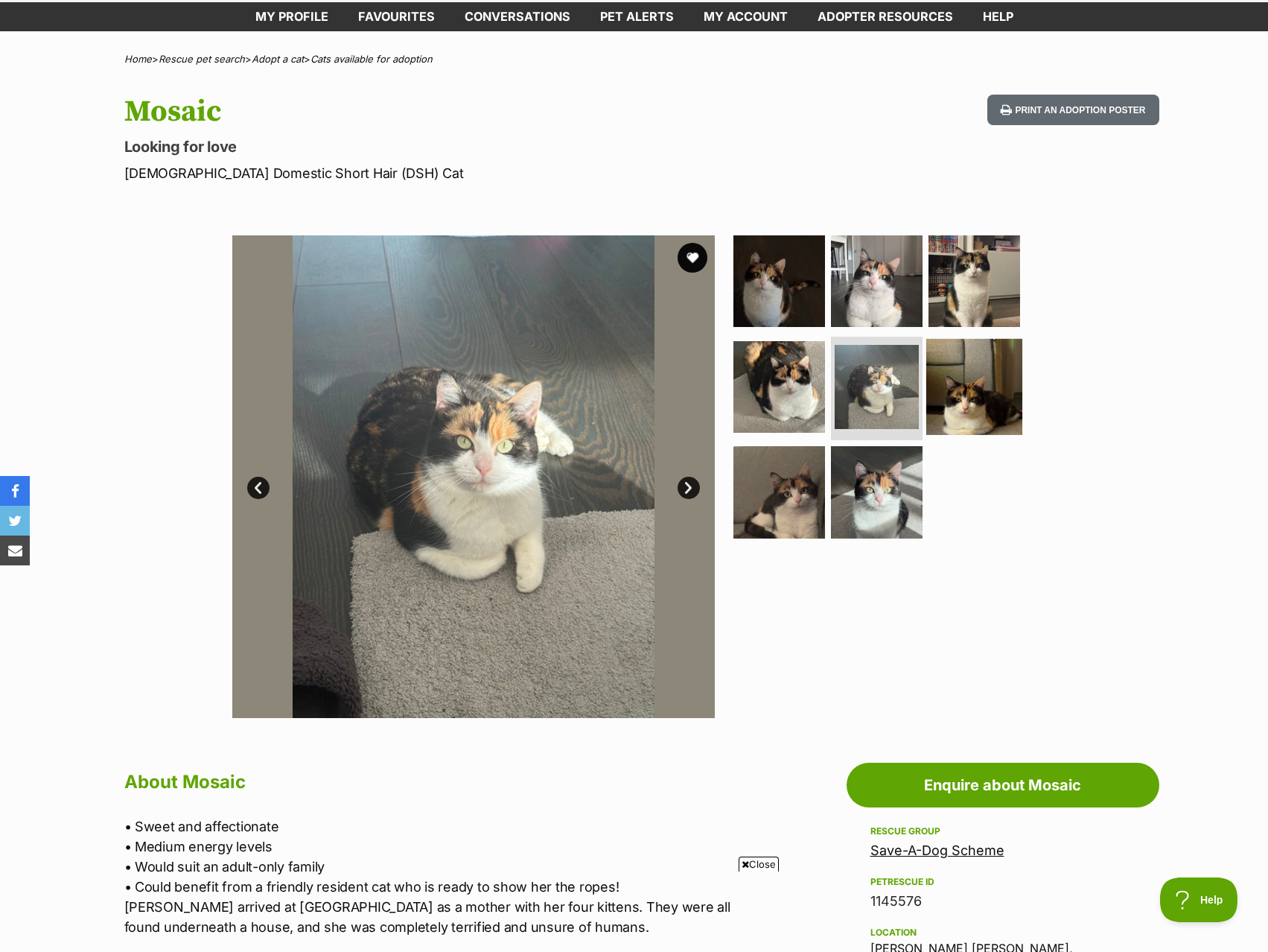
click at [978, 395] on img at bounding box center [975, 386] width 96 height 96
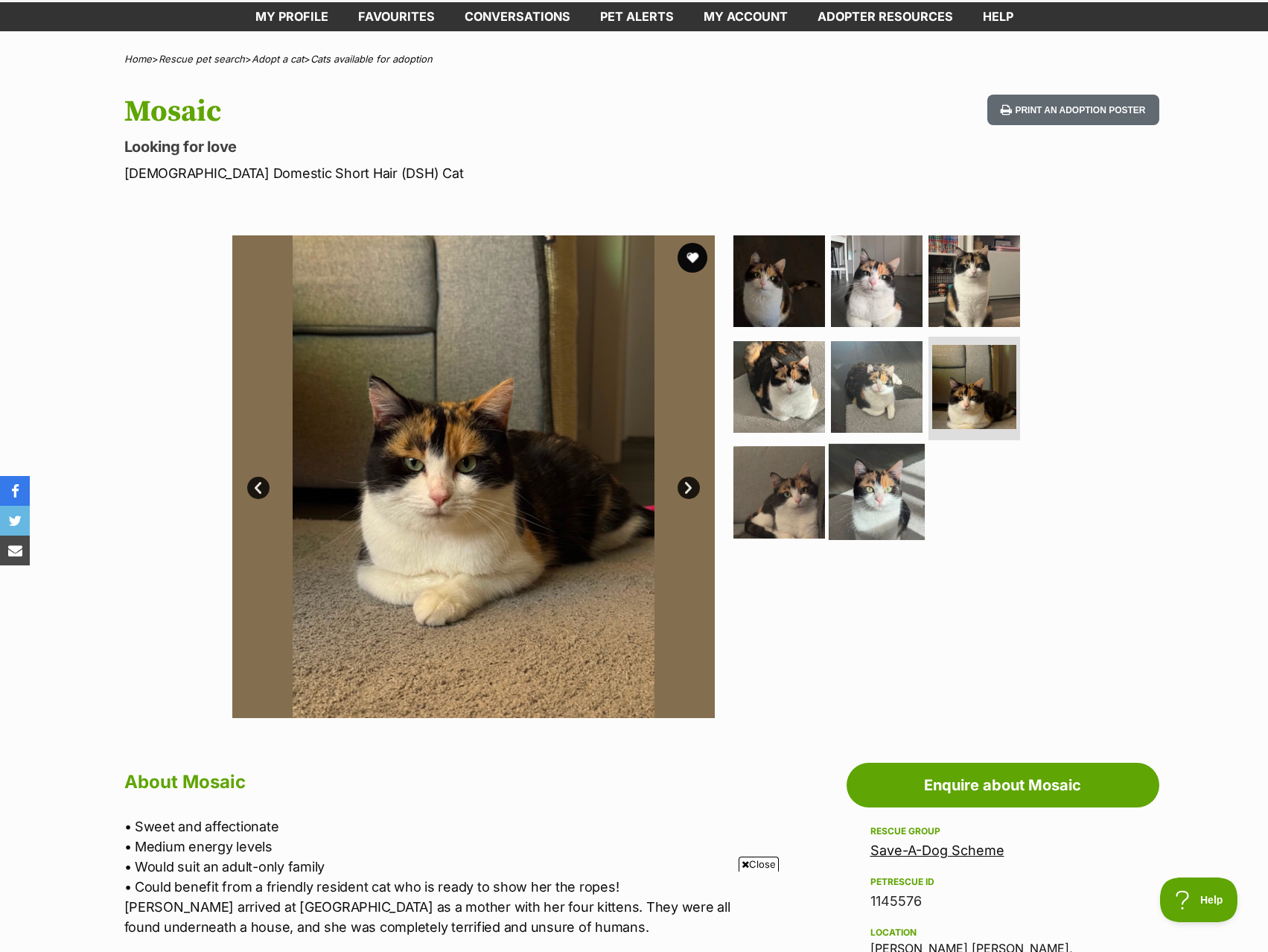
click at [920, 507] on img at bounding box center [877, 492] width 96 height 96
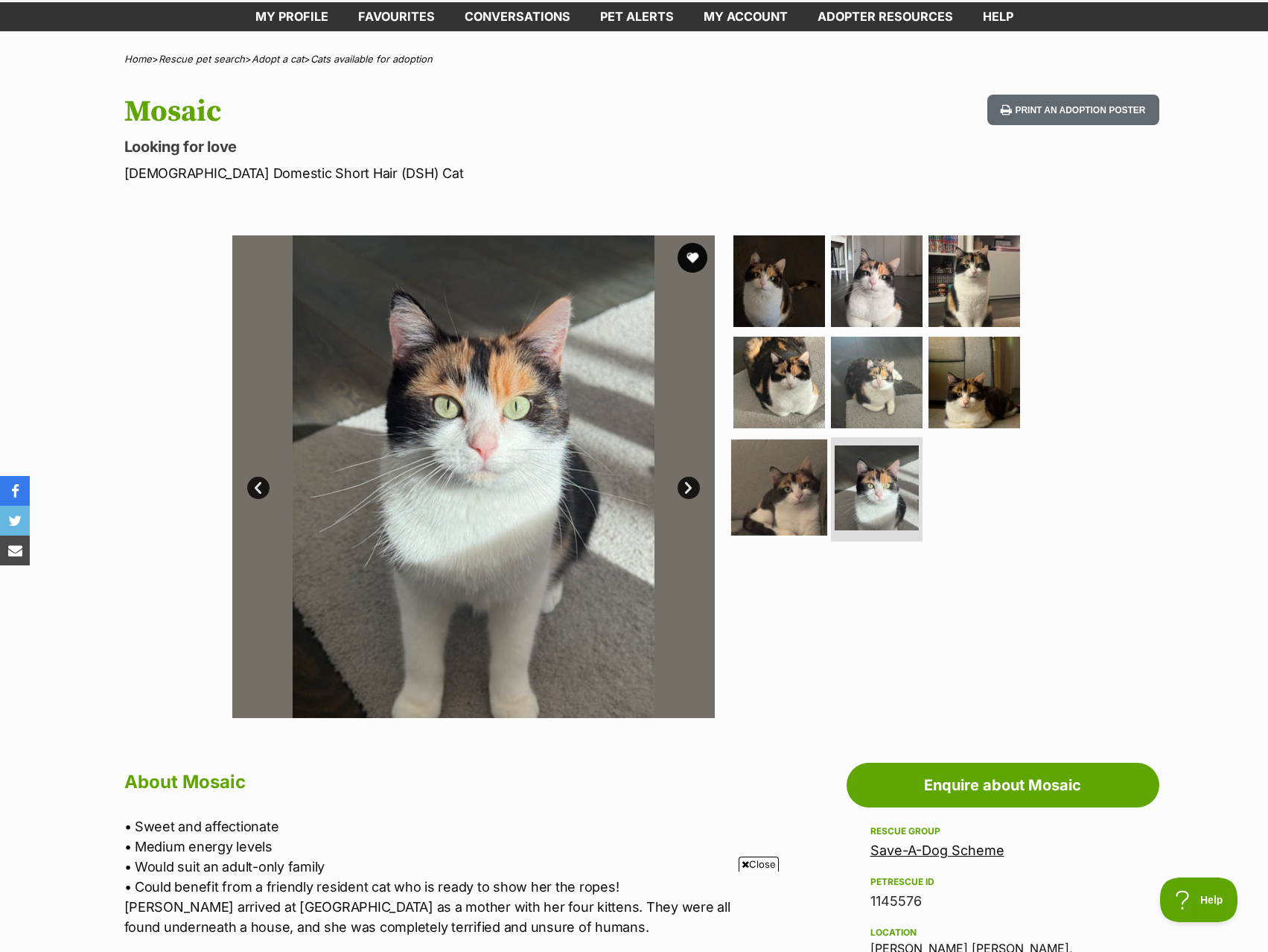
click at [804, 509] on img at bounding box center [779, 487] width 96 height 96
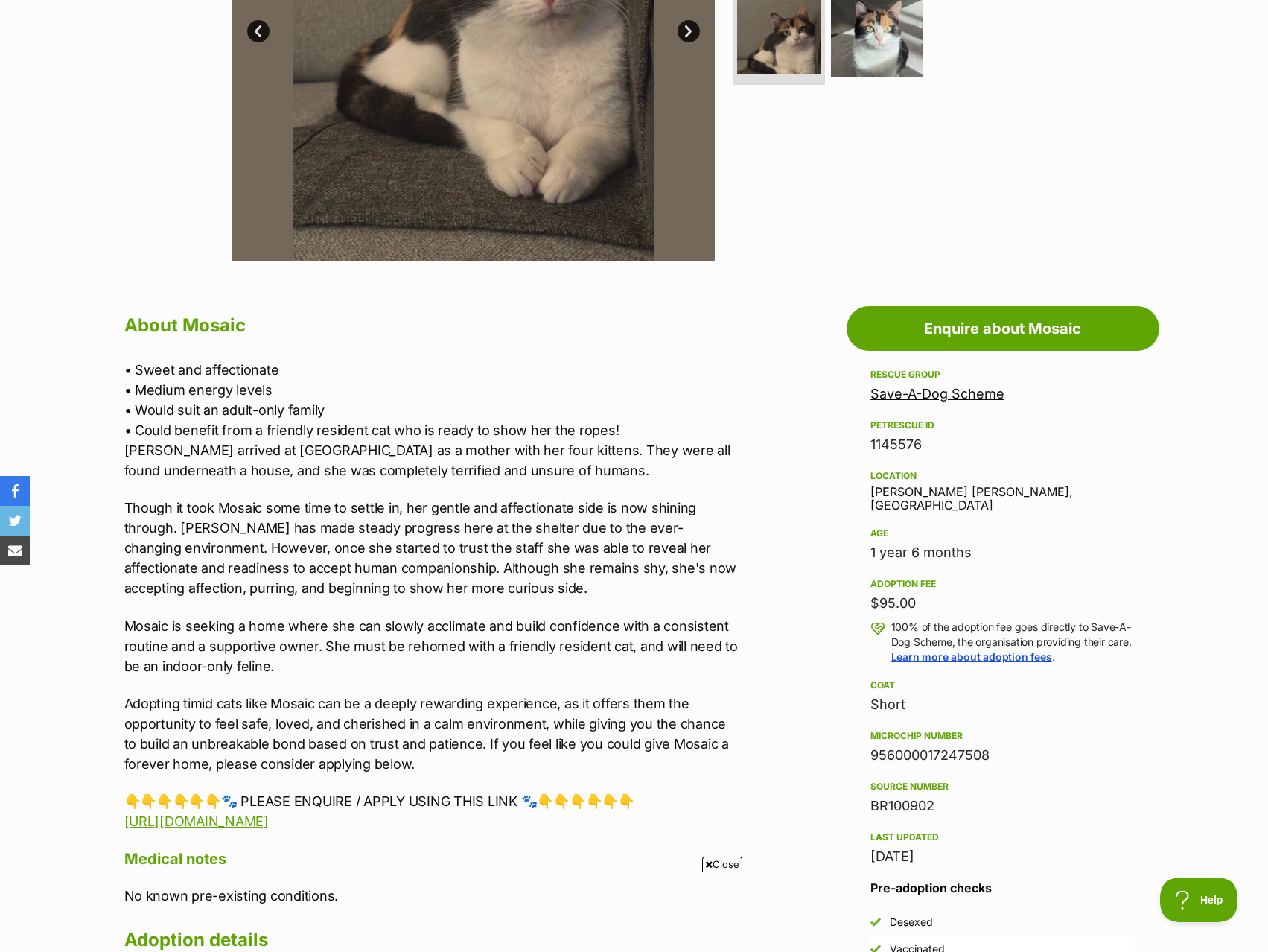
scroll to position [298, 0]
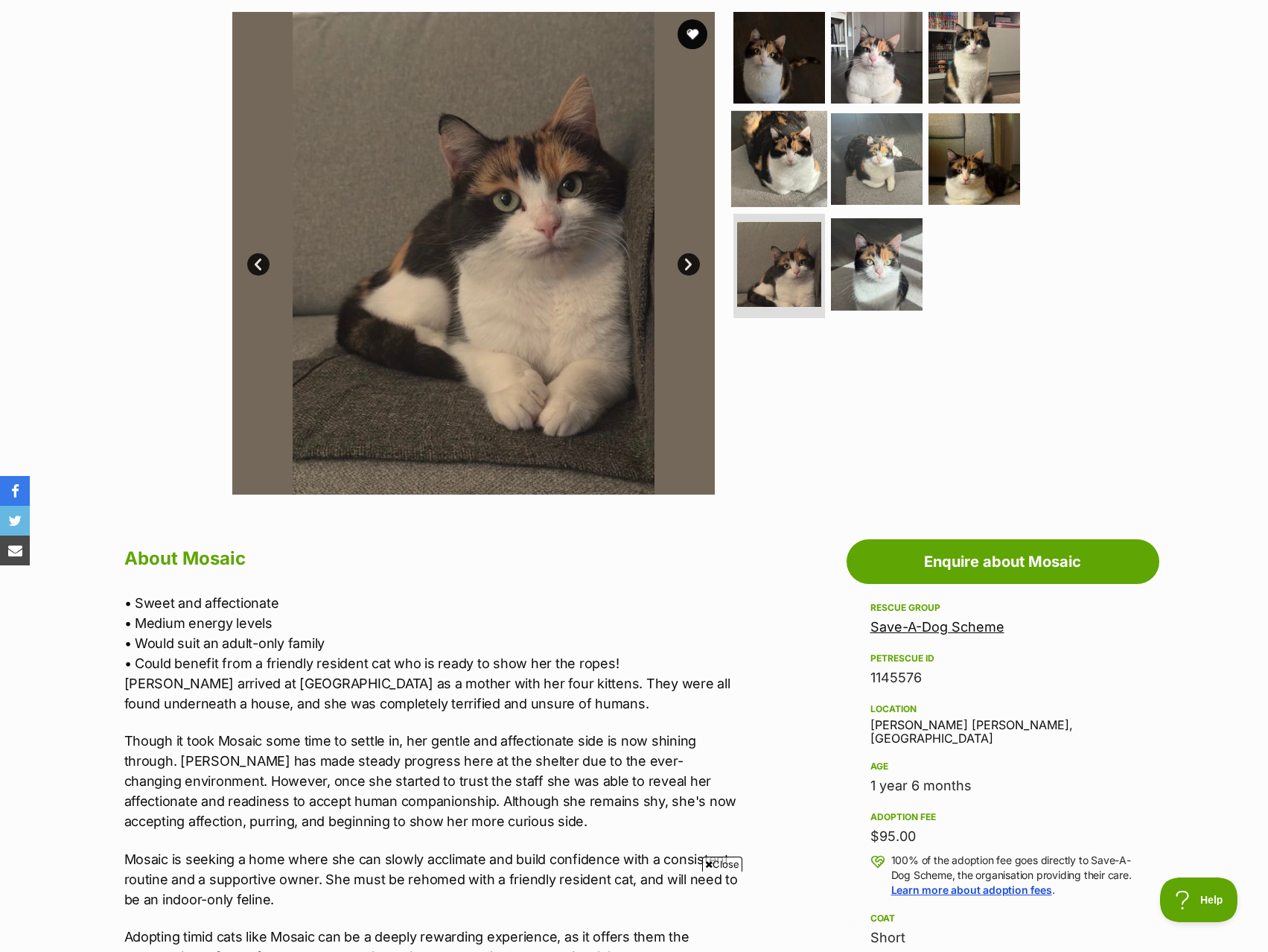
click at [779, 175] on img at bounding box center [779, 159] width 96 height 96
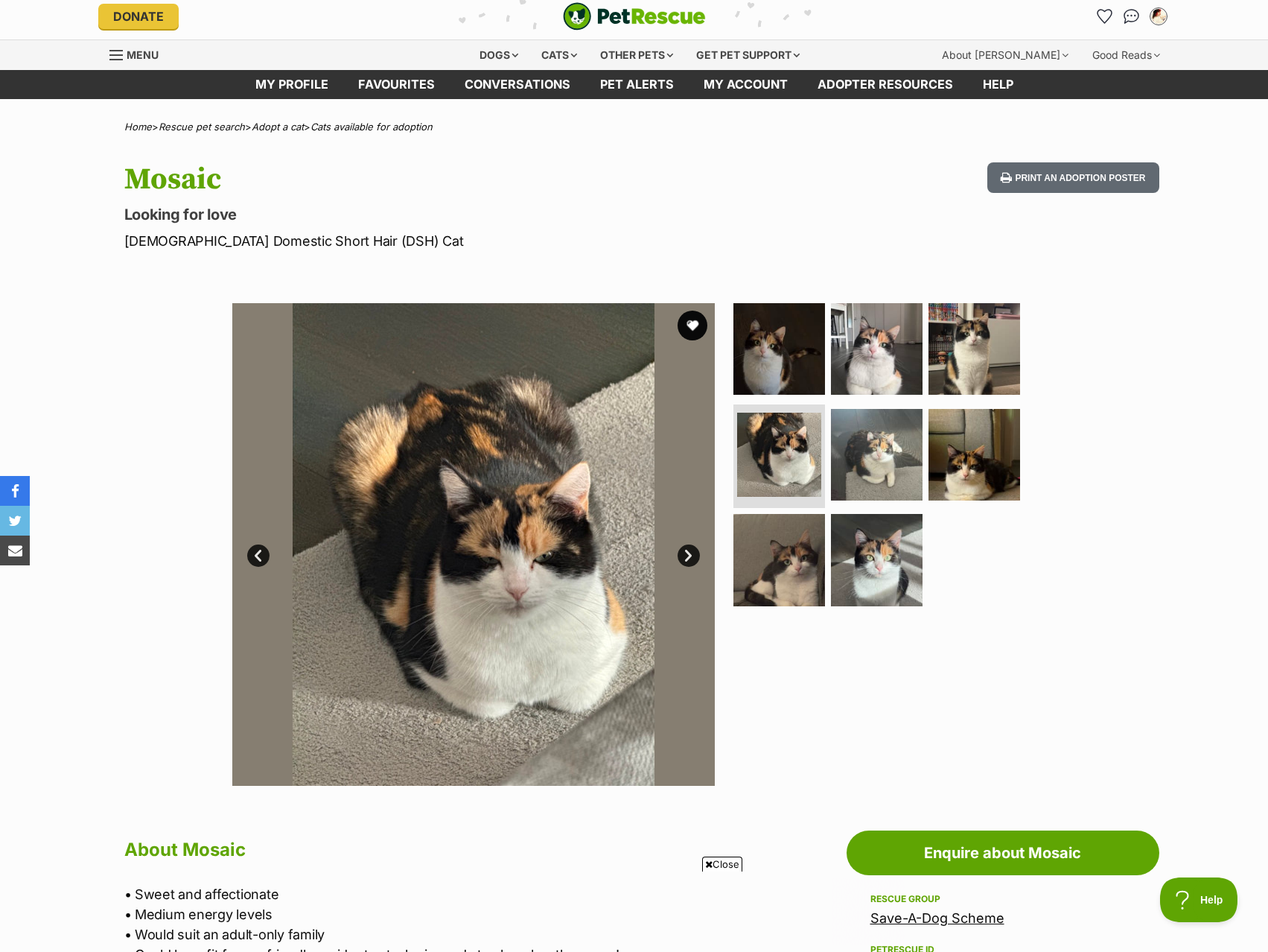
scroll to position [0, 0]
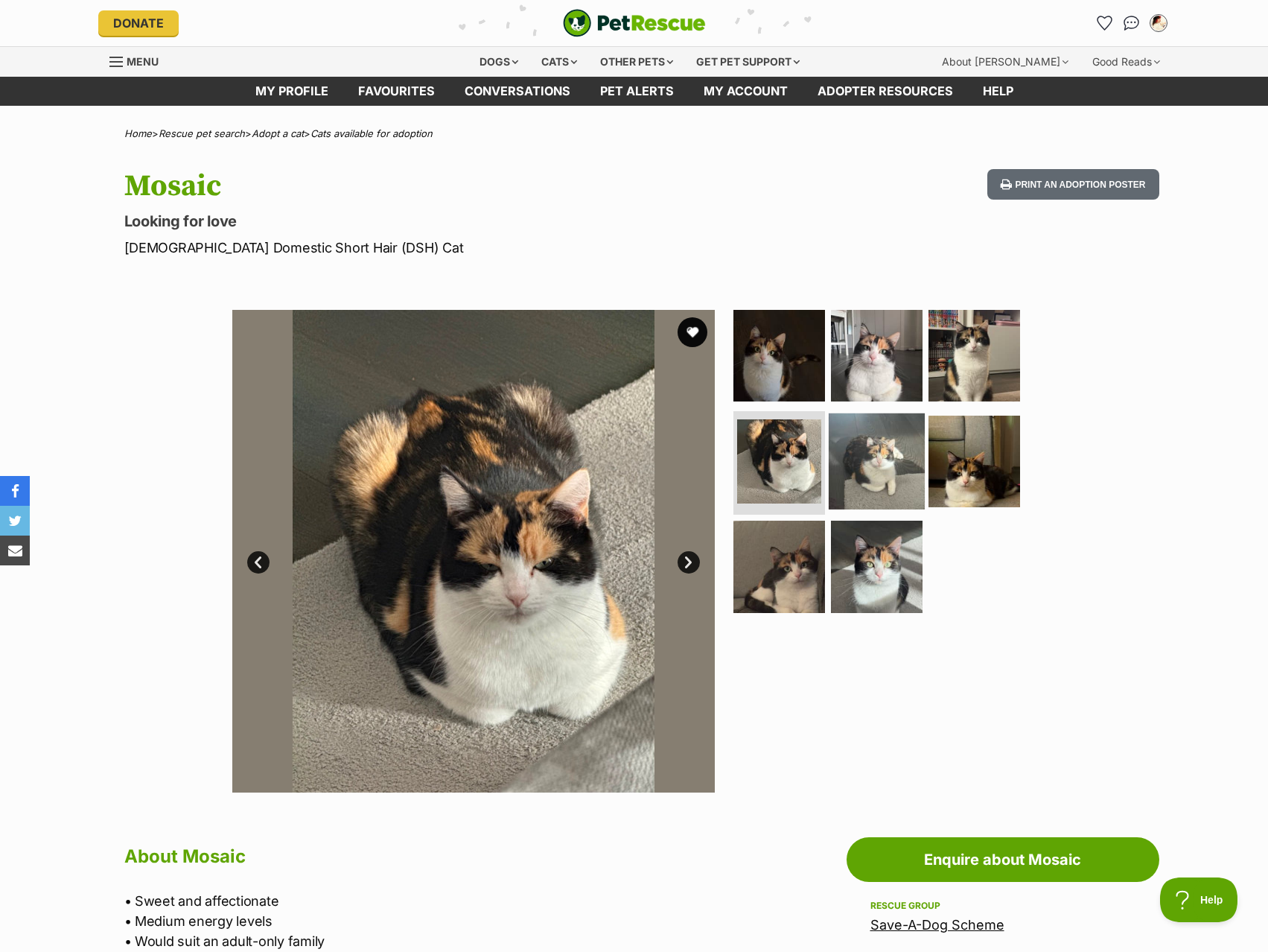
click at [879, 413] on img at bounding box center [877, 460] width 96 height 96
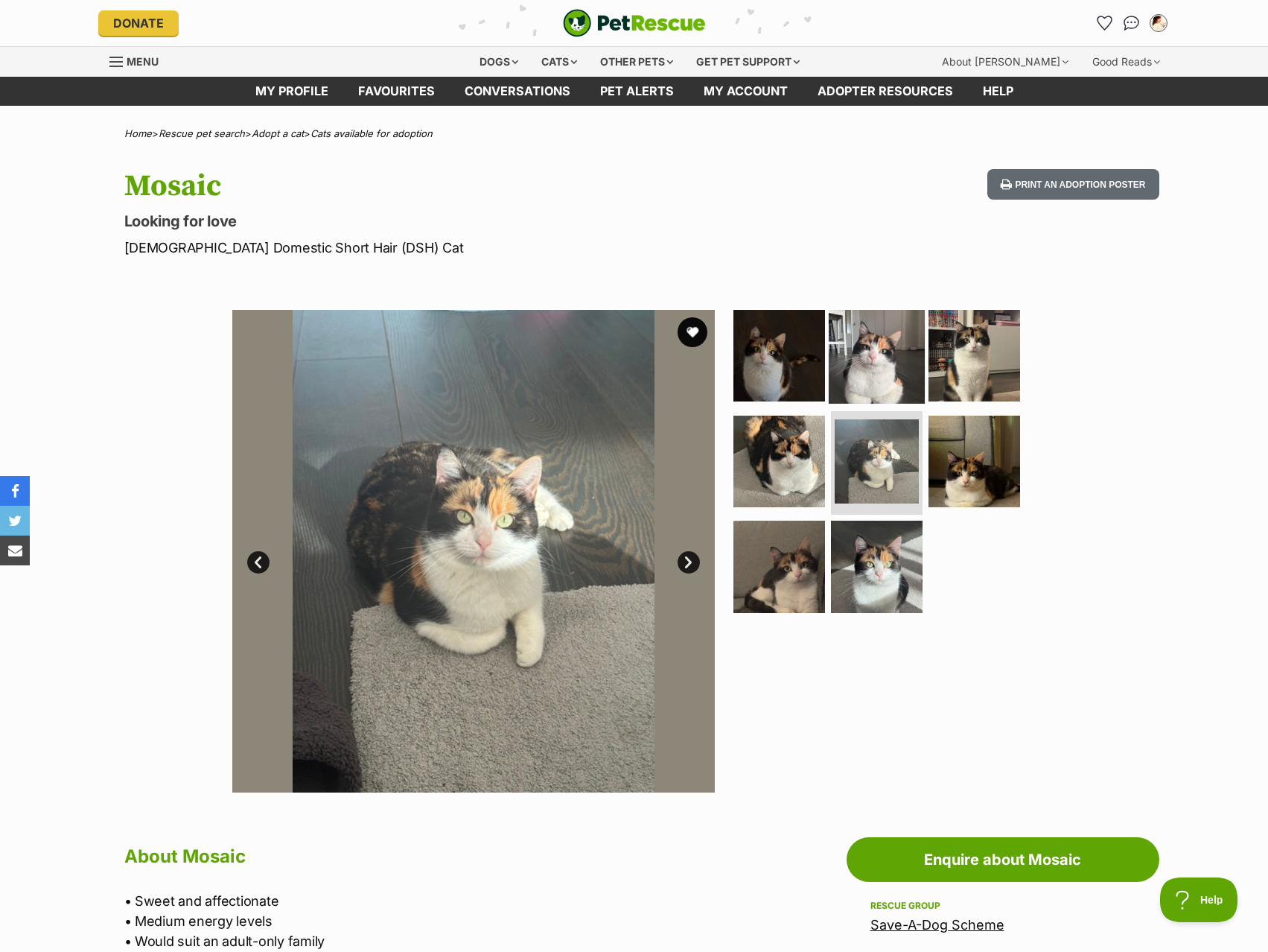
click at [850, 360] on img at bounding box center [877, 356] width 96 height 96
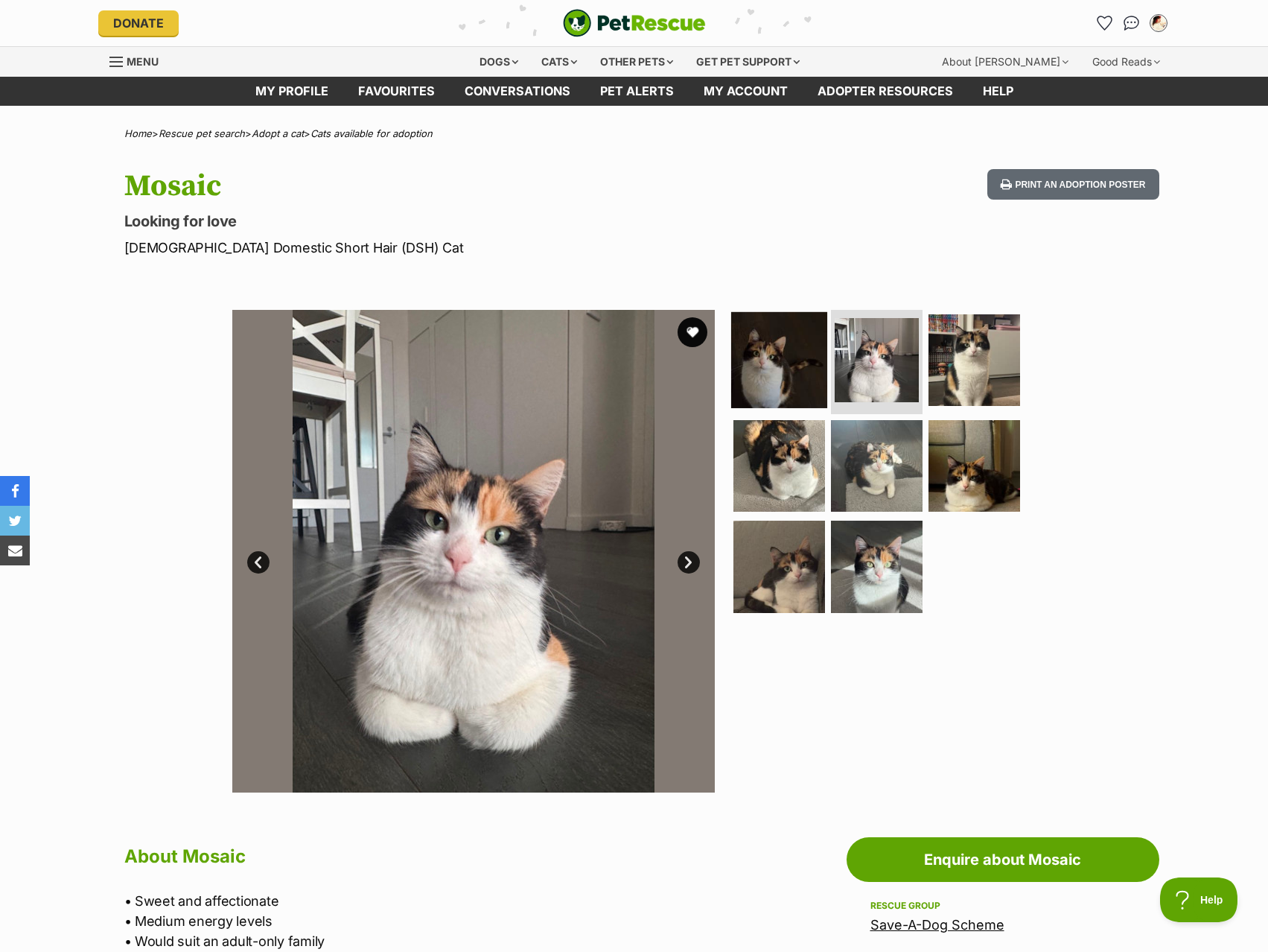
click at [798, 348] on img at bounding box center [779, 360] width 96 height 96
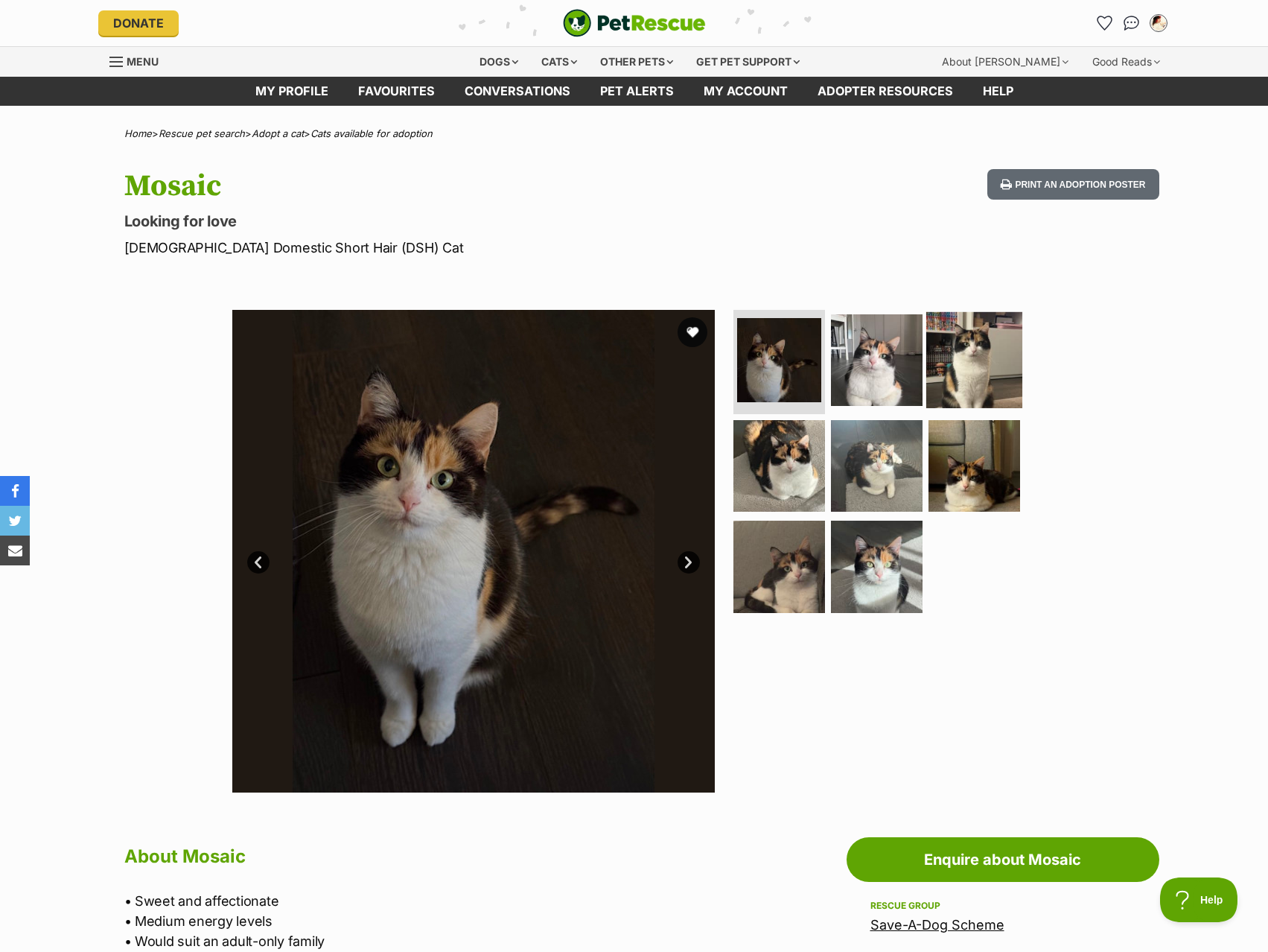
click at [947, 354] on img at bounding box center [975, 360] width 96 height 96
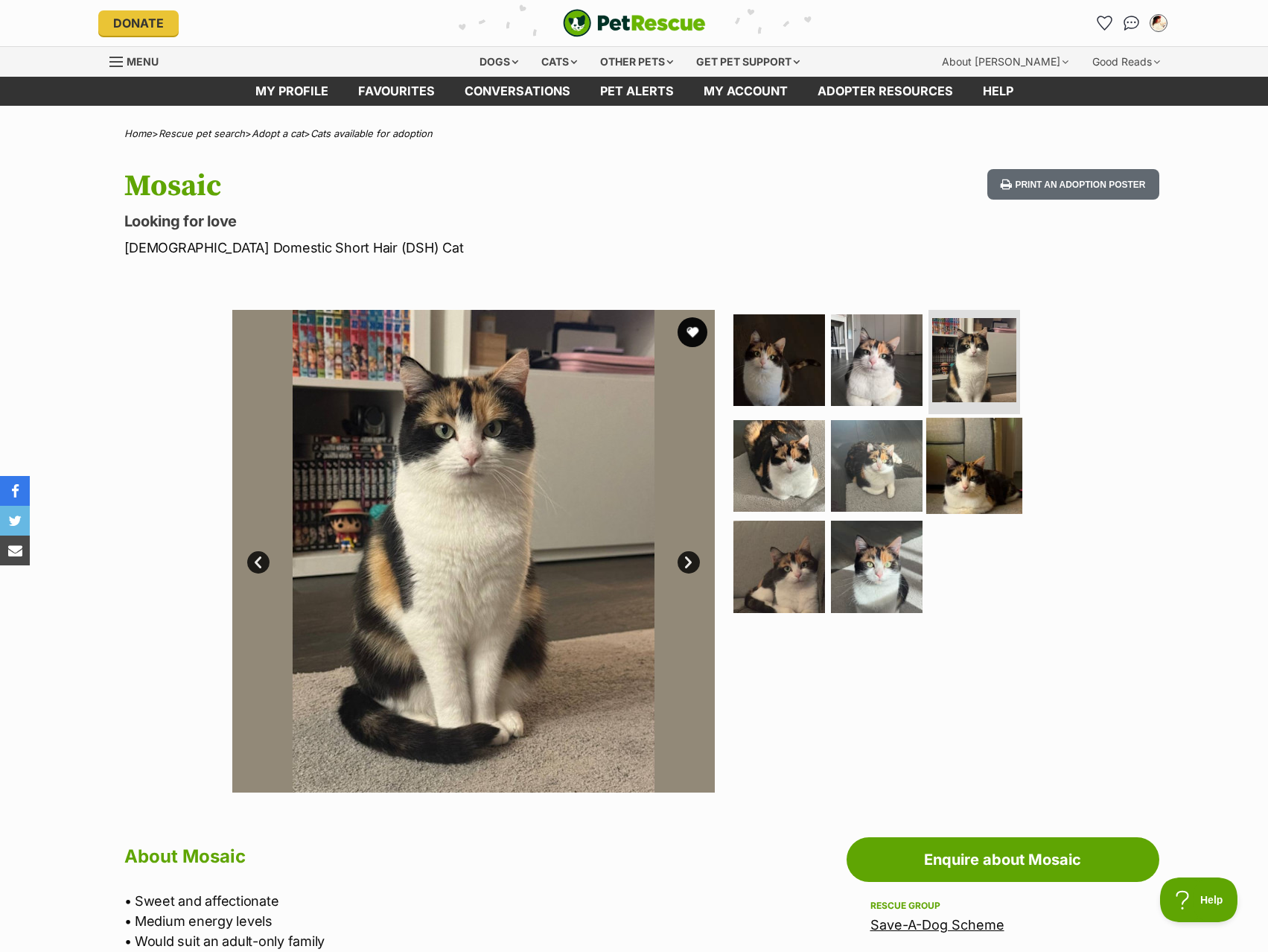
click at [975, 456] on img at bounding box center [975, 465] width 96 height 96
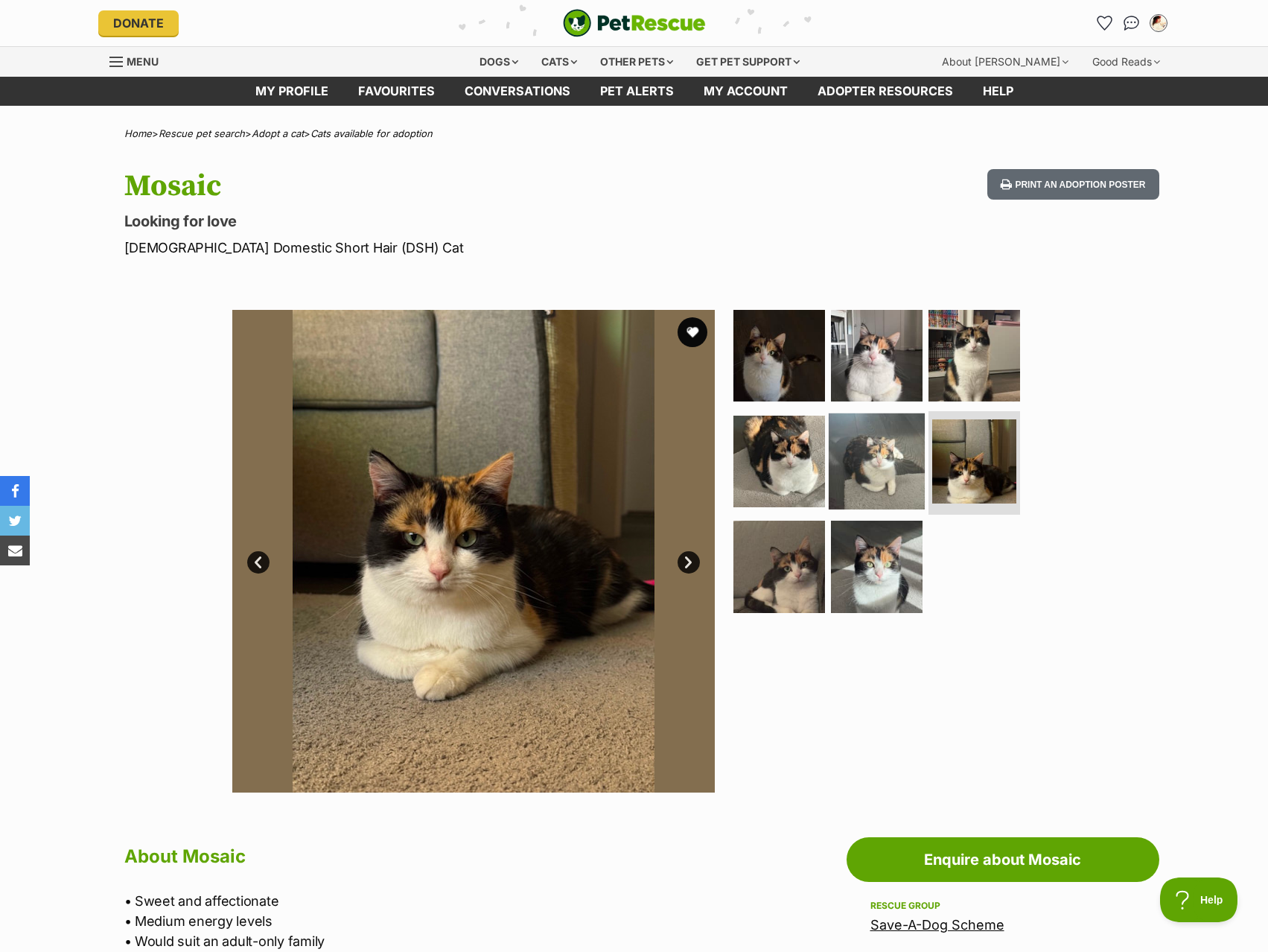
click at [867, 486] on img at bounding box center [877, 460] width 96 height 96
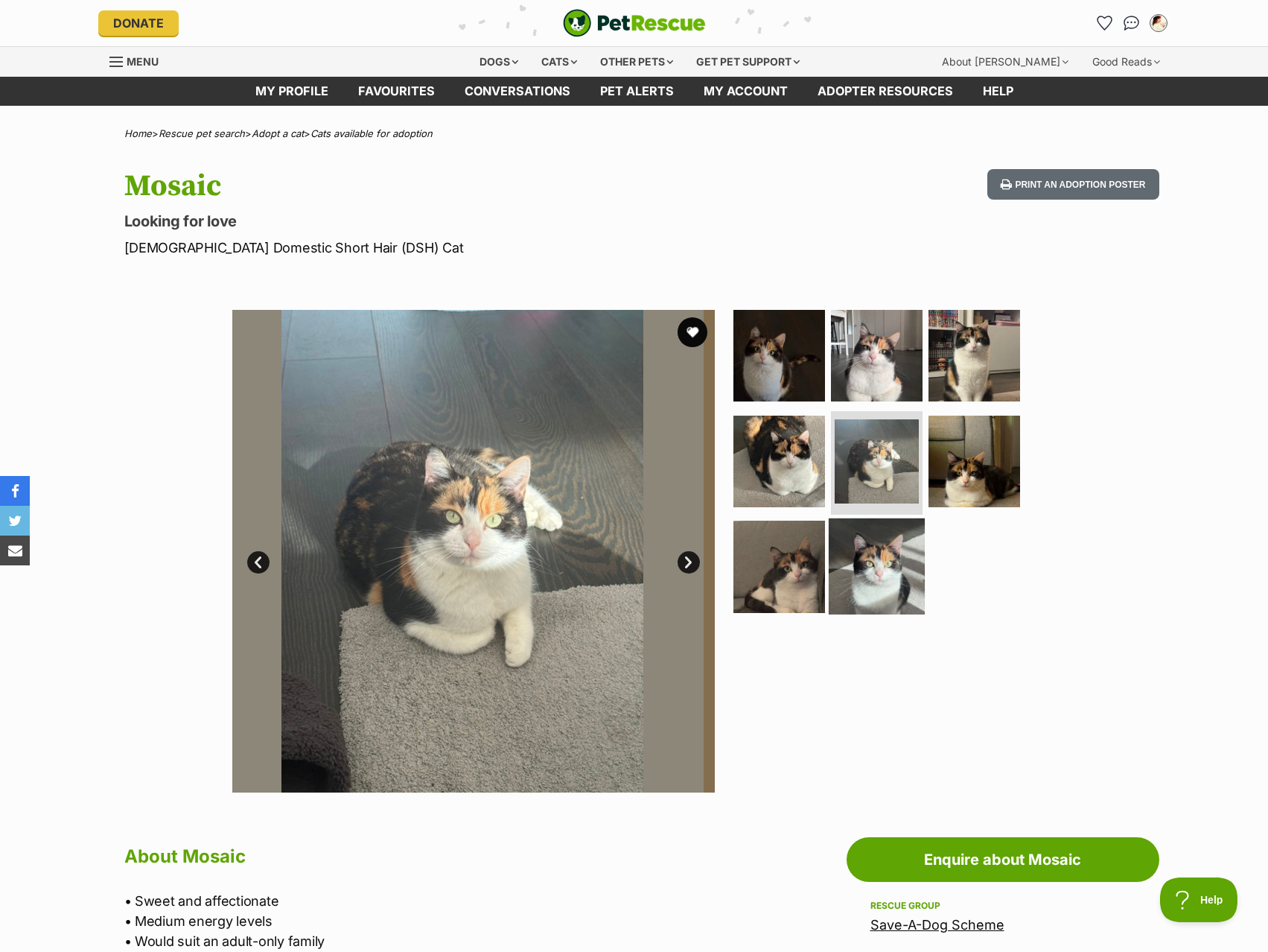
click at [866, 553] on img at bounding box center [877, 567] width 96 height 96
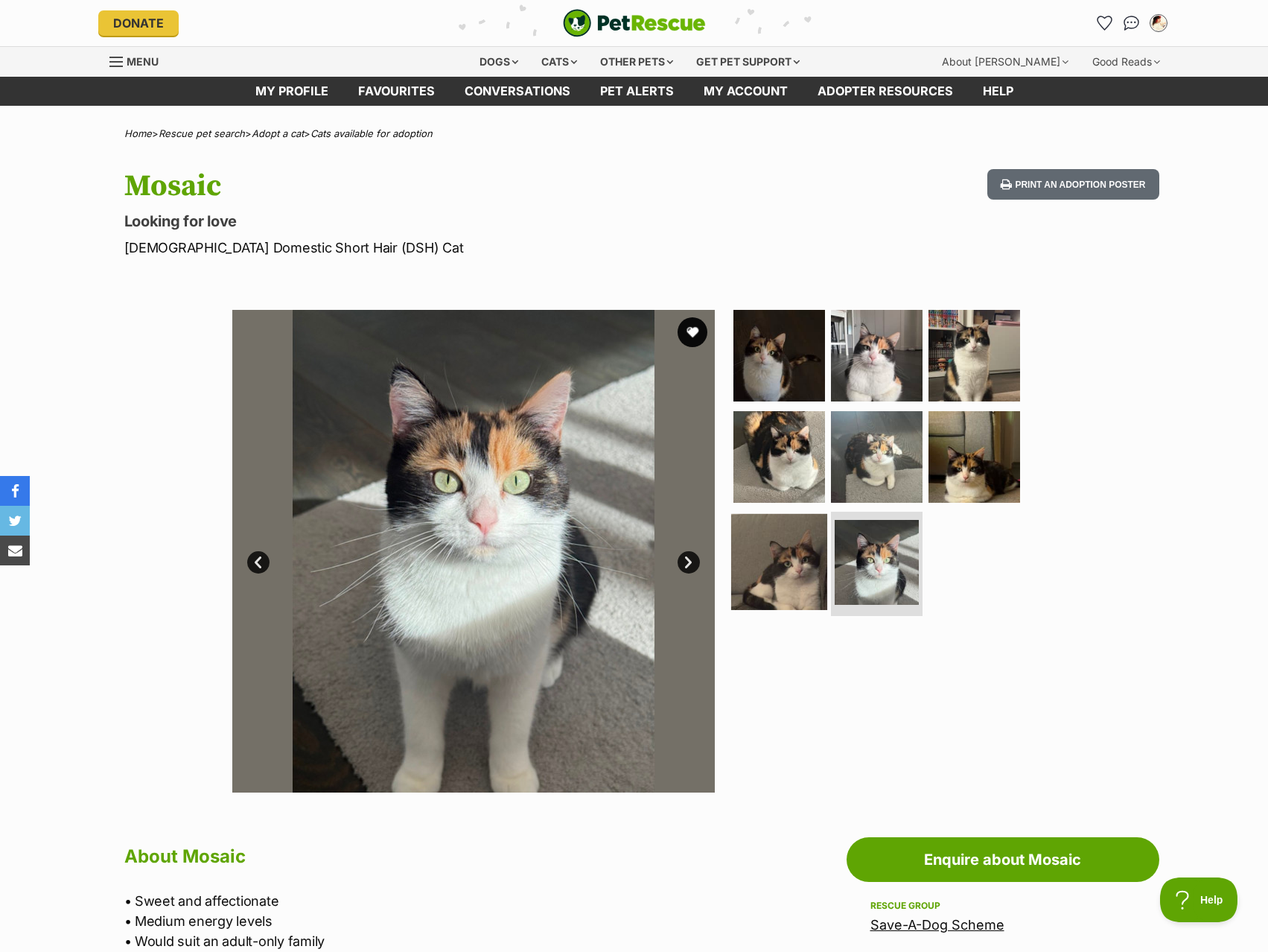
click at [781, 557] on img at bounding box center [779, 562] width 96 height 96
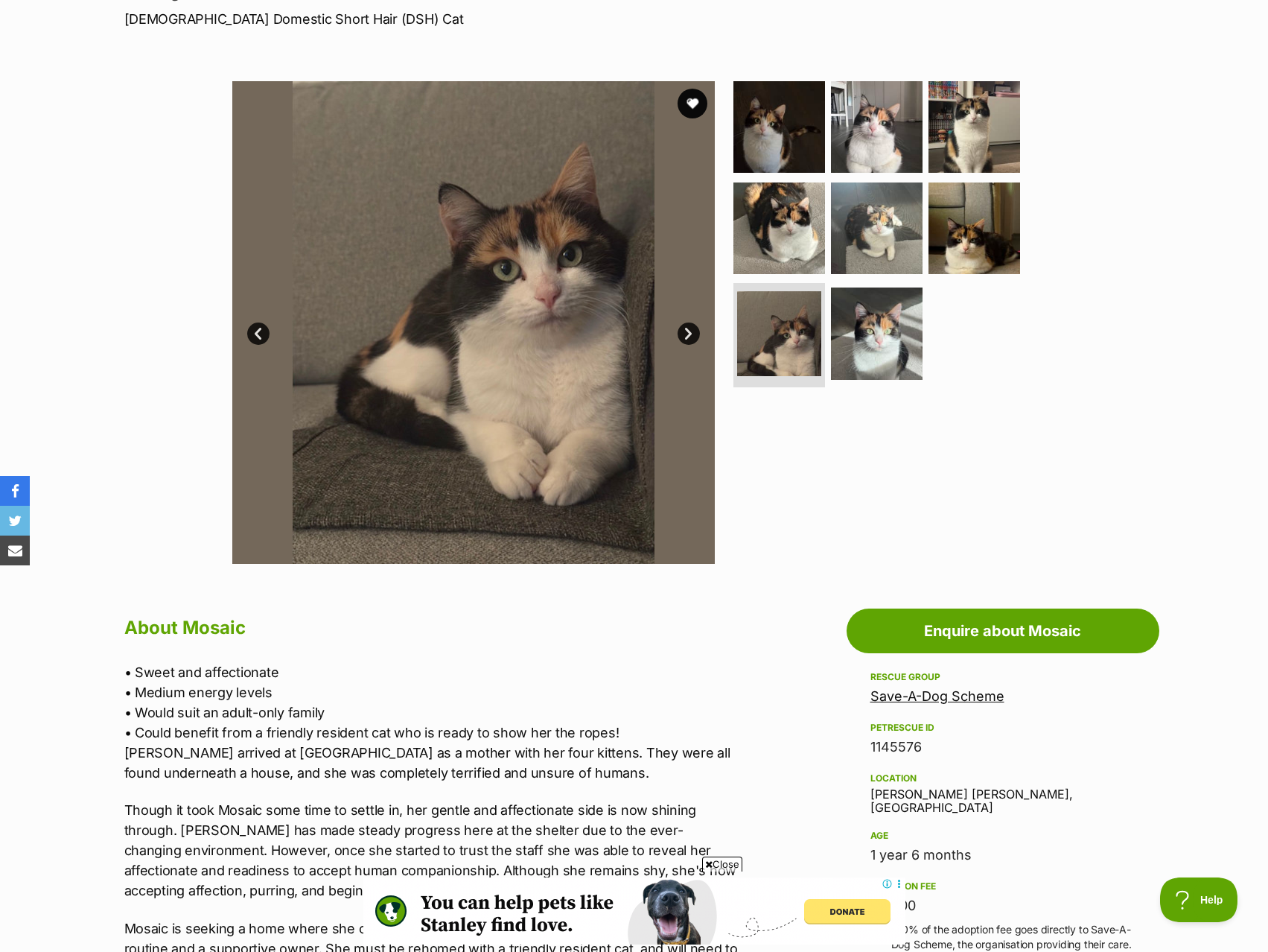
scroll to position [223, 0]
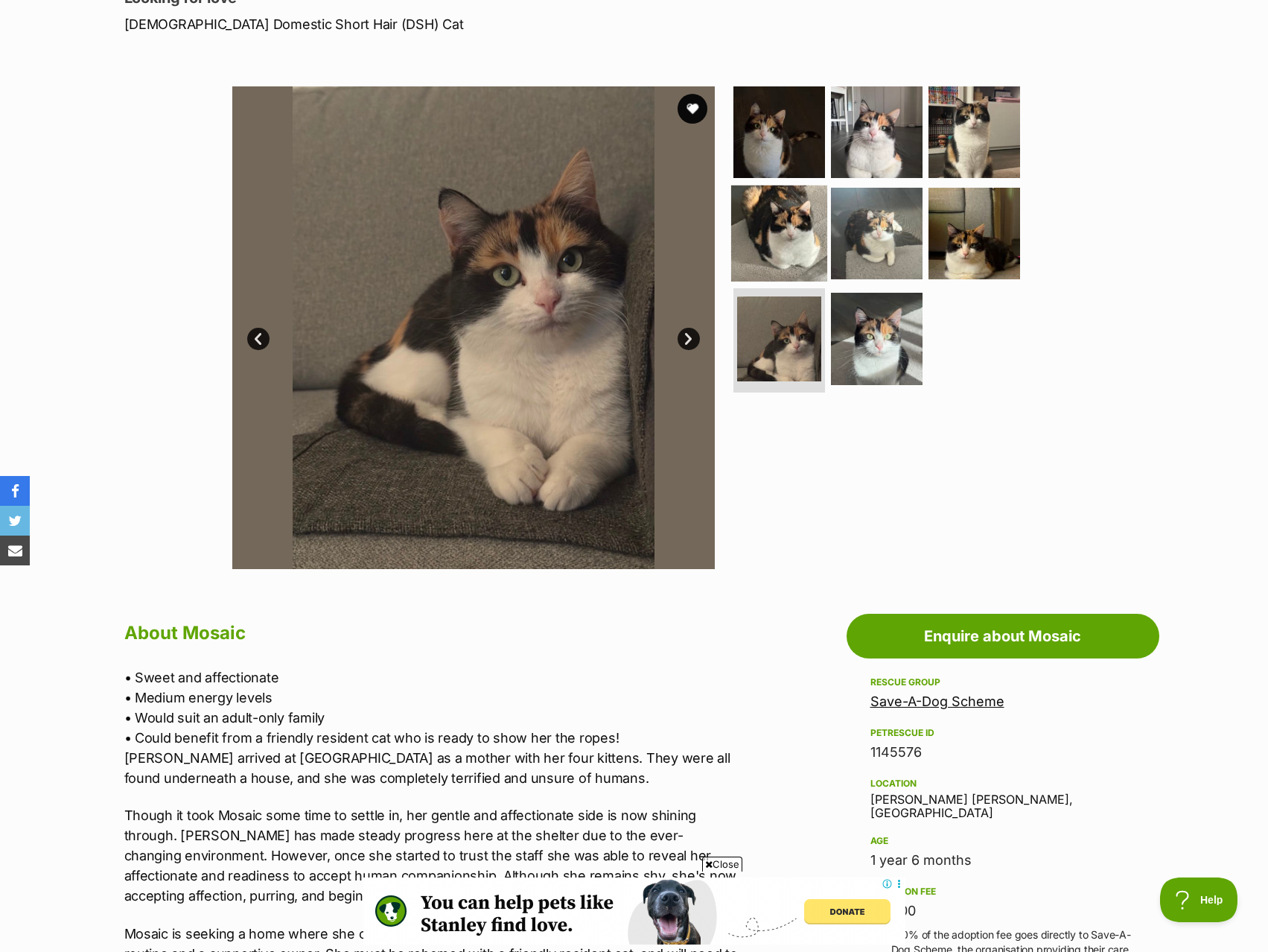
click at [782, 236] on img at bounding box center [779, 233] width 96 height 96
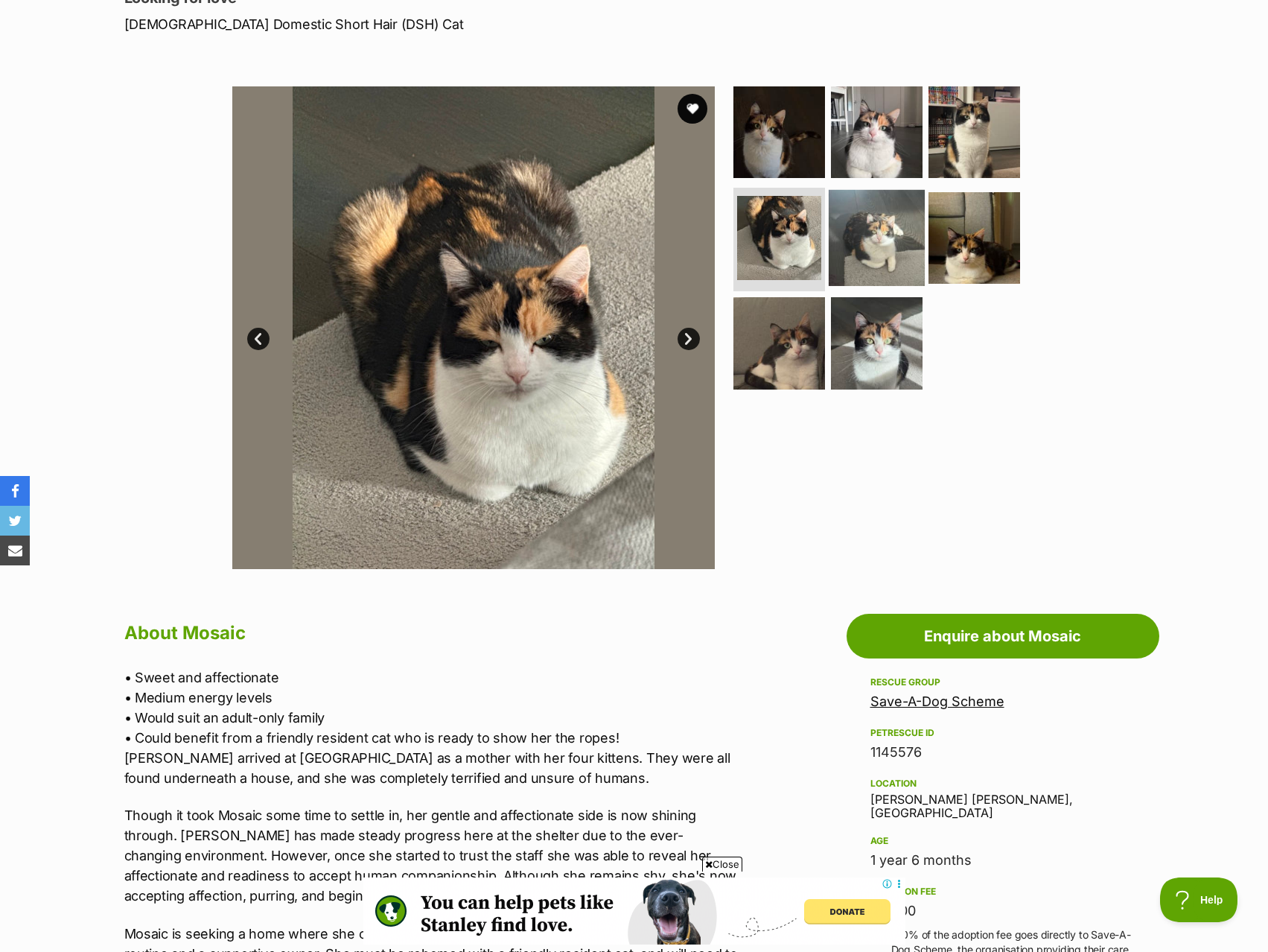
click at [897, 237] on img at bounding box center [877, 237] width 96 height 96
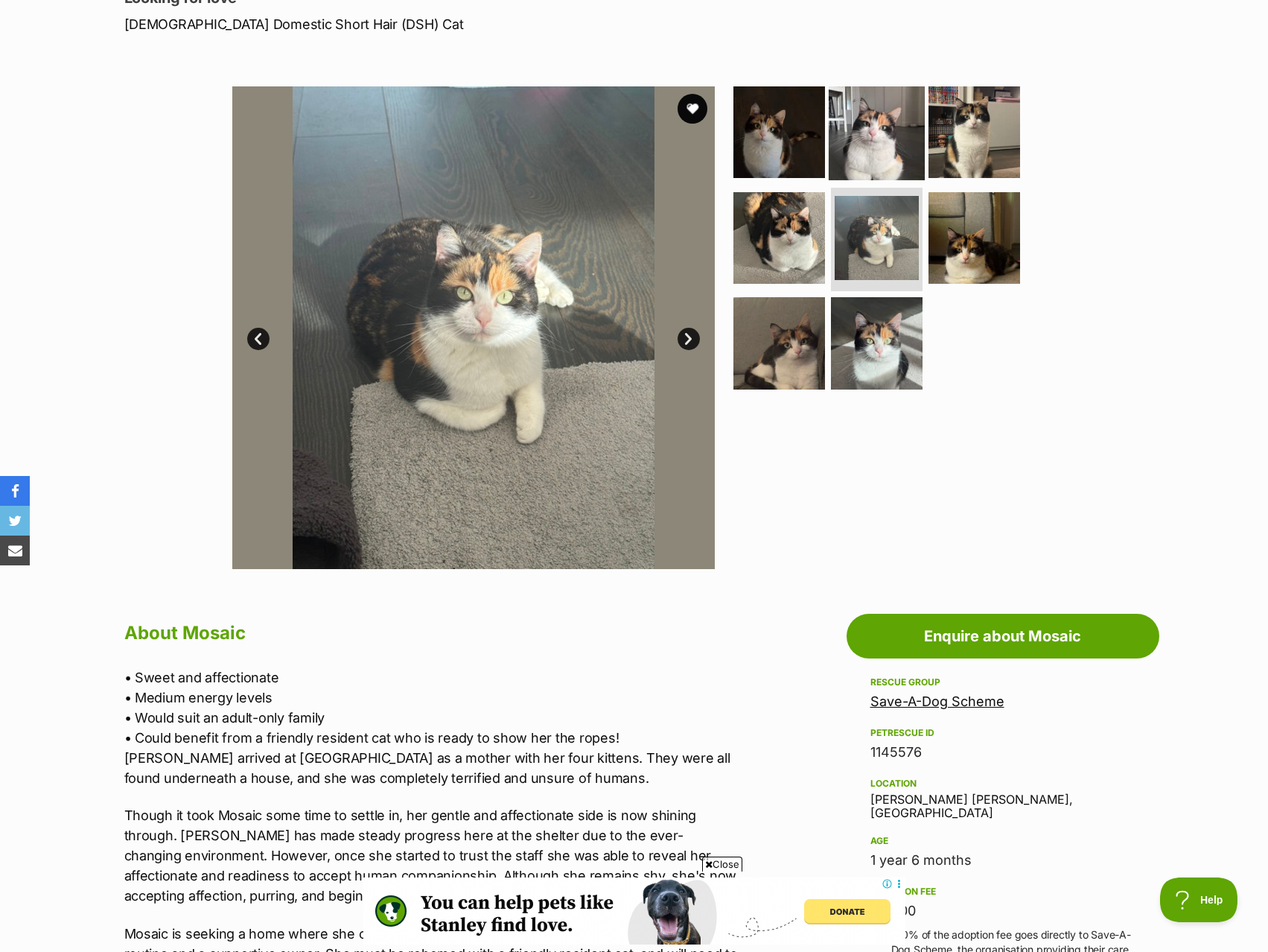
click at [893, 153] on img at bounding box center [877, 132] width 96 height 96
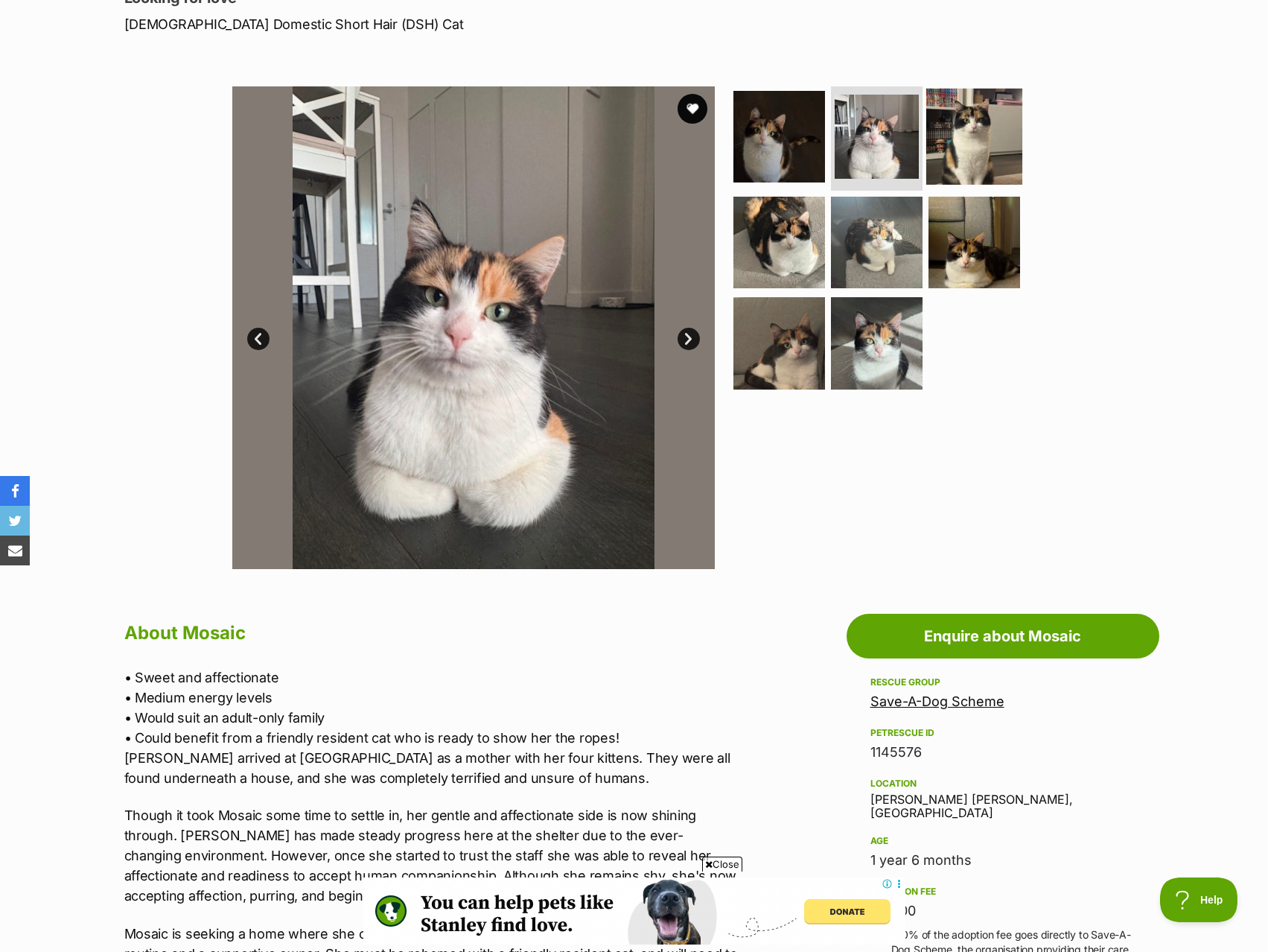
click at [988, 154] on img at bounding box center [975, 137] width 96 height 96
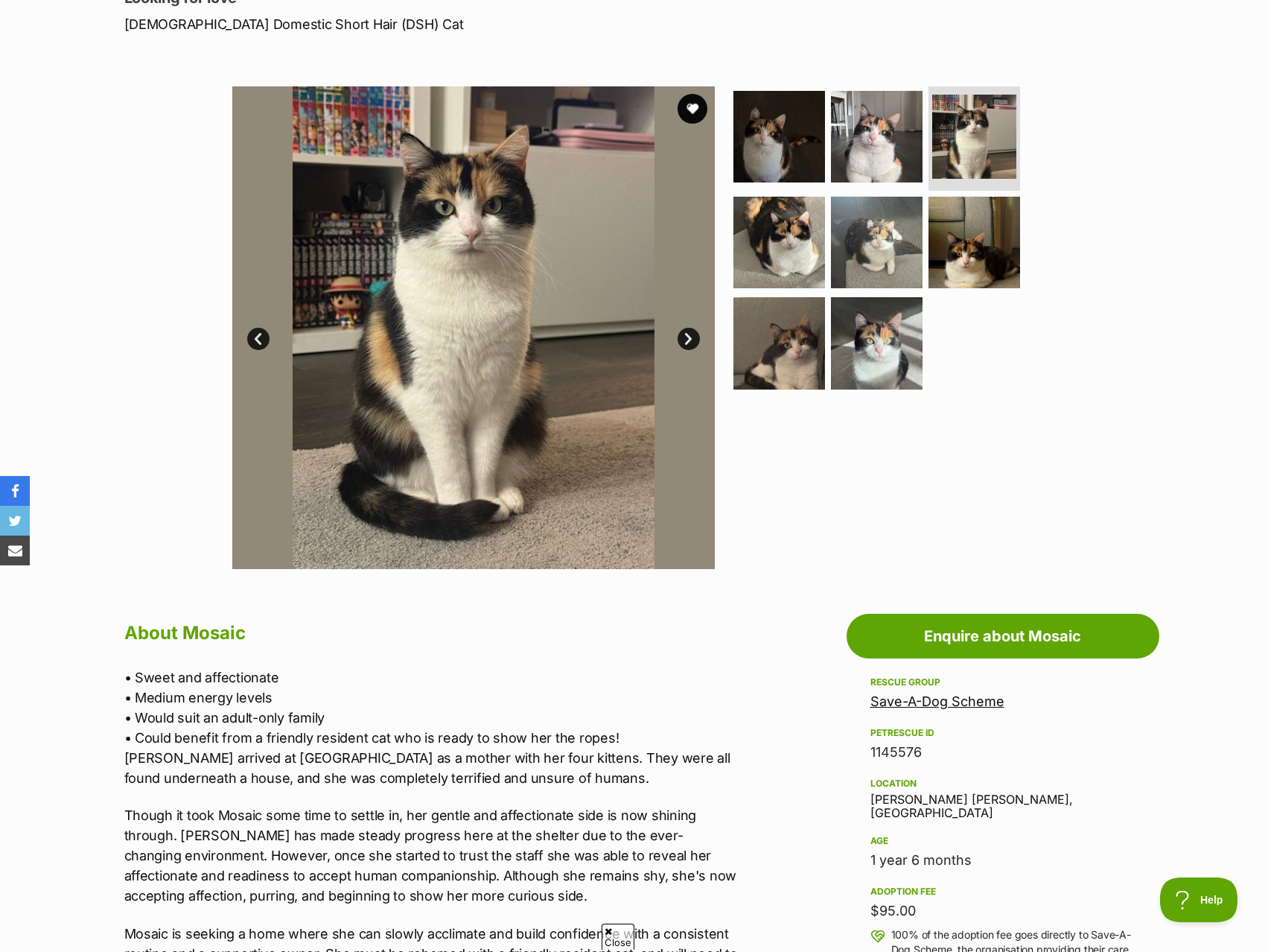
scroll to position [0, 0]
click at [787, 243] on img at bounding box center [779, 242] width 96 height 96
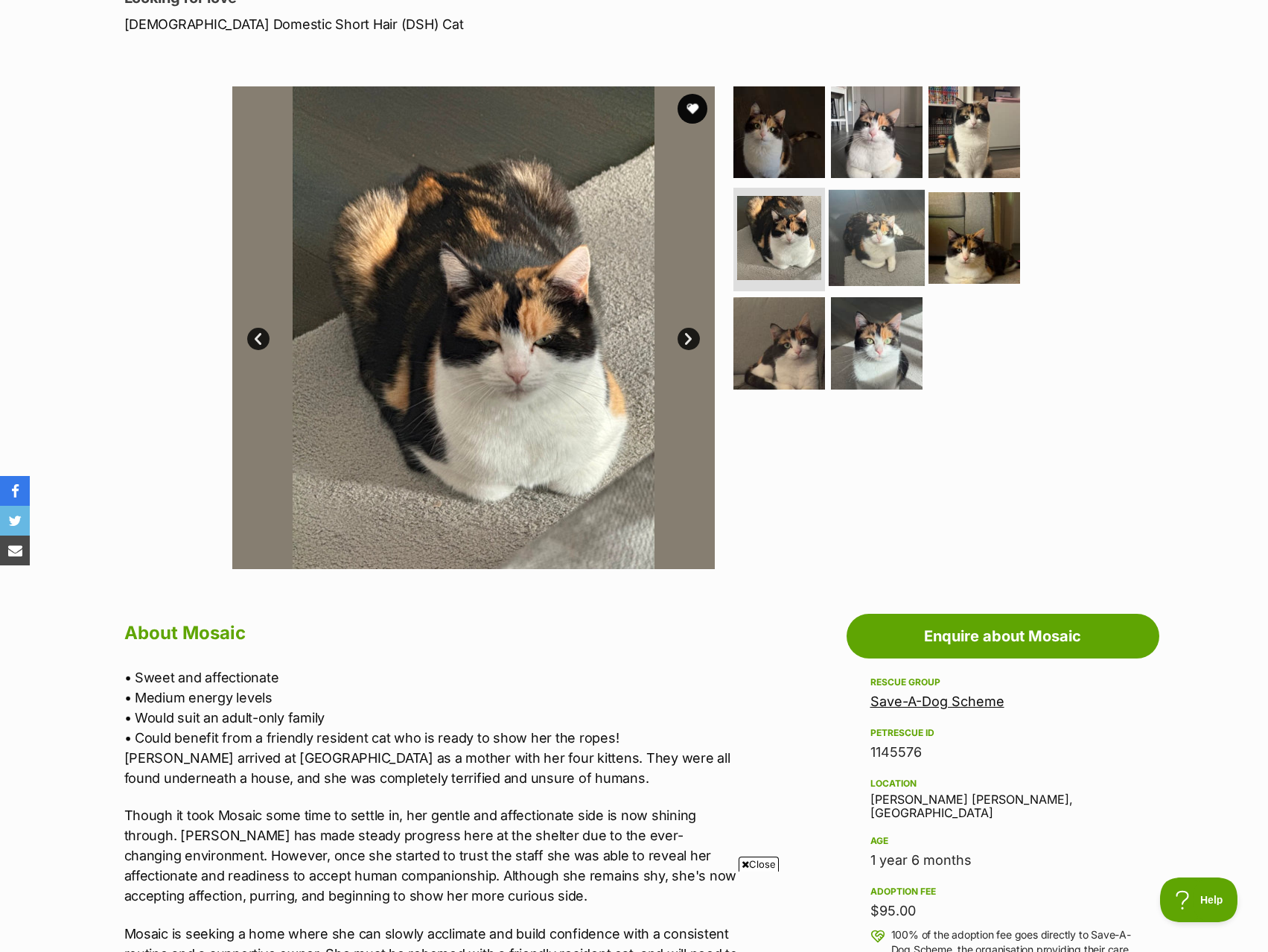
click at [845, 236] on img at bounding box center [877, 237] width 96 height 96
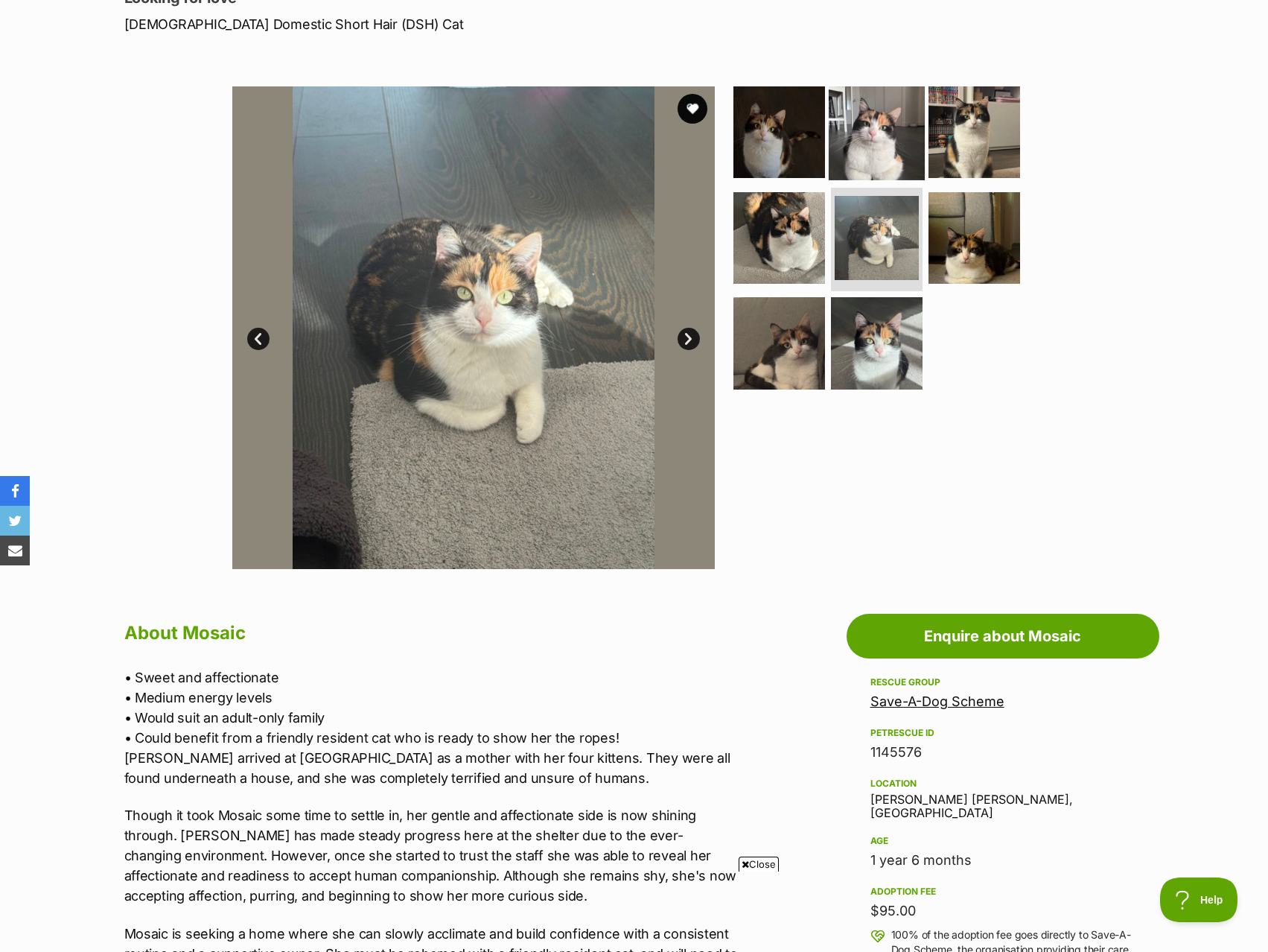
click at [862, 142] on img at bounding box center [877, 132] width 96 height 96
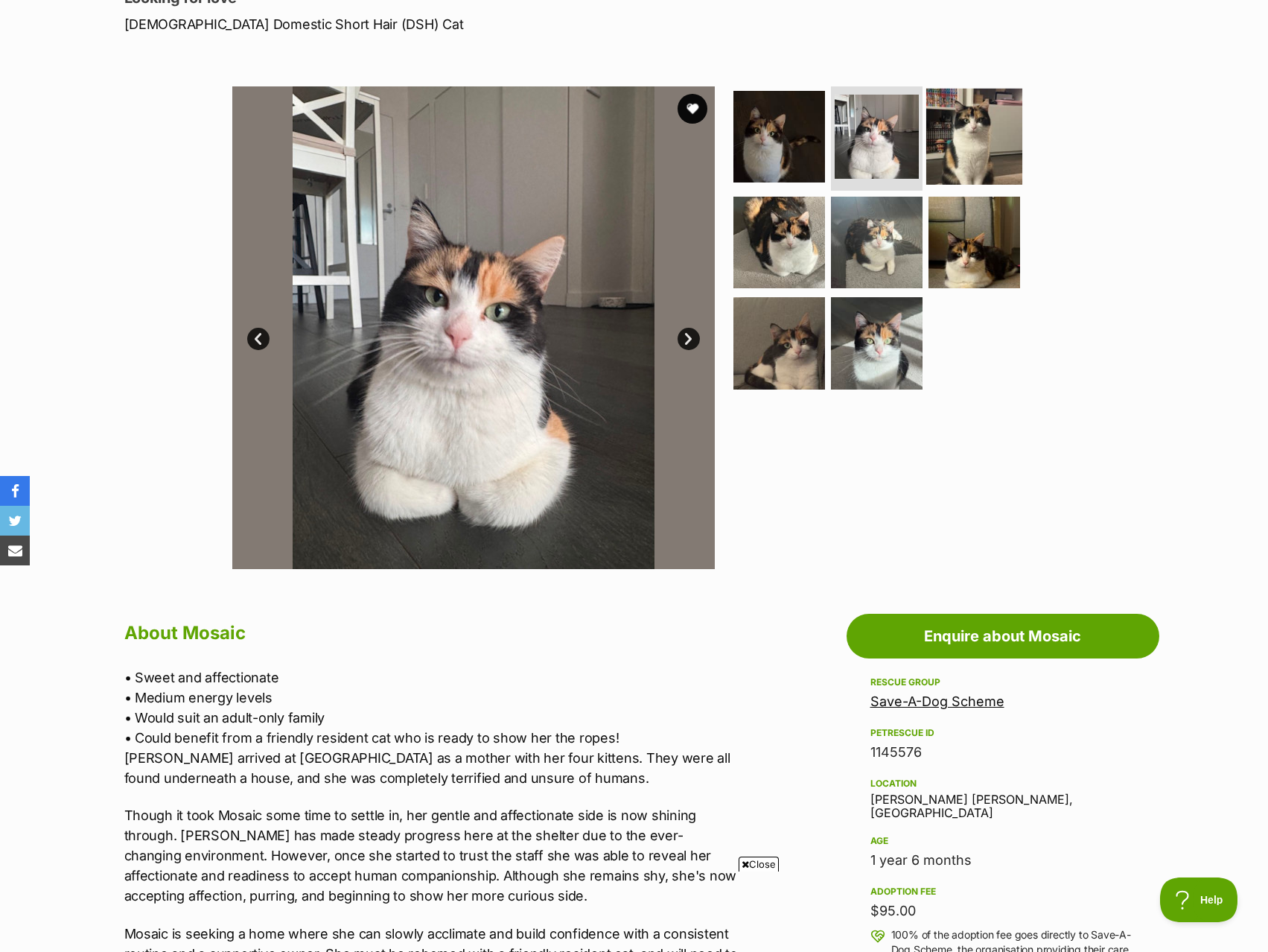
click at [970, 148] on img at bounding box center [975, 137] width 96 height 96
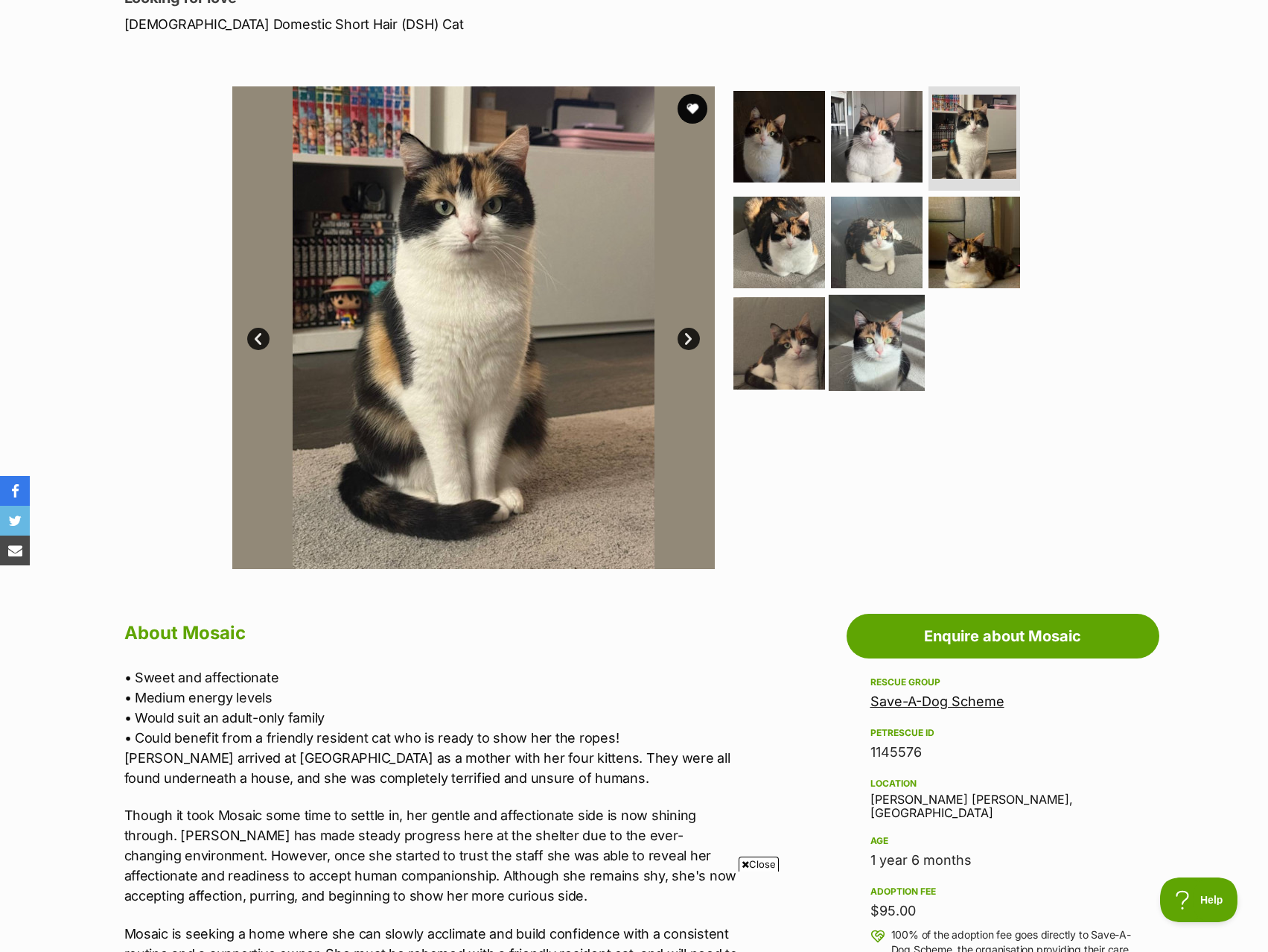
click at [863, 368] on img at bounding box center [877, 343] width 96 height 96
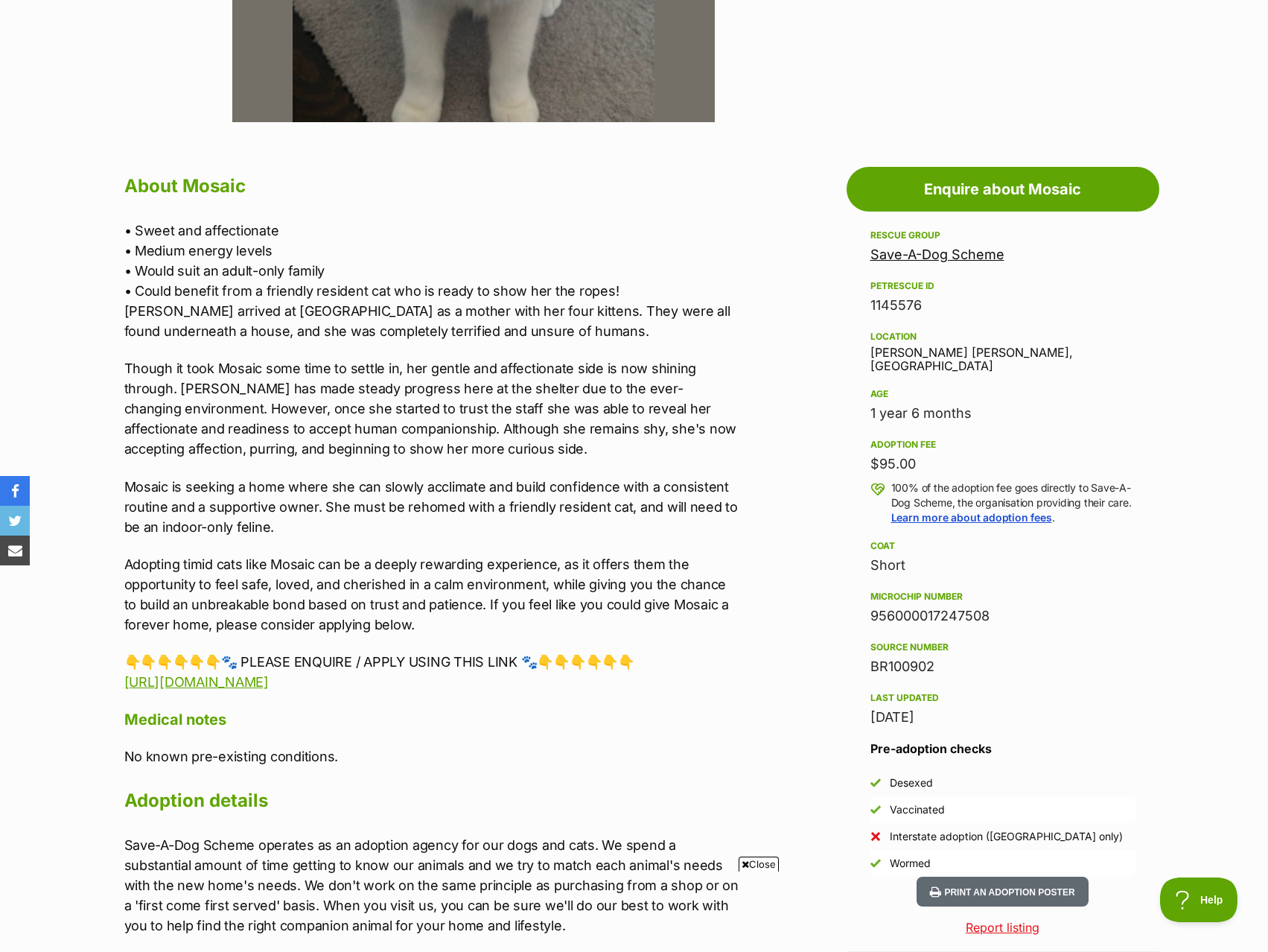
scroll to position [298, 0]
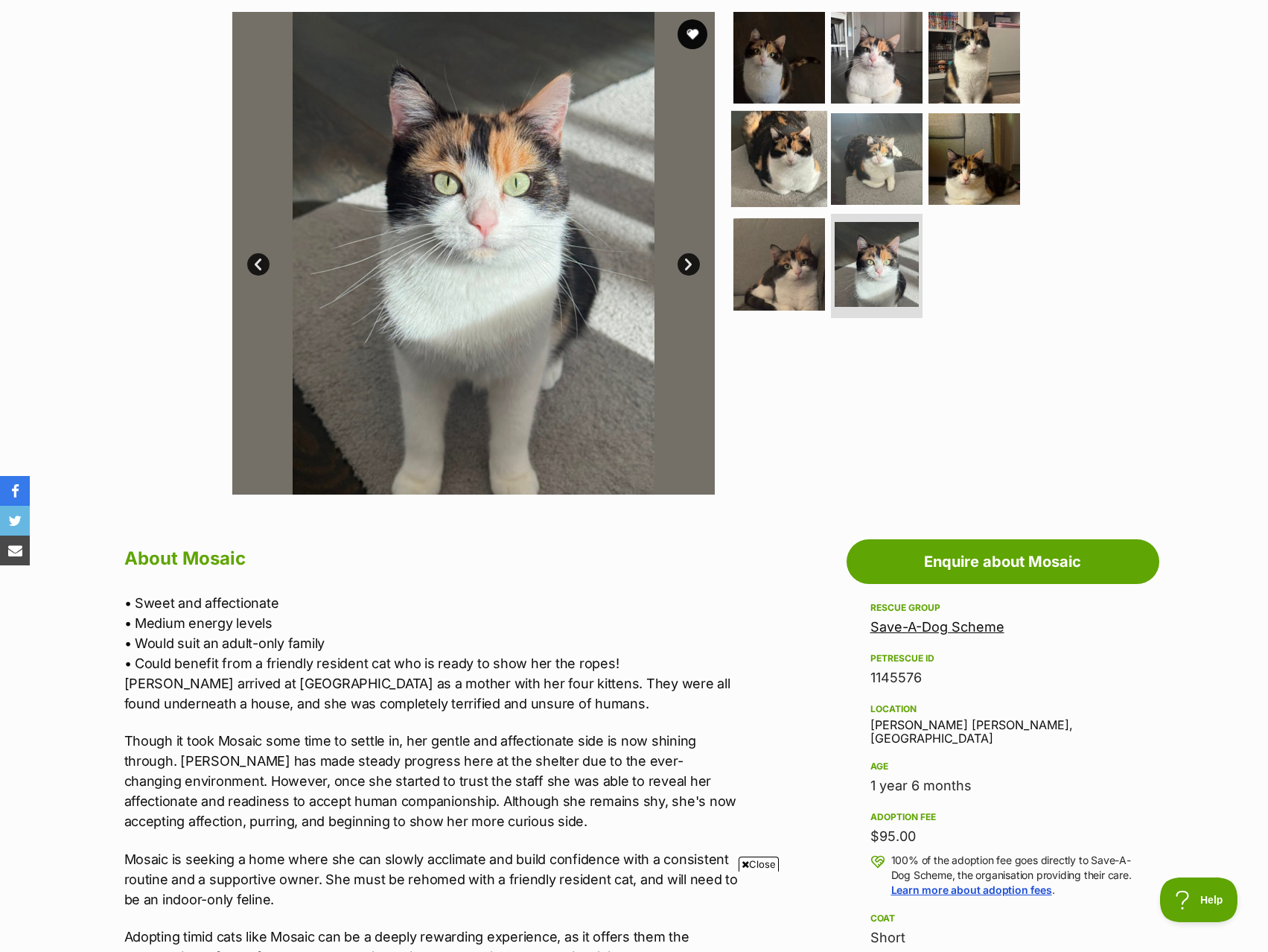
click at [751, 163] on img at bounding box center [779, 159] width 96 height 96
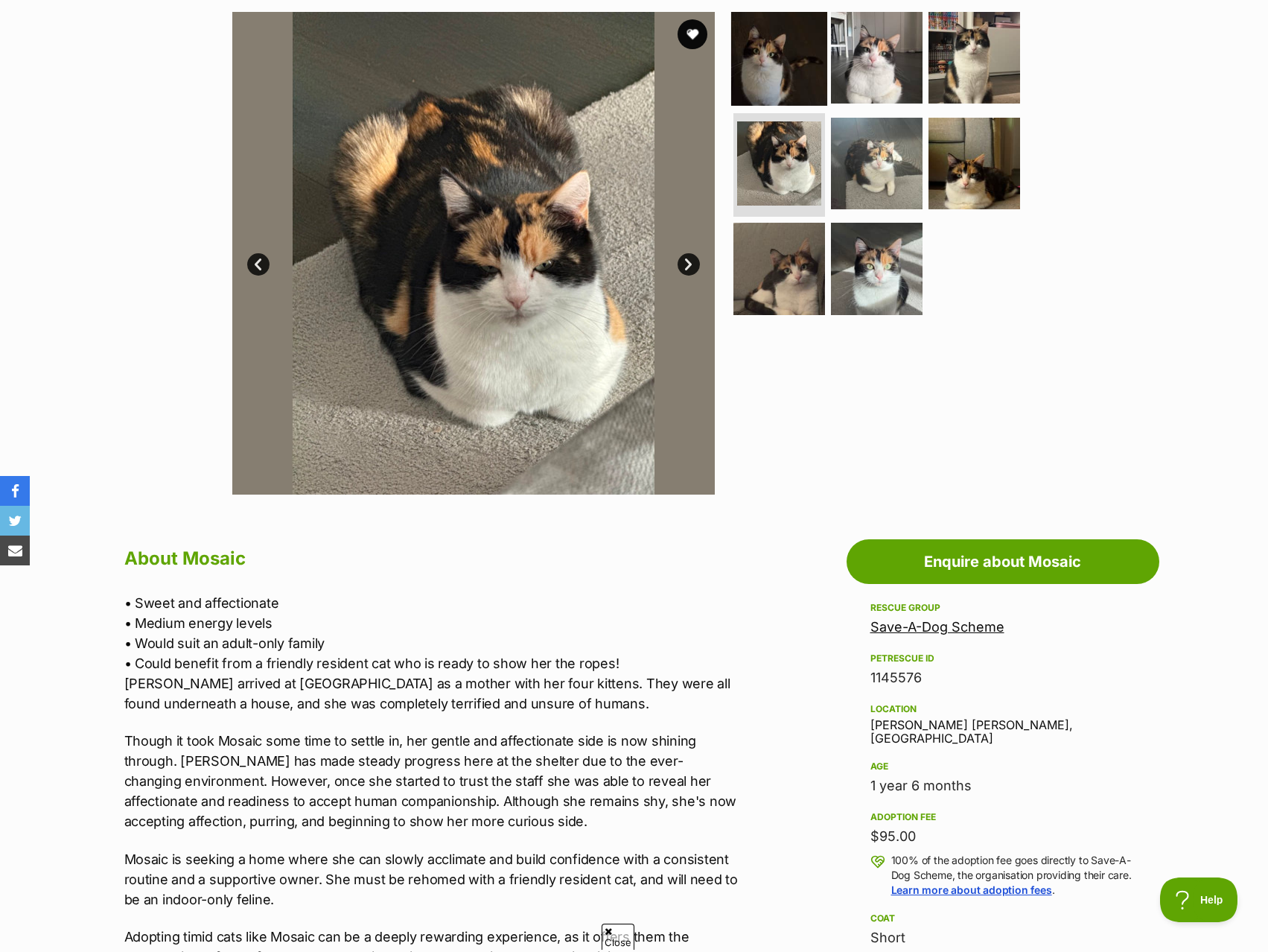
click at [788, 74] on img at bounding box center [779, 57] width 96 height 96
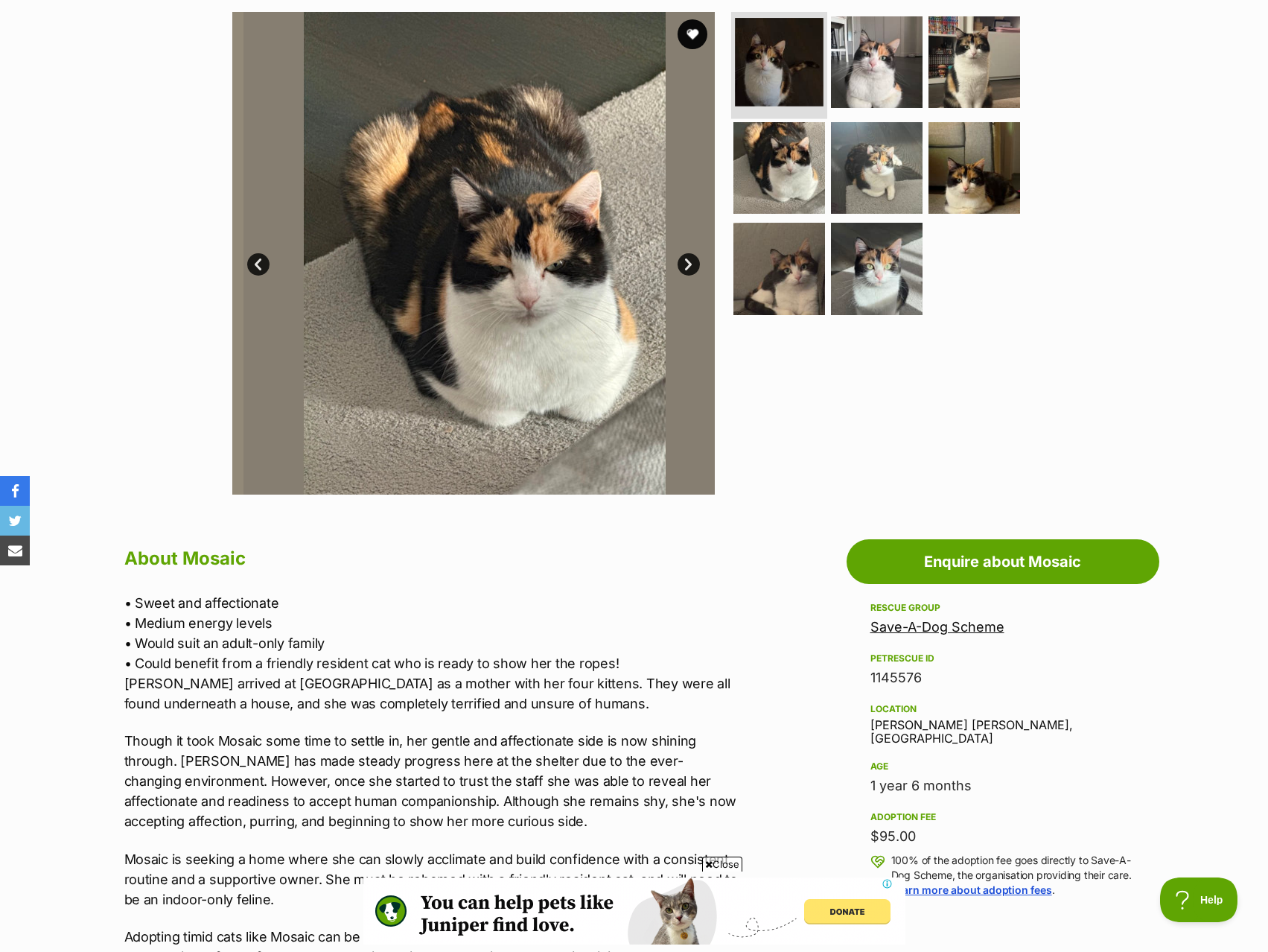
scroll to position [0, 0]
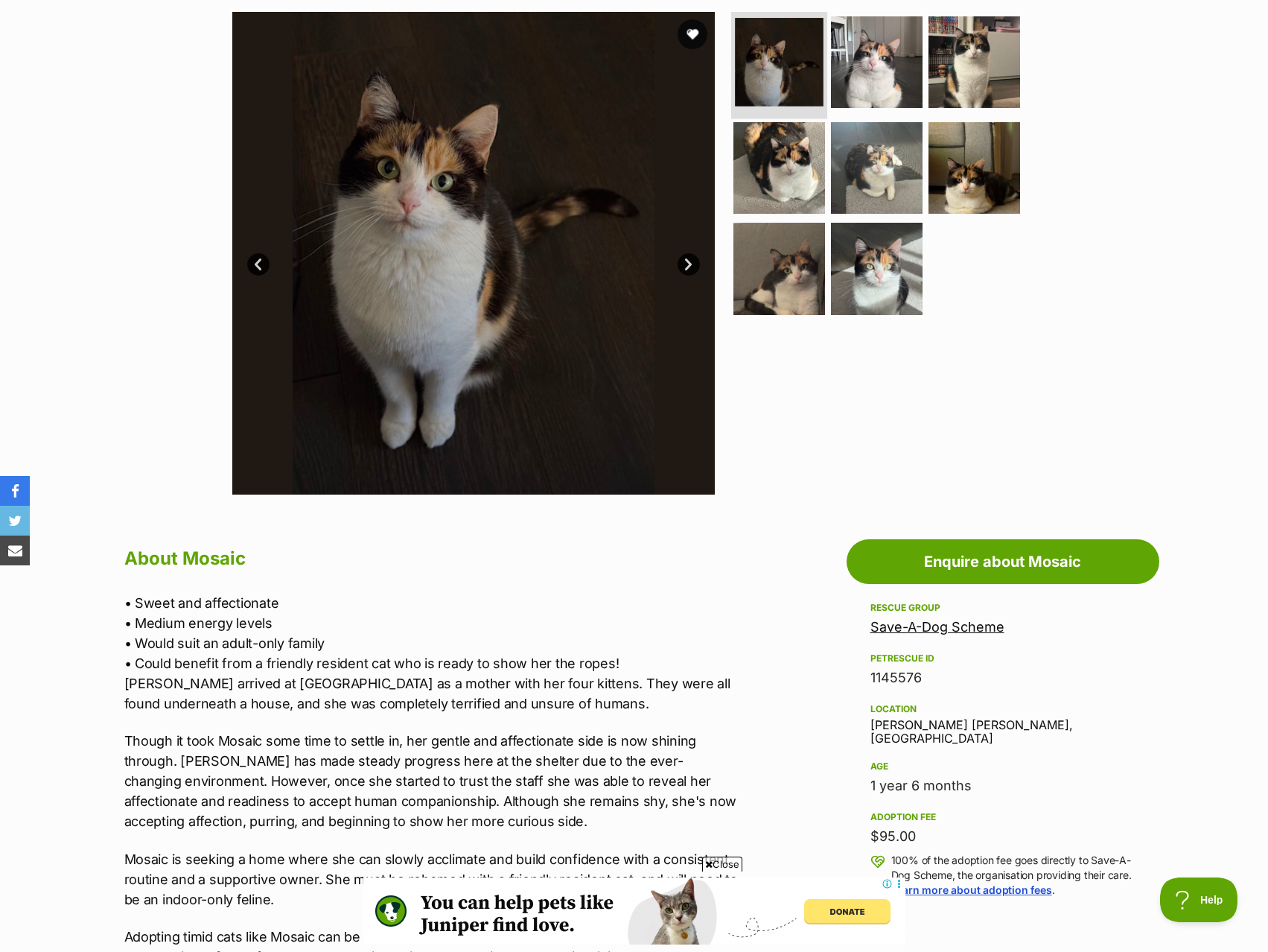
click at [791, 73] on img at bounding box center [779, 62] width 89 height 89
click at [865, 83] on img at bounding box center [877, 62] width 96 height 96
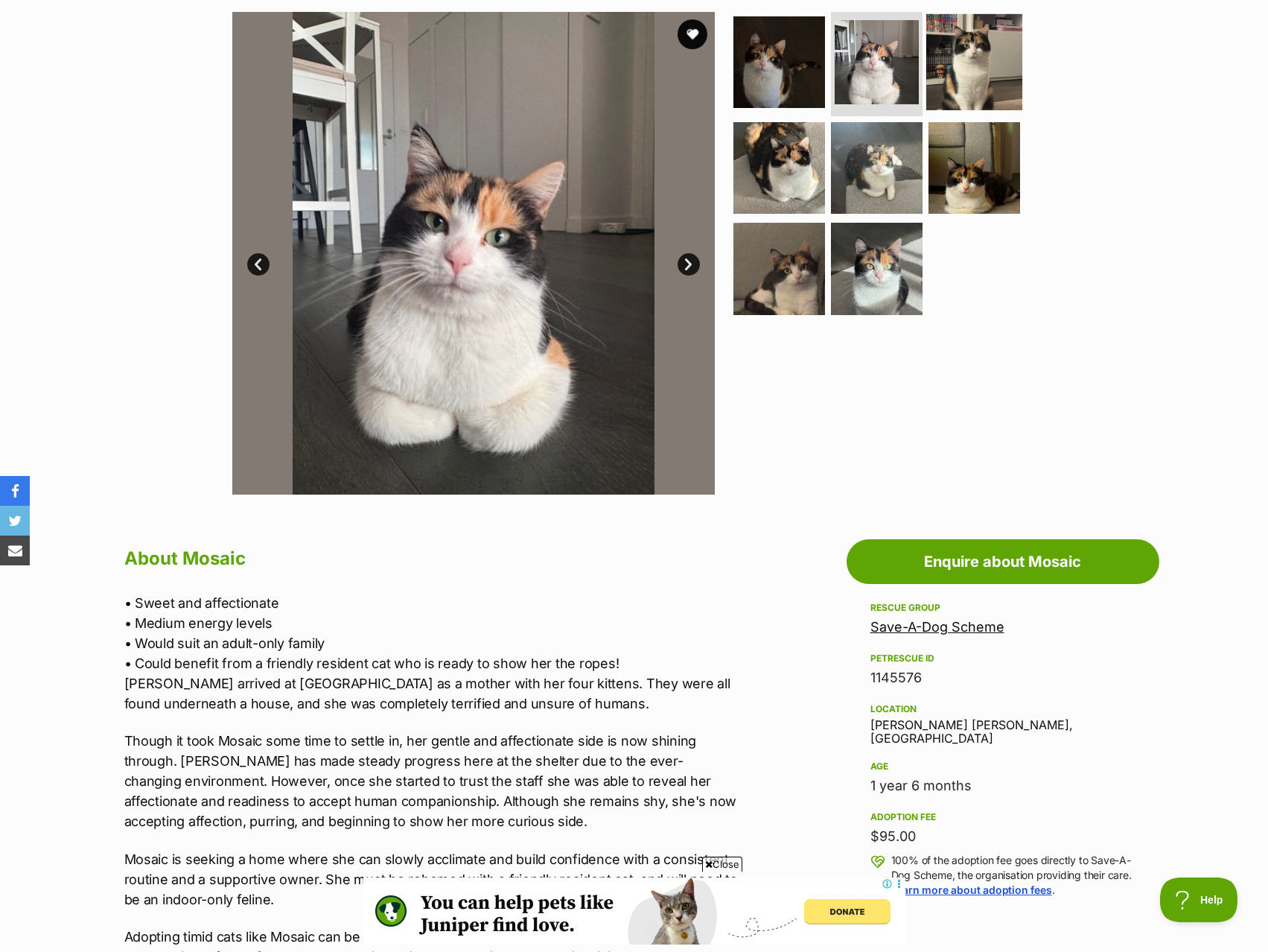
click at [950, 68] on img at bounding box center [975, 62] width 96 height 96
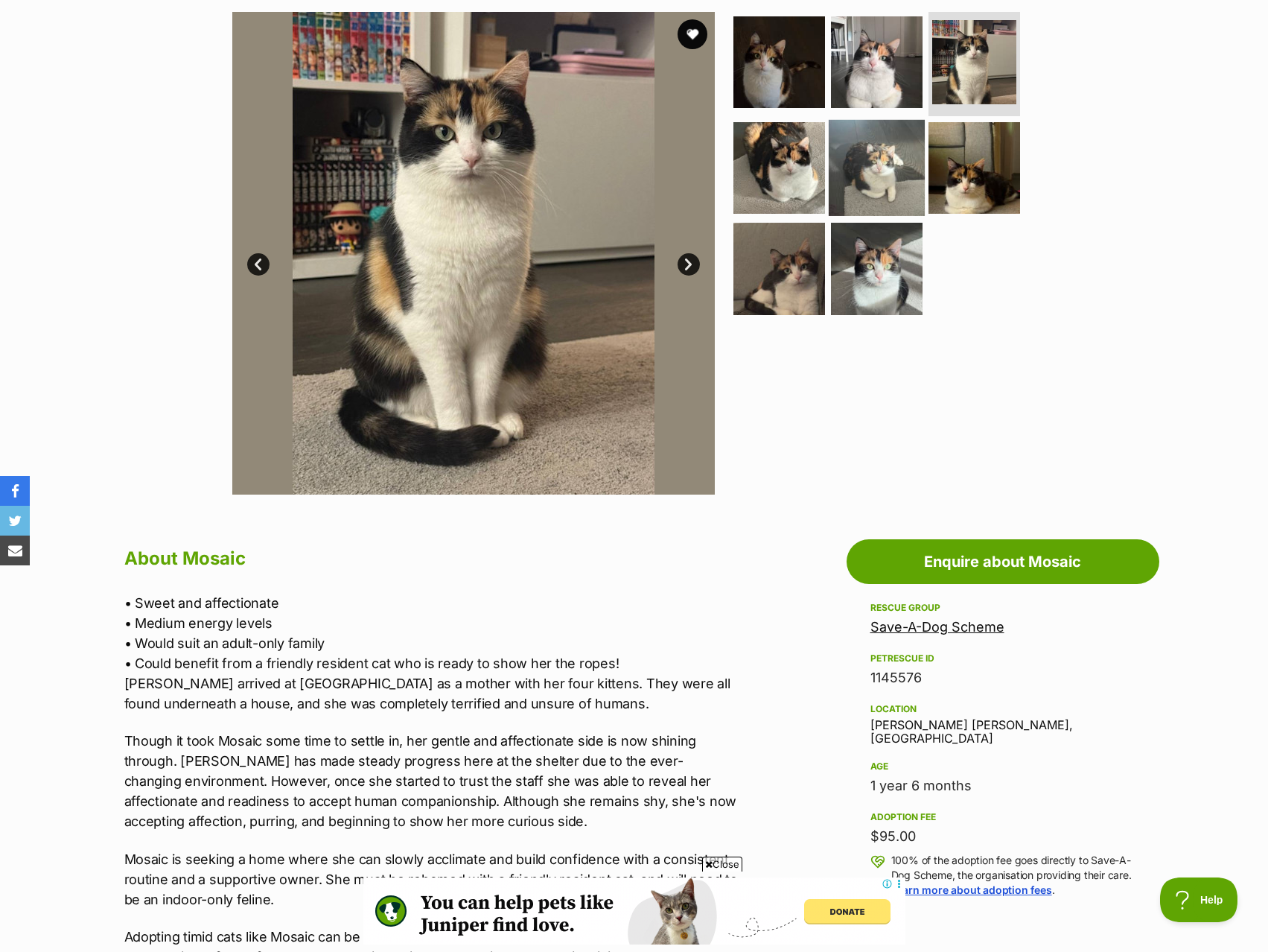
click at [877, 196] on img at bounding box center [877, 167] width 96 height 96
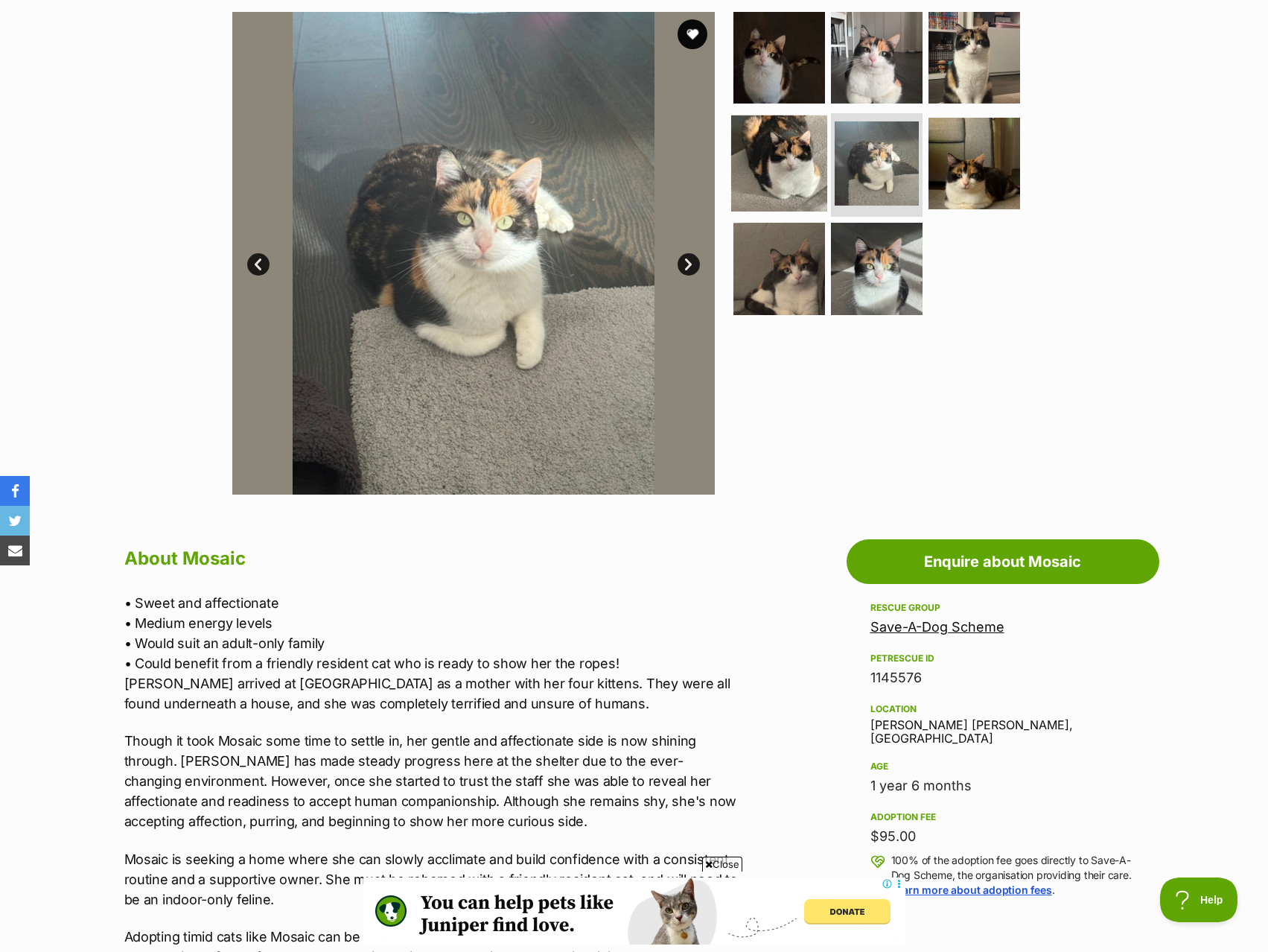
click at [791, 186] on img at bounding box center [779, 163] width 96 height 96
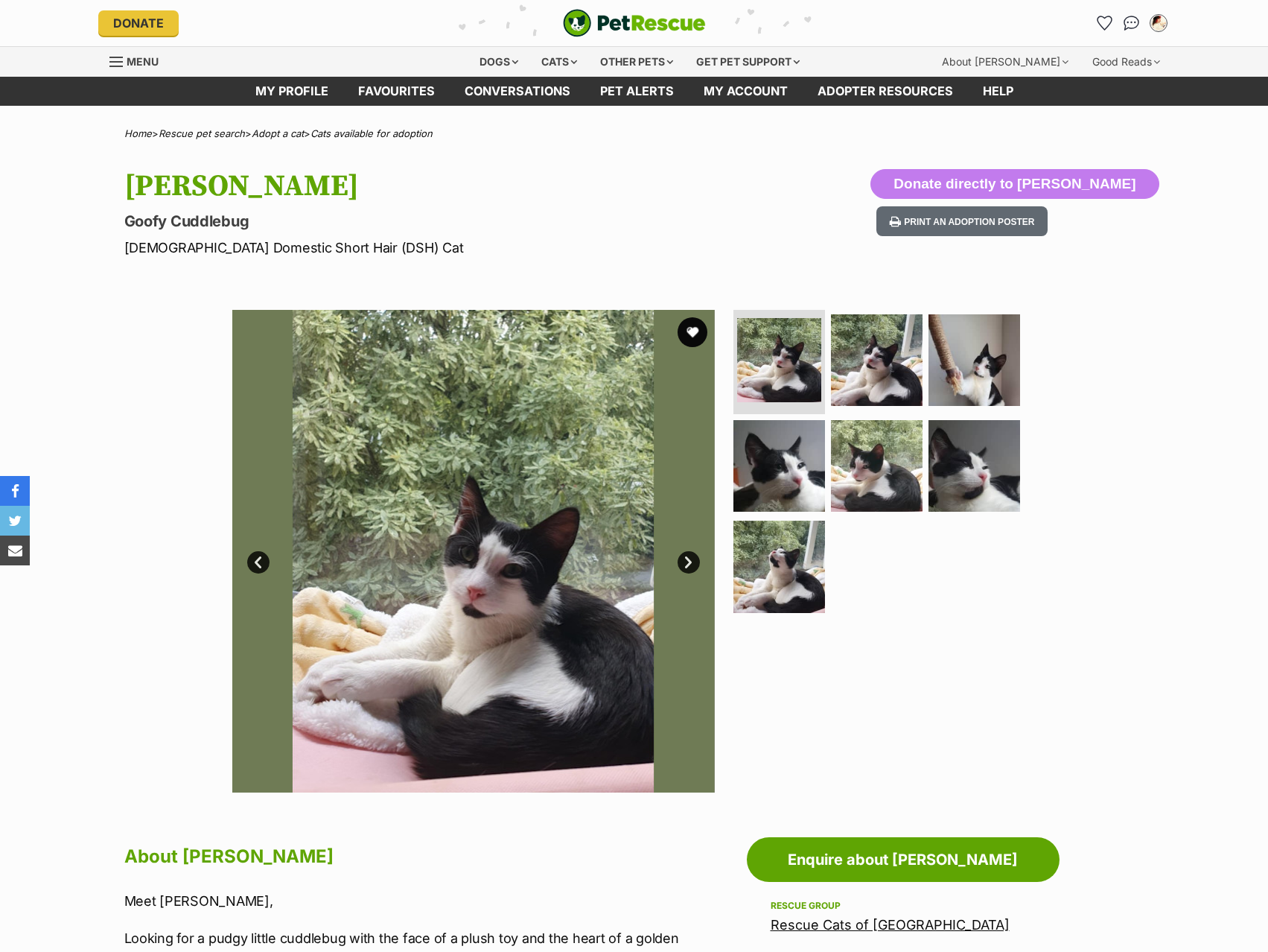
click at [831, 491] on img at bounding box center [877, 465] width 92 height 92
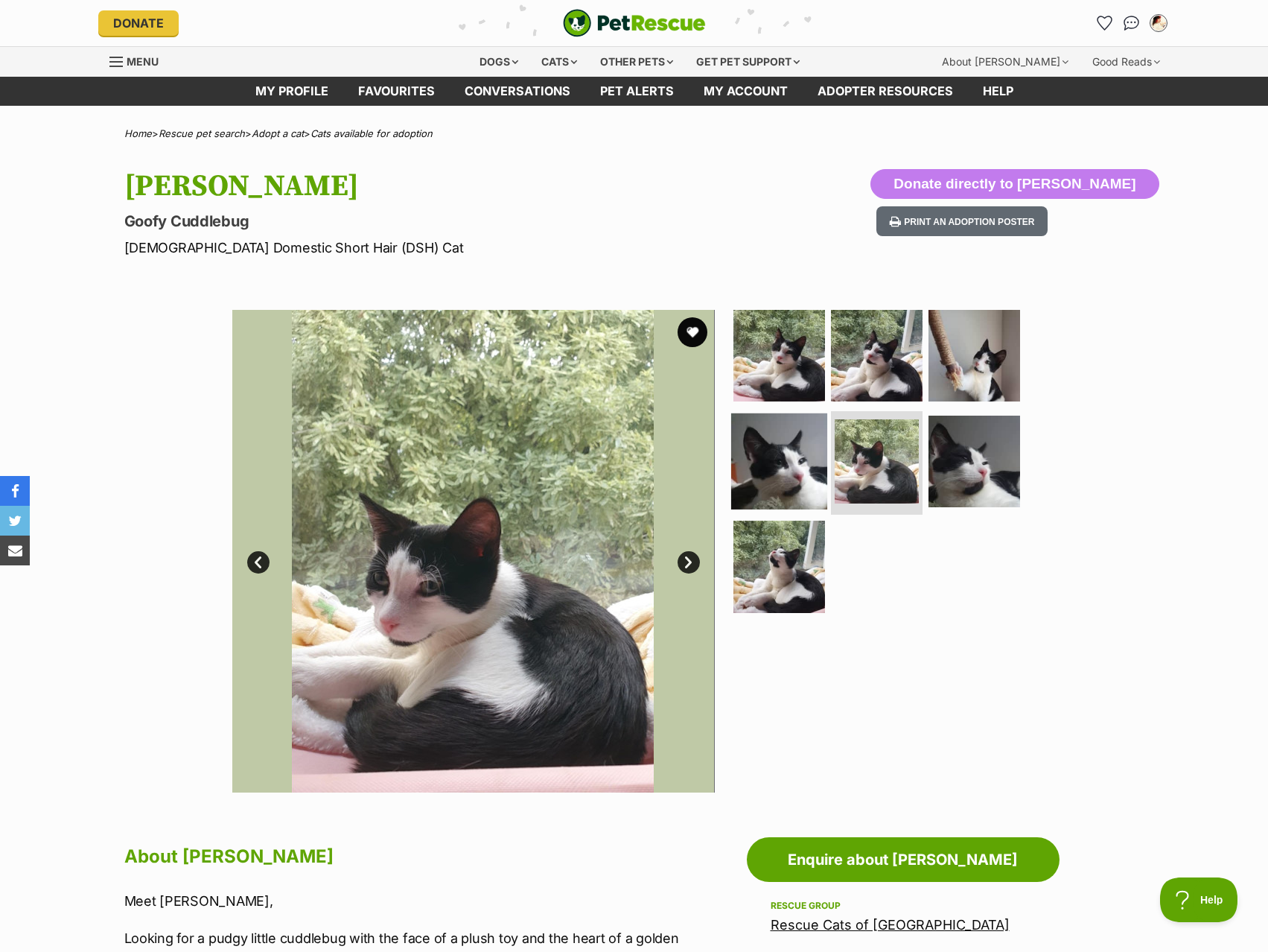
click at [790, 479] on img at bounding box center [779, 460] width 96 height 96
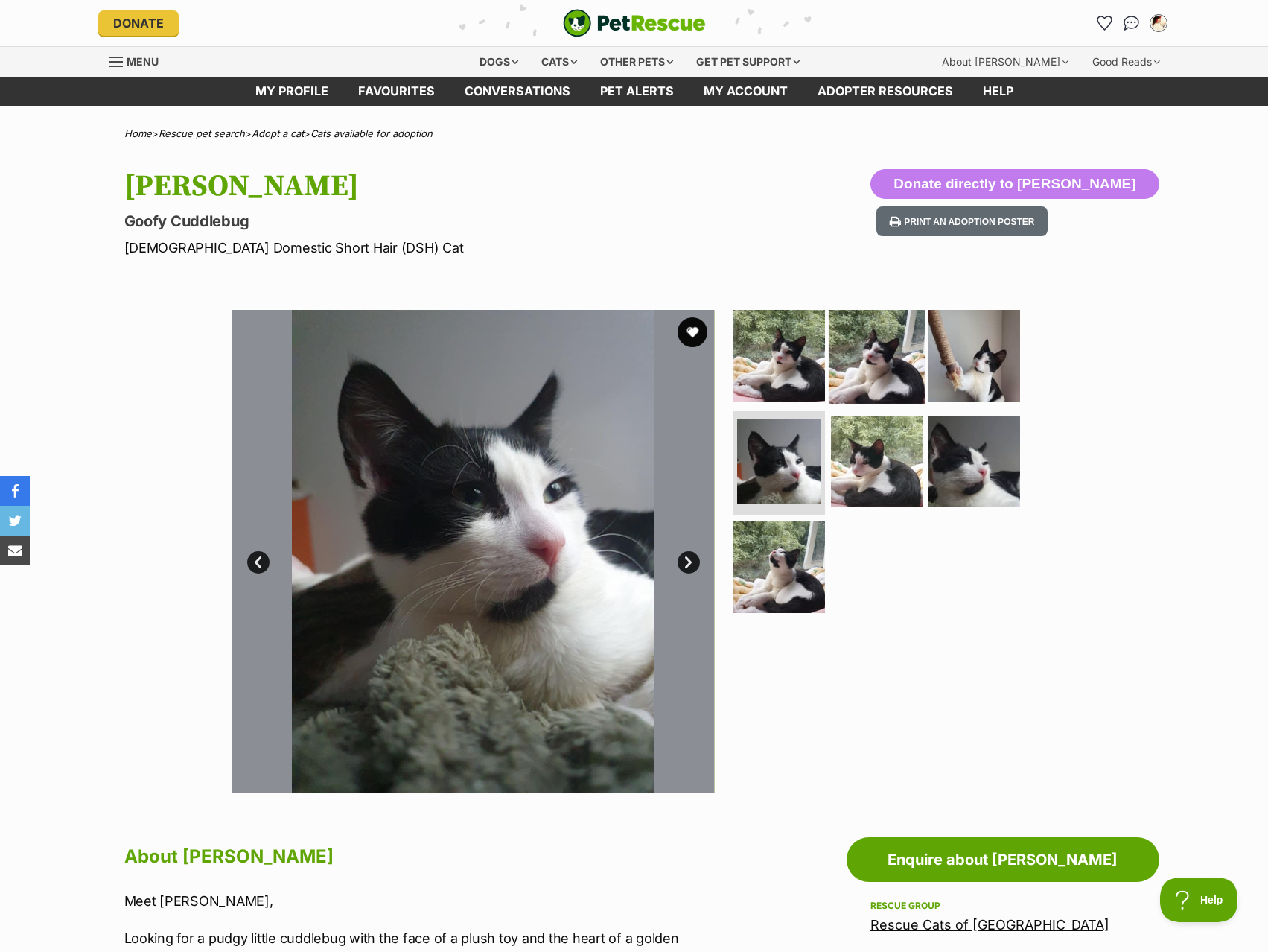
click at [852, 368] on img at bounding box center [877, 356] width 96 height 96
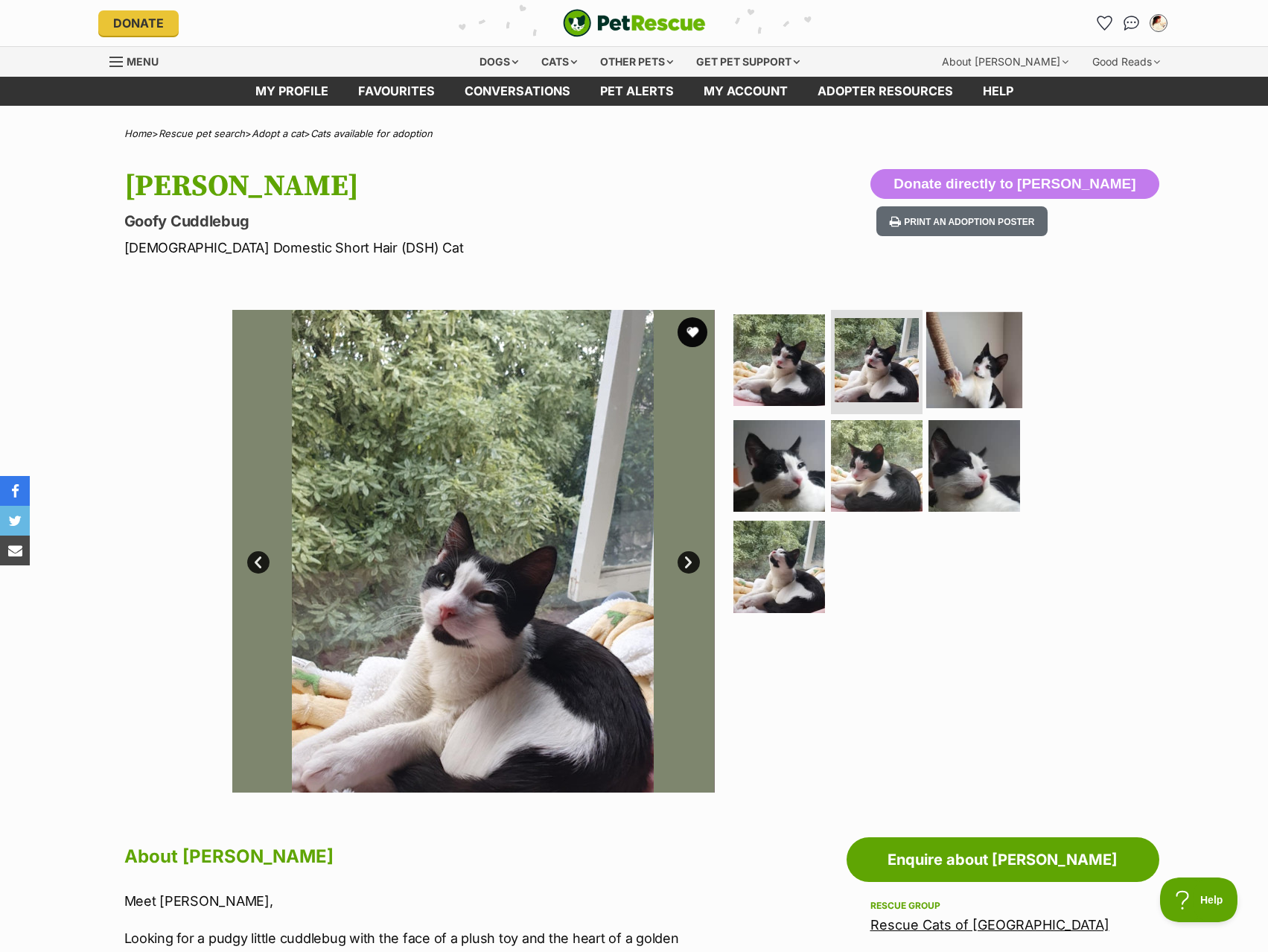
click at [942, 363] on img at bounding box center [975, 360] width 96 height 96
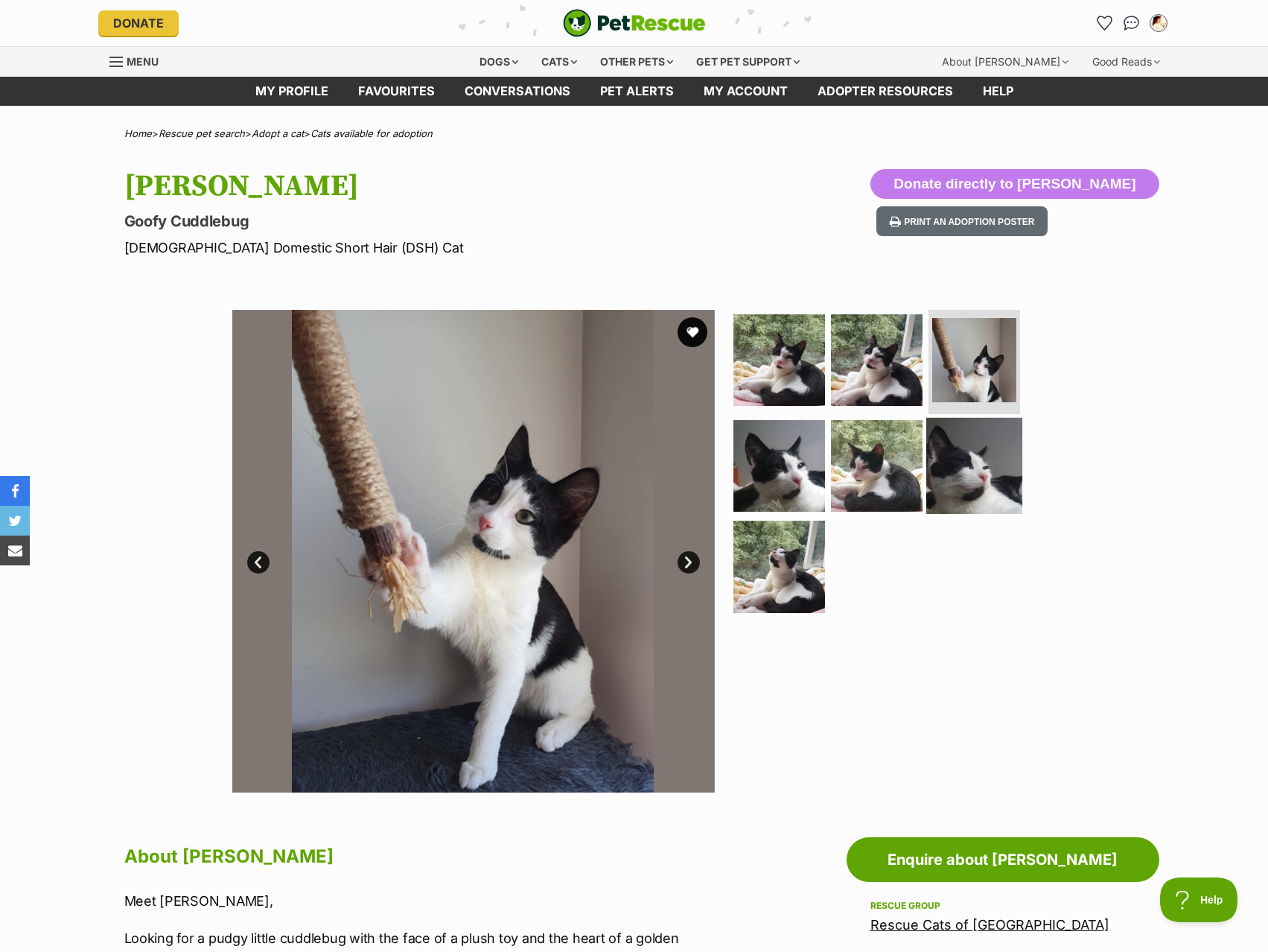
click at [961, 441] on img at bounding box center [975, 465] width 96 height 96
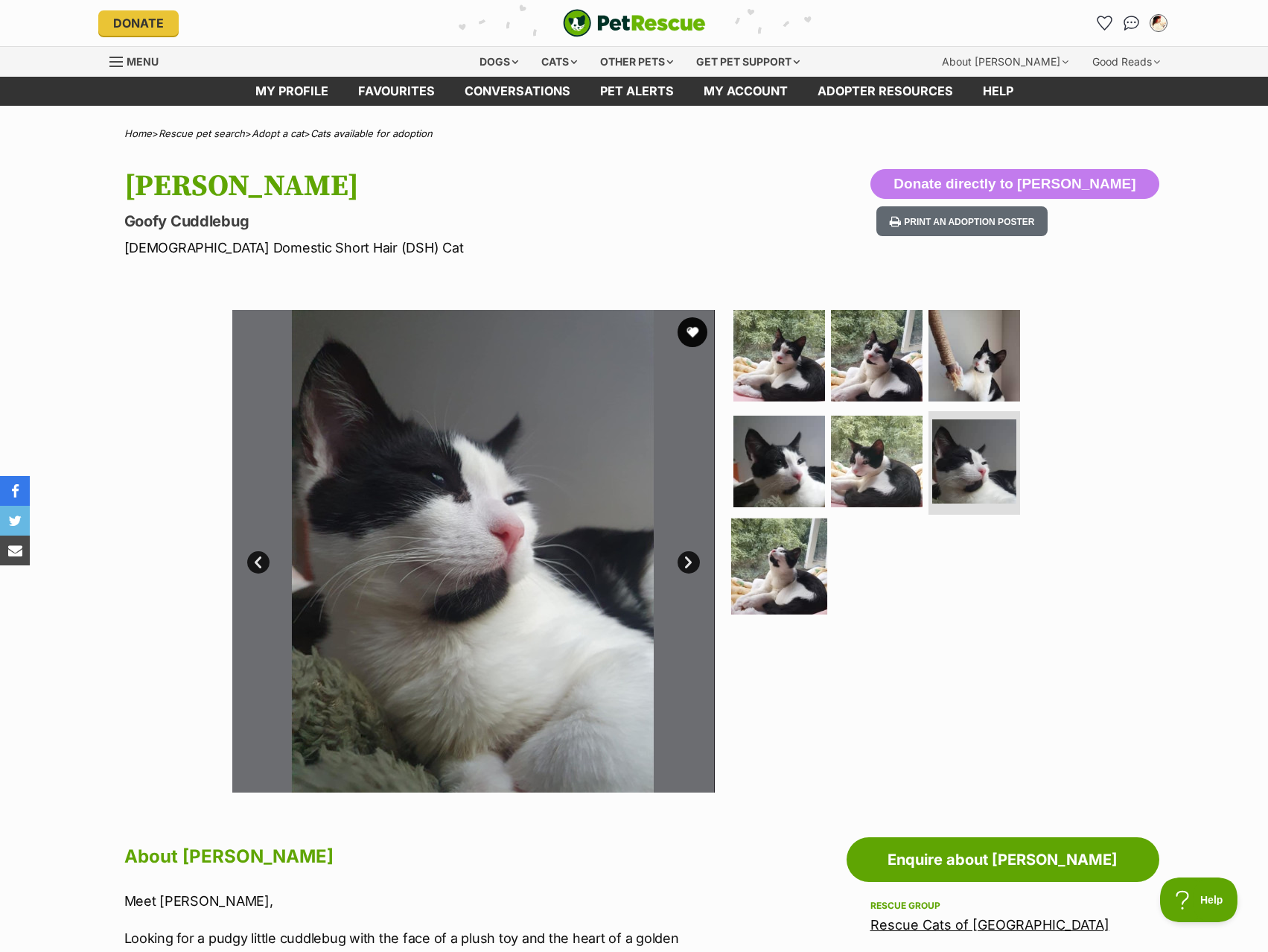
click at [817, 567] on img at bounding box center [779, 567] width 96 height 96
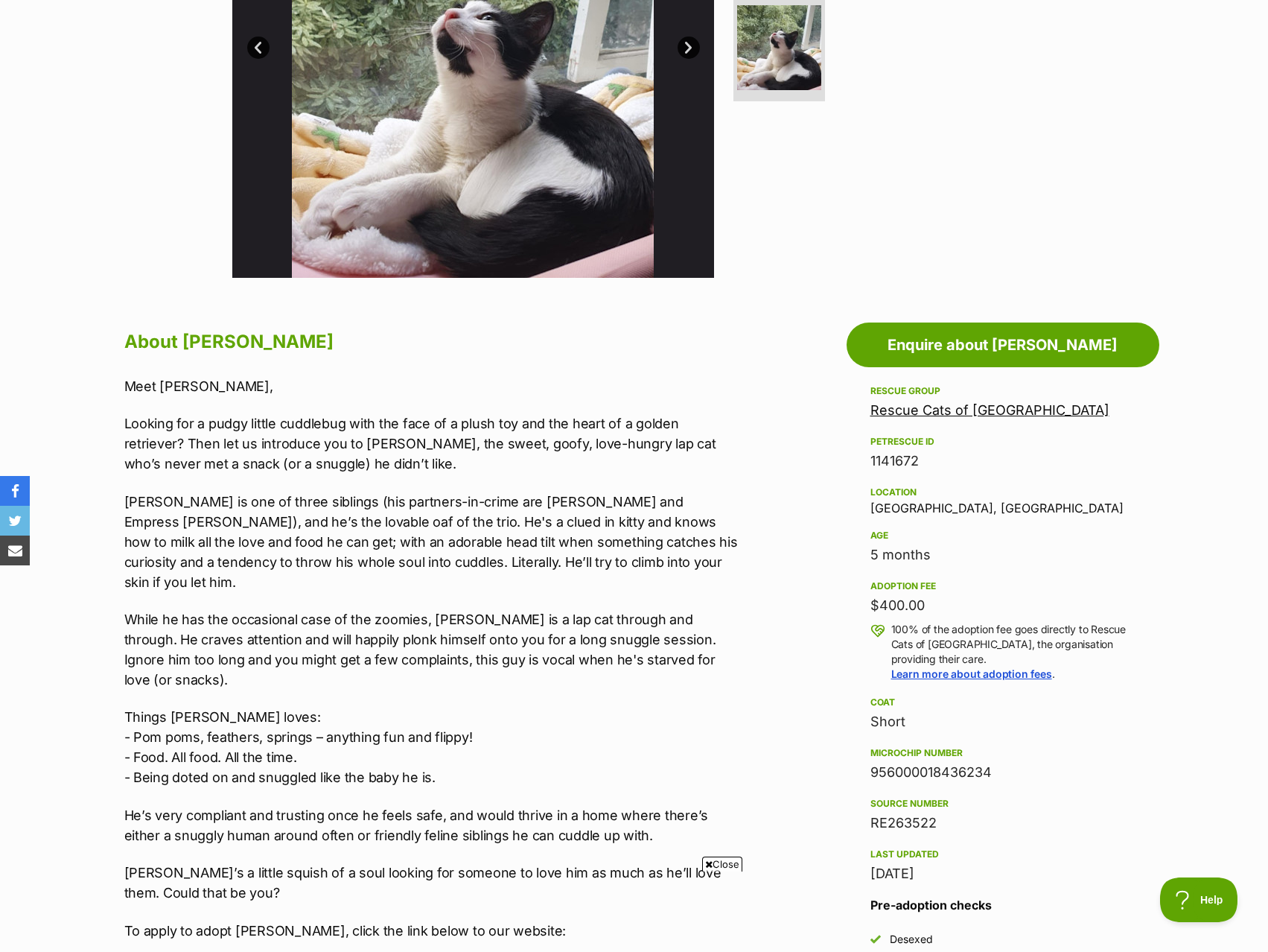
scroll to position [521, 0]
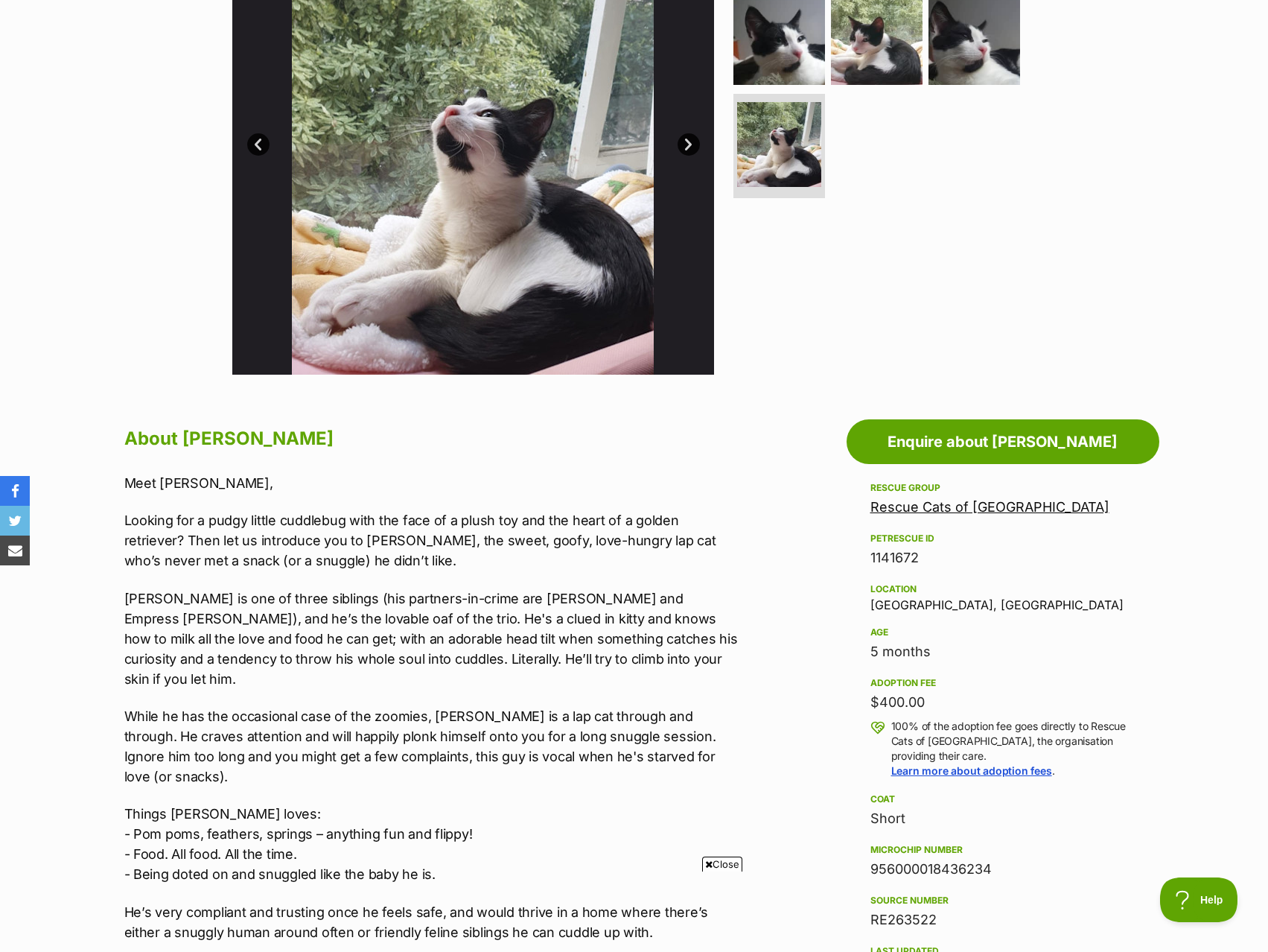
scroll to position [149, 0]
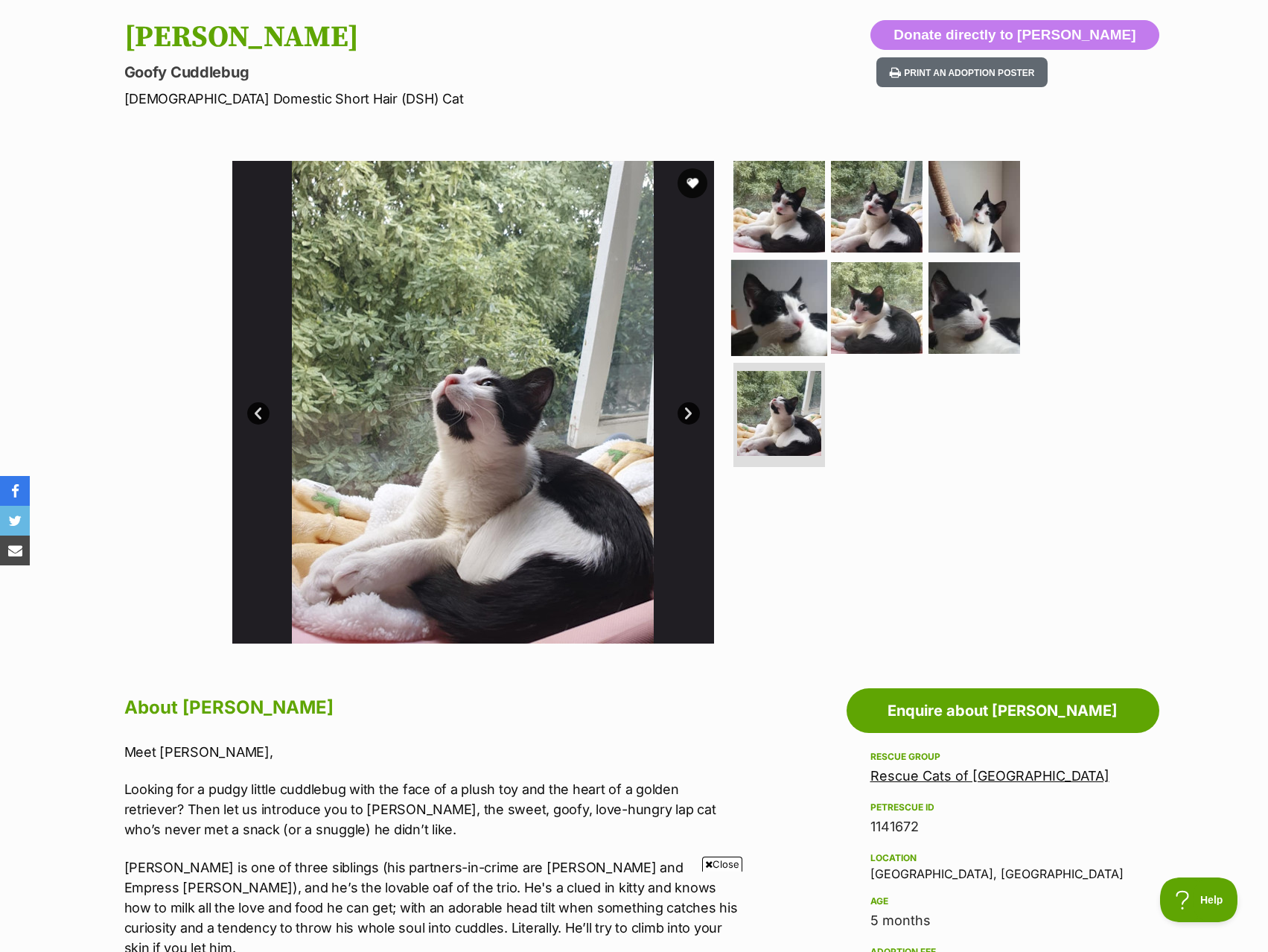
click at [797, 302] on img at bounding box center [779, 307] width 96 height 96
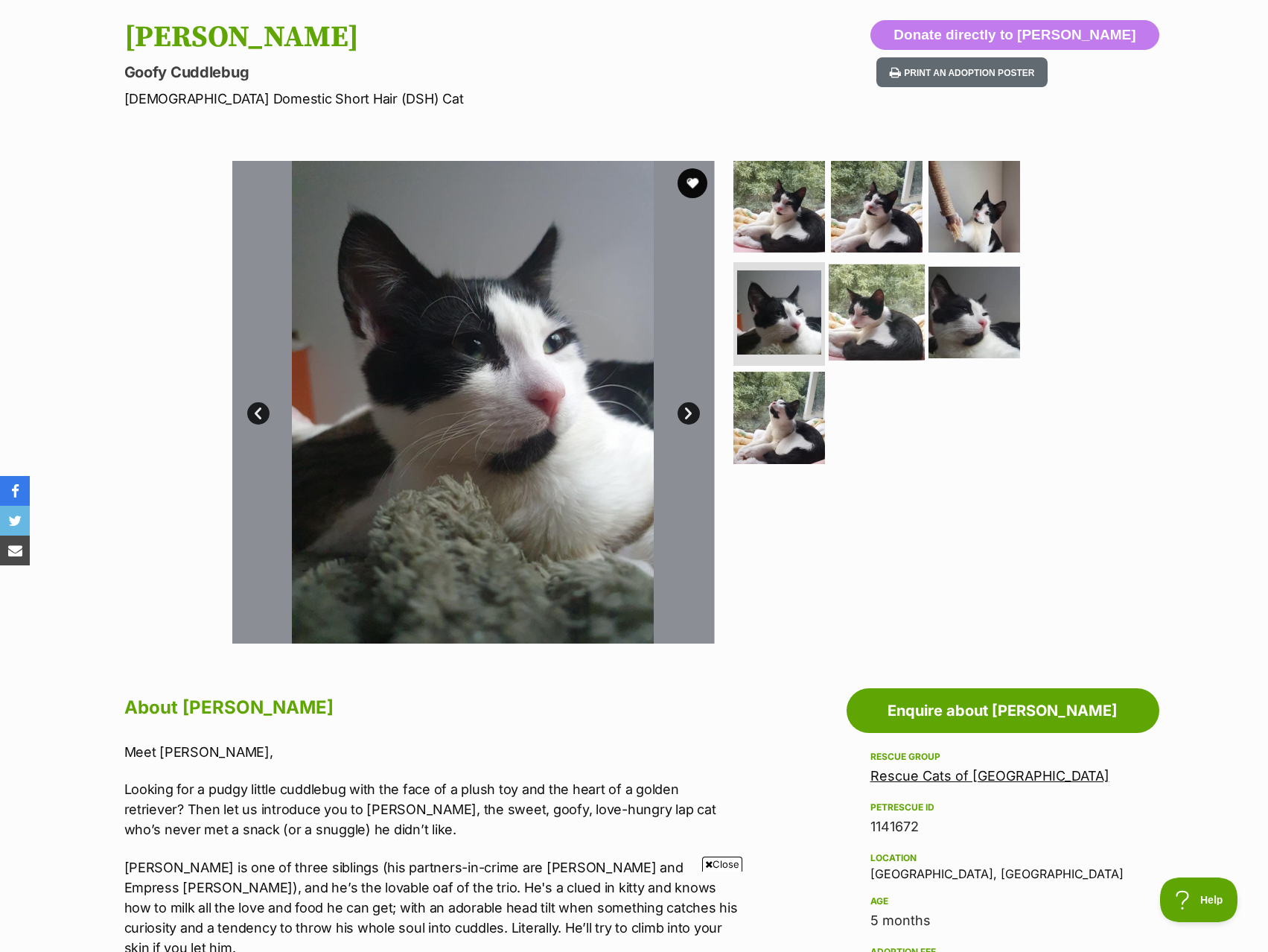
click at [875, 314] on img at bounding box center [877, 312] width 96 height 96
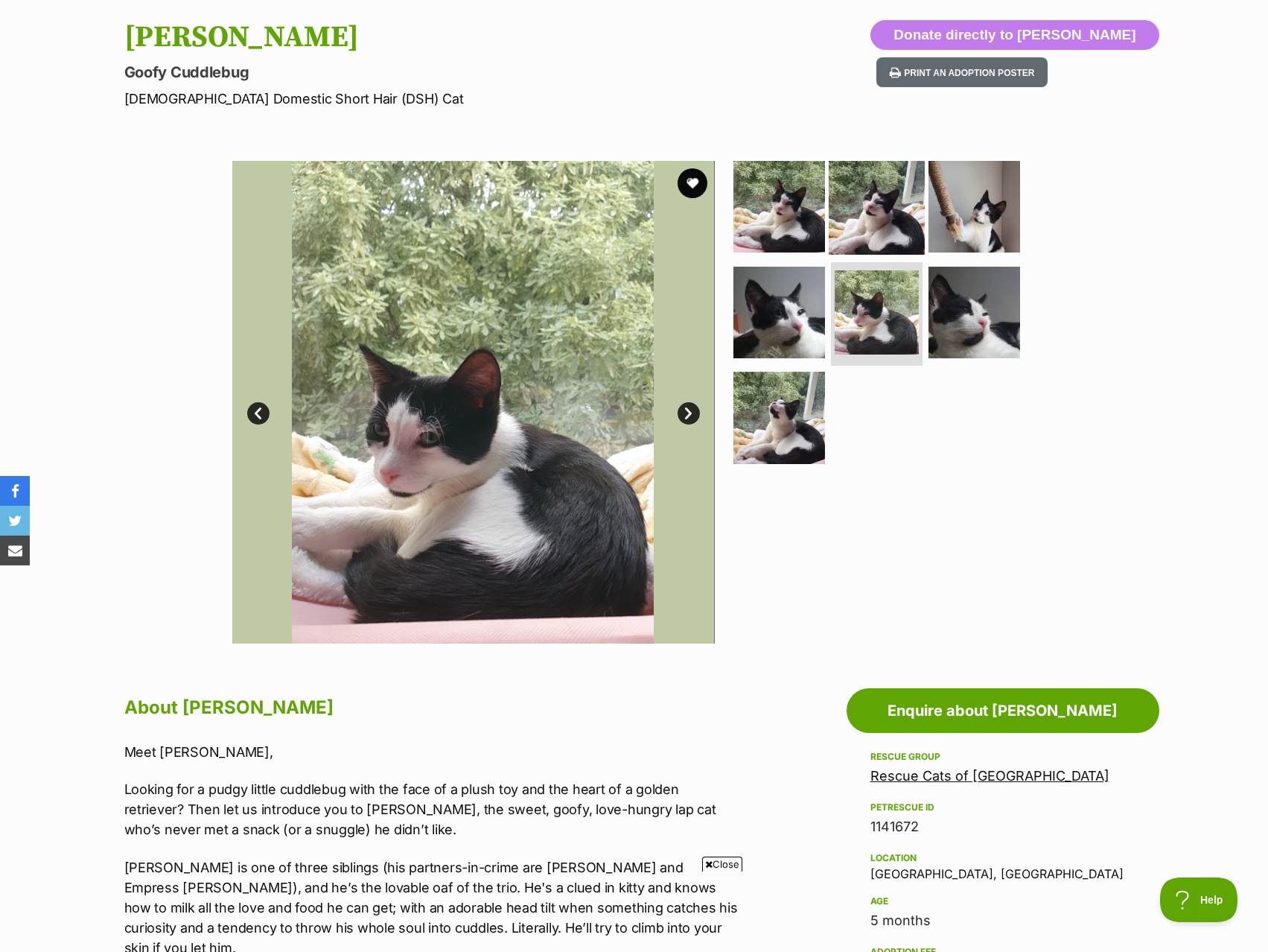
click at [874, 242] on img at bounding box center [877, 207] width 96 height 96
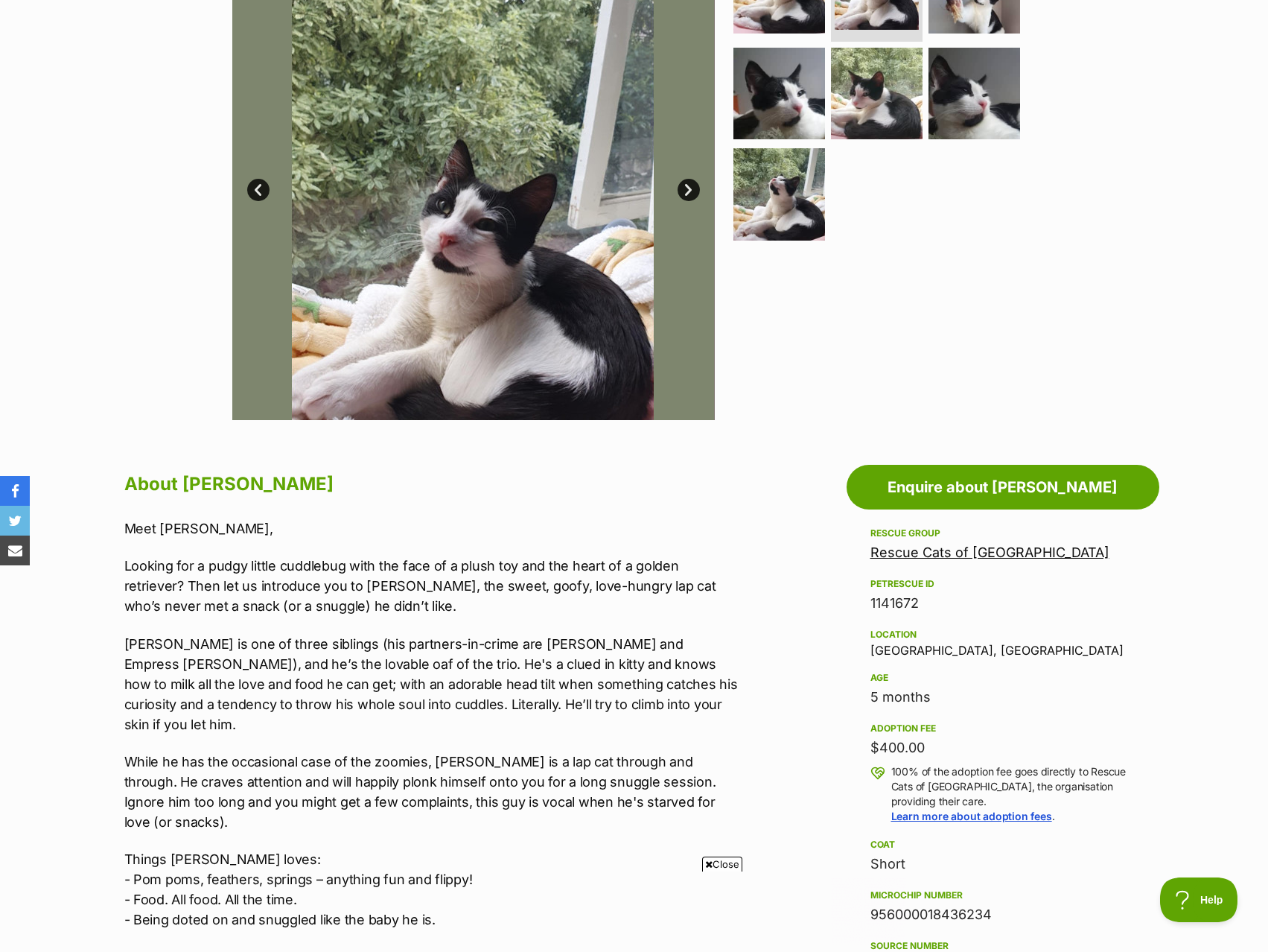
scroll to position [0, 0]
click at [918, 551] on link "Rescue Cats of [GEOGRAPHIC_DATA]" at bounding box center [991, 552] width 239 height 16
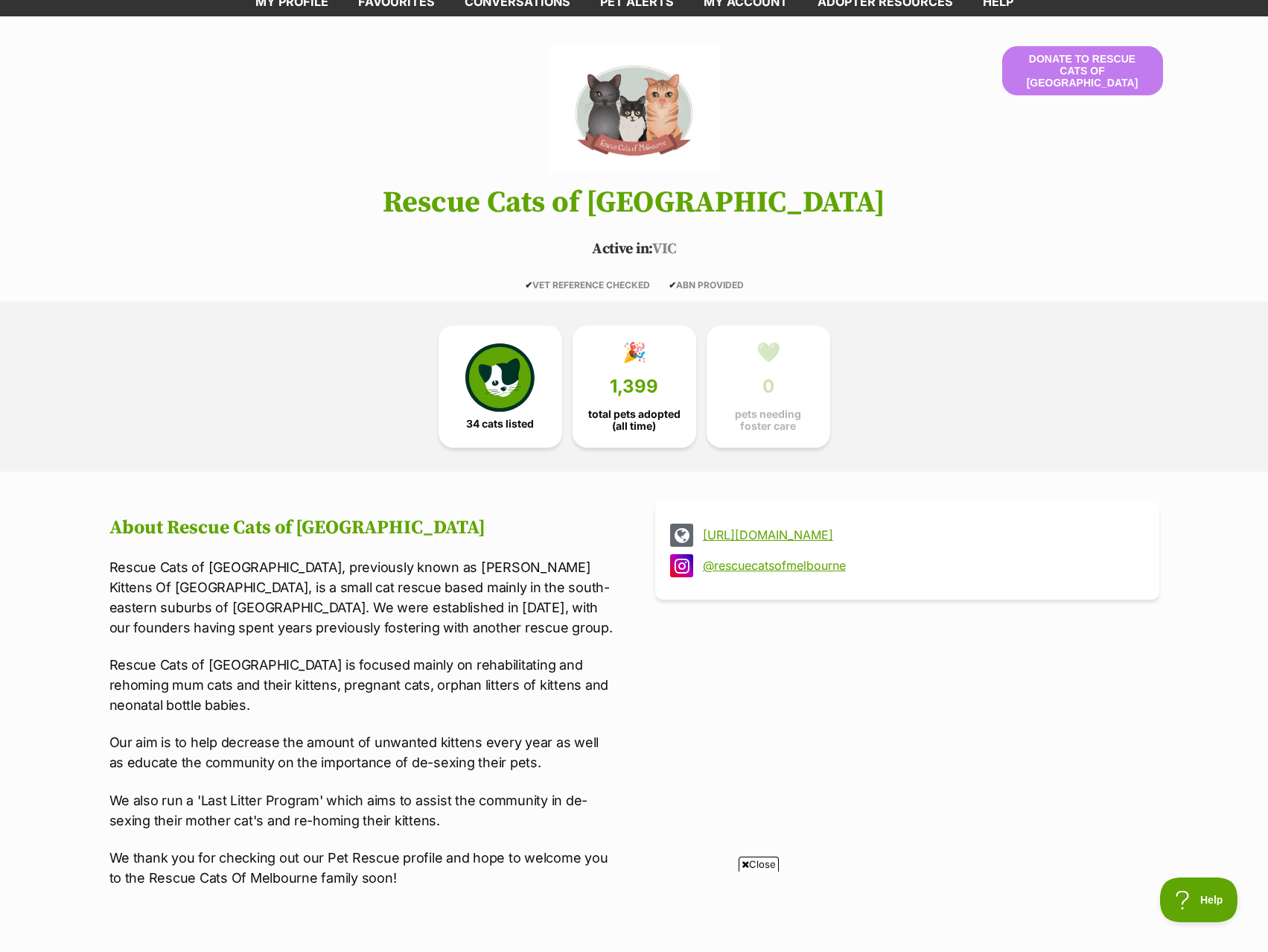
scroll to position [74, 0]
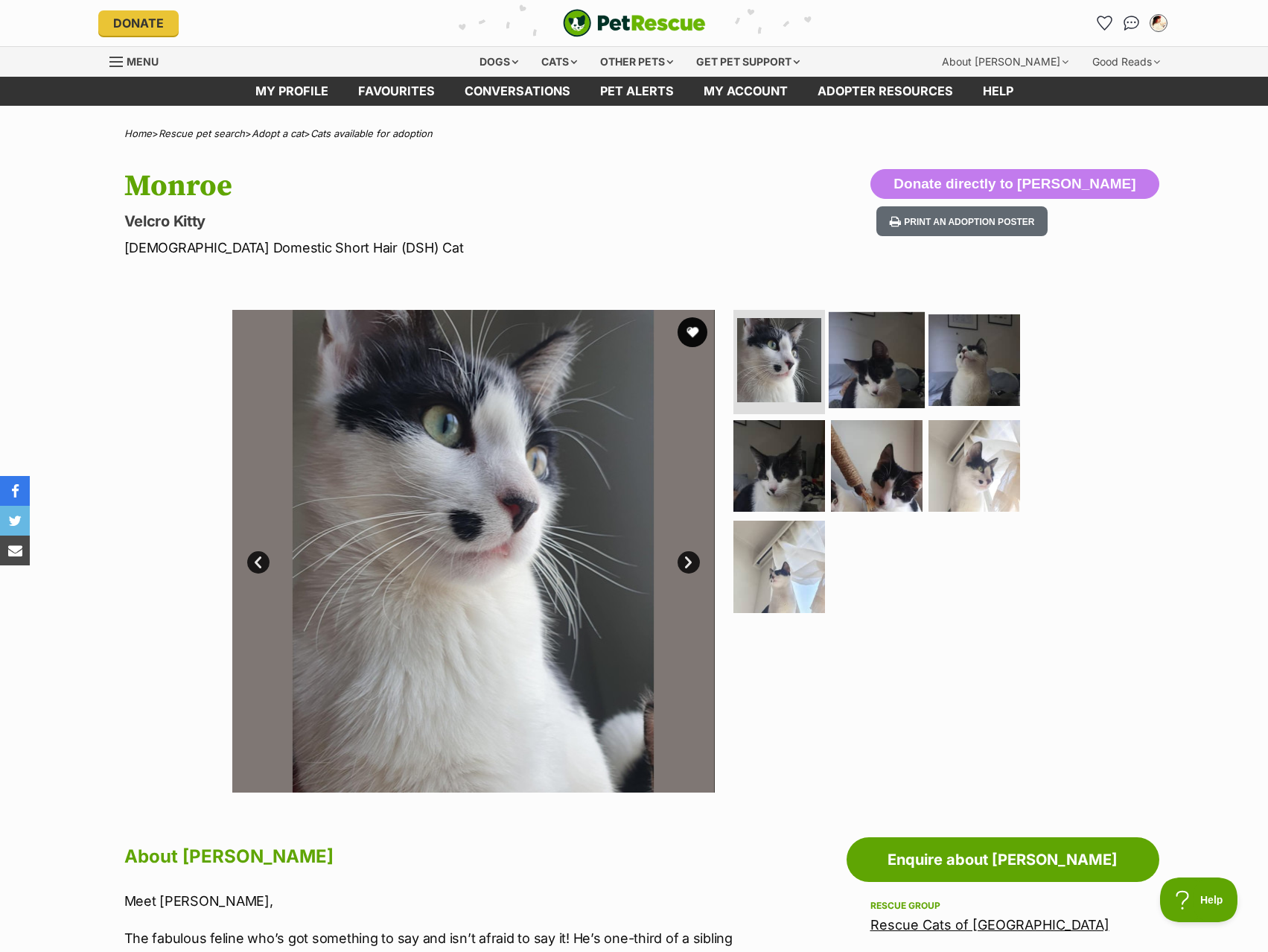
click at [891, 353] on img at bounding box center [877, 360] width 96 height 96
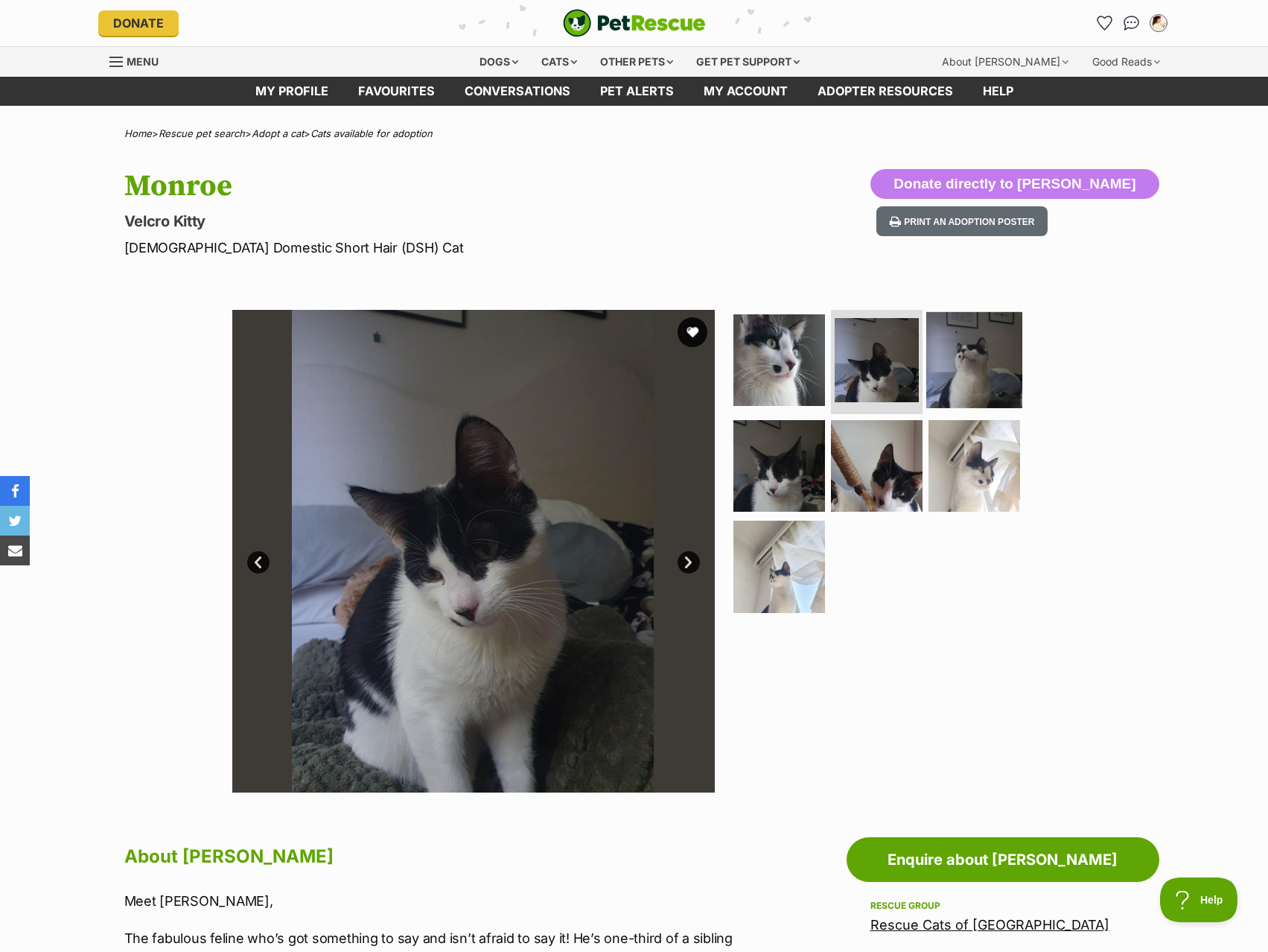
click at [954, 374] on img at bounding box center [975, 360] width 96 height 96
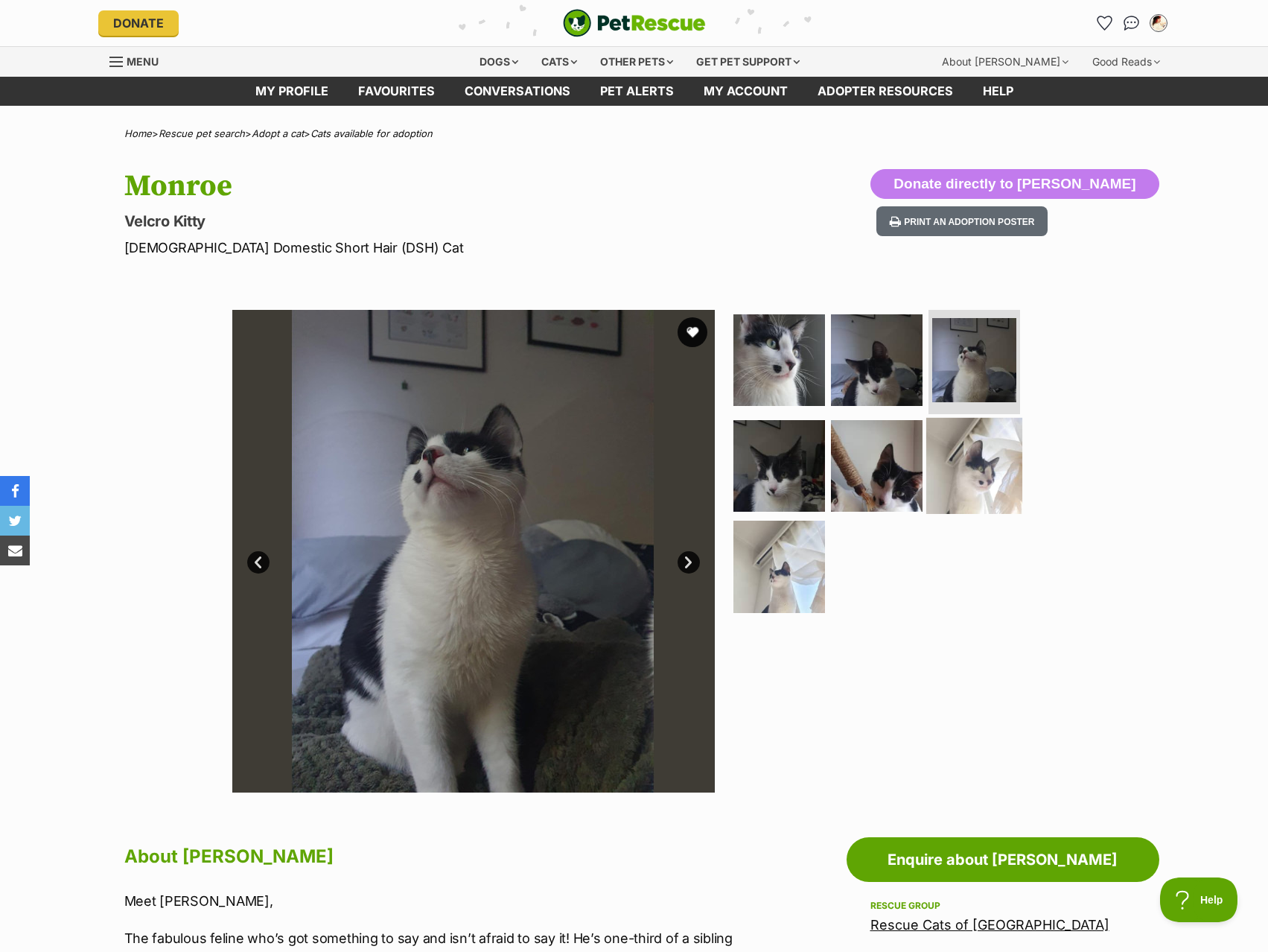
click at [959, 479] on img at bounding box center [975, 465] width 96 height 96
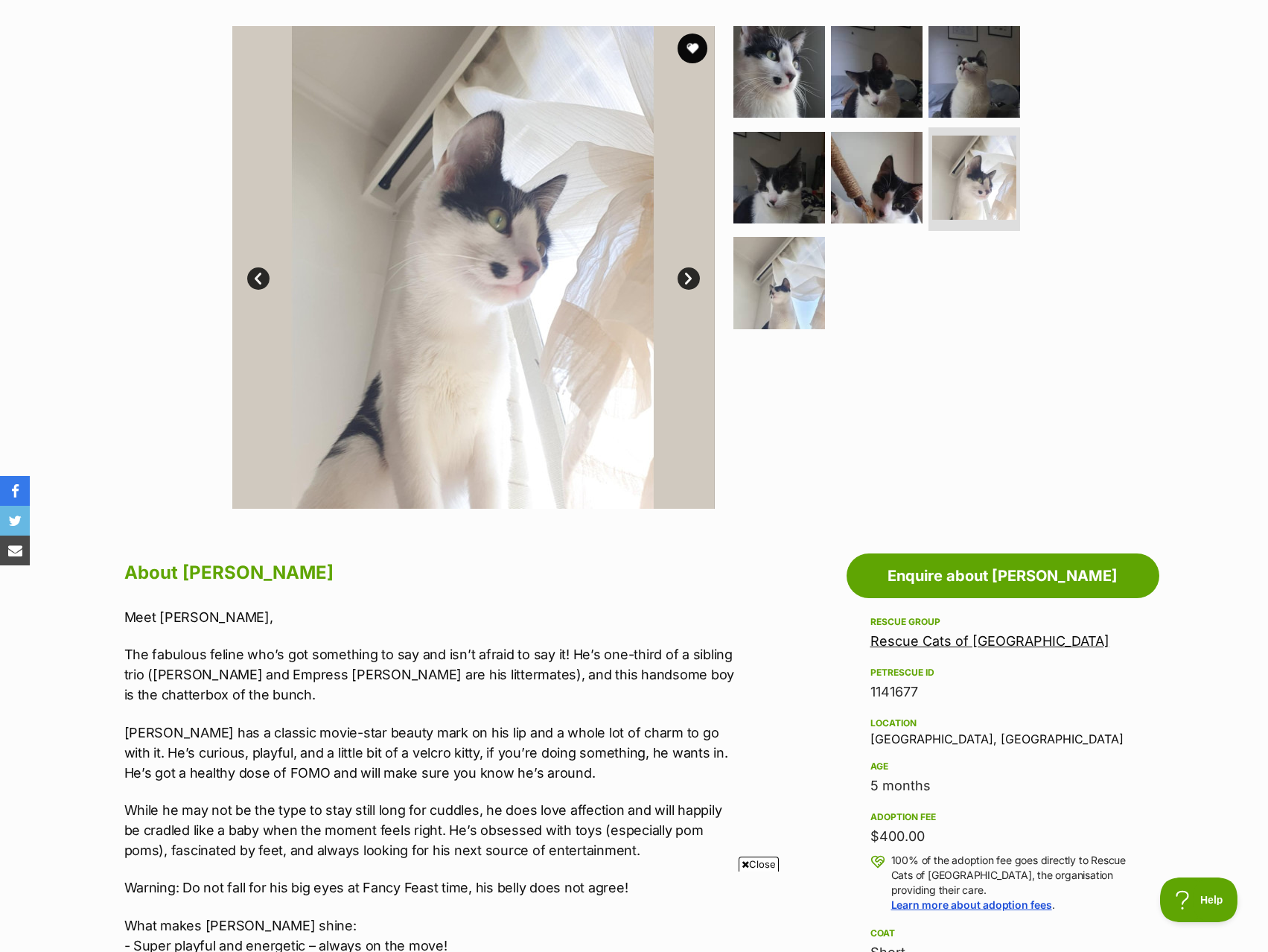
scroll to position [521, 0]
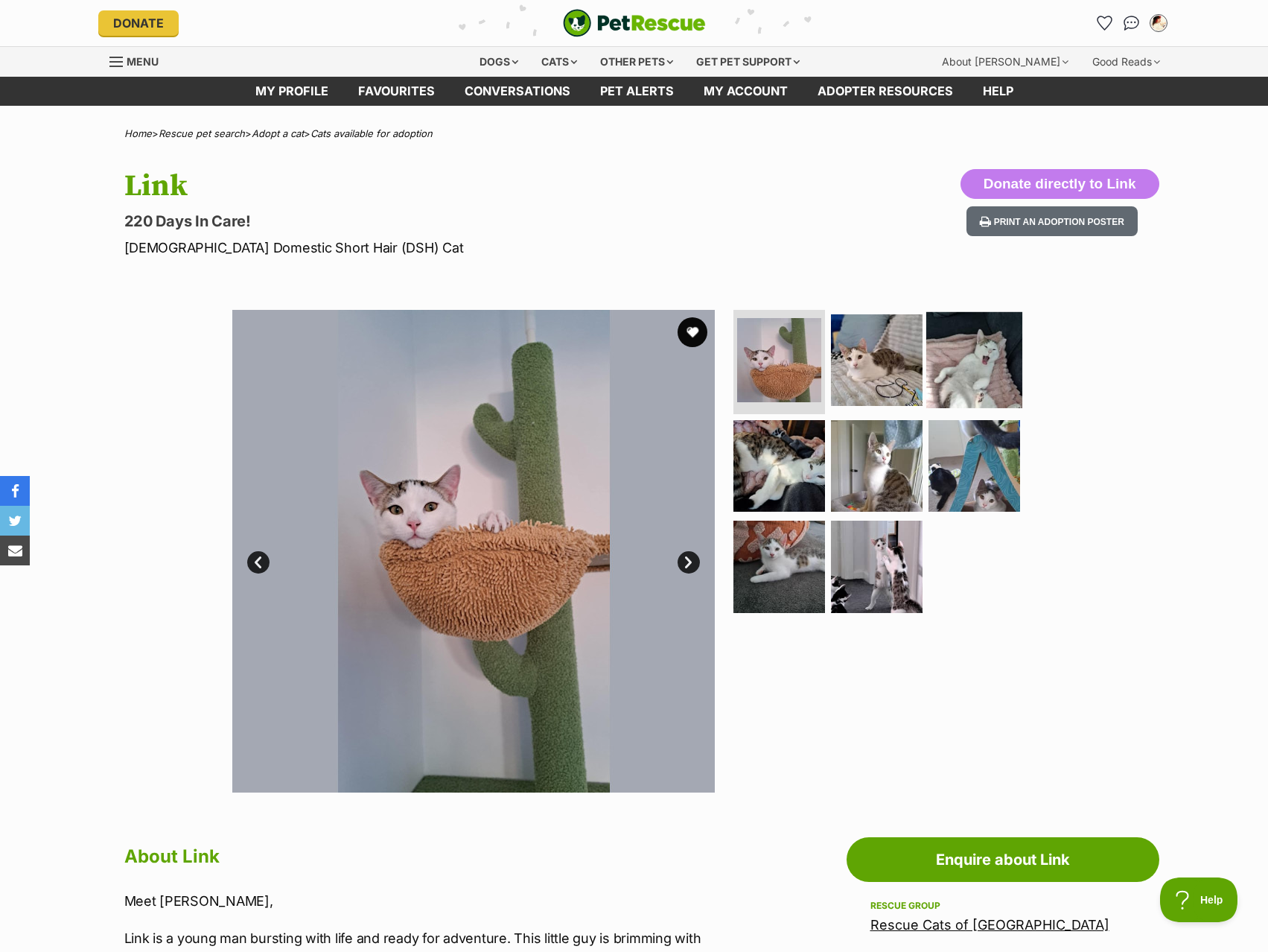
click at [931, 366] on img at bounding box center [975, 360] width 96 height 96
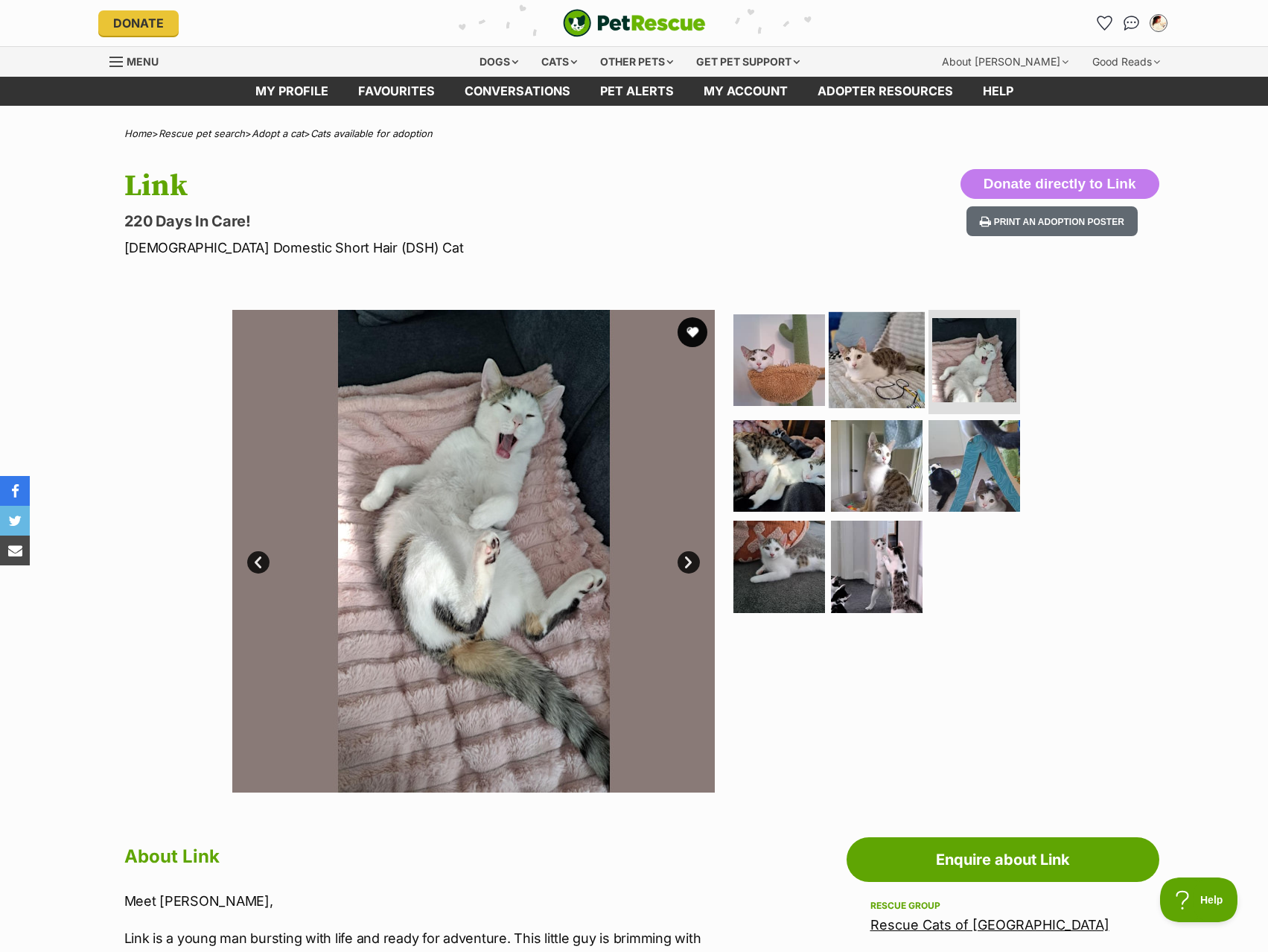
click at [910, 359] on img at bounding box center [877, 360] width 96 height 96
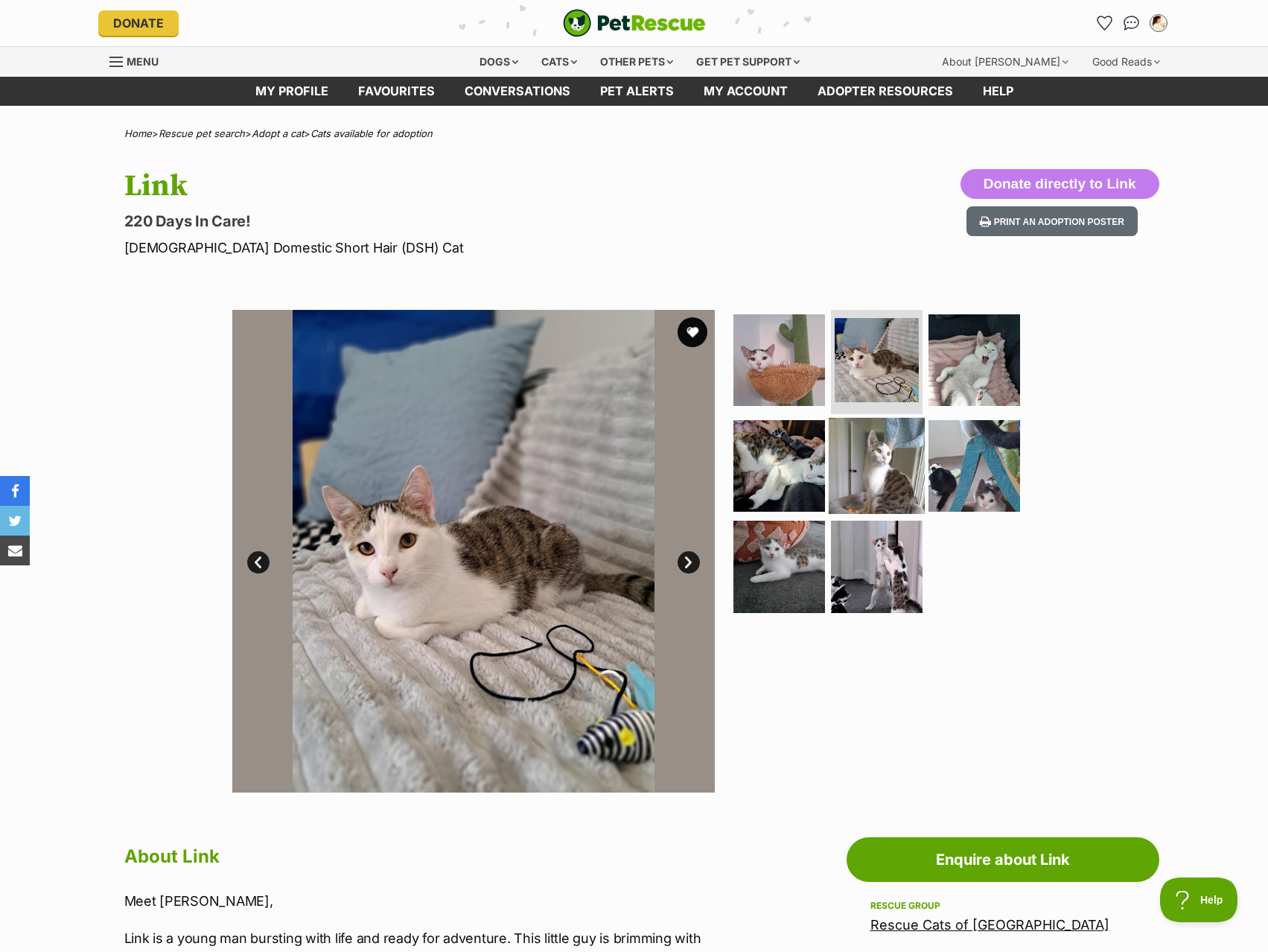
click at [898, 443] on img at bounding box center [877, 465] width 96 height 96
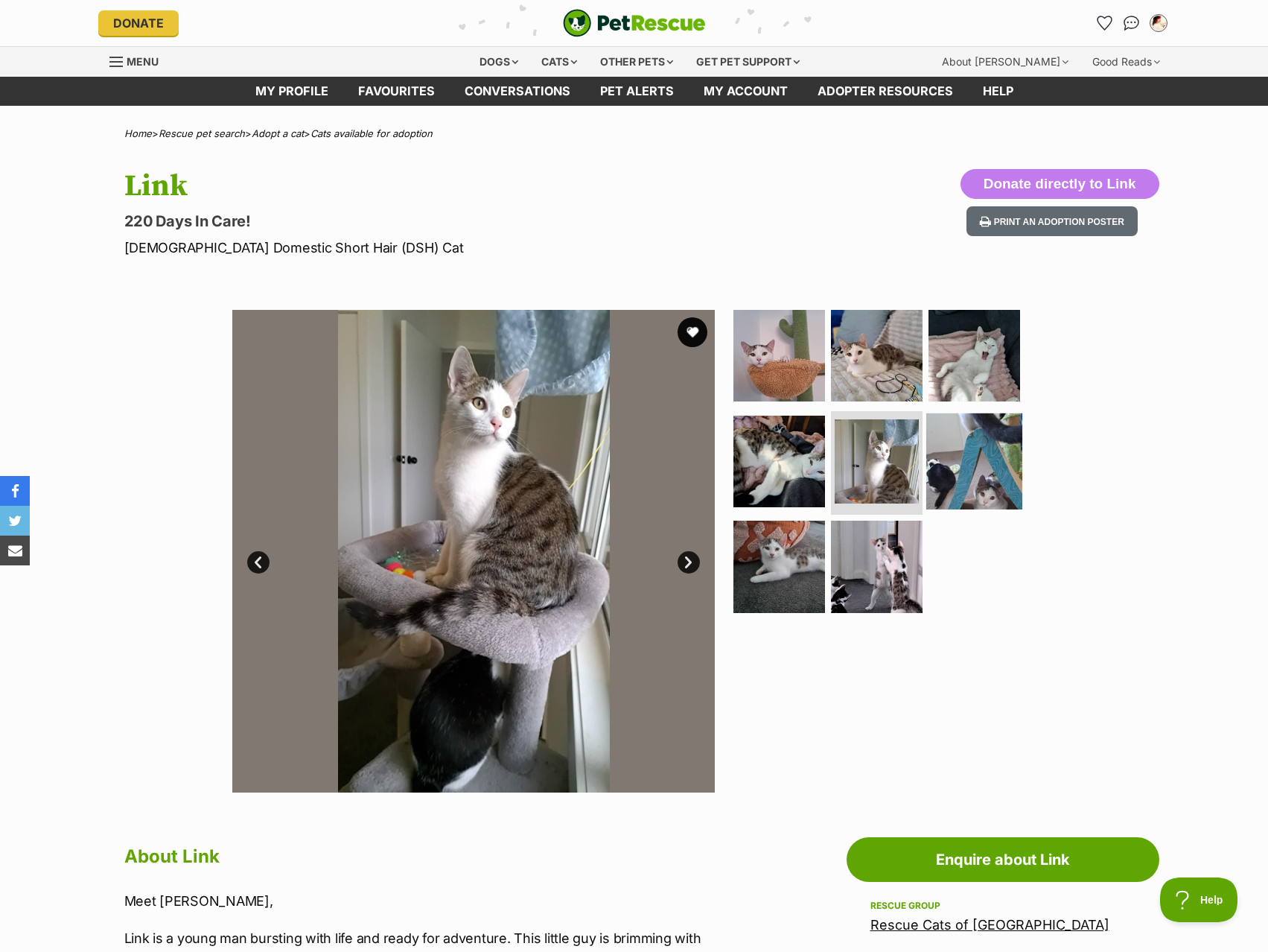
click at [944, 474] on img at bounding box center [975, 460] width 96 height 96
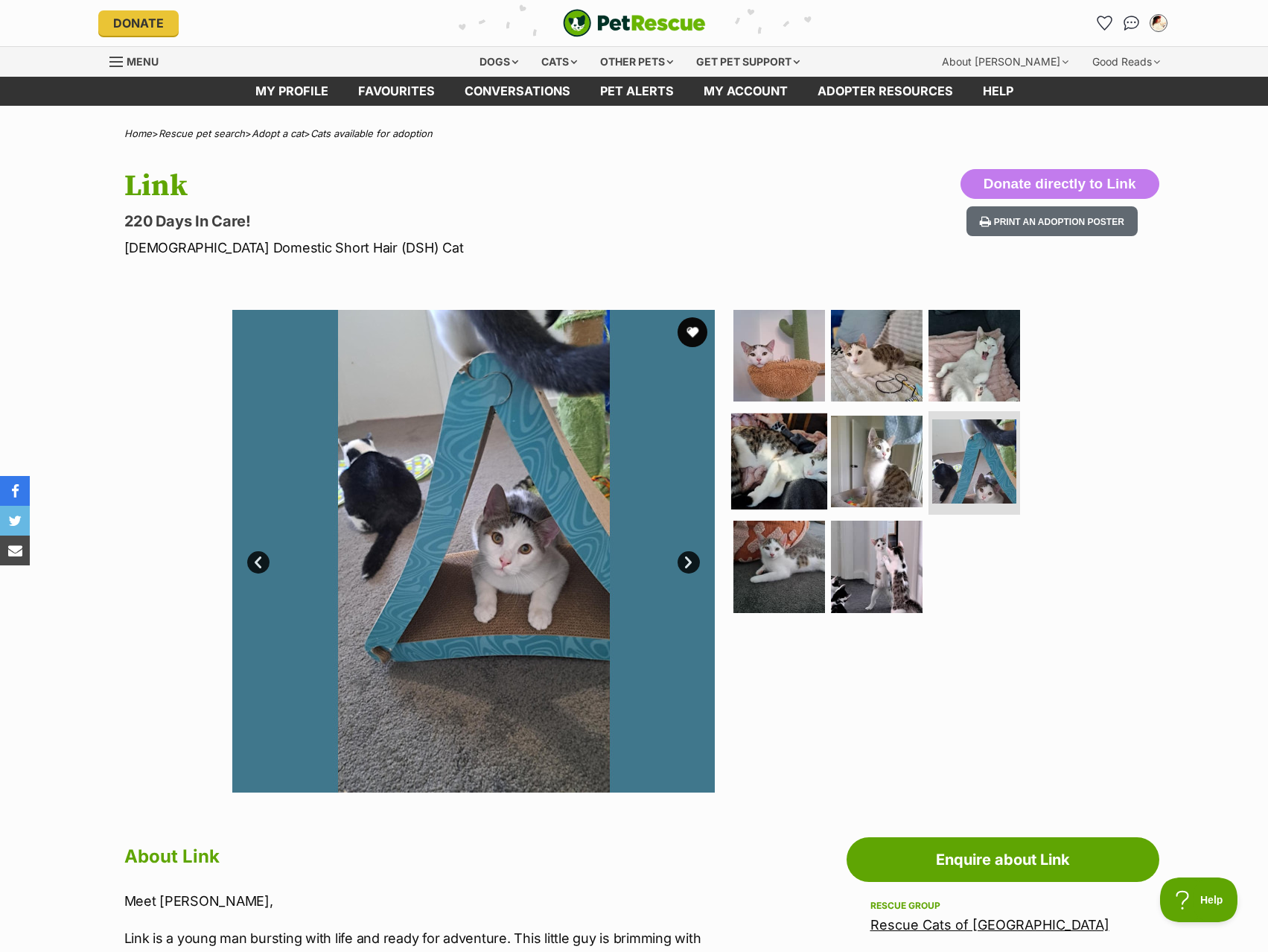
click at [801, 481] on img at bounding box center [779, 460] width 96 height 96
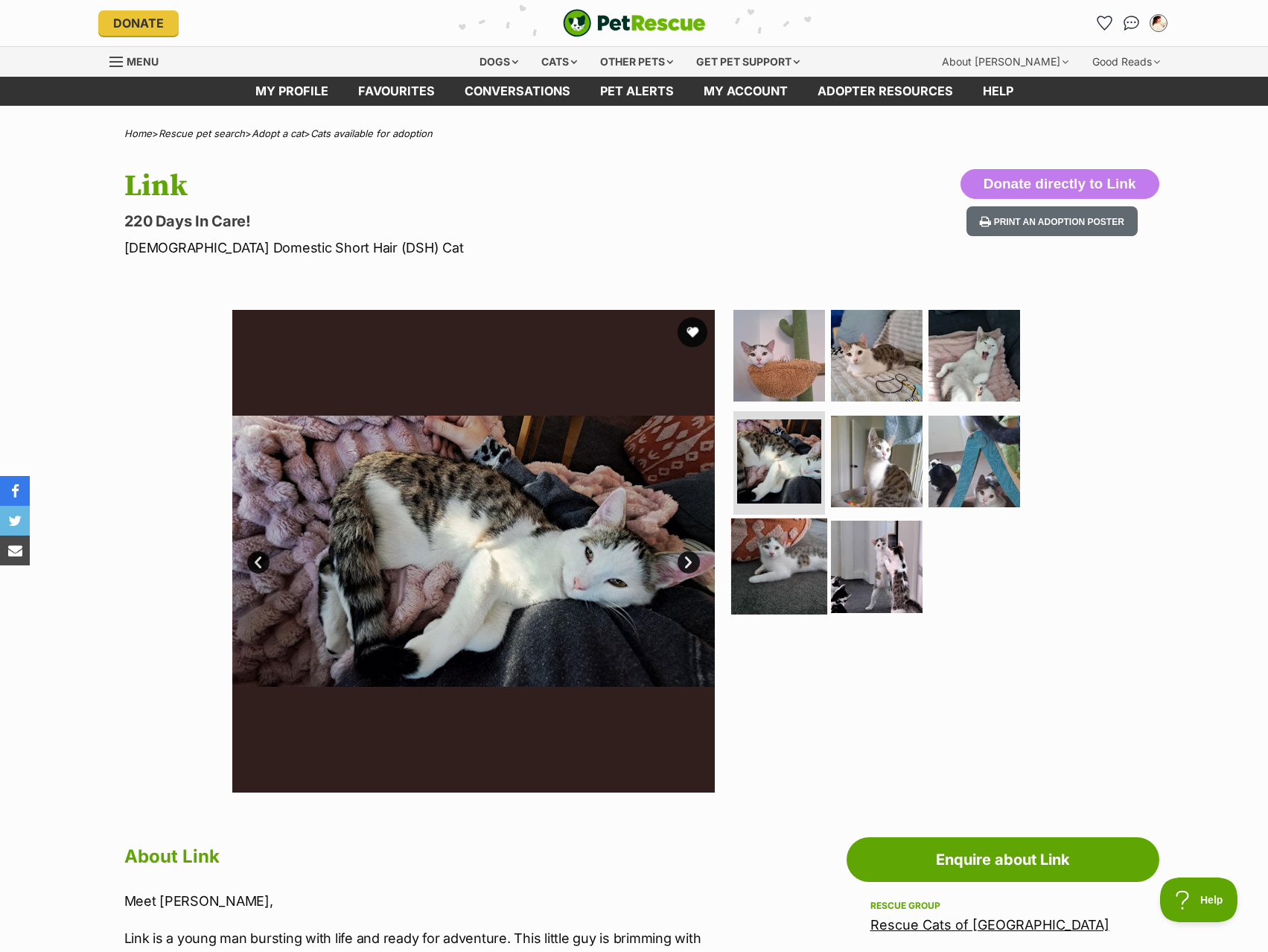
click at [802, 558] on img at bounding box center [779, 567] width 96 height 96
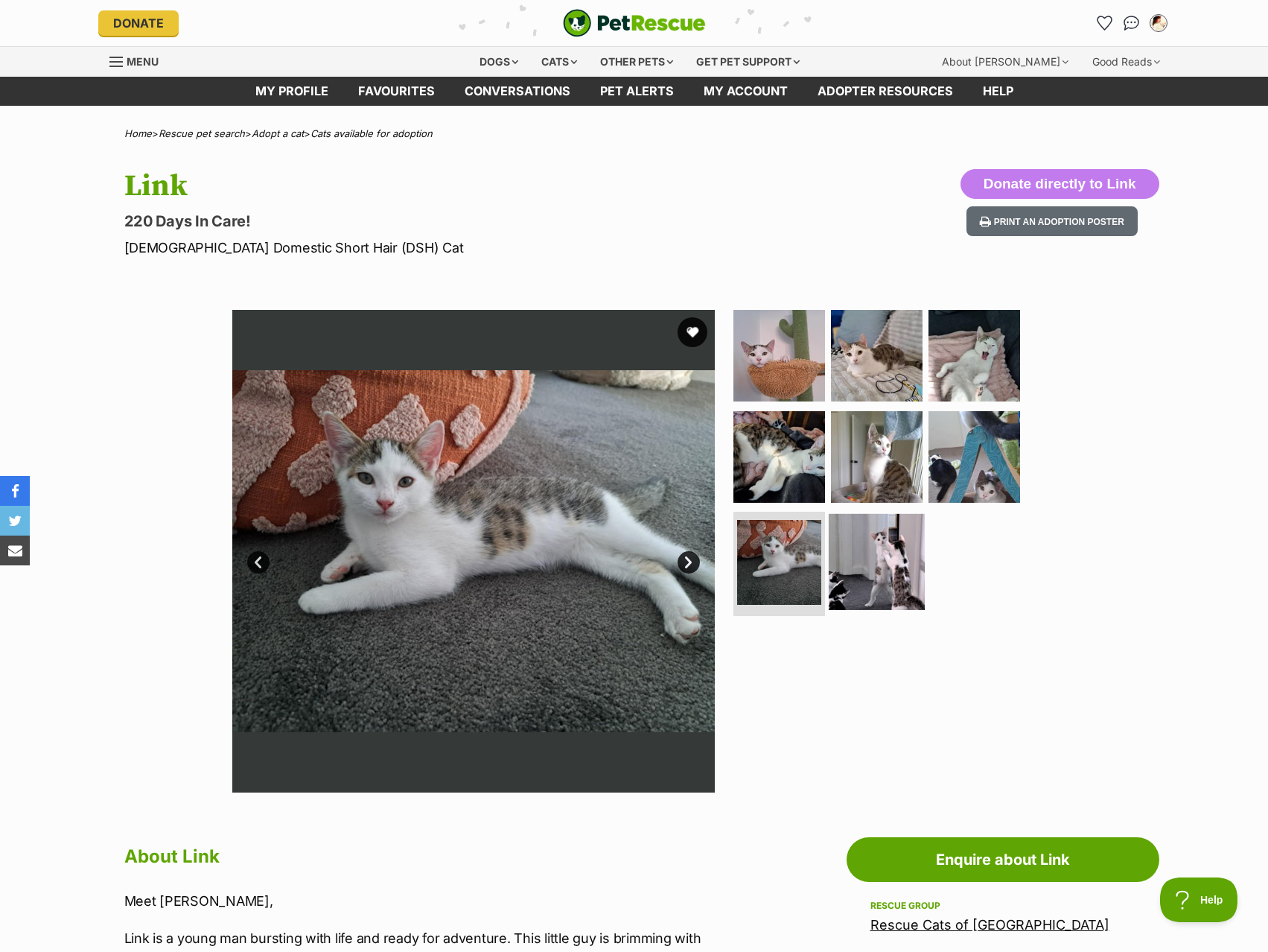
click at [860, 560] on img at bounding box center [877, 562] width 96 height 96
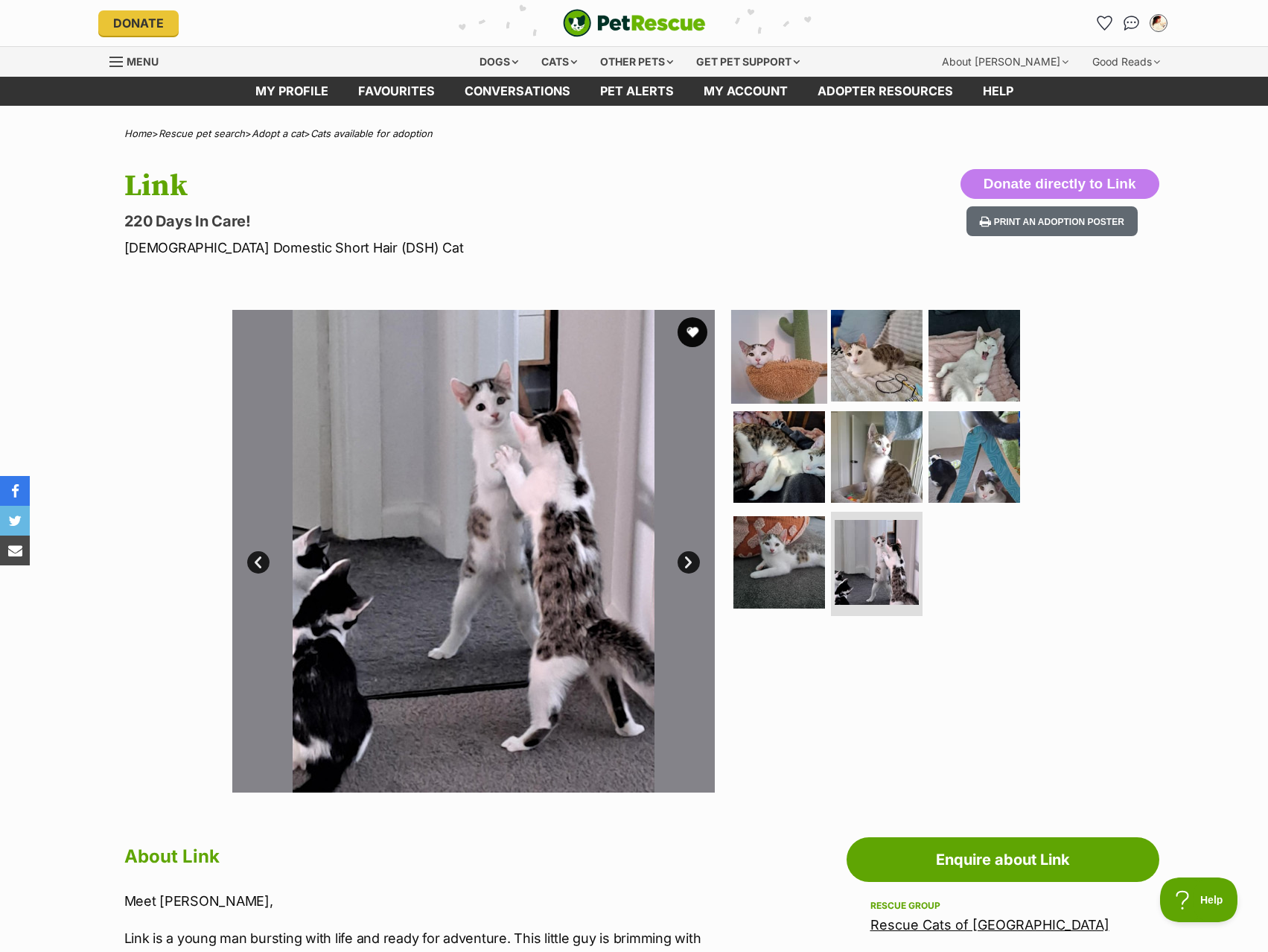
click at [786, 375] on img at bounding box center [779, 356] width 96 height 96
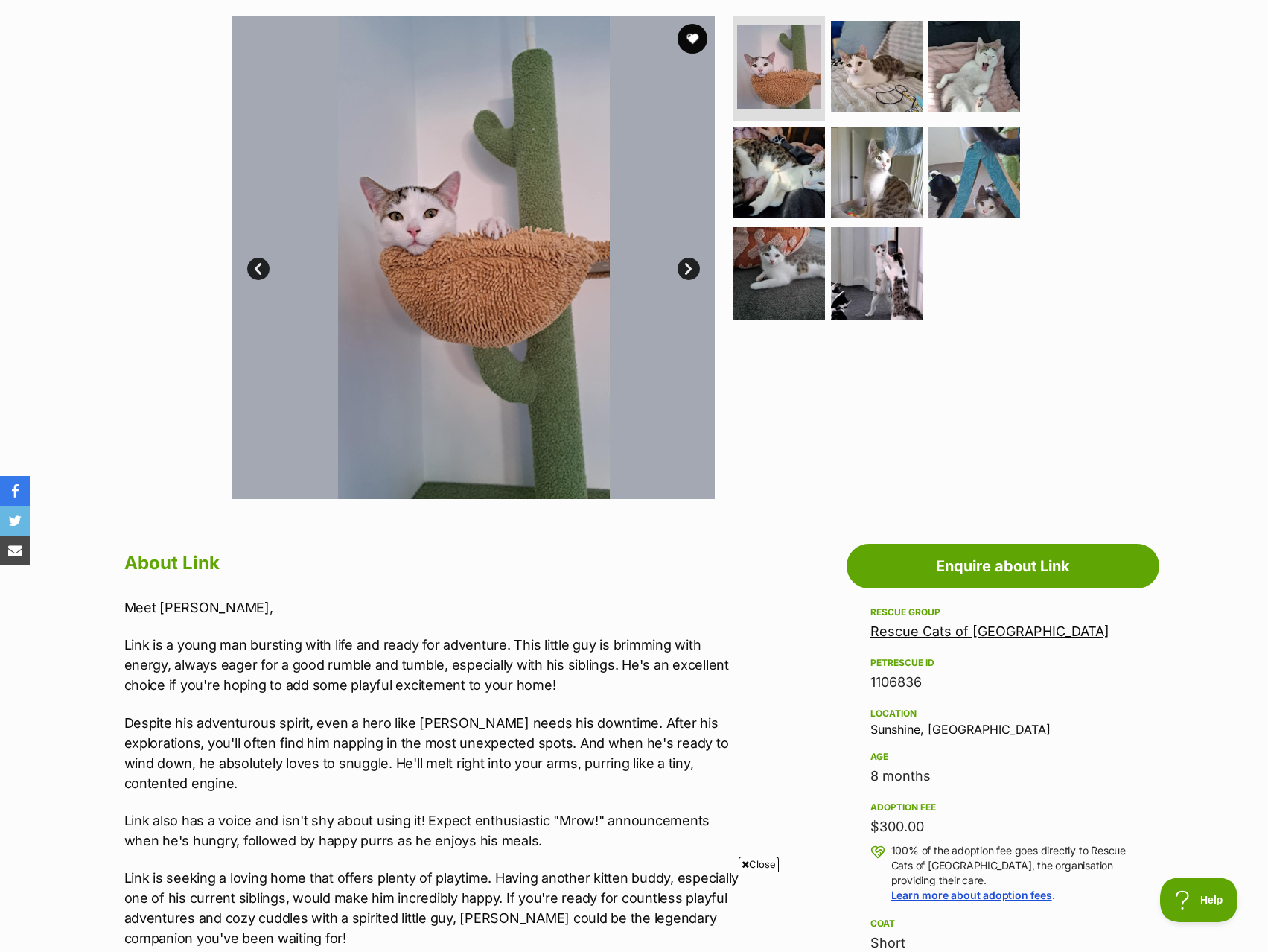
scroll to position [298, 0]
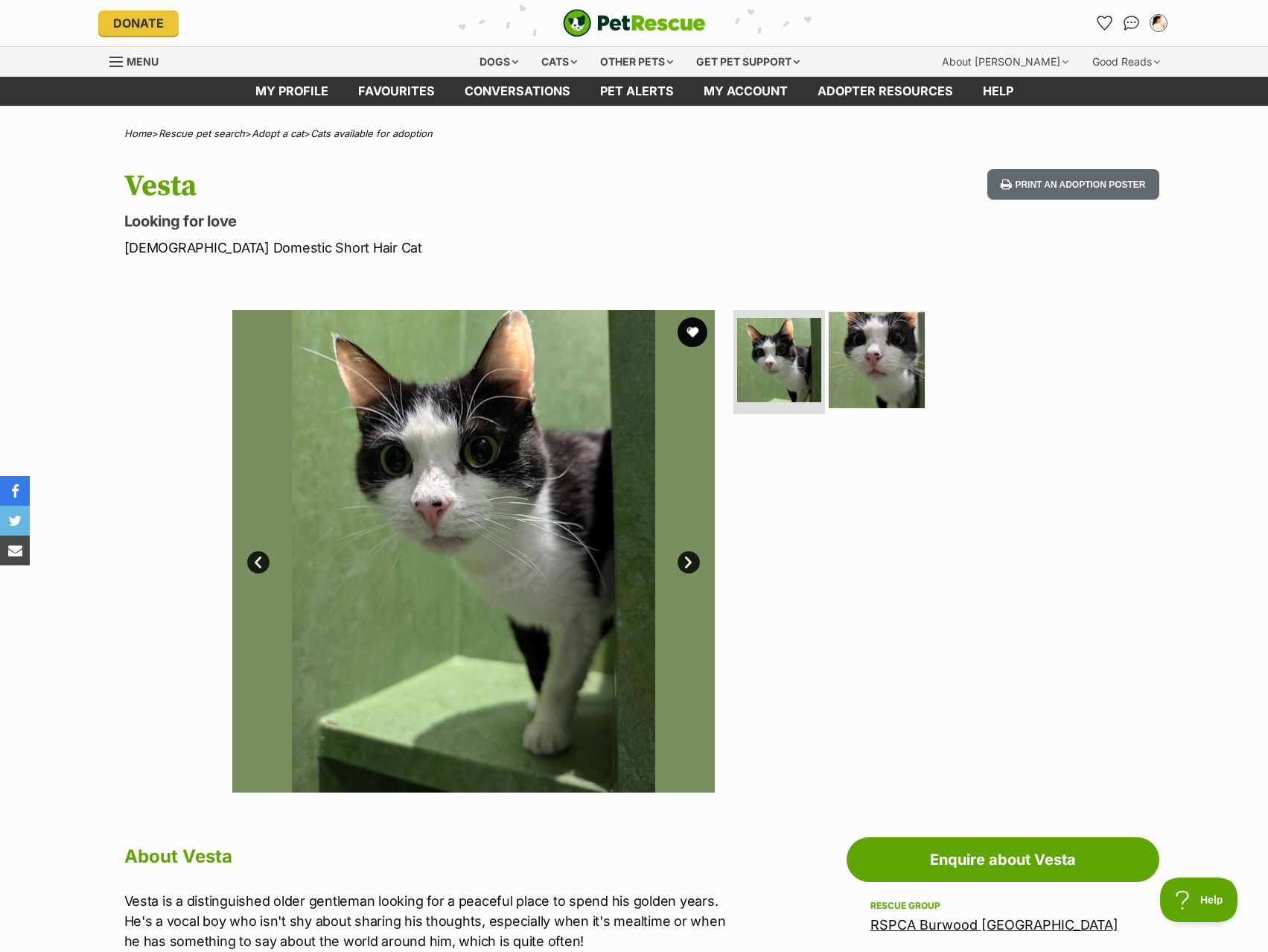
click at [862, 355] on img at bounding box center [877, 360] width 96 height 96
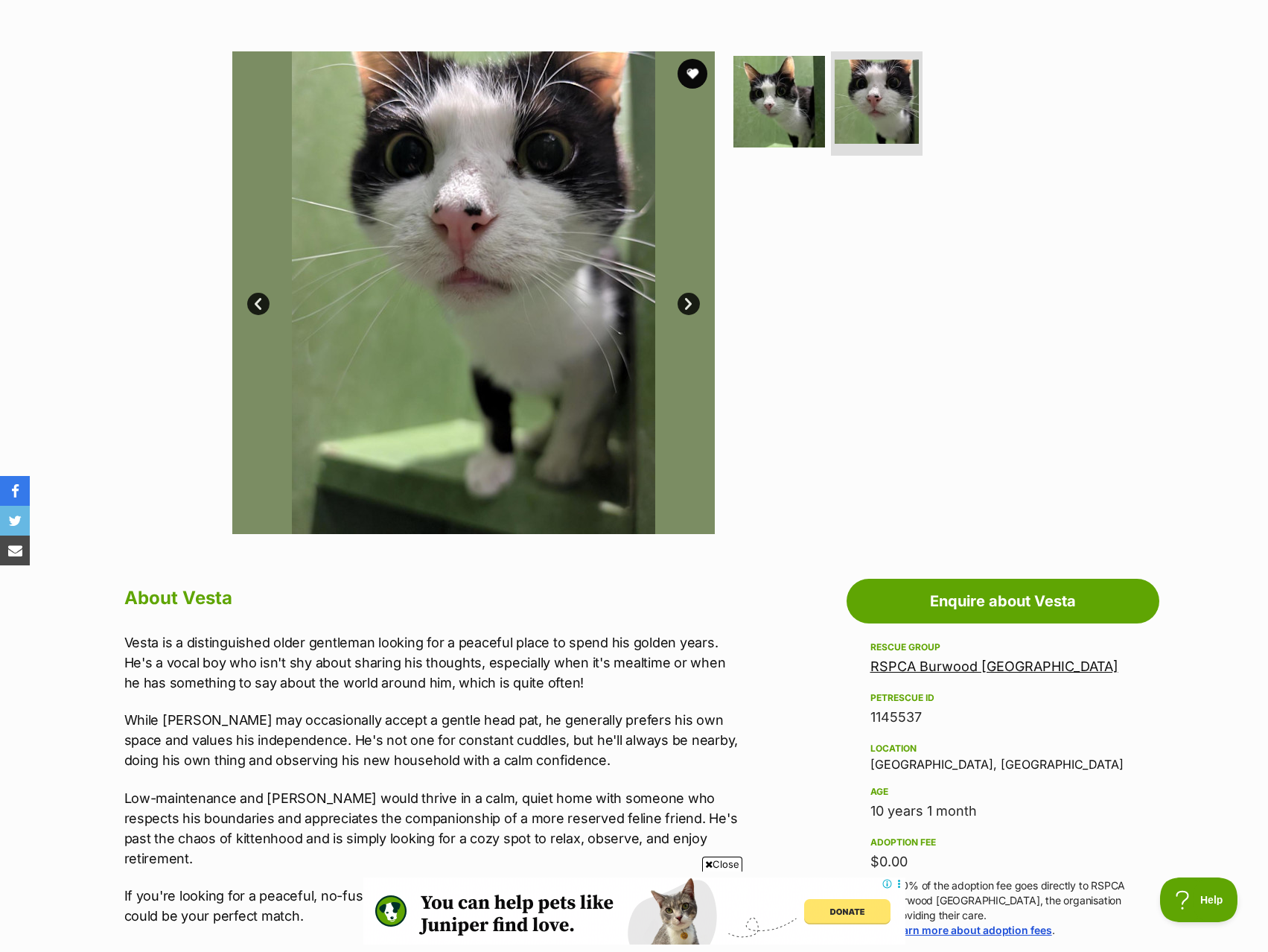
scroll to position [223, 0]
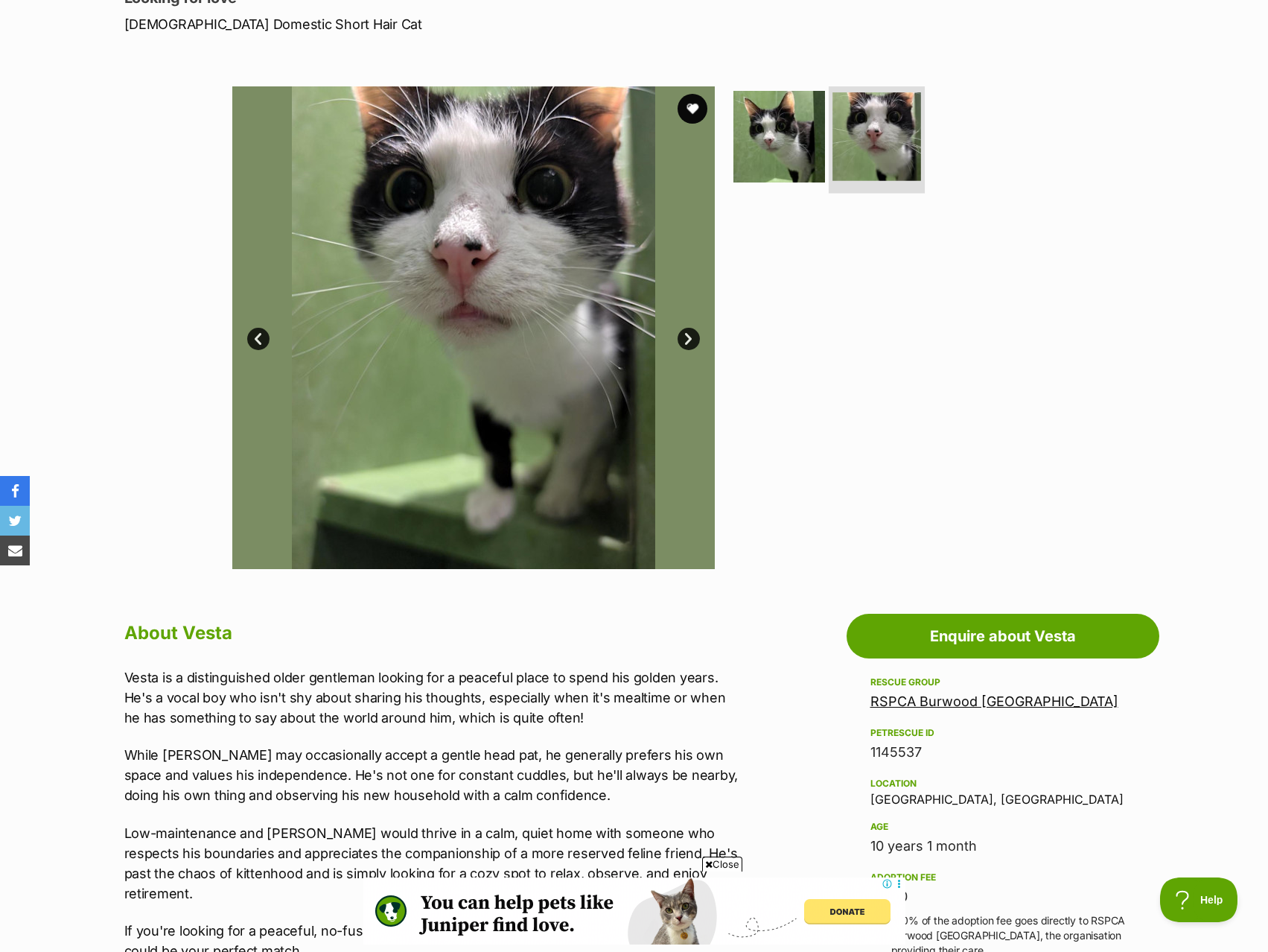
click at [853, 113] on img at bounding box center [877, 137] width 89 height 89
click at [789, 143] on img at bounding box center [779, 137] width 96 height 96
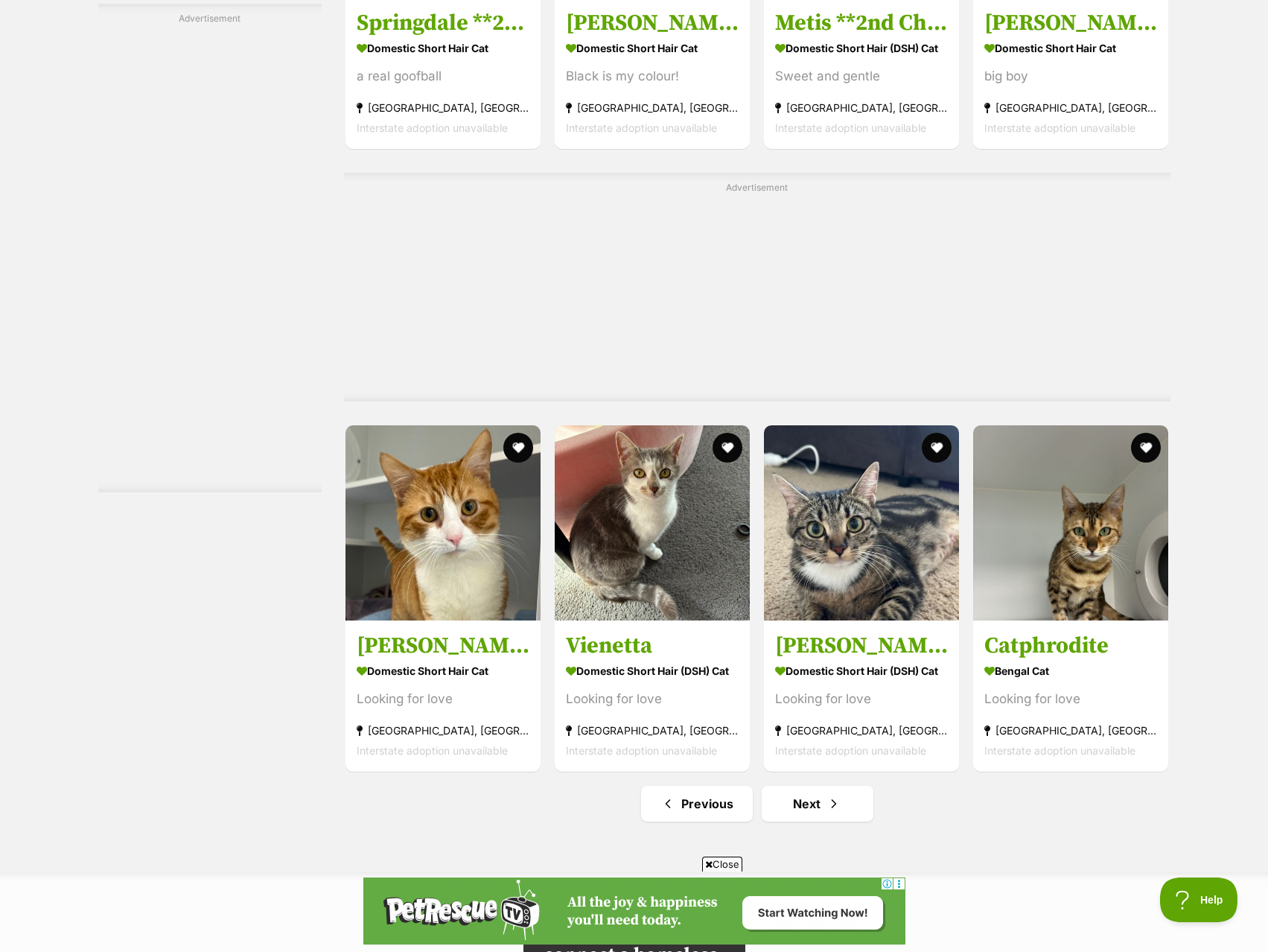
scroll to position [7821, 0]
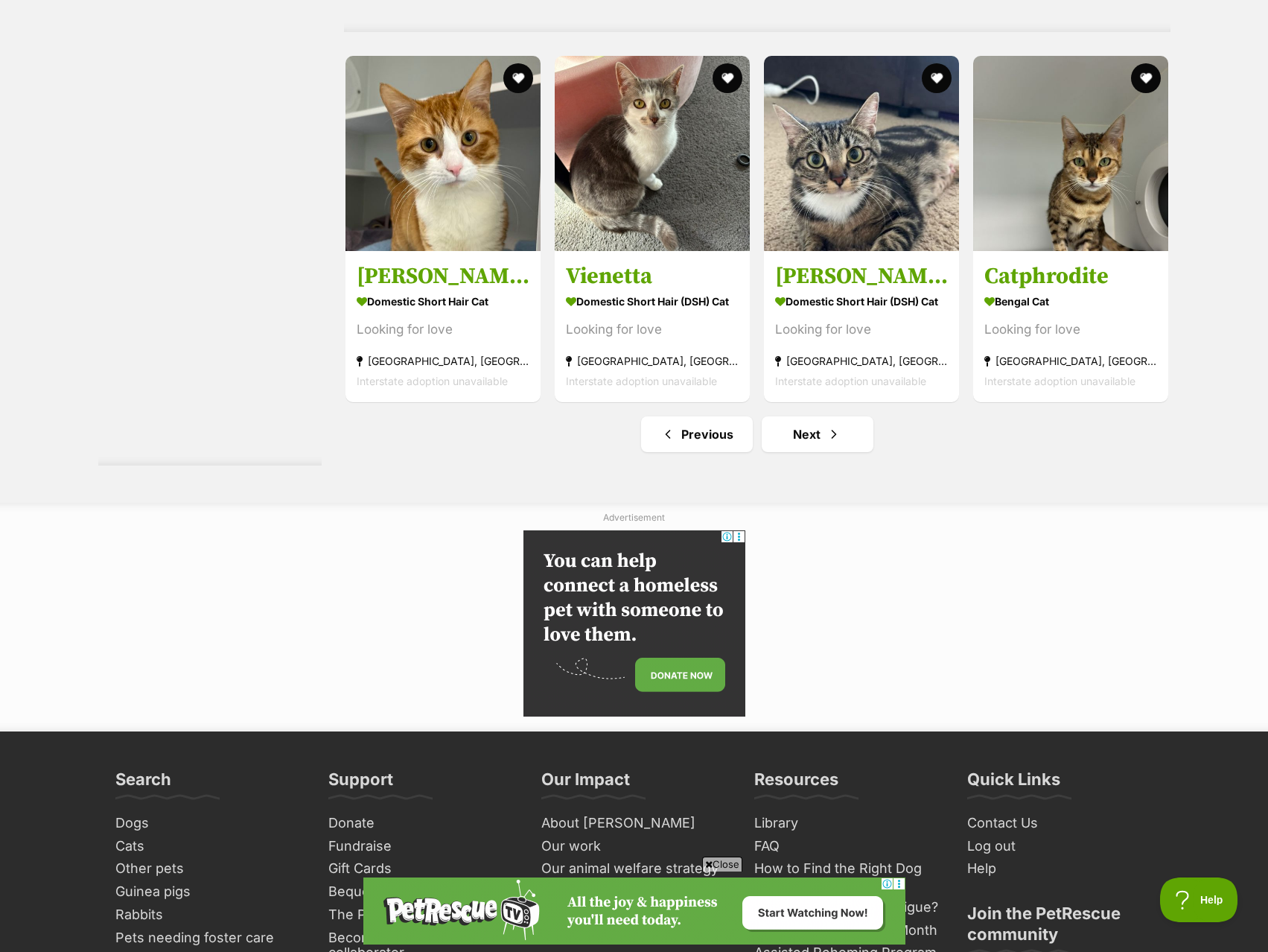
click at [755, 443] on ul "Previous Next" at bounding box center [757, 434] width 826 height 35
click at [782, 452] on link "Next" at bounding box center [818, 434] width 111 height 35
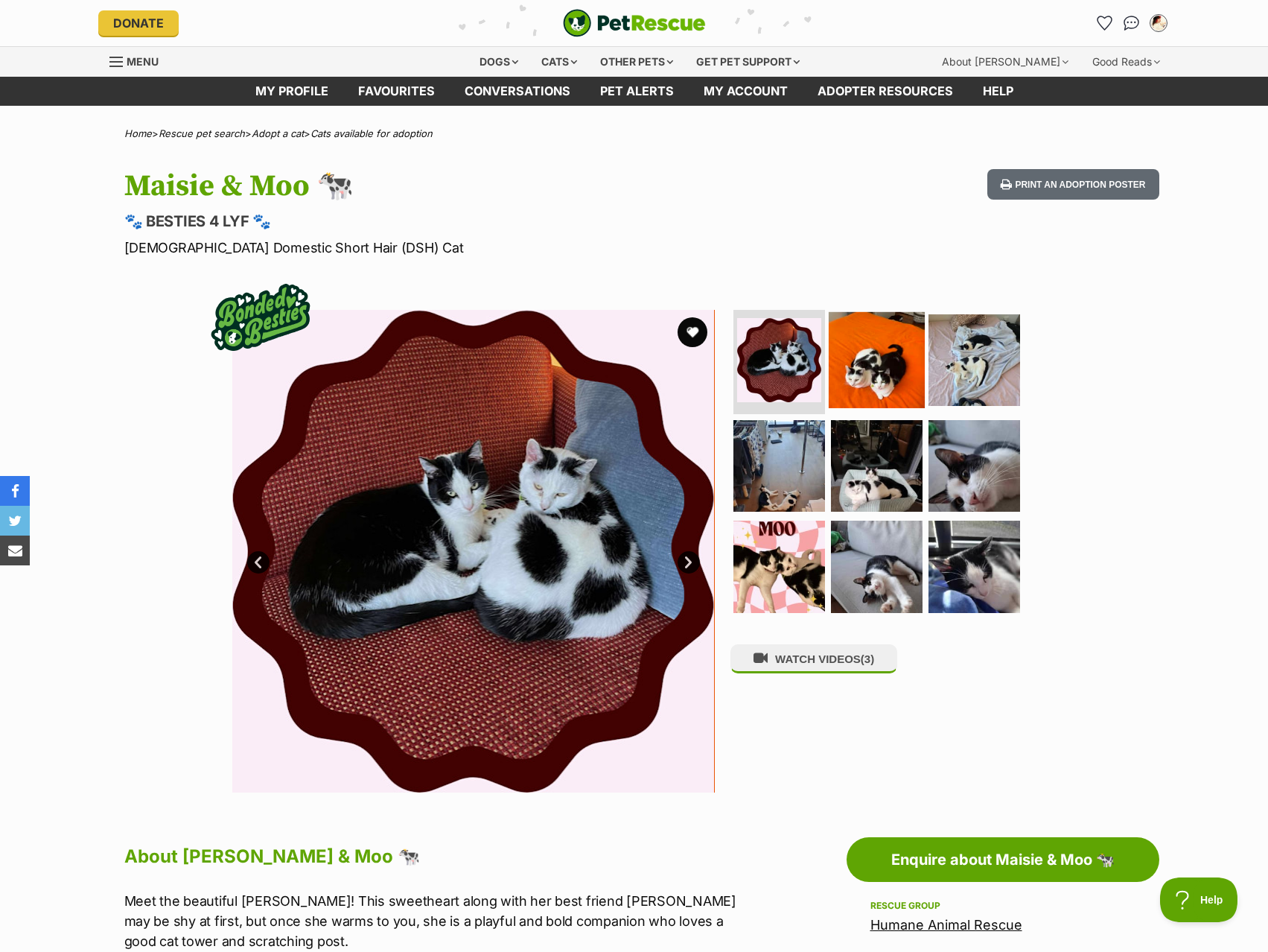
click at [888, 368] on img at bounding box center [877, 360] width 96 height 96
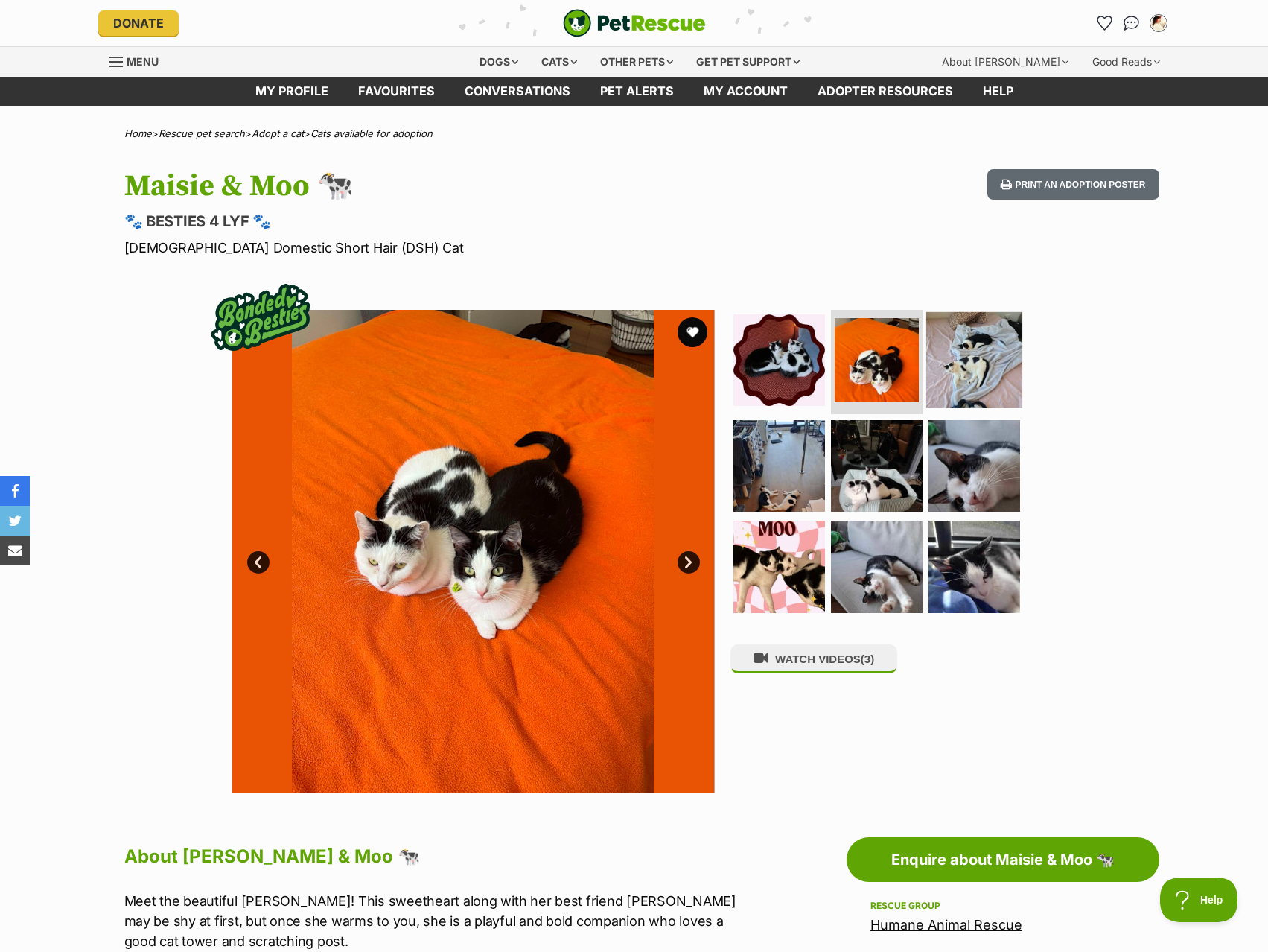
click at [933, 368] on img at bounding box center [975, 360] width 96 height 96
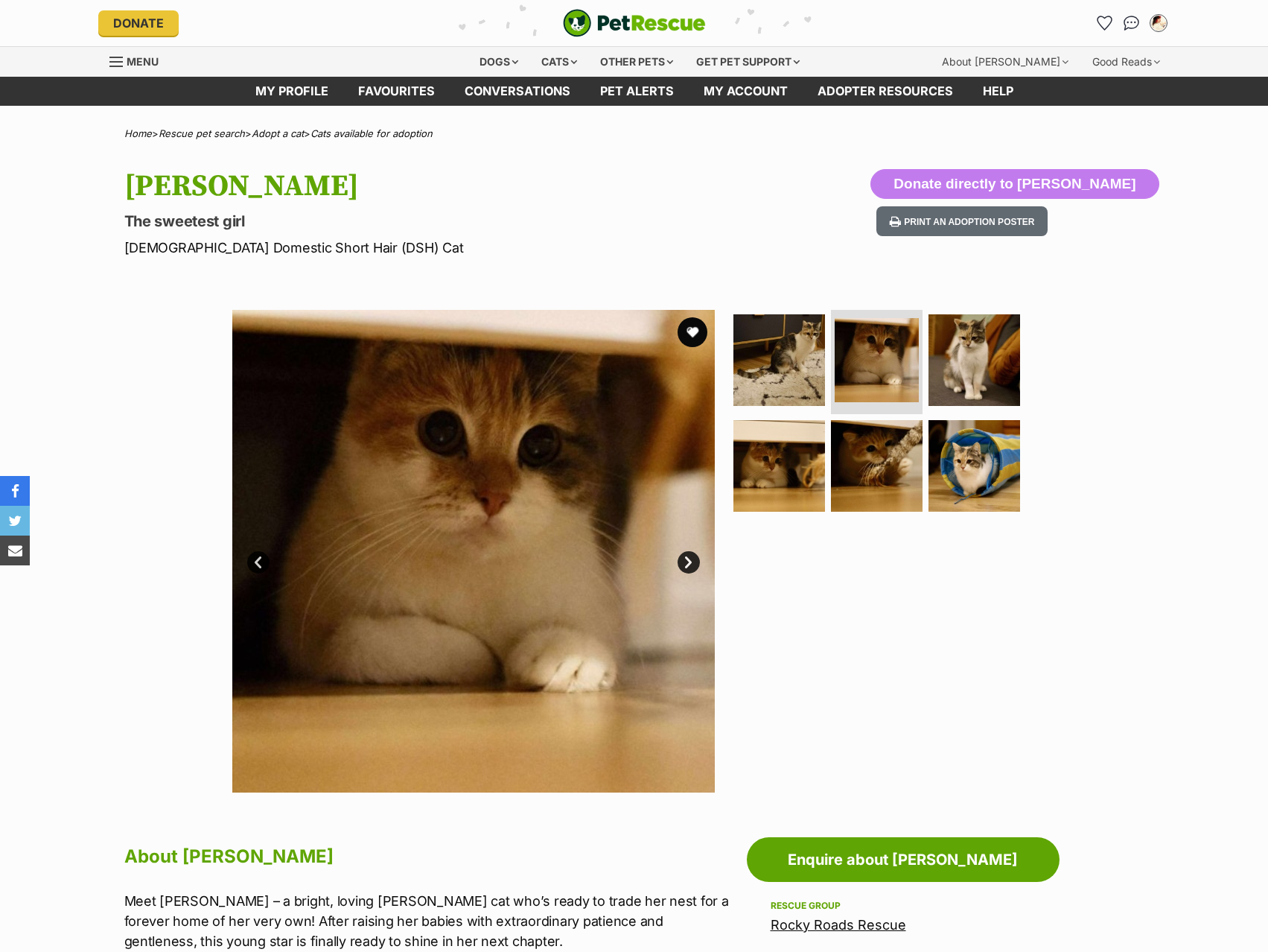
click at [953, 367] on img at bounding box center [974, 360] width 92 height 92
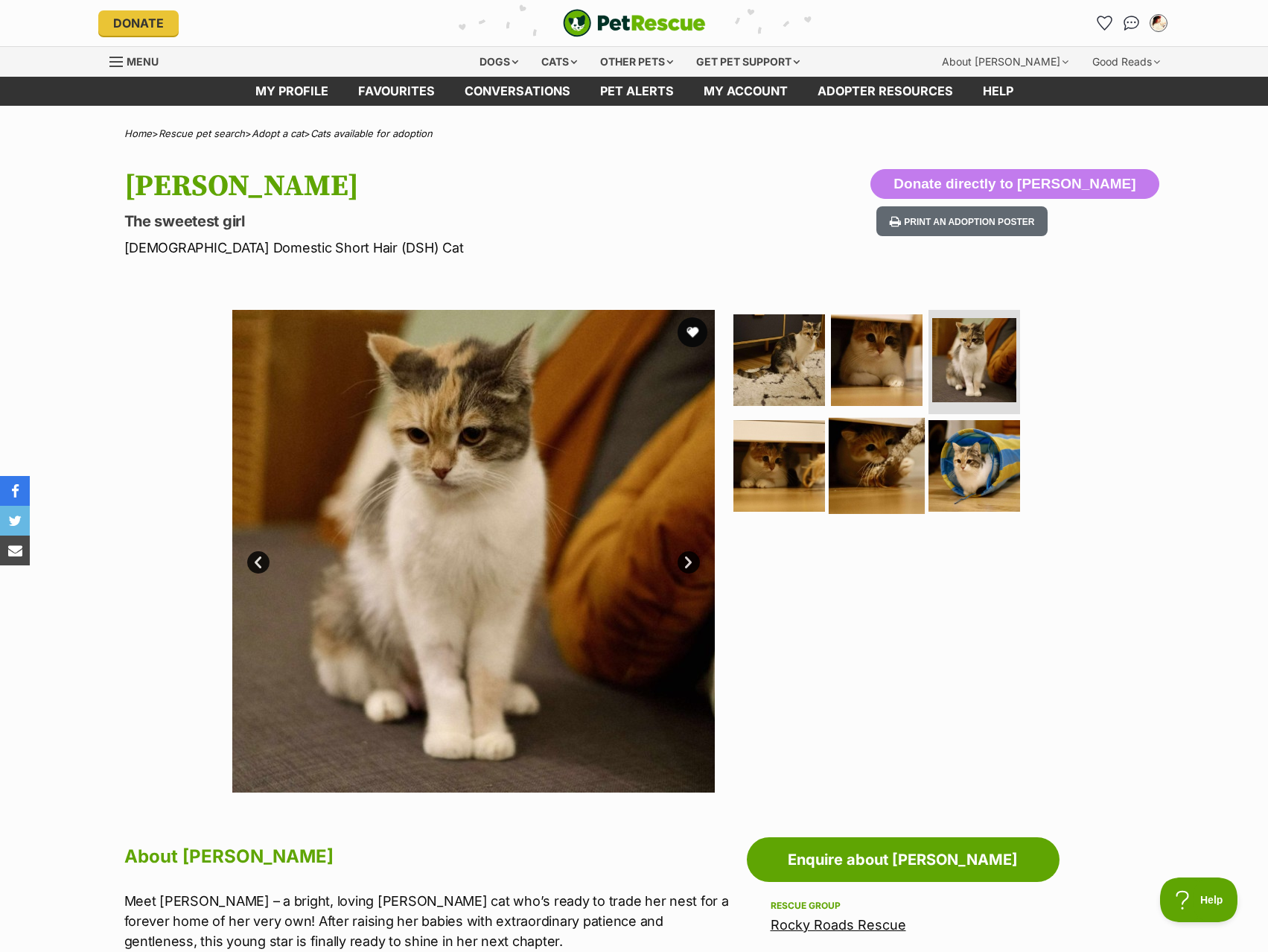
click at [873, 456] on img at bounding box center [877, 465] width 96 height 96
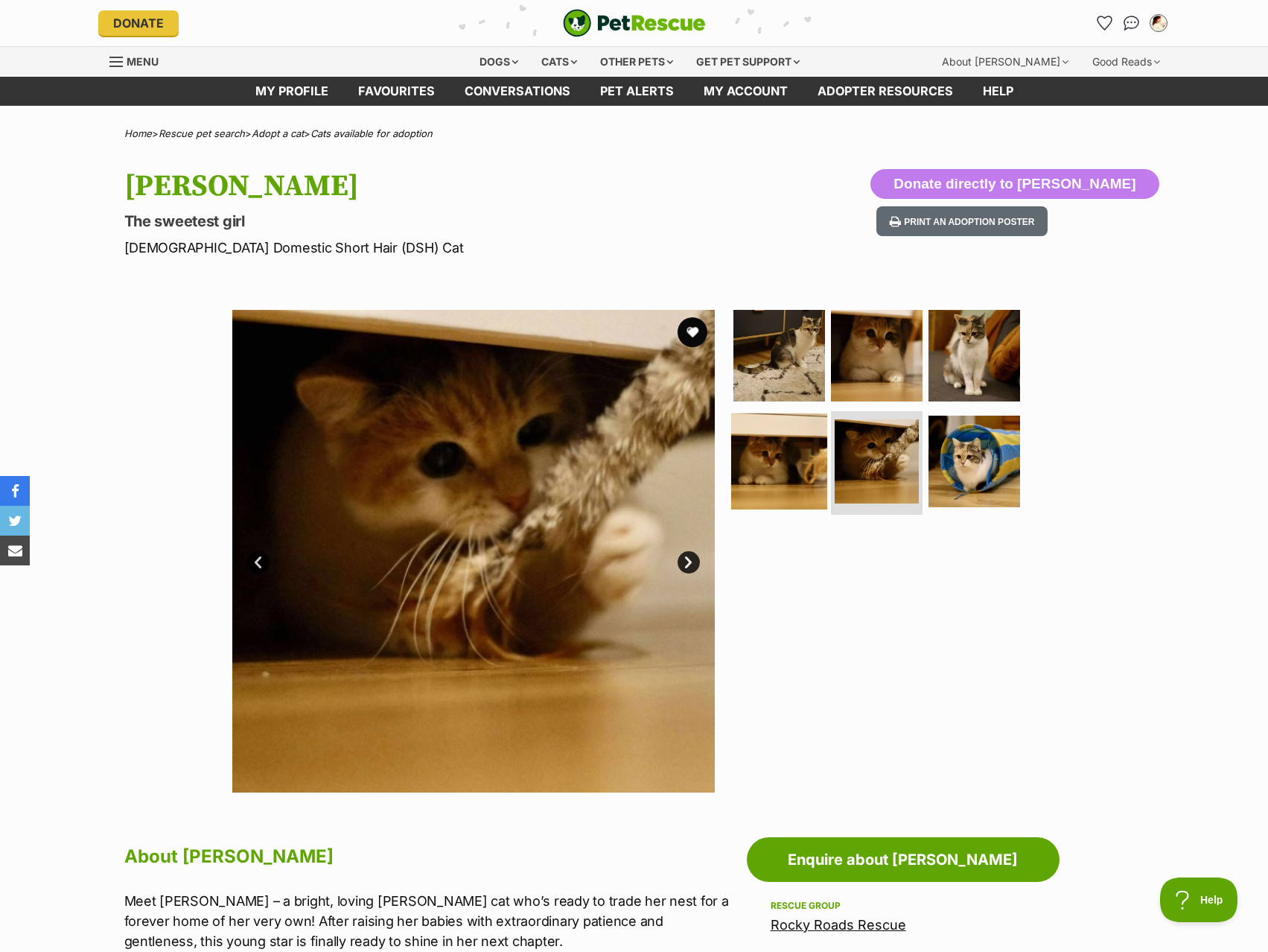
click at [776, 474] on img at bounding box center [779, 460] width 96 height 96
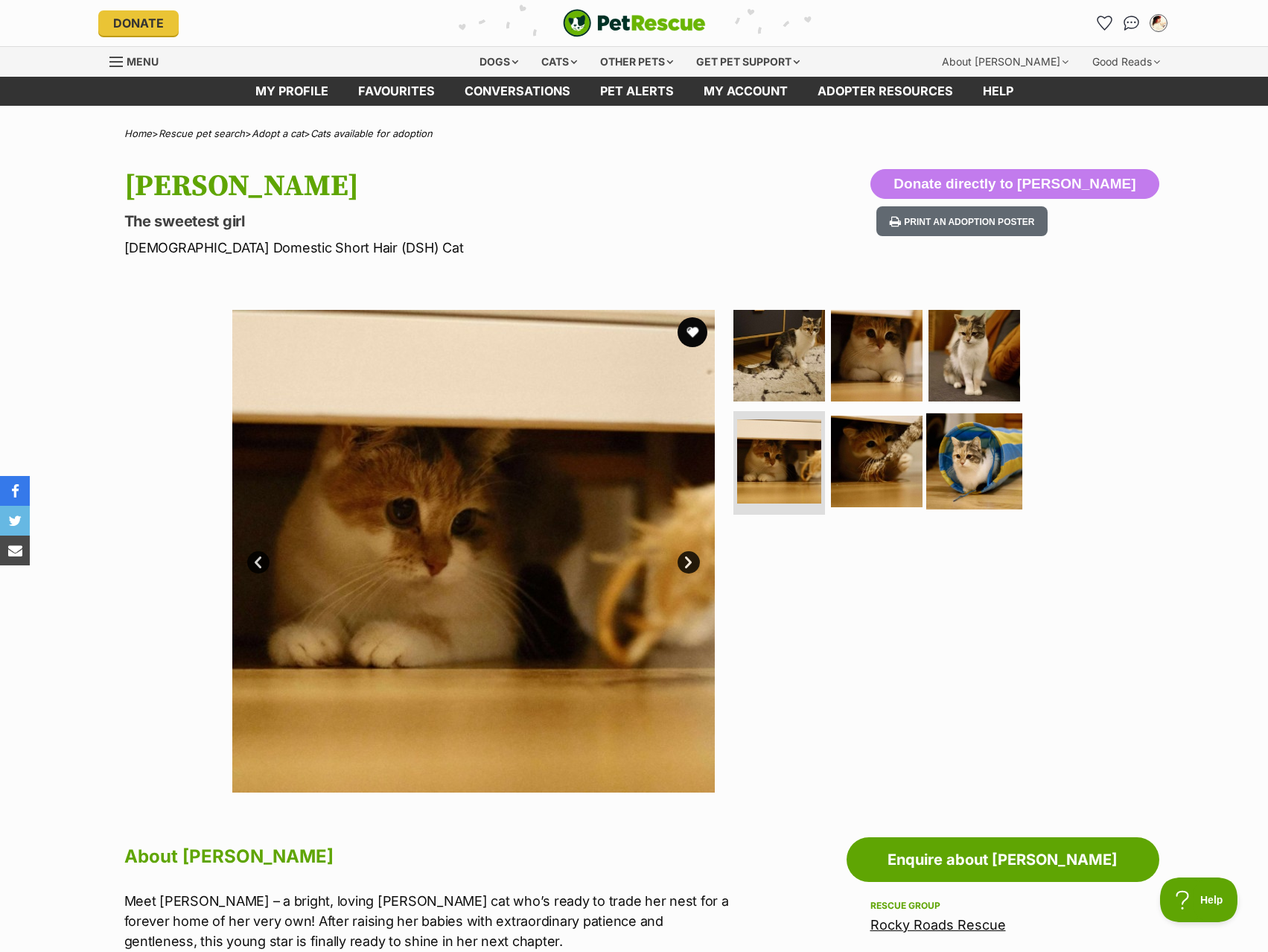
click at [947, 457] on img at bounding box center [975, 460] width 96 height 96
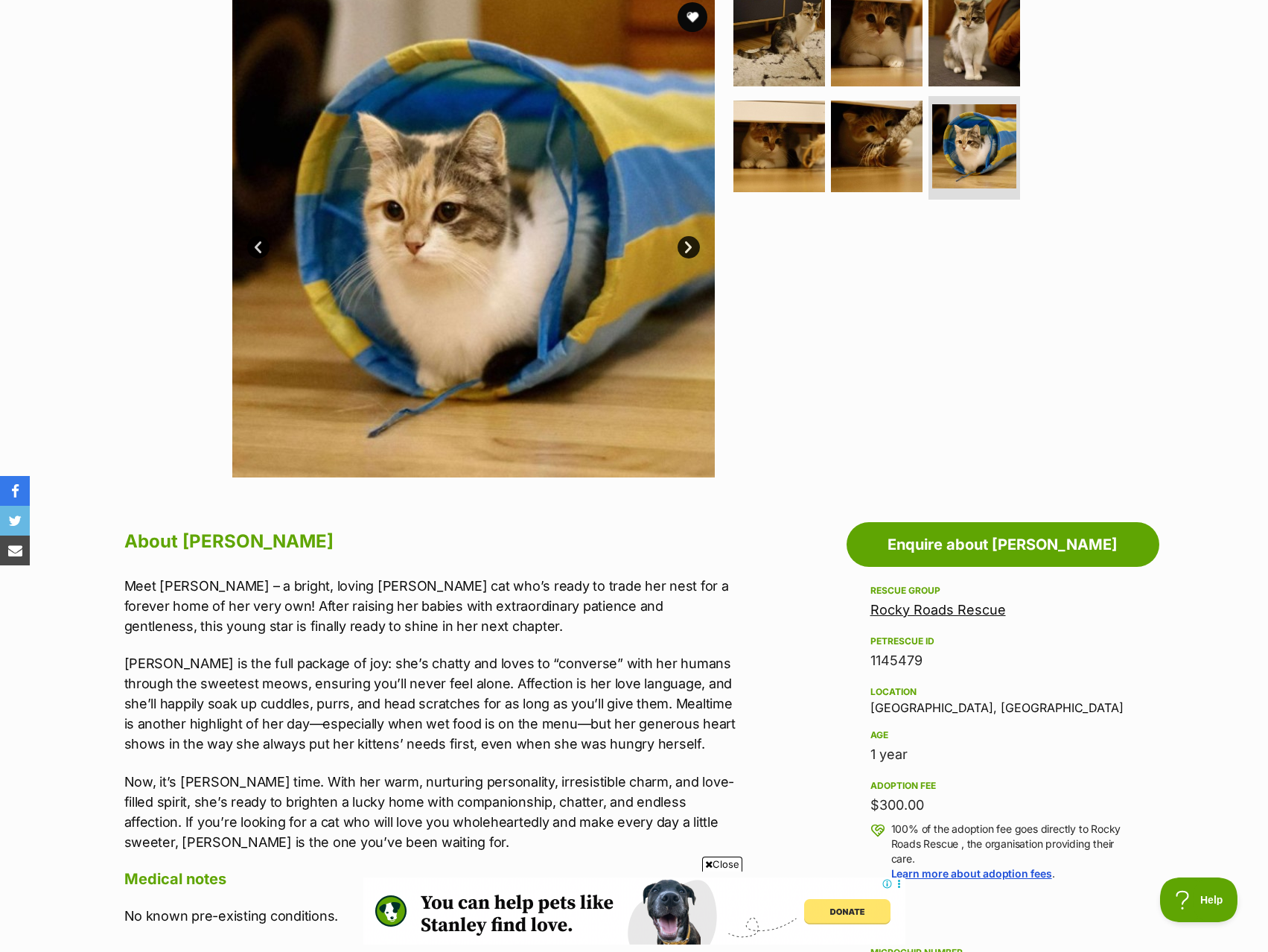
scroll to position [298, 0]
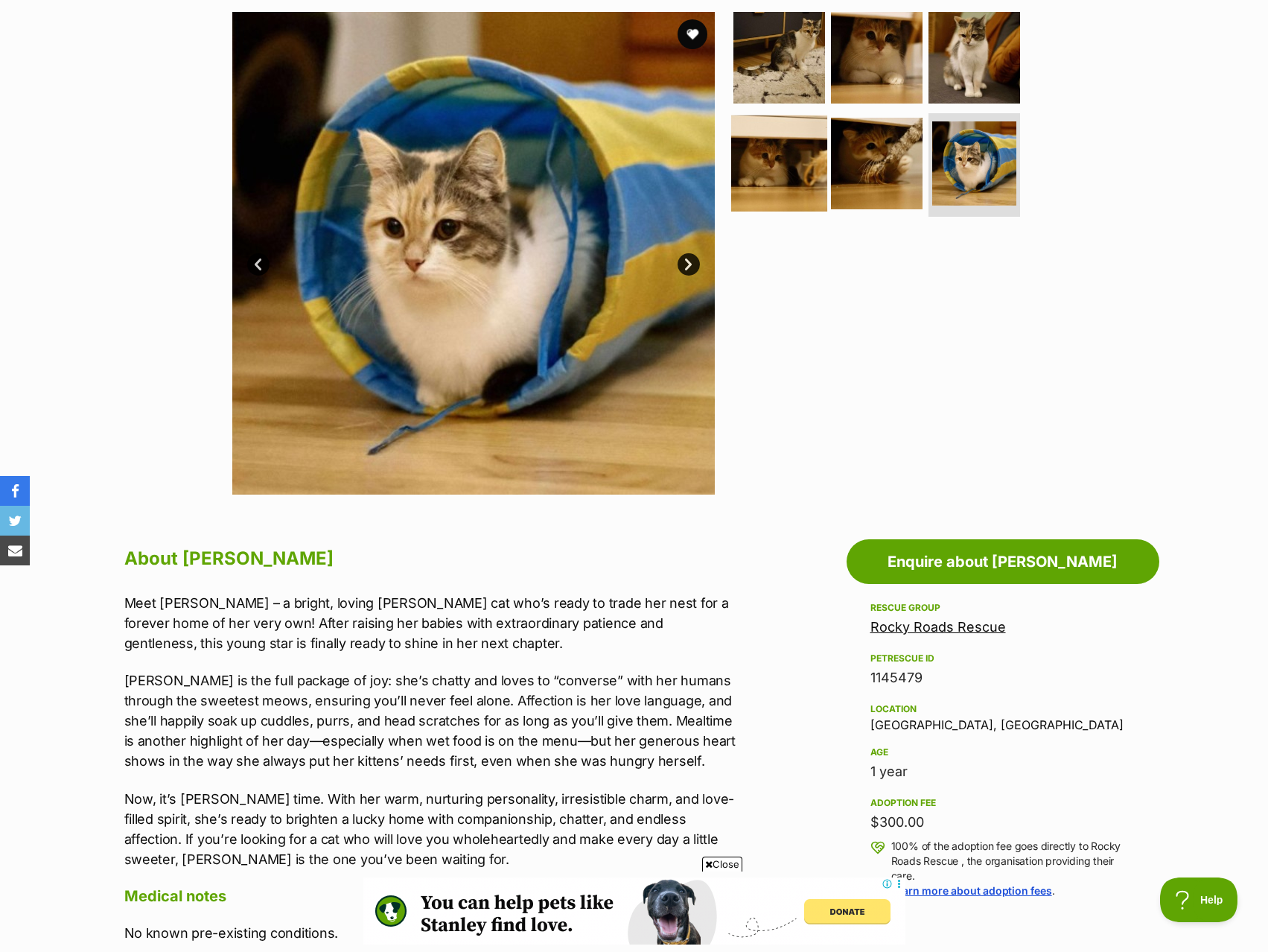
click at [783, 169] on img at bounding box center [779, 163] width 96 height 96
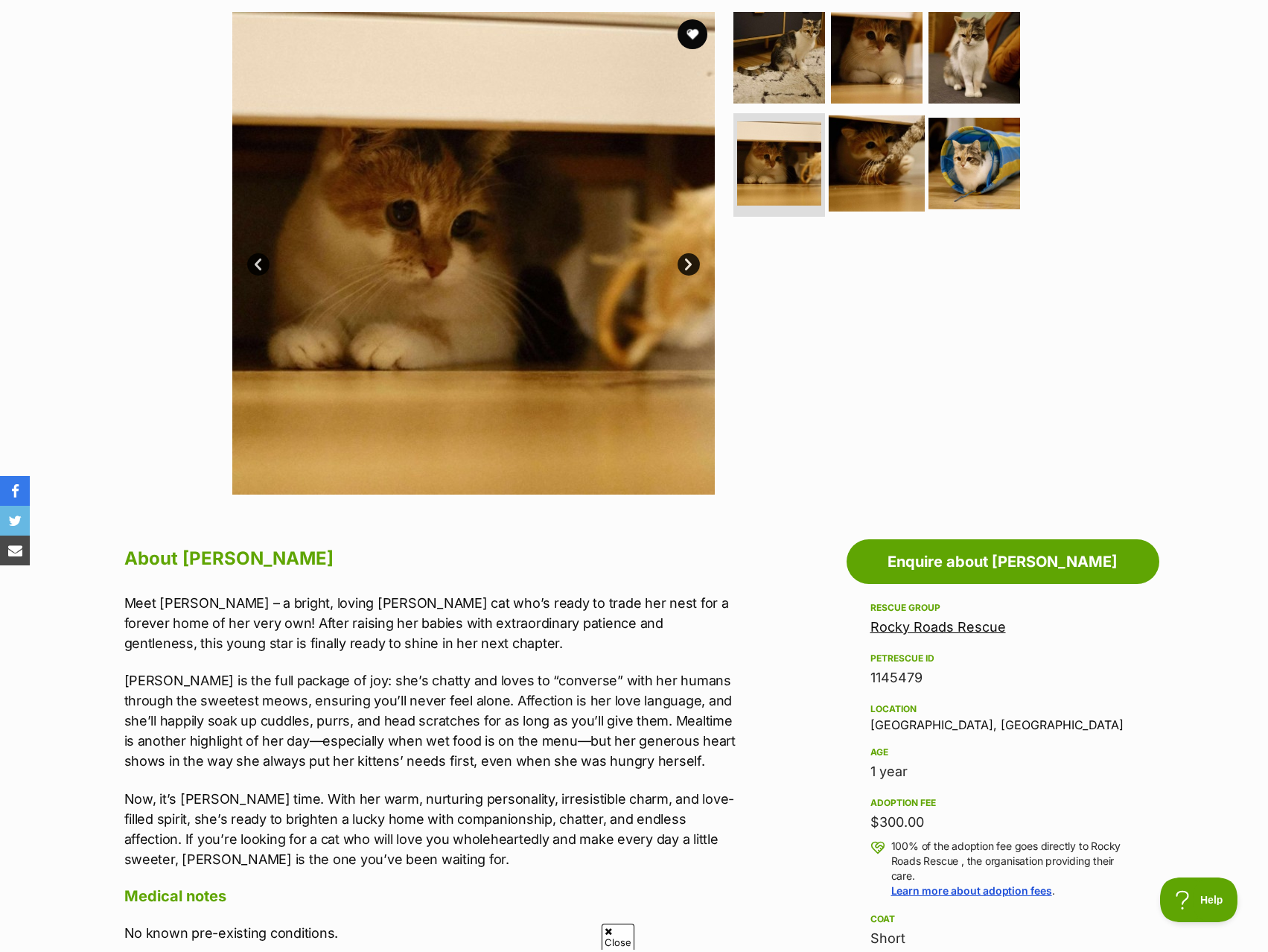
click at [839, 153] on img at bounding box center [877, 163] width 96 height 96
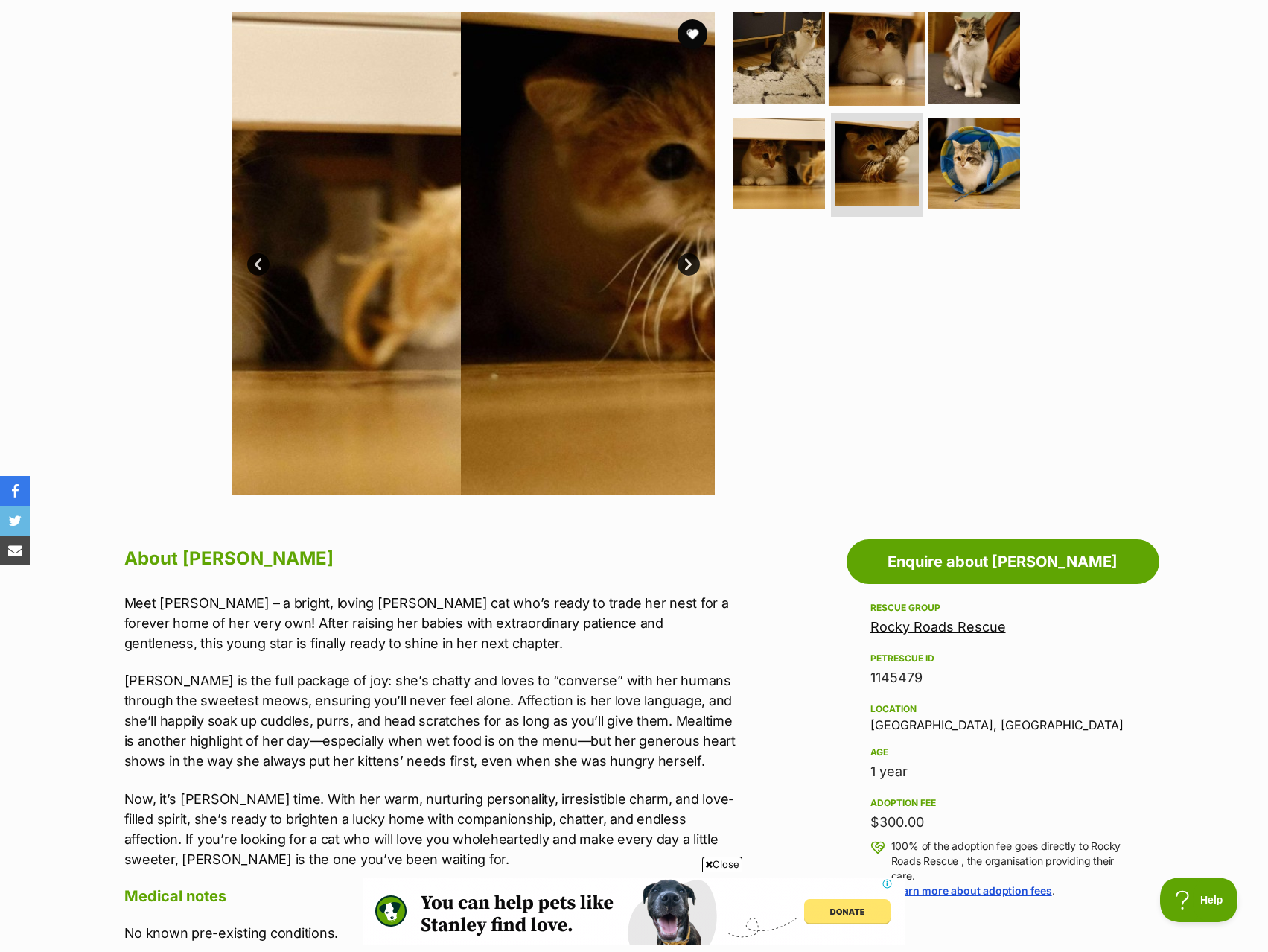
scroll to position [0, 0]
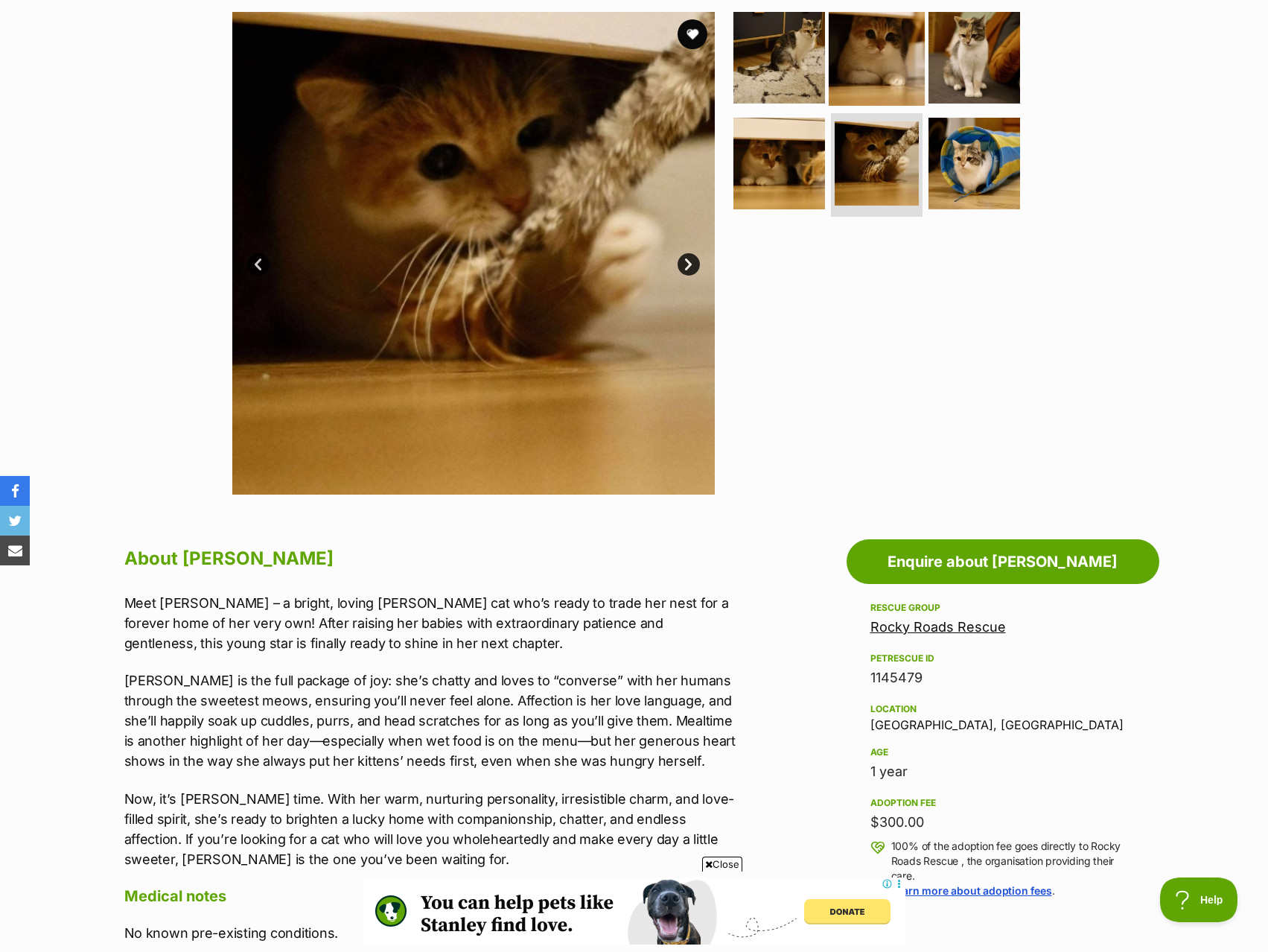
click at [867, 62] on img at bounding box center [877, 57] width 96 height 96
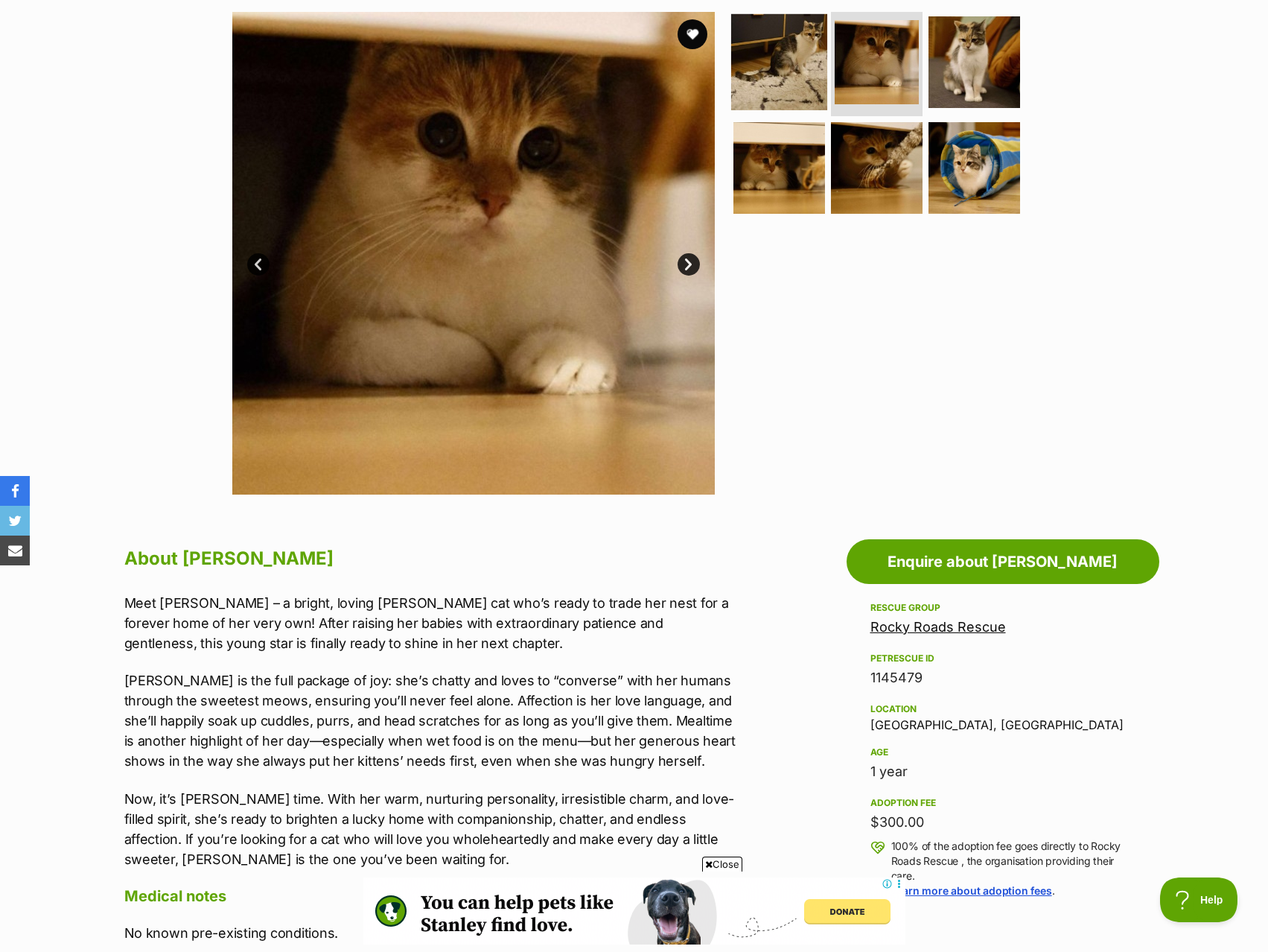
click at [778, 48] on img at bounding box center [779, 62] width 96 height 96
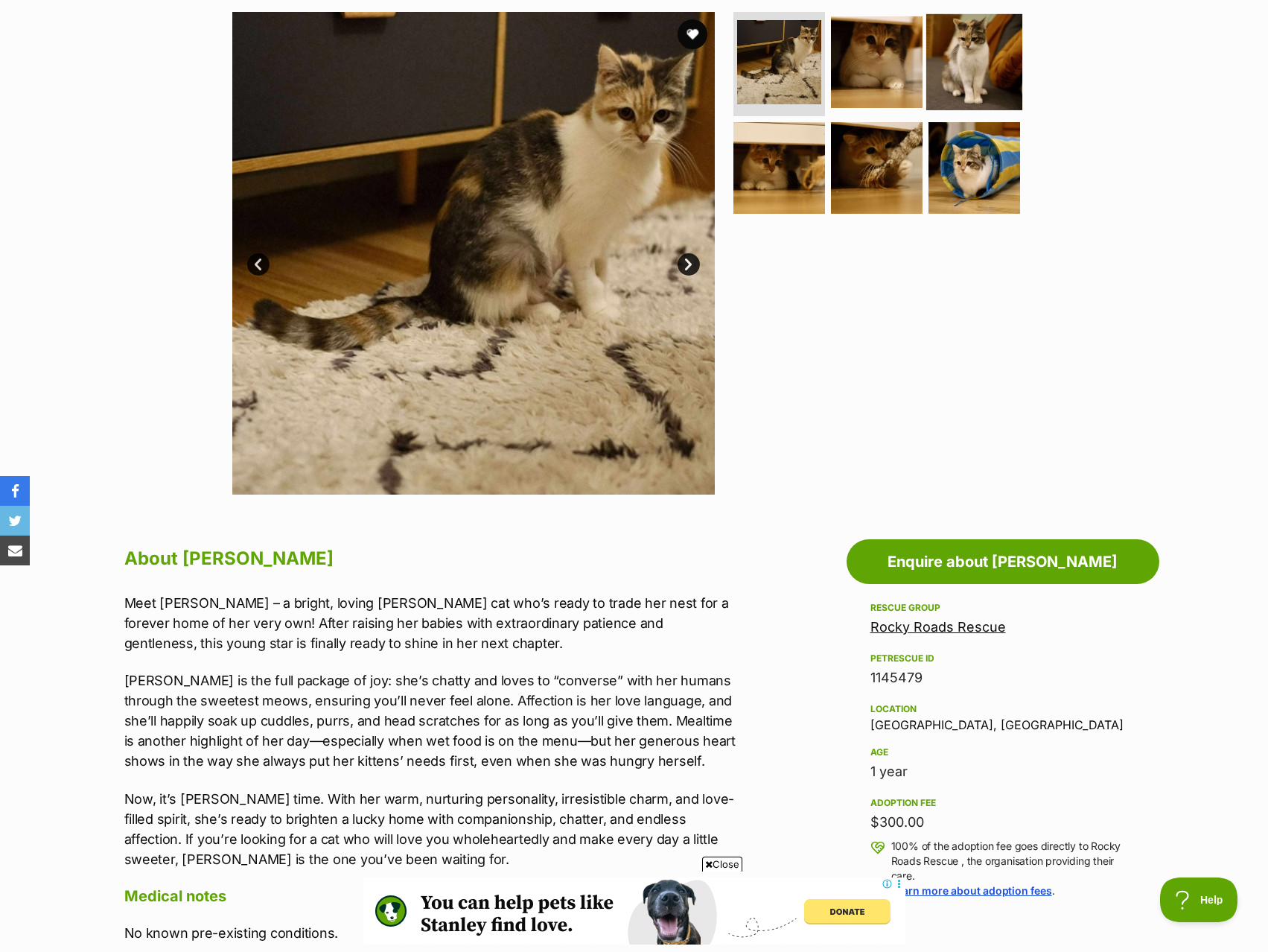
click at [946, 70] on img at bounding box center [975, 62] width 96 height 96
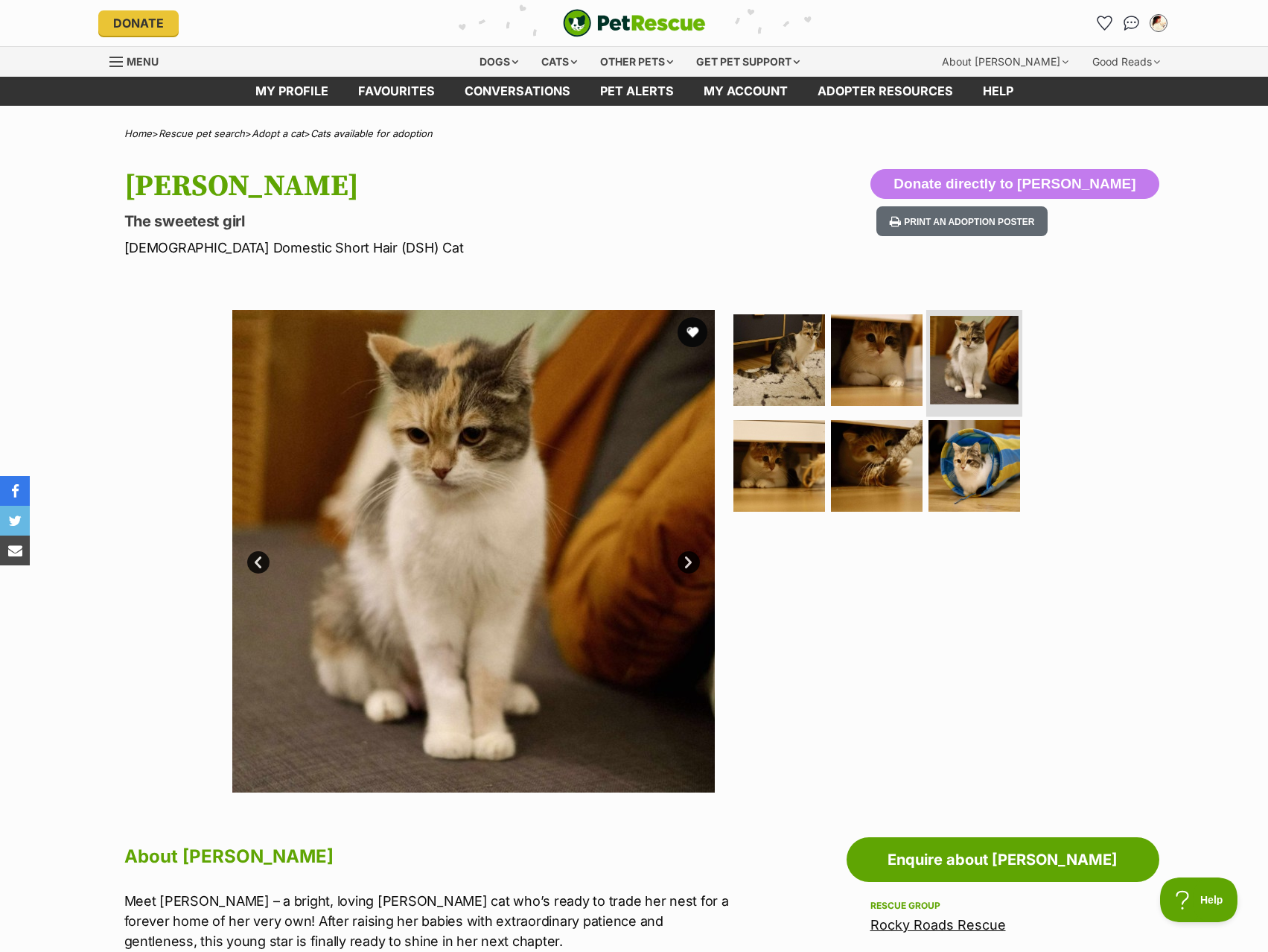
click at [973, 386] on img at bounding box center [974, 360] width 89 height 89
drag, startPoint x: 871, startPoint y: 468, endPoint x: 858, endPoint y: 472, distance: 13.6
click at [868, 469] on img at bounding box center [877, 465] width 96 height 96
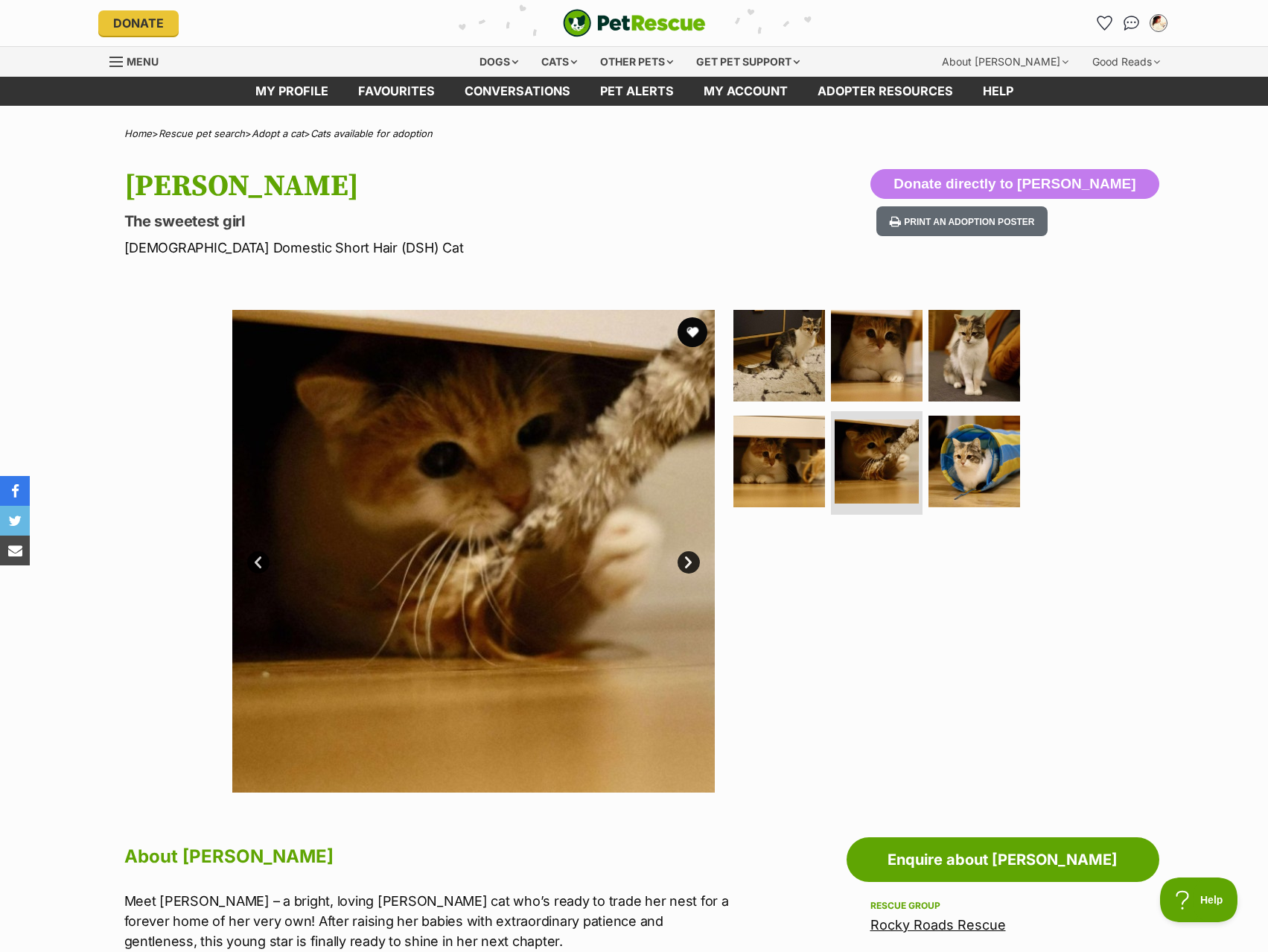
click at [828, 377] on ul at bounding box center [884, 415] width 305 height 212
click at [861, 350] on img at bounding box center [877, 356] width 96 height 96
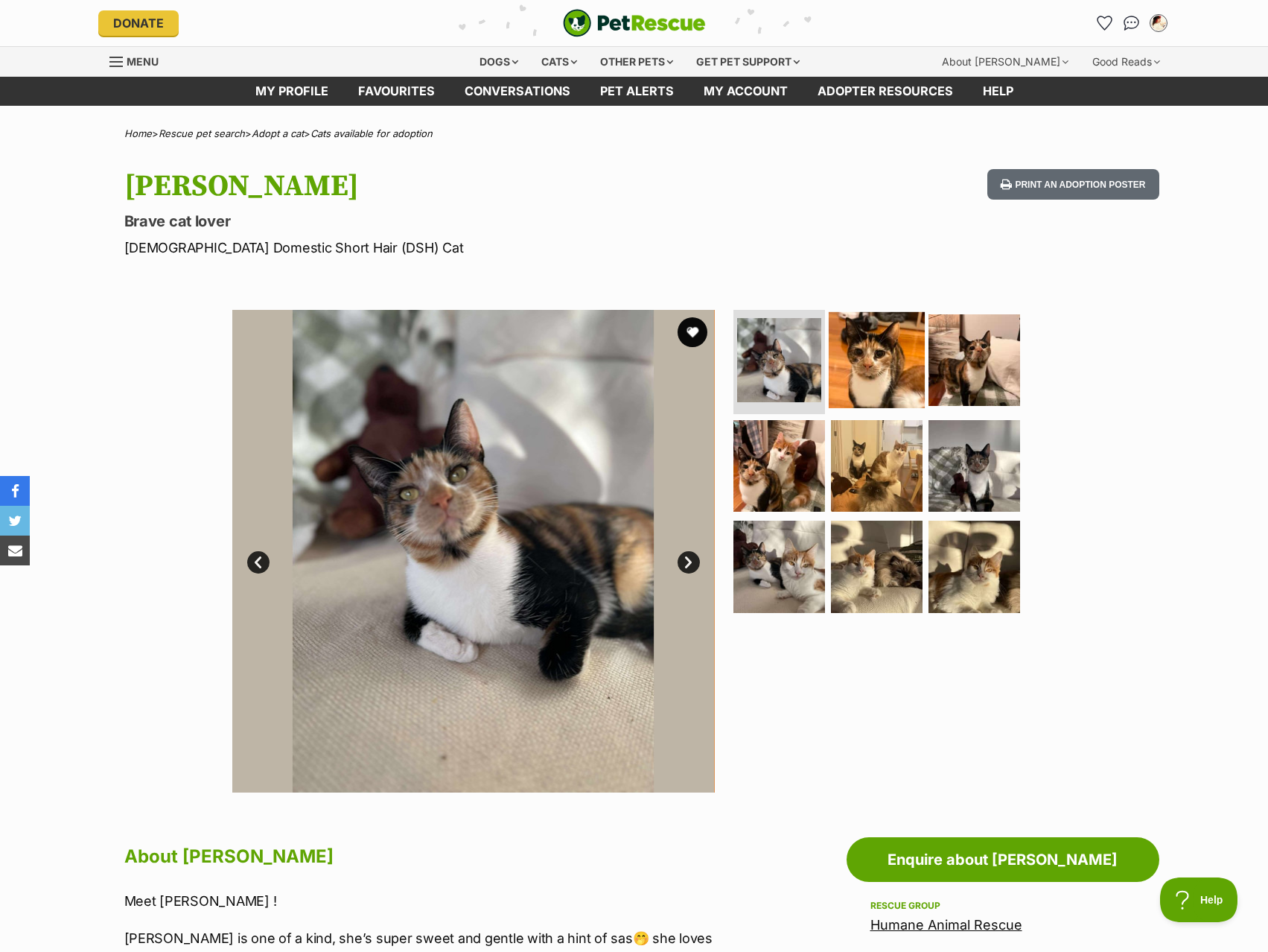
click at [871, 351] on img at bounding box center [877, 360] width 96 height 96
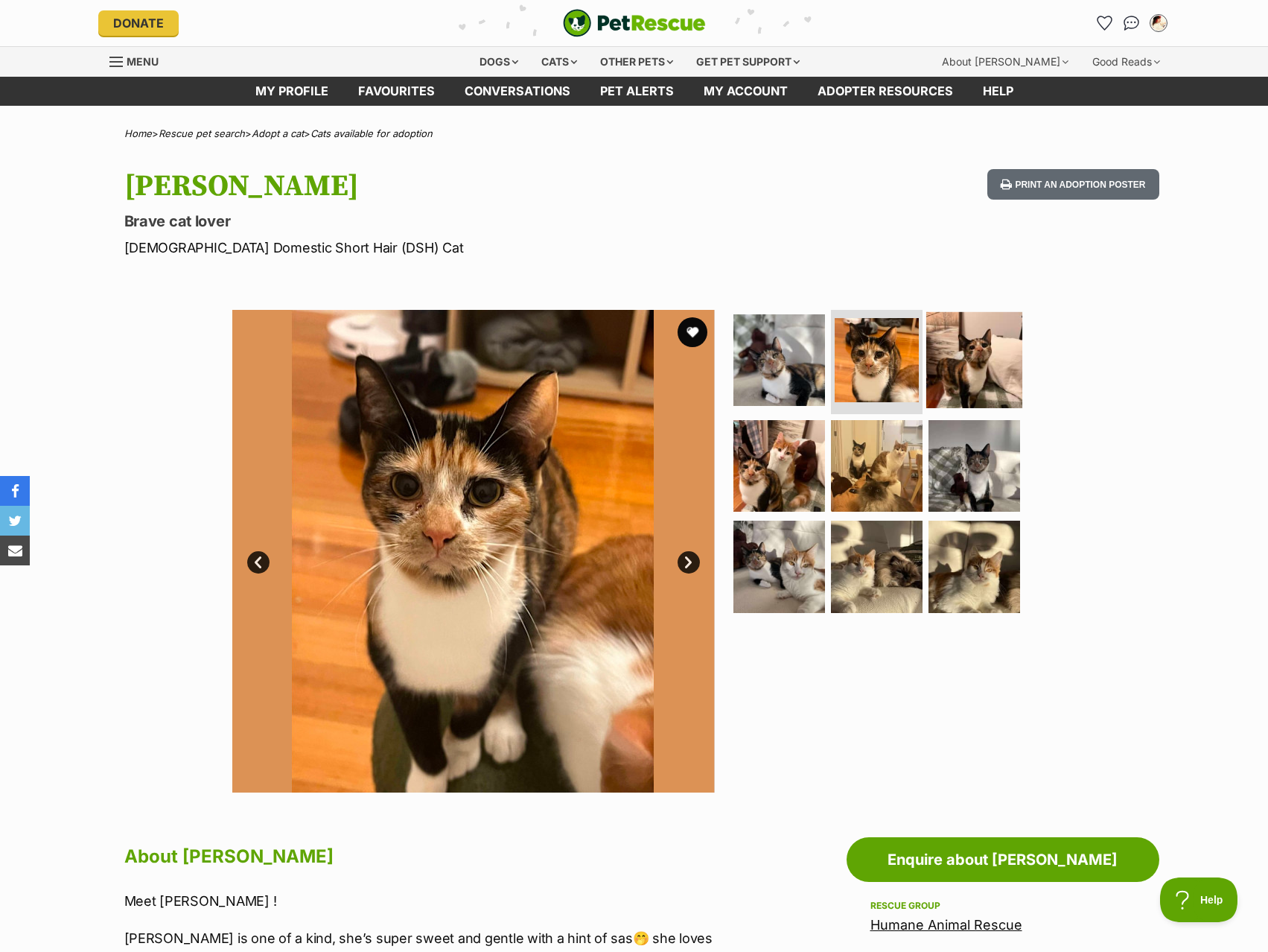
click at [932, 363] on img at bounding box center [975, 360] width 96 height 96
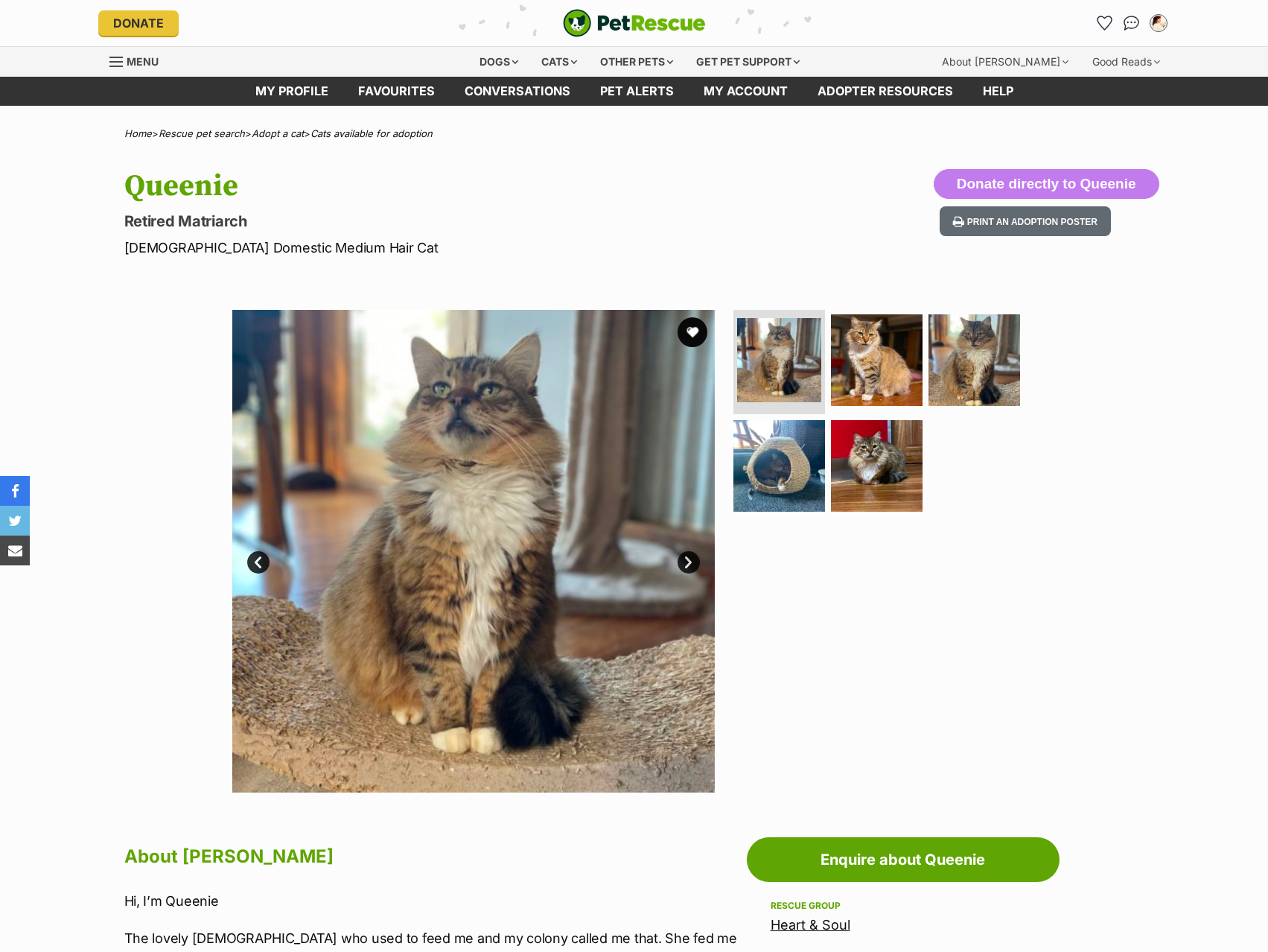
click at [827, 360] on ul at bounding box center [884, 415] width 305 height 212
click at [928, 347] on img at bounding box center [975, 360] width 96 height 96
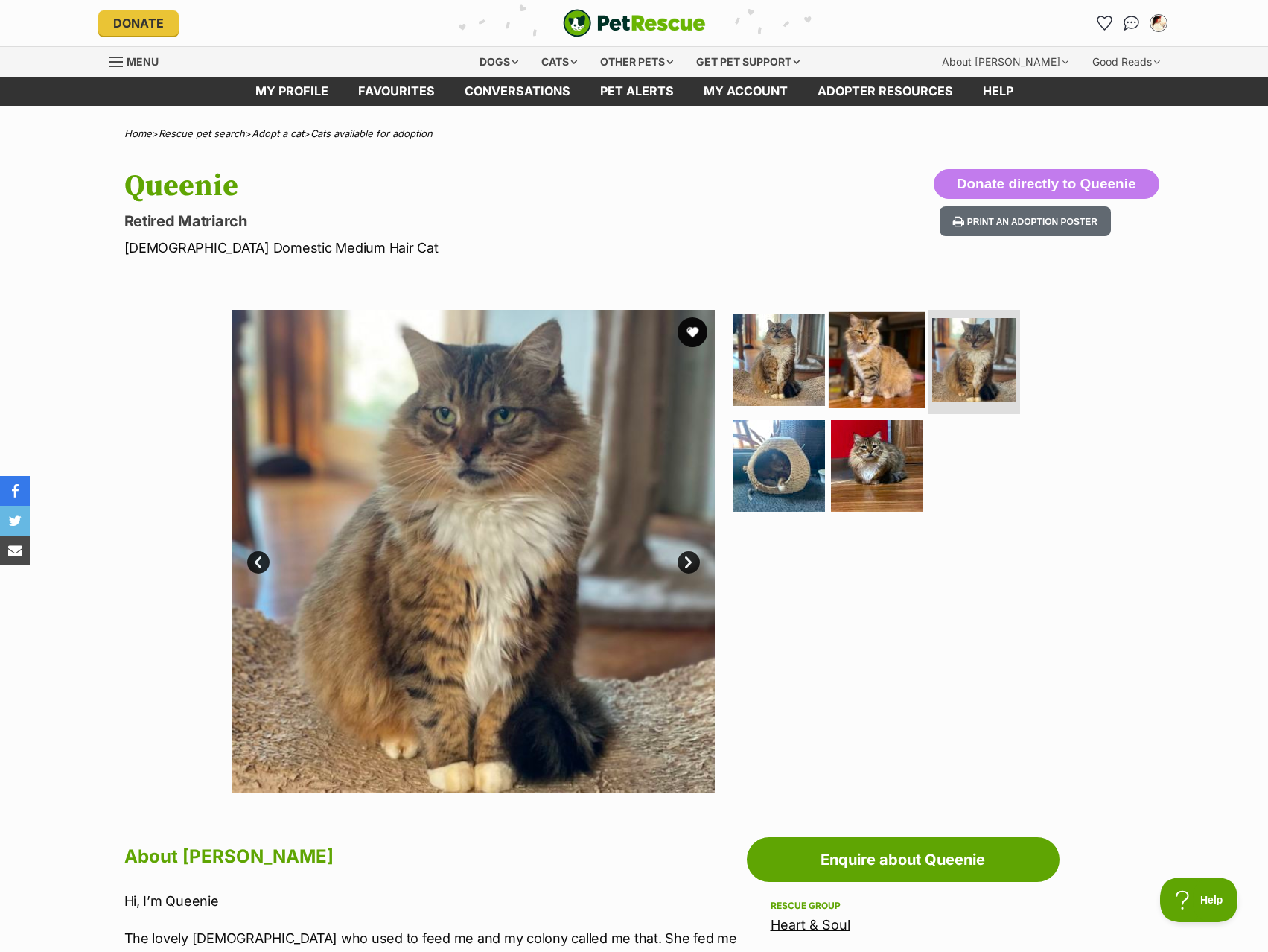
click at [889, 363] on img at bounding box center [877, 360] width 96 height 96
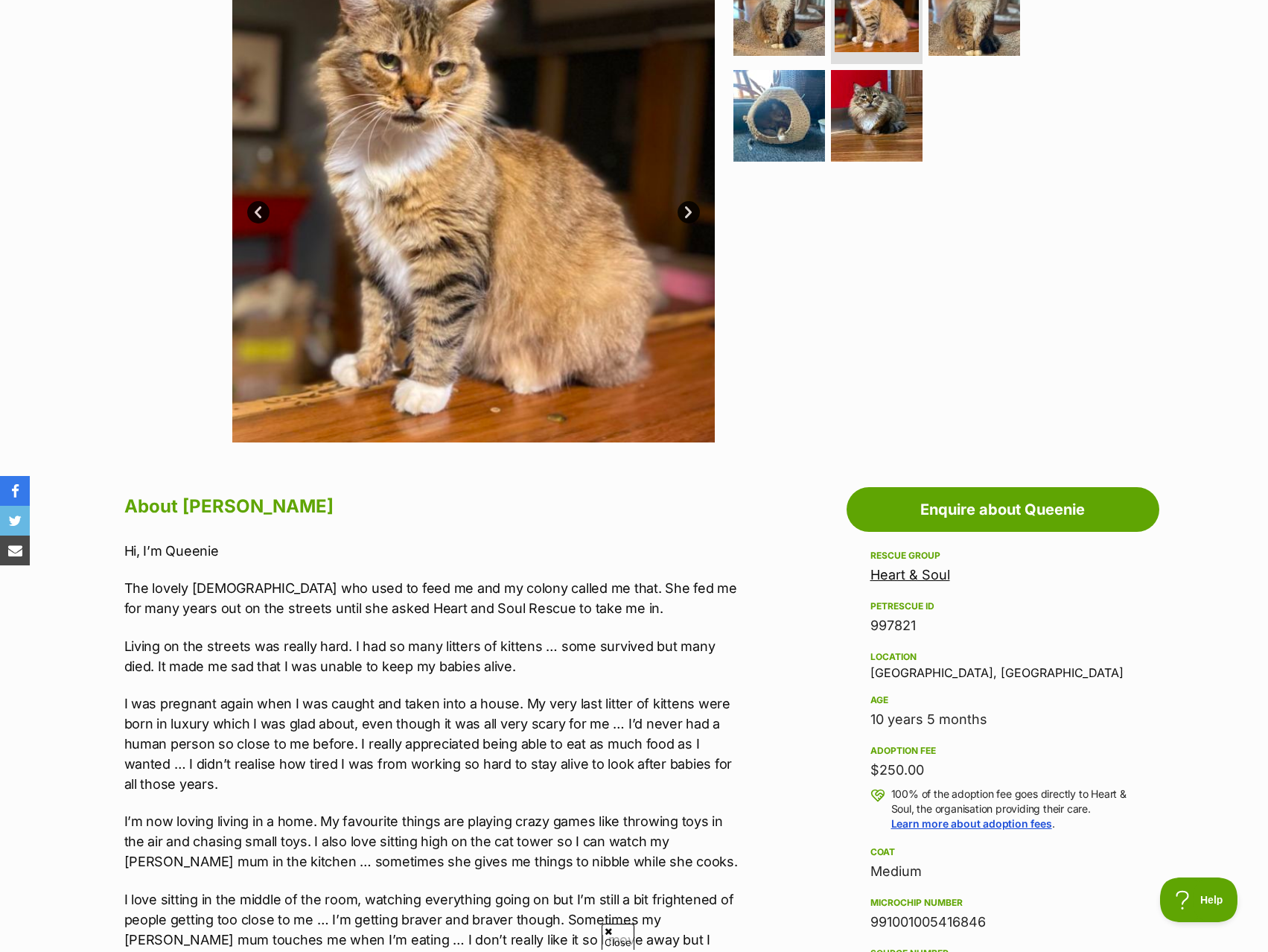
scroll to position [149, 0]
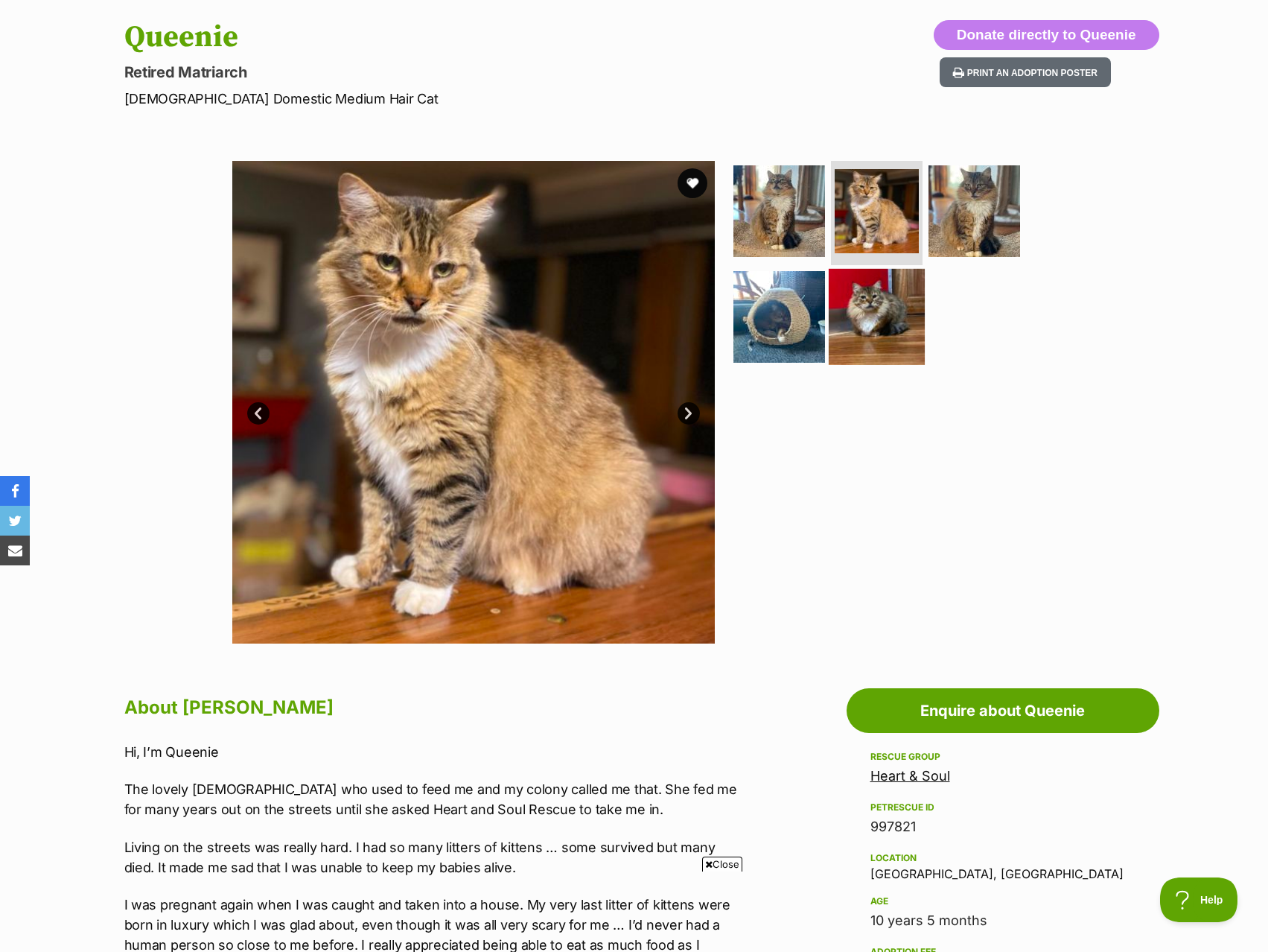
click at [841, 309] on img at bounding box center [877, 316] width 96 height 96
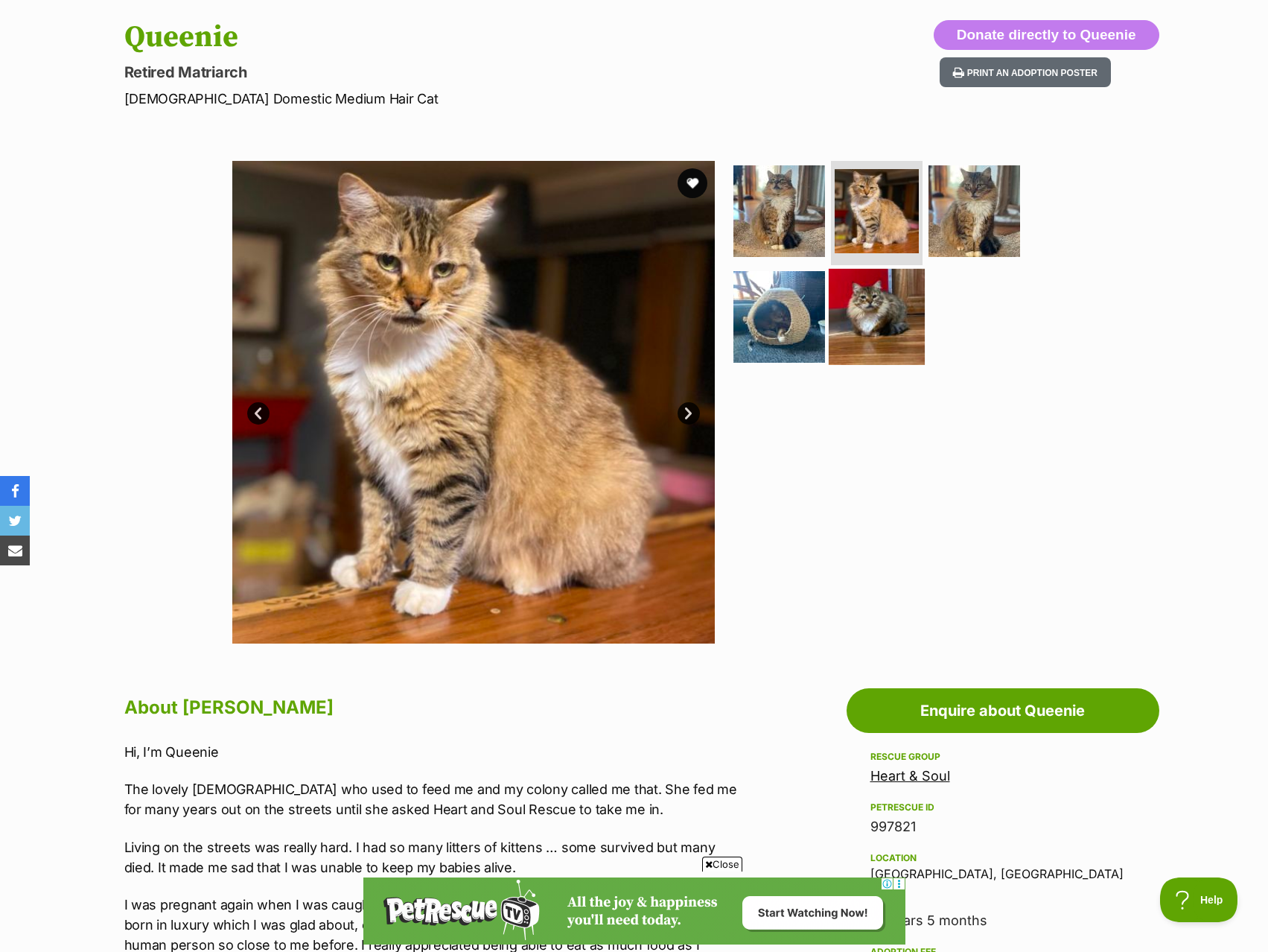
scroll to position [0, 0]
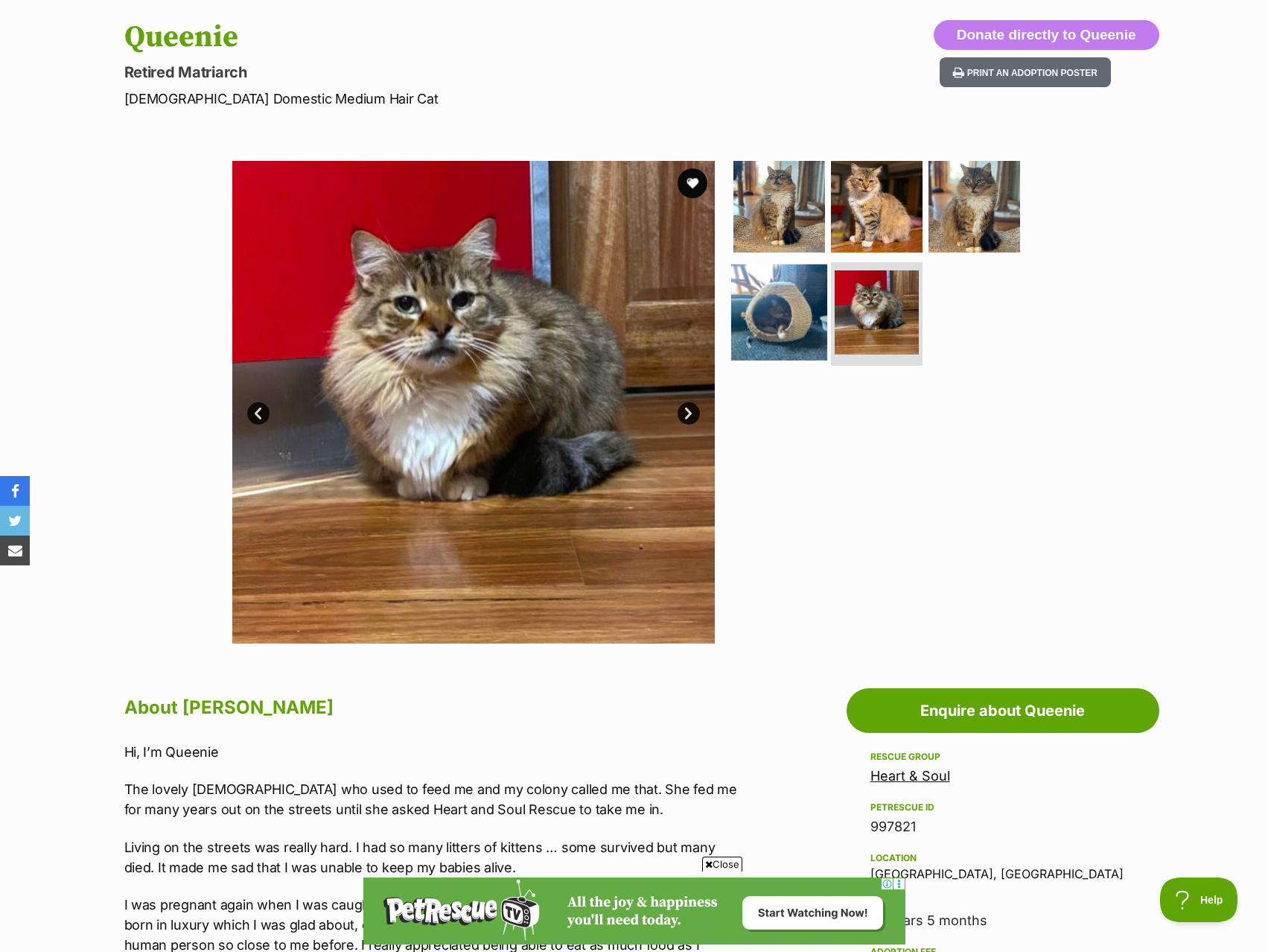
click at [803, 320] on img at bounding box center [779, 312] width 96 height 96
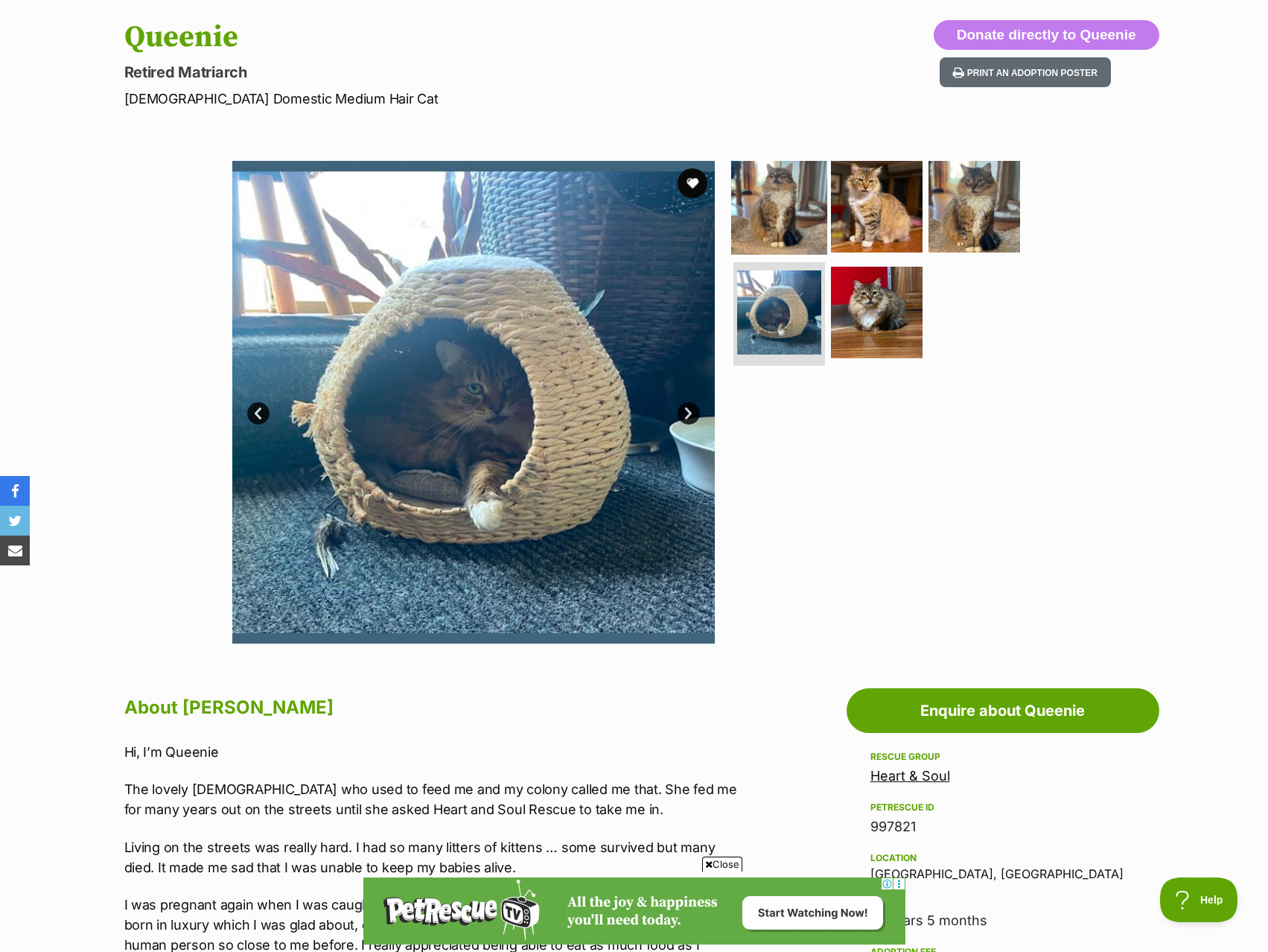
click at [788, 205] on img at bounding box center [779, 207] width 96 height 96
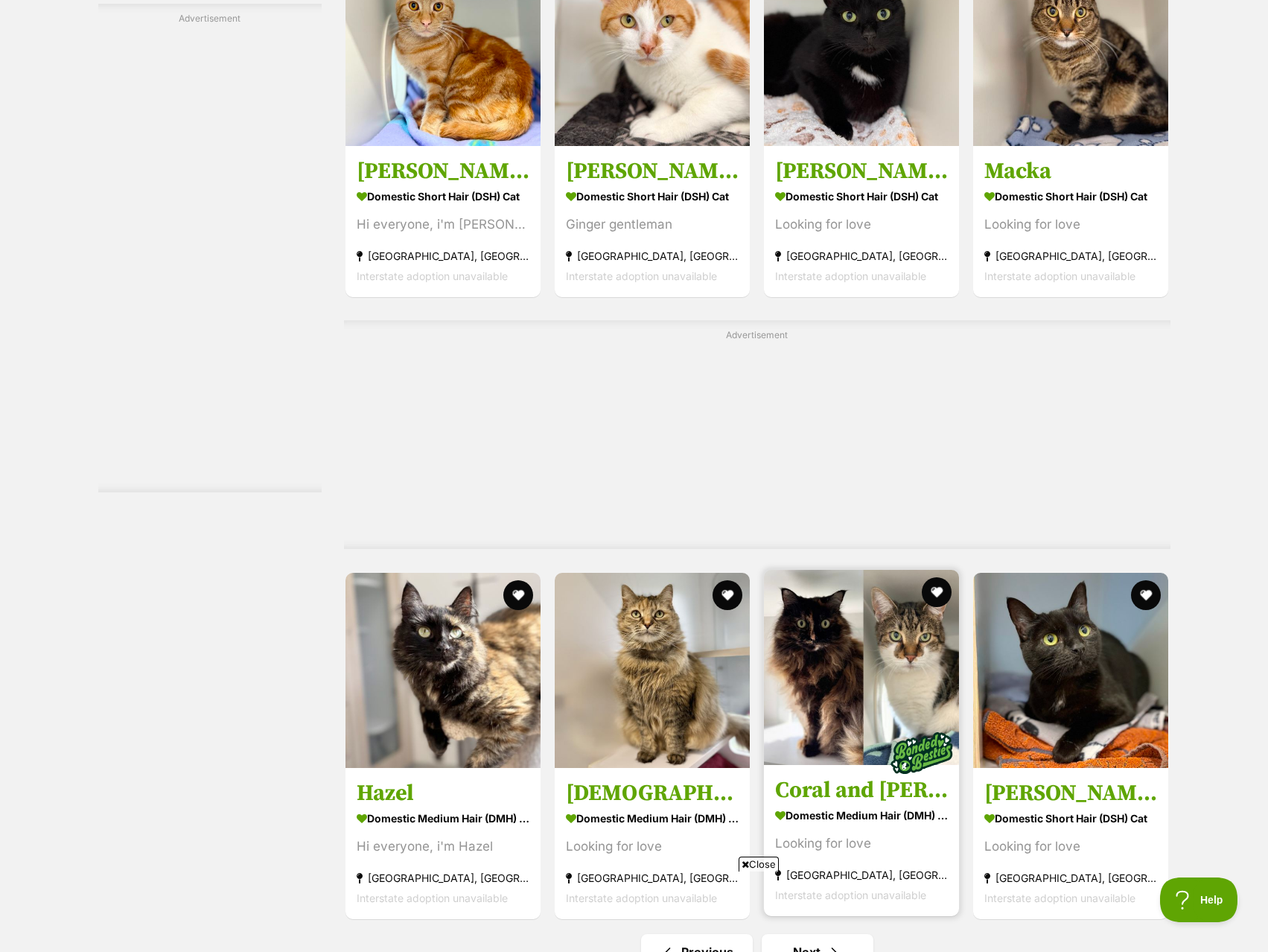
scroll to position [7374, 0]
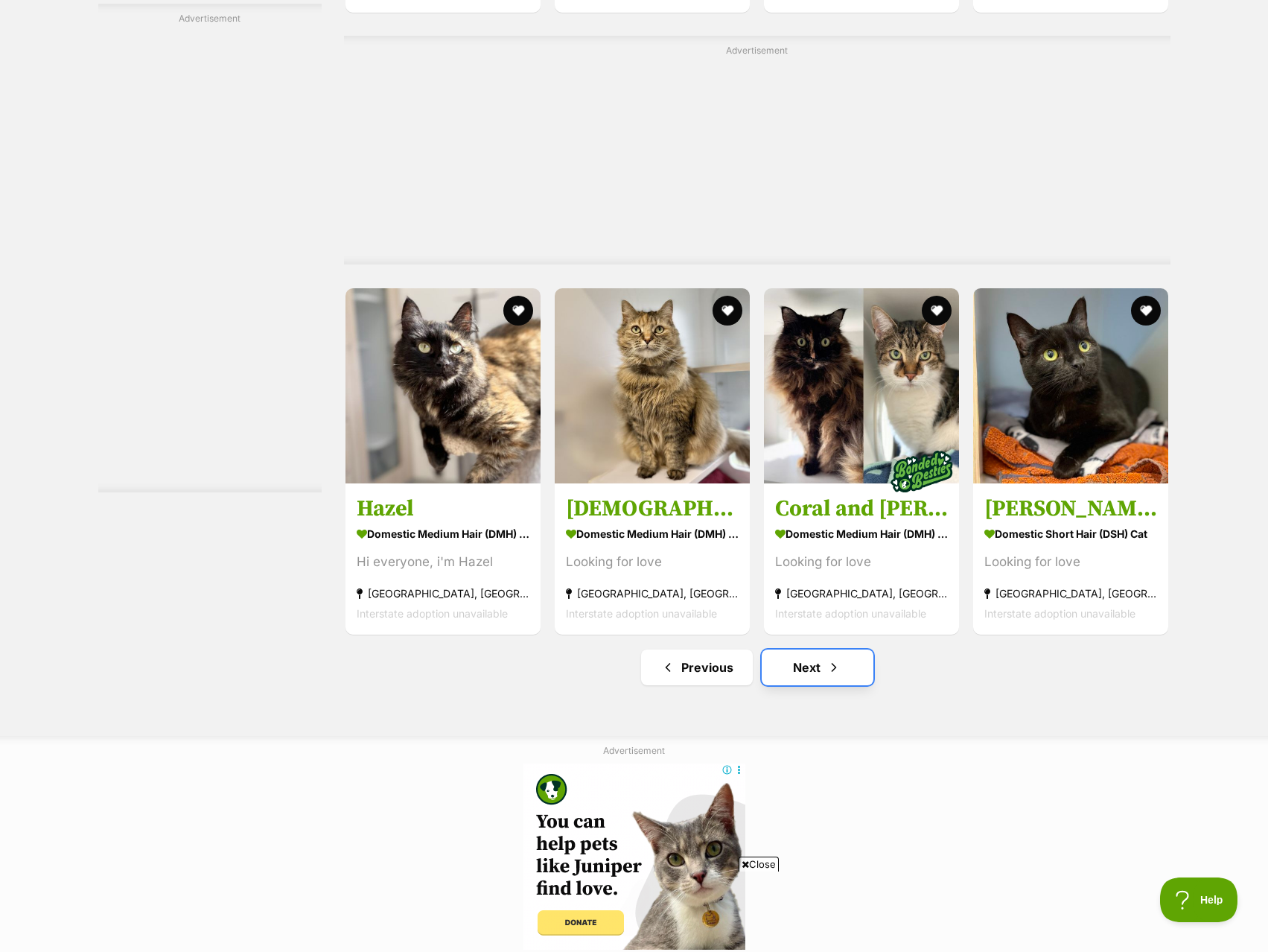
click at [832, 671] on span "Next page" at bounding box center [834, 667] width 15 height 18
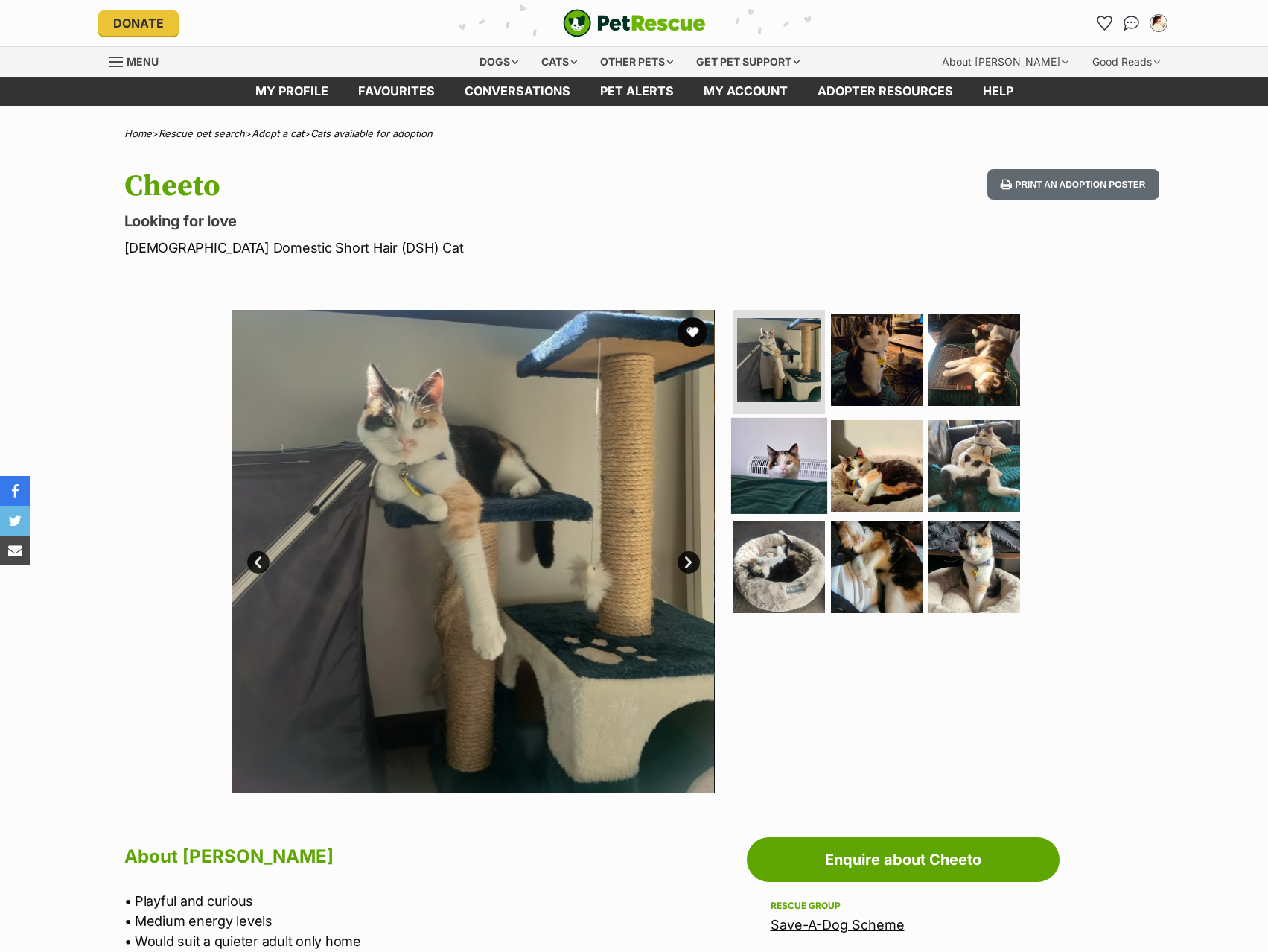
click at [822, 431] on img at bounding box center [779, 465] width 96 height 96
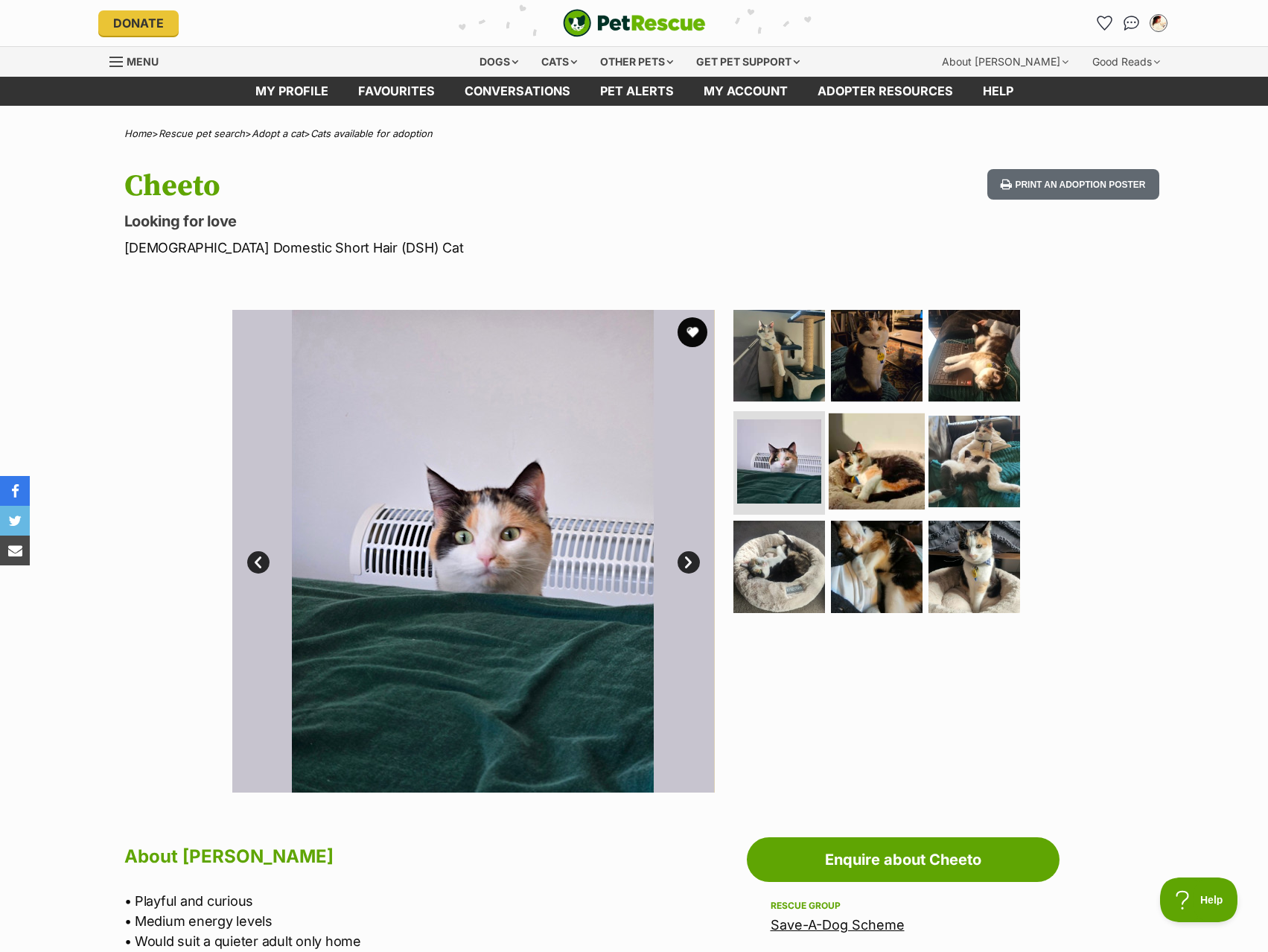
click at [846, 456] on img at bounding box center [877, 460] width 96 height 96
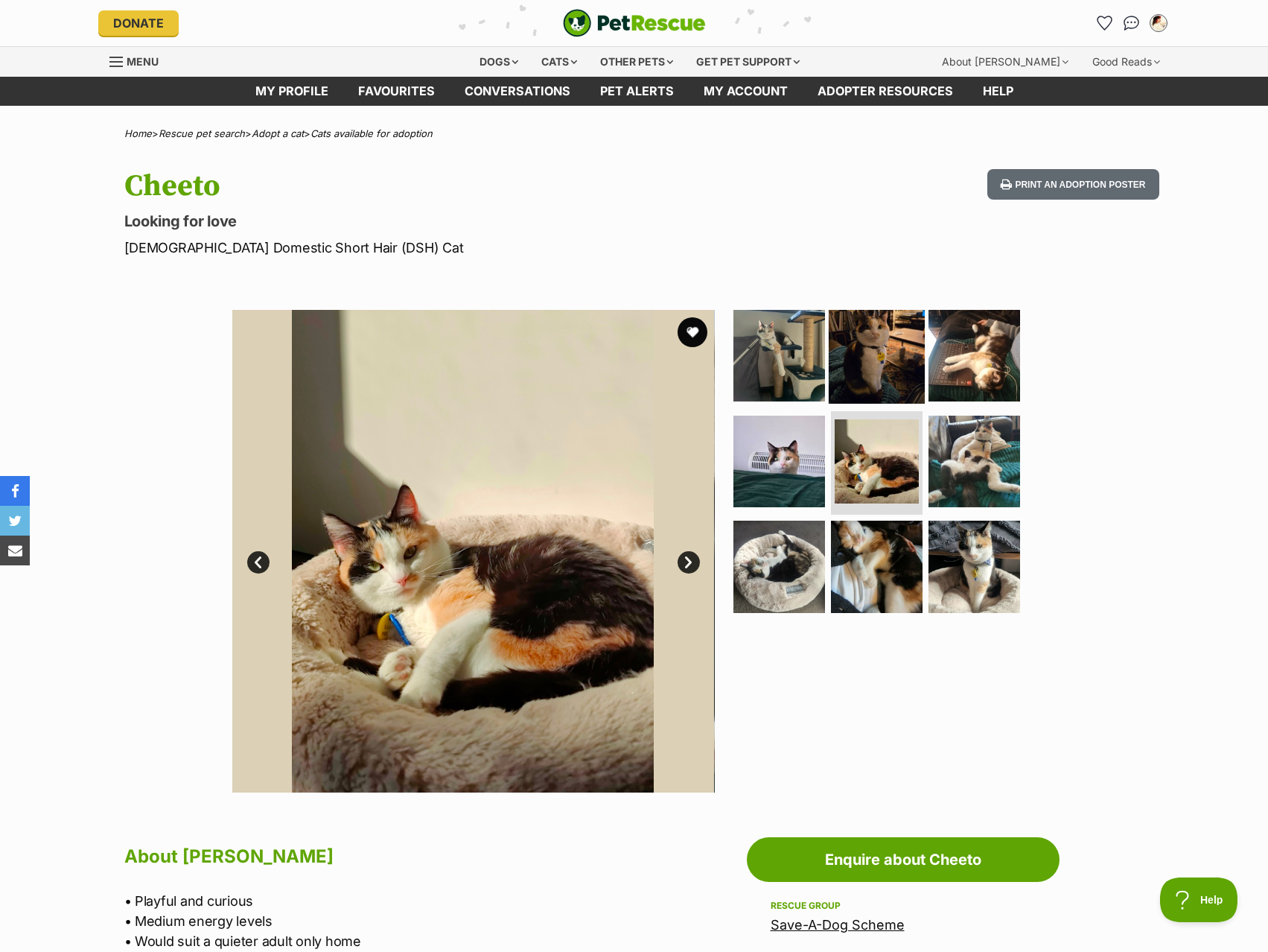
click at [835, 352] on img at bounding box center [877, 356] width 96 height 96
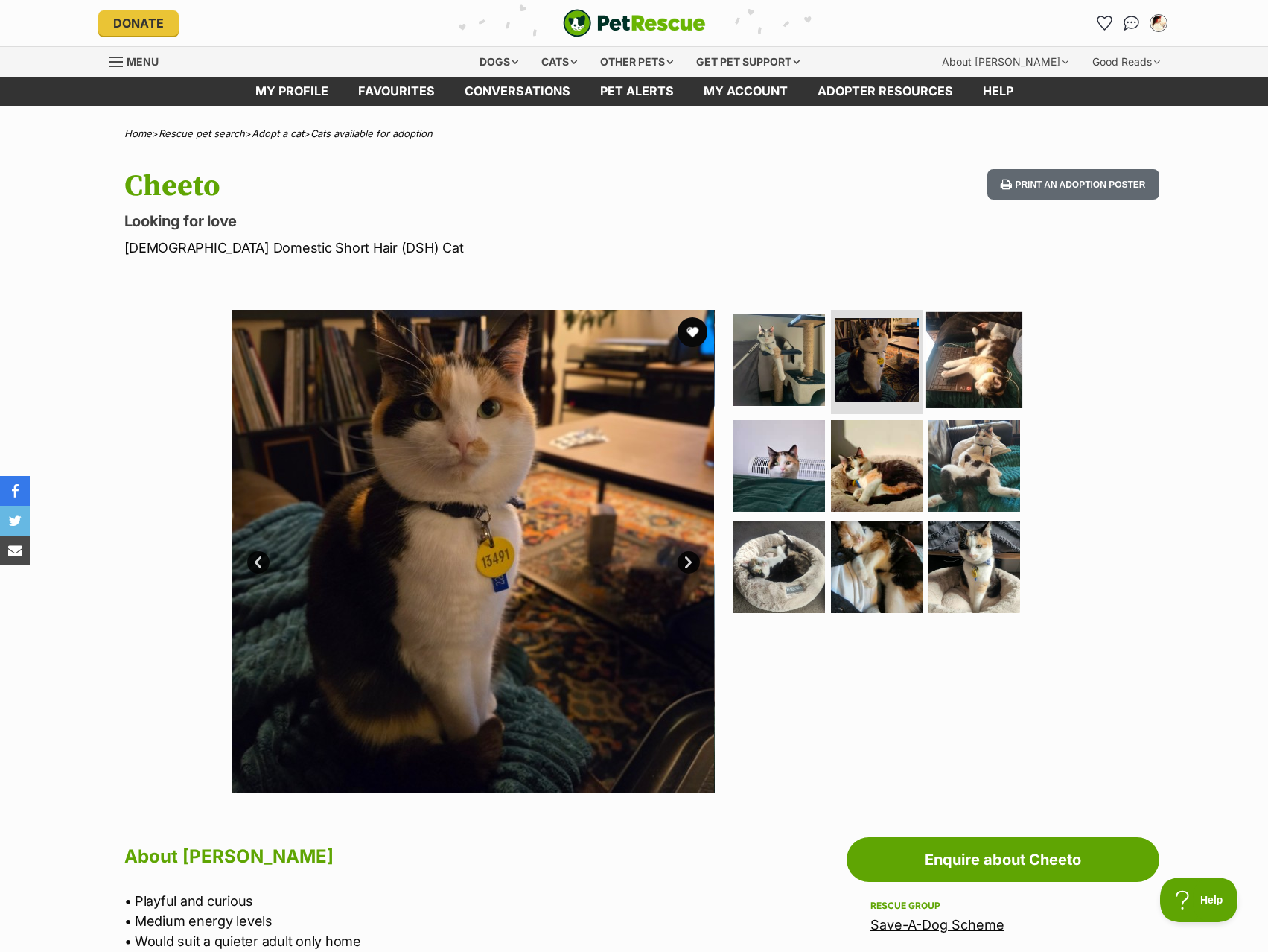
click at [927, 366] on img at bounding box center [975, 360] width 96 height 96
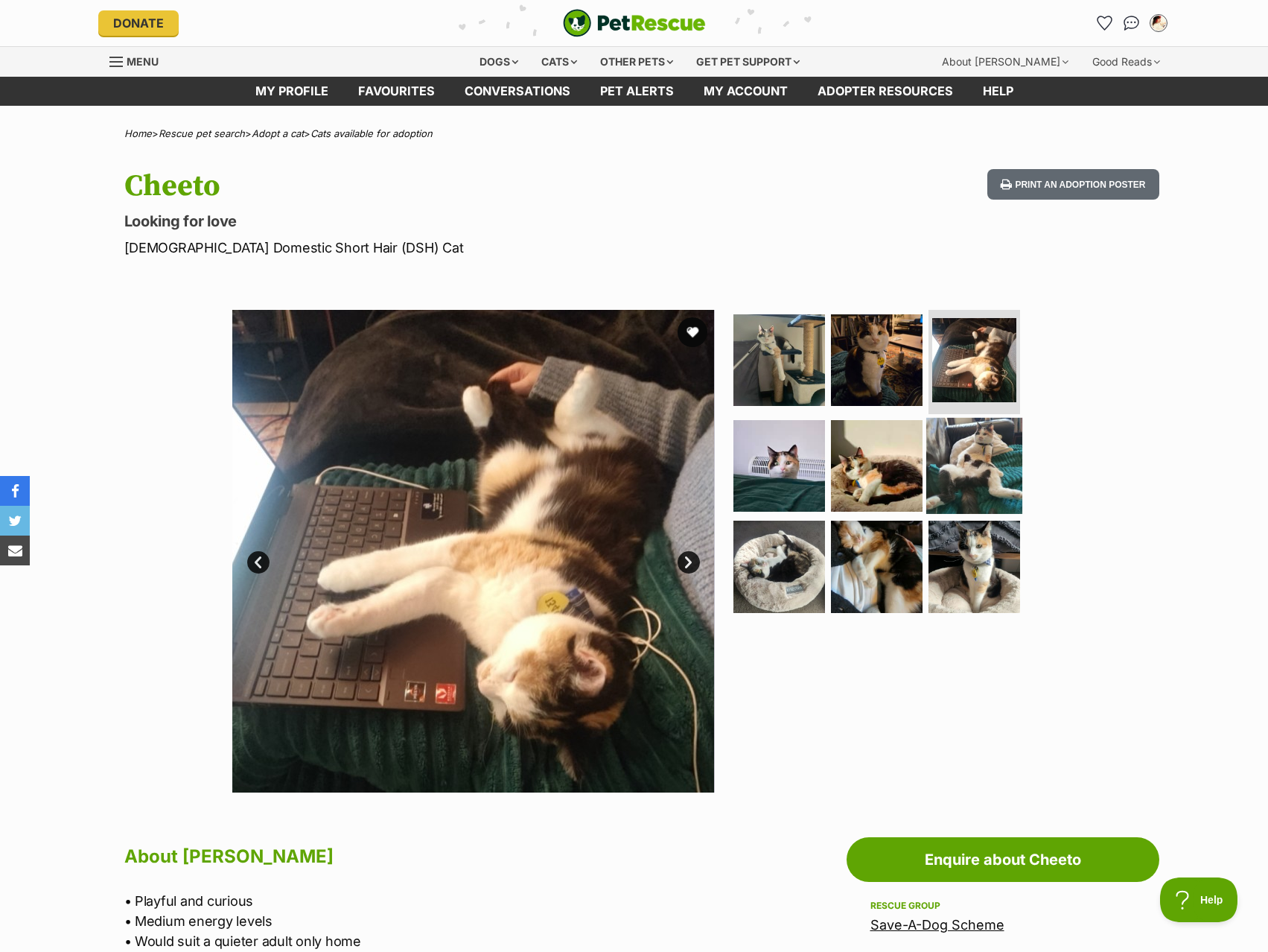
click at [928, 455] on img at bounding box center [975, 465] width 96 height 96
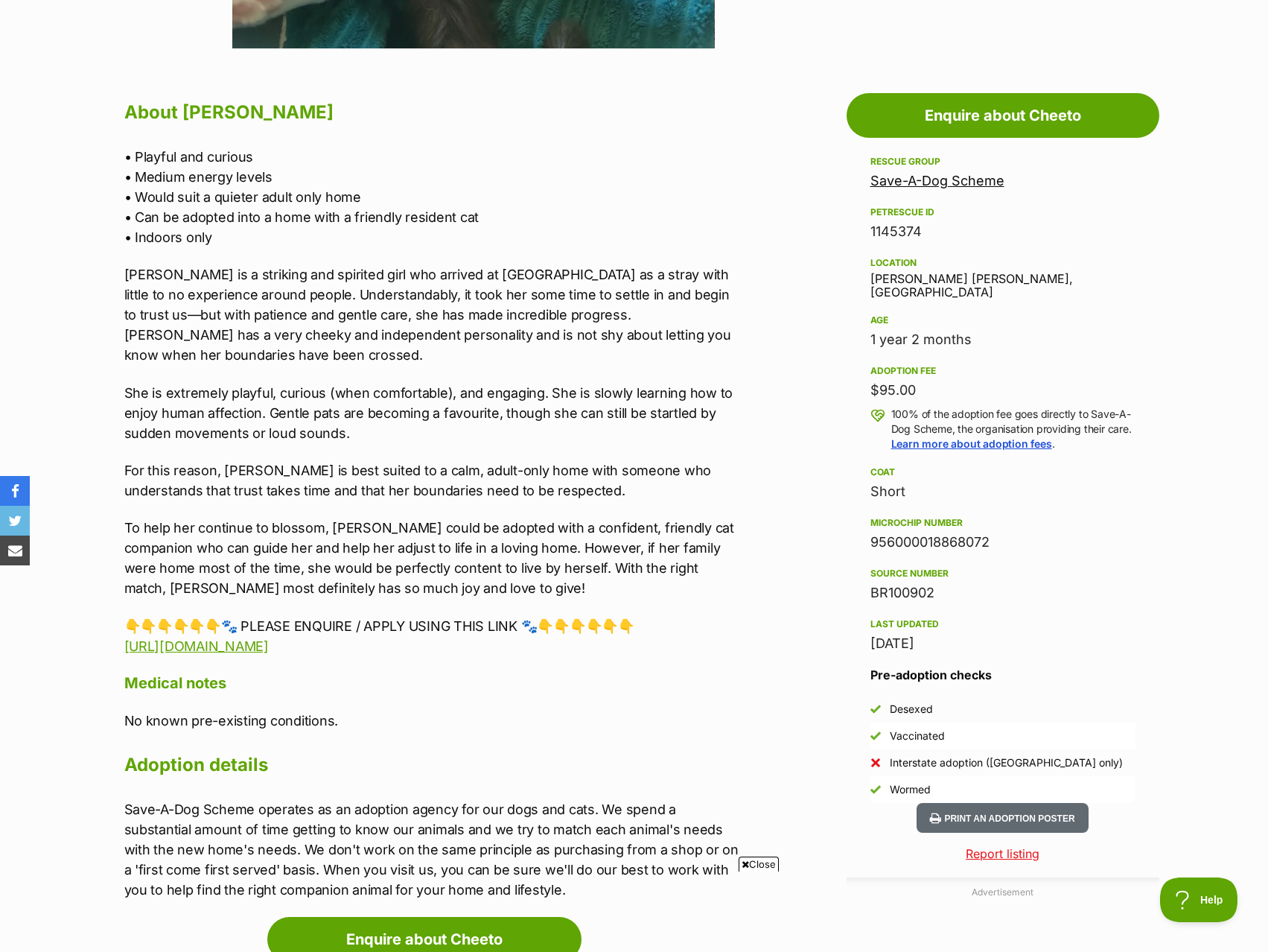
scroll to position [745, 0]
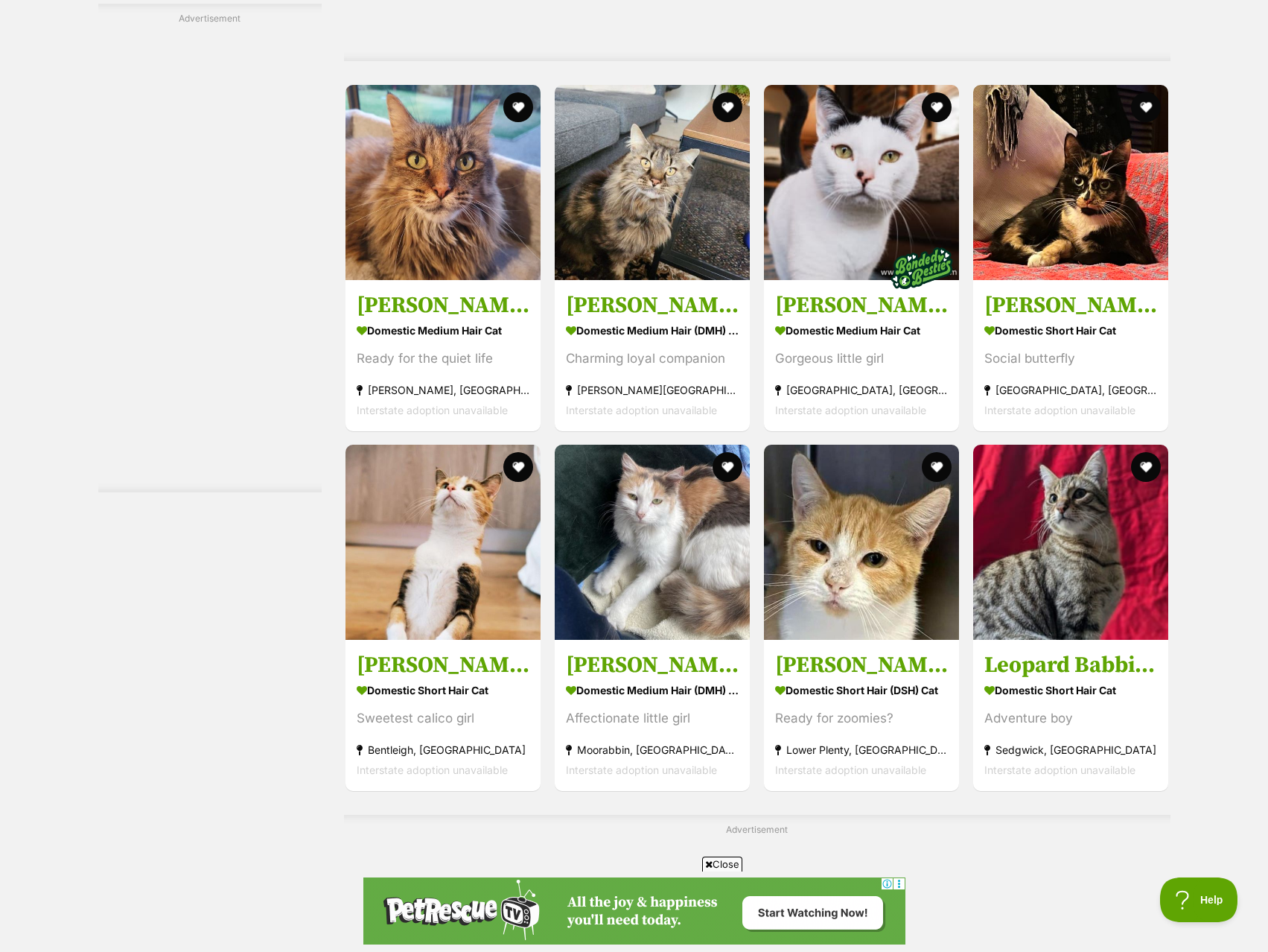
scroll to position [6629, 0]
